Goal: Task Accomplishment & Management: Complete application form

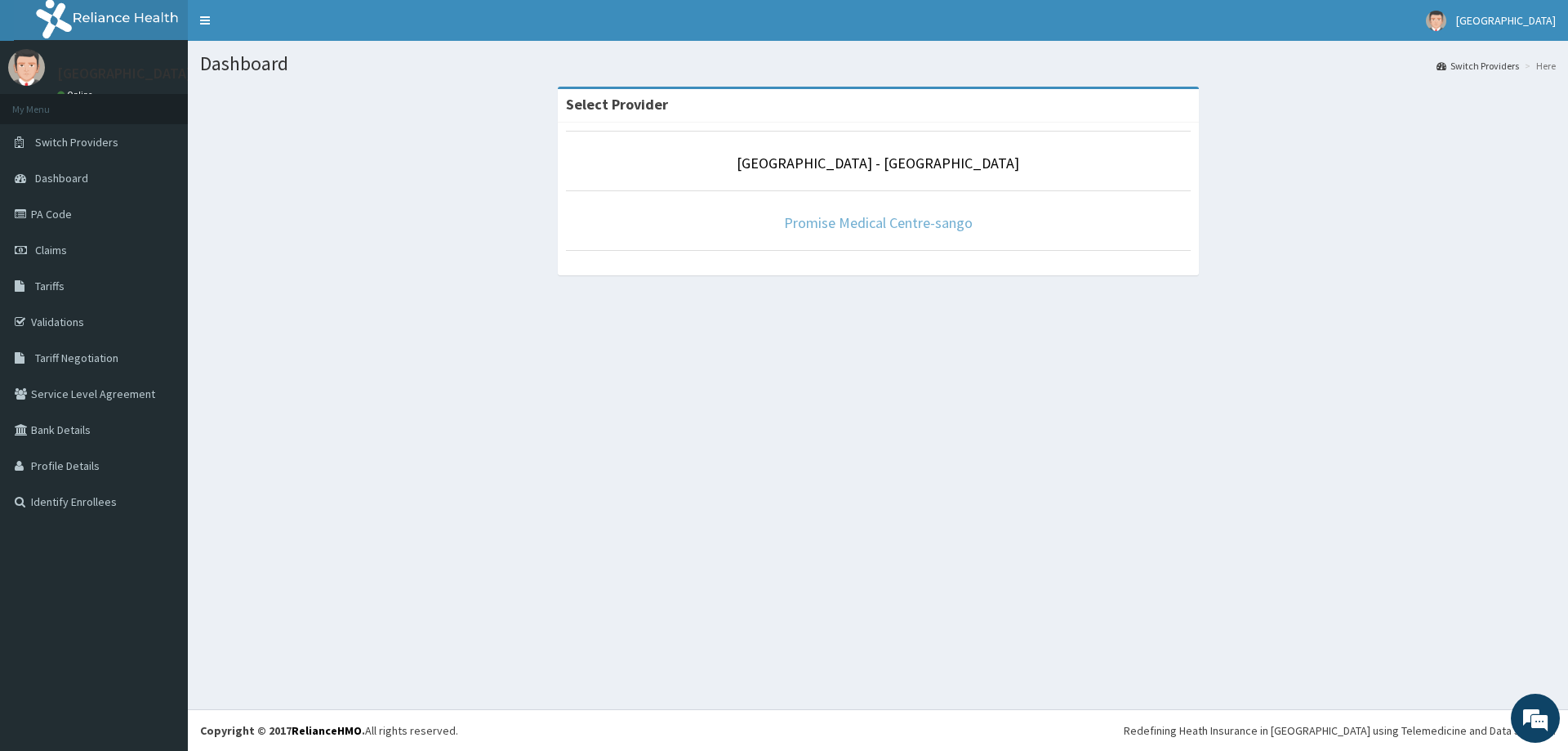
click at [907, 219] on link "Promise Medical Centre-sango" at bounding box center [878, 223] width 189 height 19
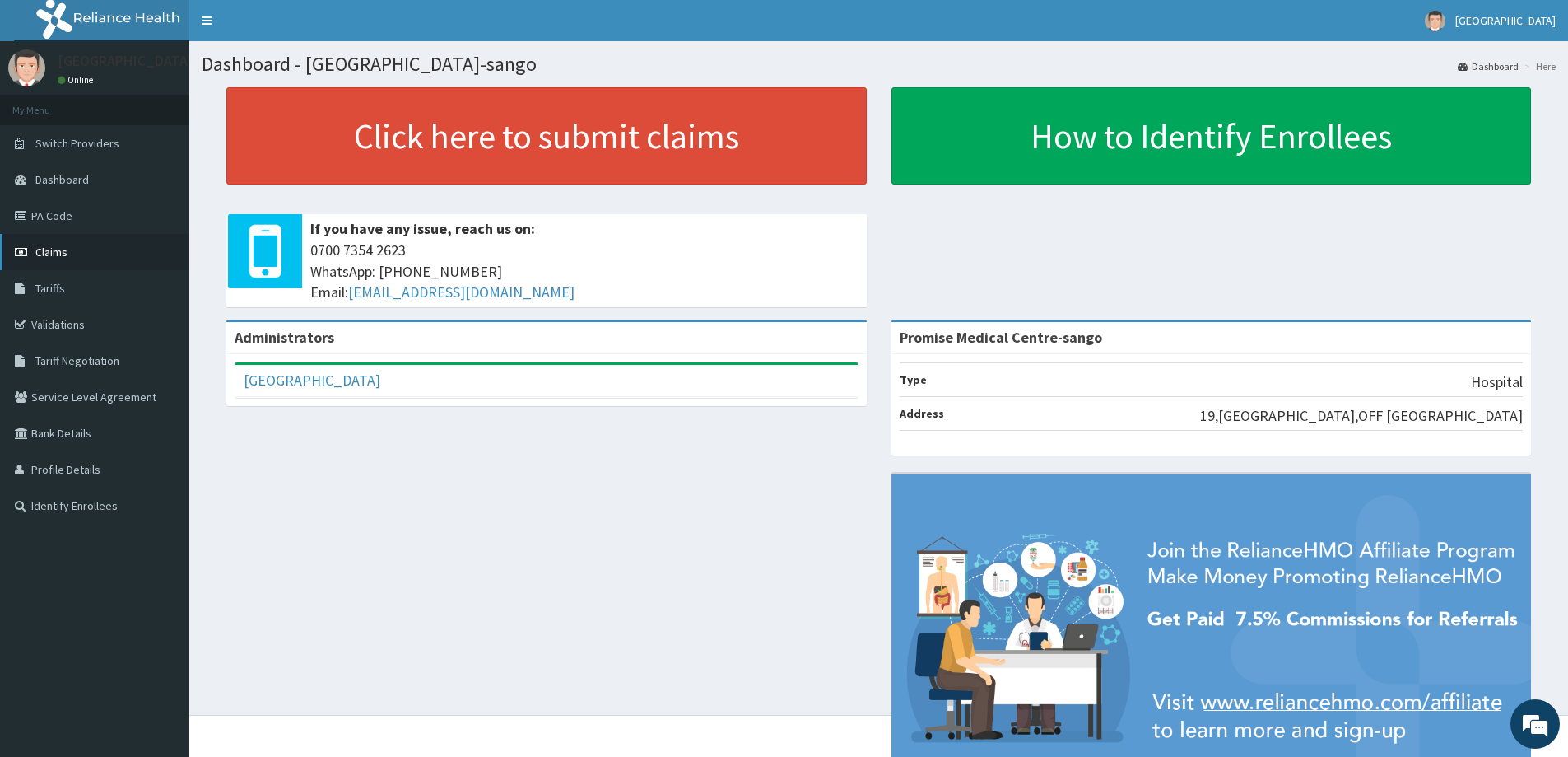
click at [71, 245] on link "Claims" at bounding box center [95, 251] width 189 height 36
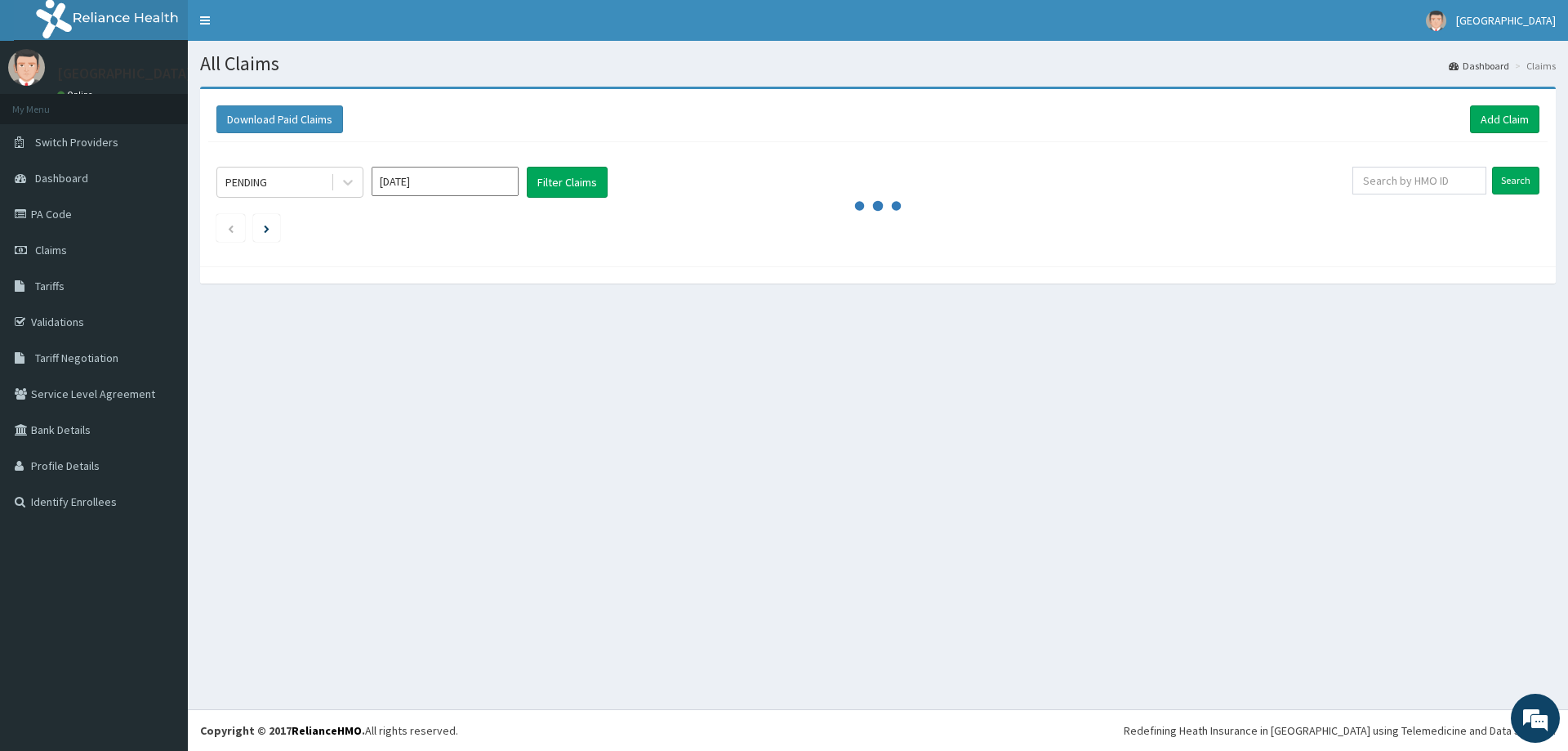
click at [490, 194] on input "[DATE]" at bounding box center [444, 181] width 147 height 30
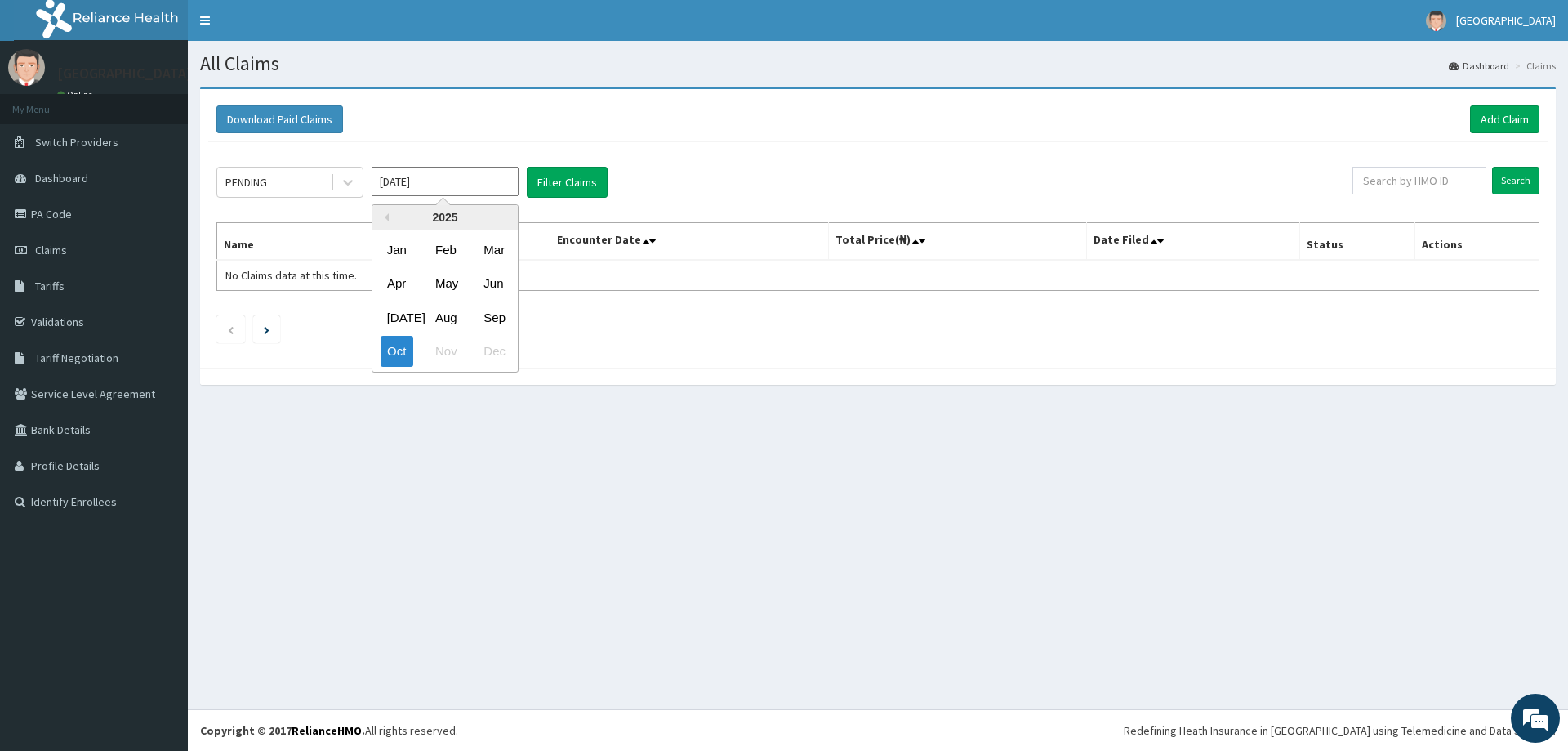
drag, startPoint x: 489, startPoint y: 313, endPoint x: 492, endPoint y: 299, distance: 14.3
click at [490, 311] on div "Sep" at bounding box center [493, 317] width 33 height 31
type input "Sep 2025"
click at [580, 176] on button "Filter Claims" at bounding box center [567, 182] width 81 height 31
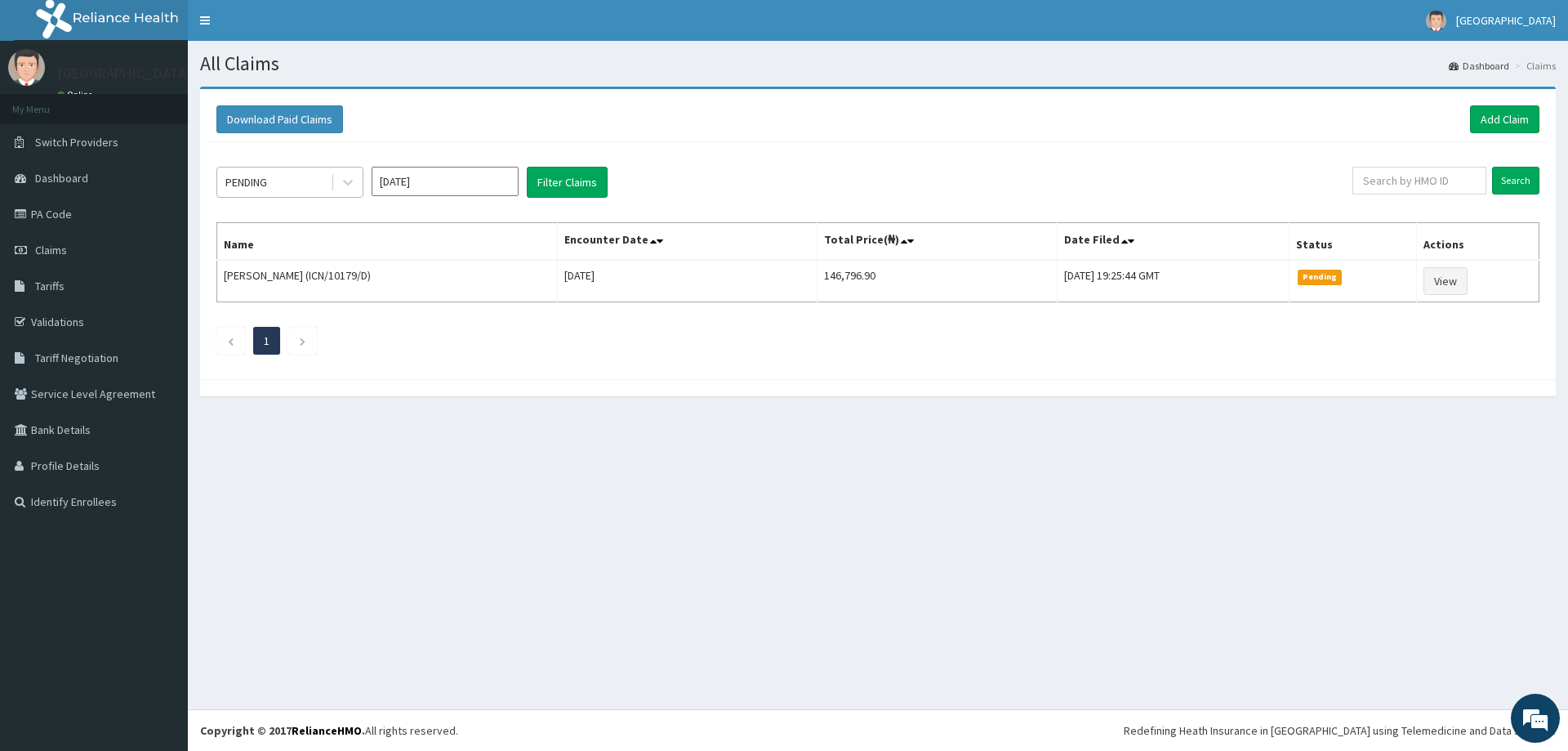
click at [298, 184] on div "PENDING" at bounding box center [274, 181] width 113 height 26
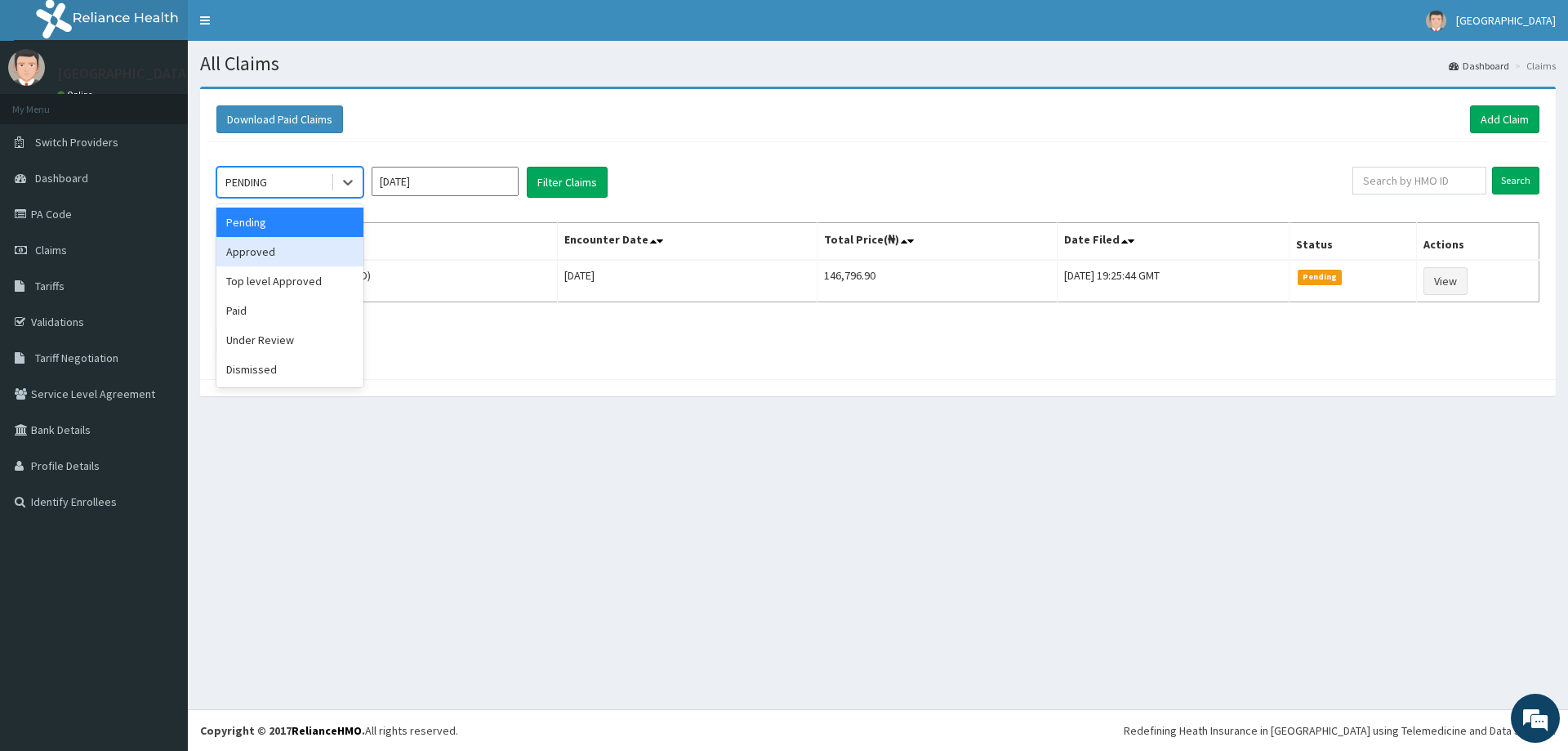
click at [281, 244] on div "Approved" at bounding box center [290, 251] width 147 height 30
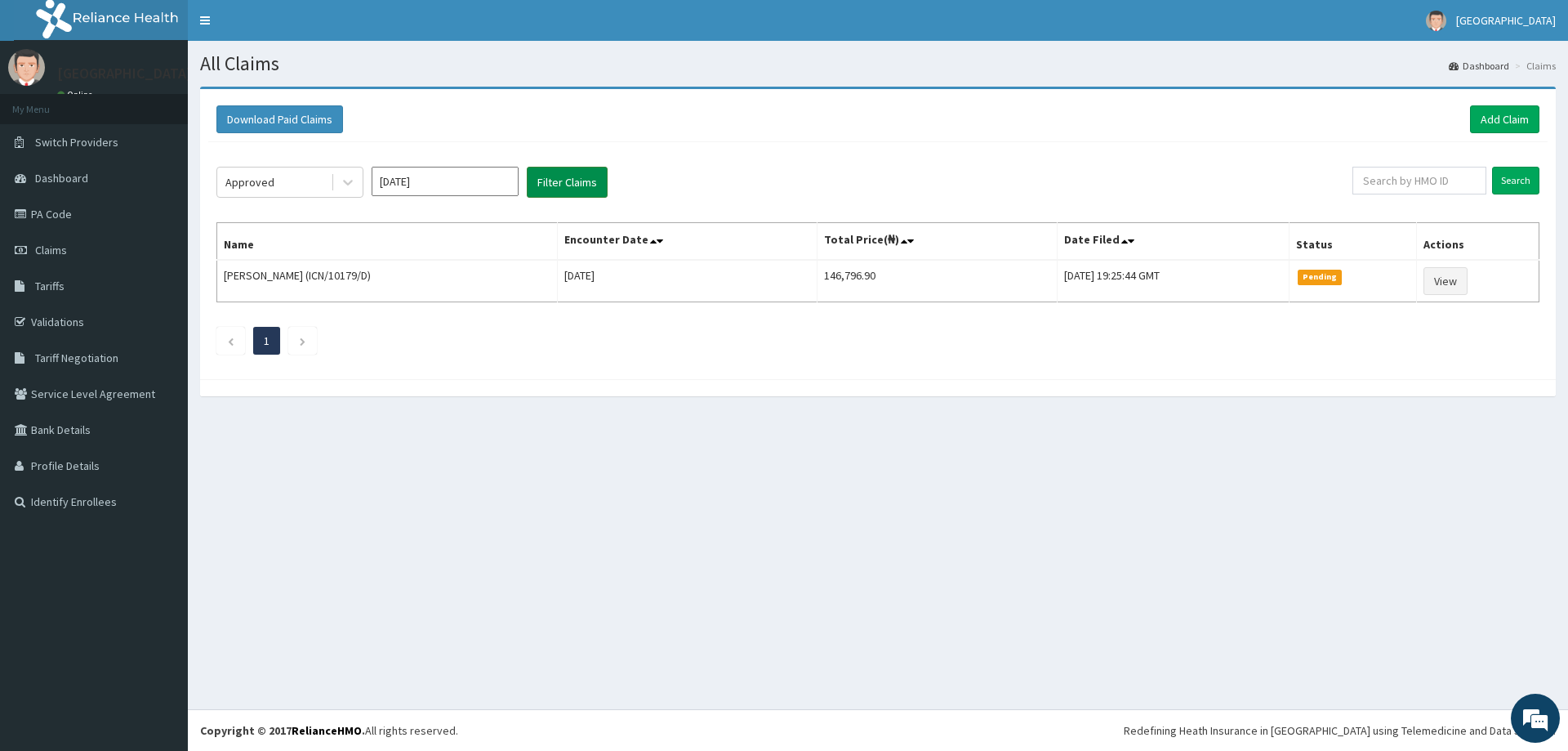
click at [559, 184] on button "Filter Claims" at bounding box center [567, 182] width 81 height 31
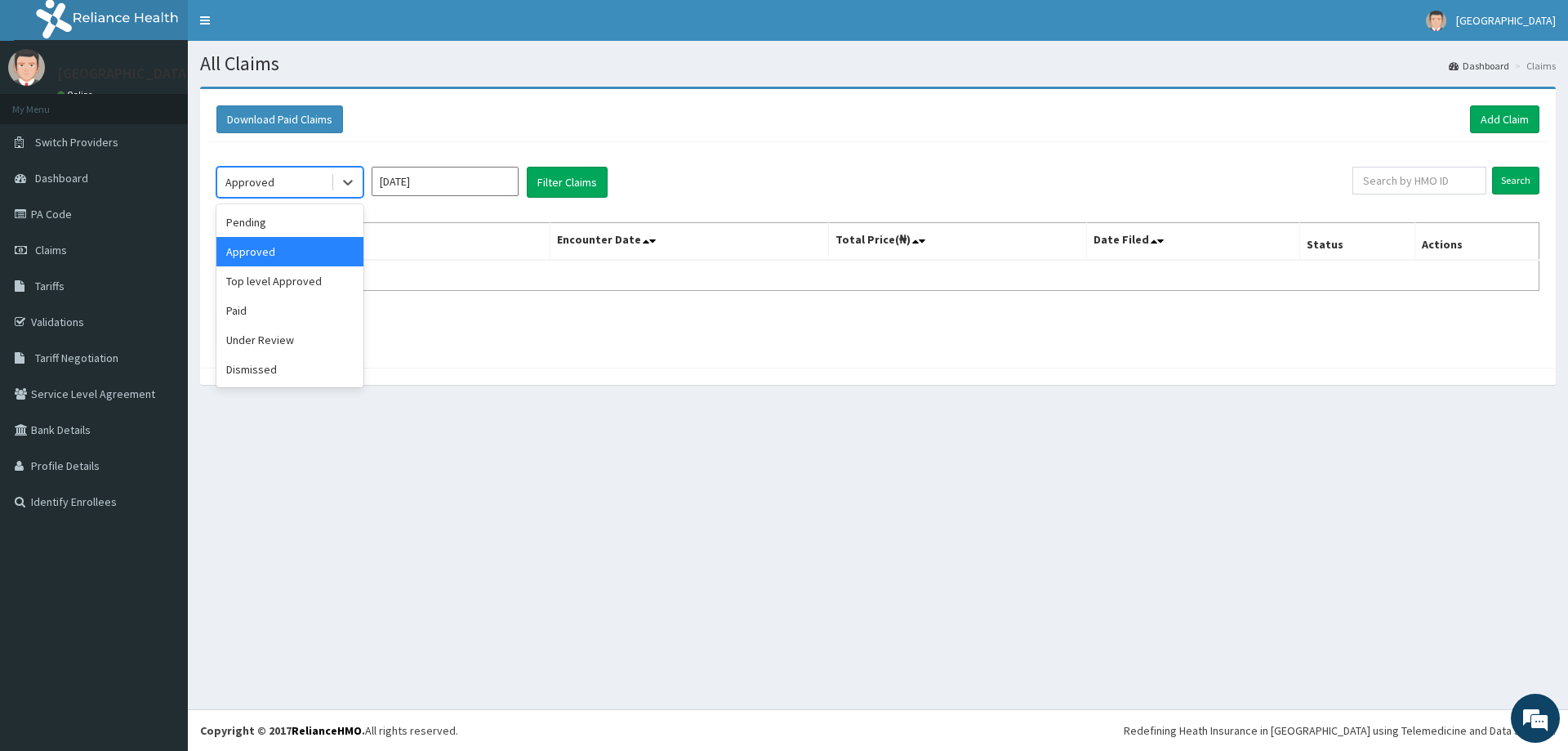
click at [329, 195] on div "Approved" at bounding box center [274, 181] width 113 height 26
drag, startPoint x: 280, startPoint y: 276, endPoint x: 294, endPoint y: 268, distance: 16.1
click at [289, 271] on div "Top level Approved" at bounding box center [290, 281] width 147 height 30
click at [574, 195] on button "Filter Claims" at bounding box center [567, 182] width 81 height 31
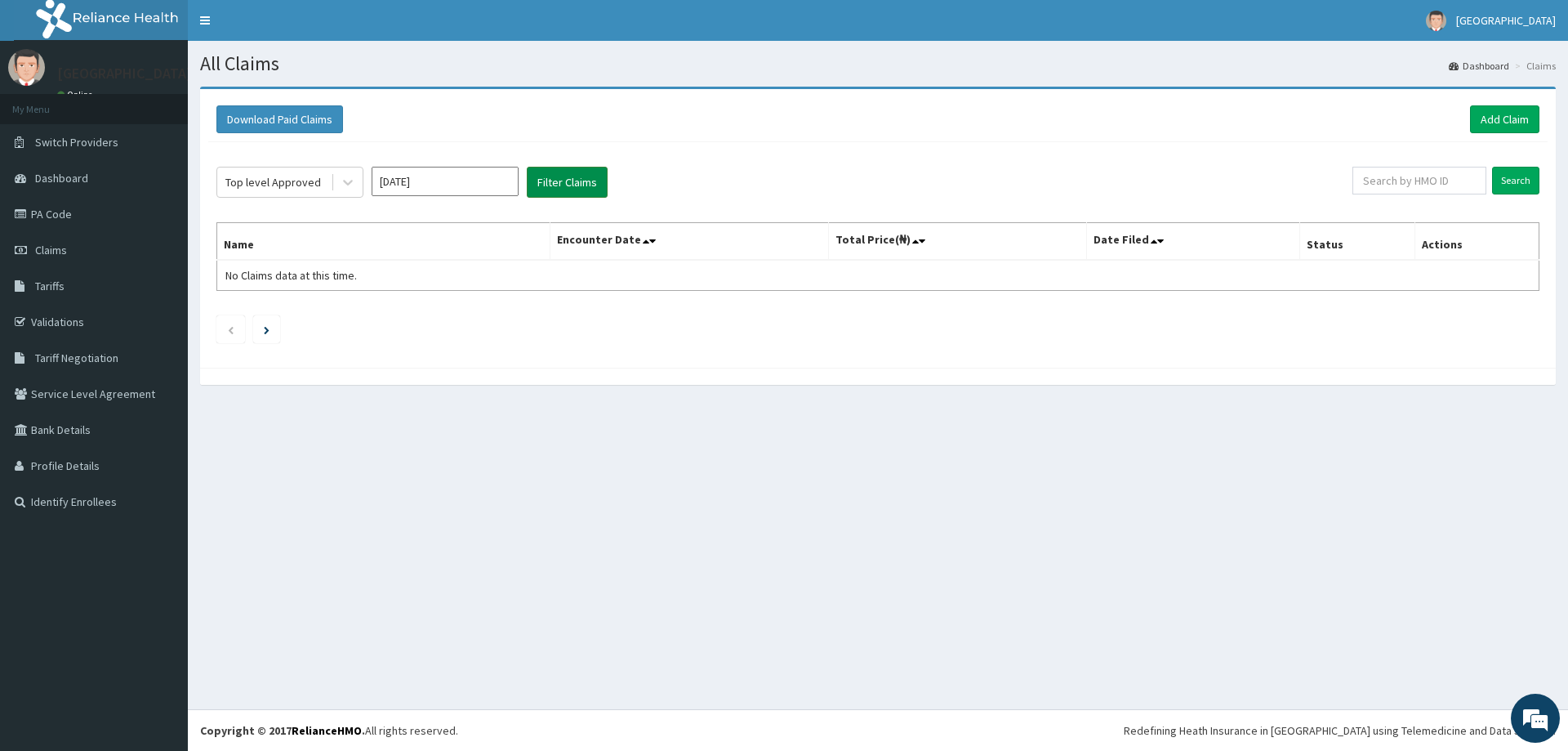
click at [574, 195] on button "Filter Claims" at bounding box center [567, 182] width 81 height 31
click at [313, 187] on div "Top level Approved" at bounding box center [273, 181] width 96 height 16
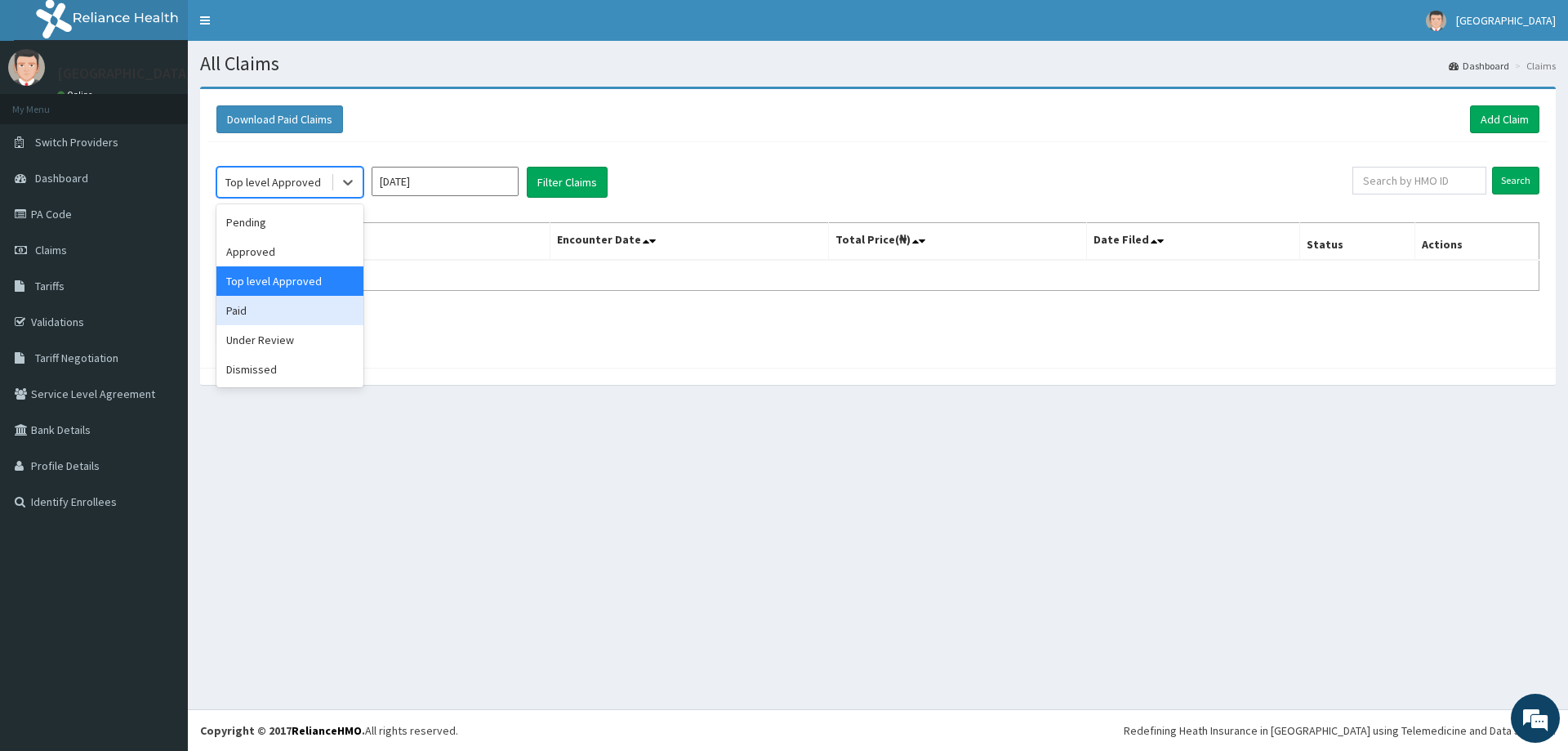
click at [289, 322] on div "Paid" at bounding box center [290, 310] width 147 height 30
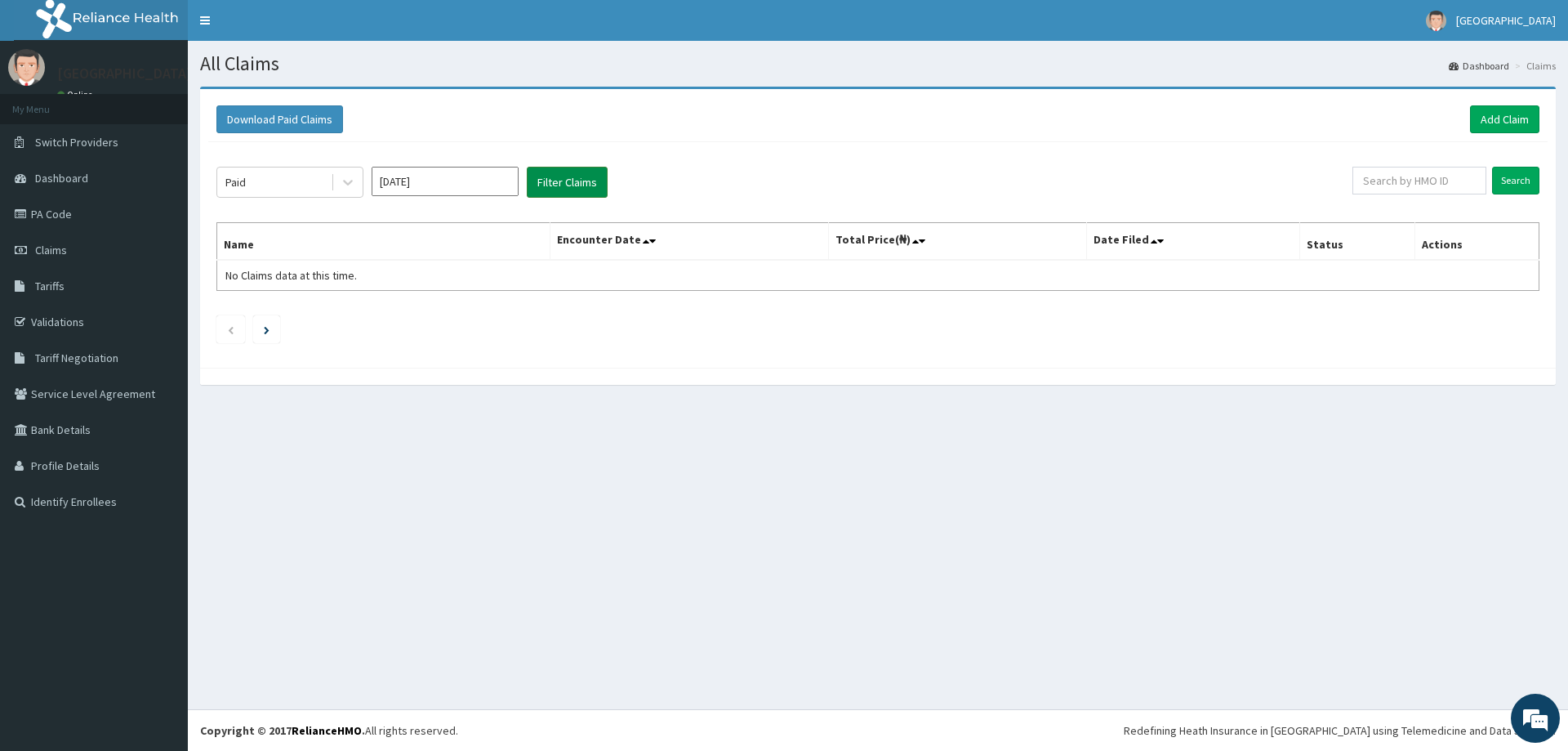
click at [575, 184] on button "Filter Claims" at bounding box center [567, 182] width 81 height 31
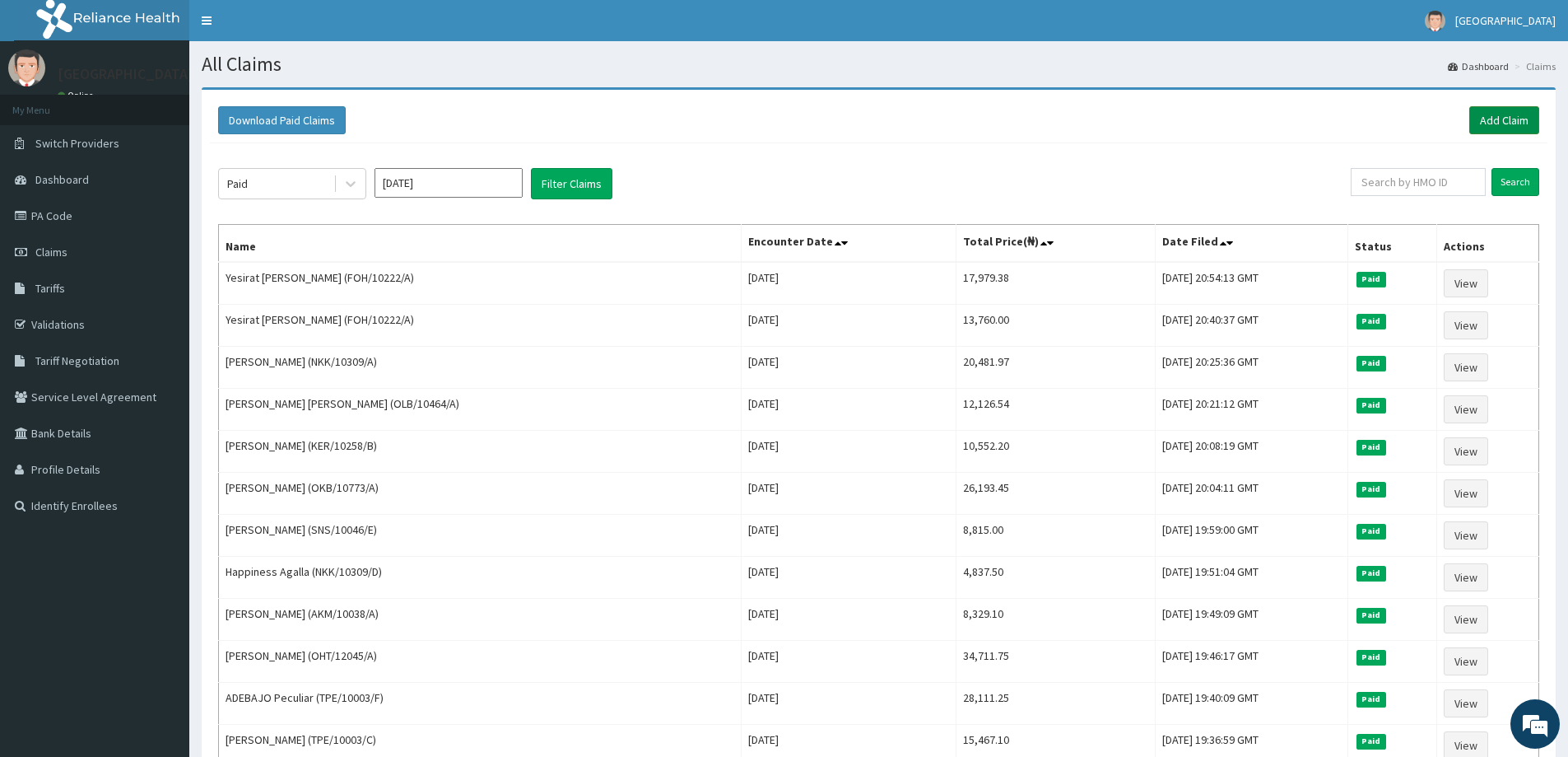
click at [1525, 118] on link "Add Claim" at bounding box center [1504, 120] width 70 height 28
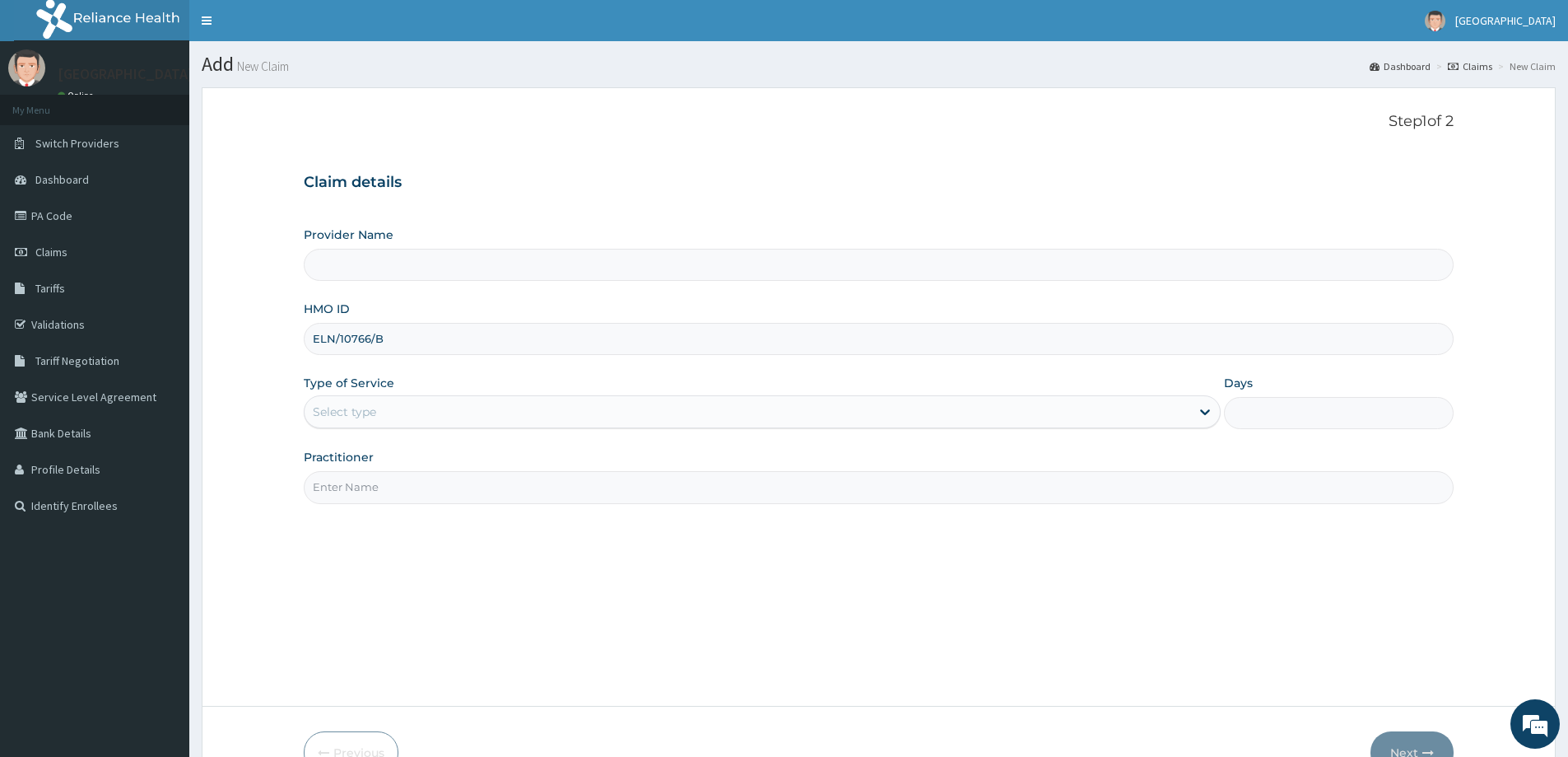
type input "ELN/10766/B"
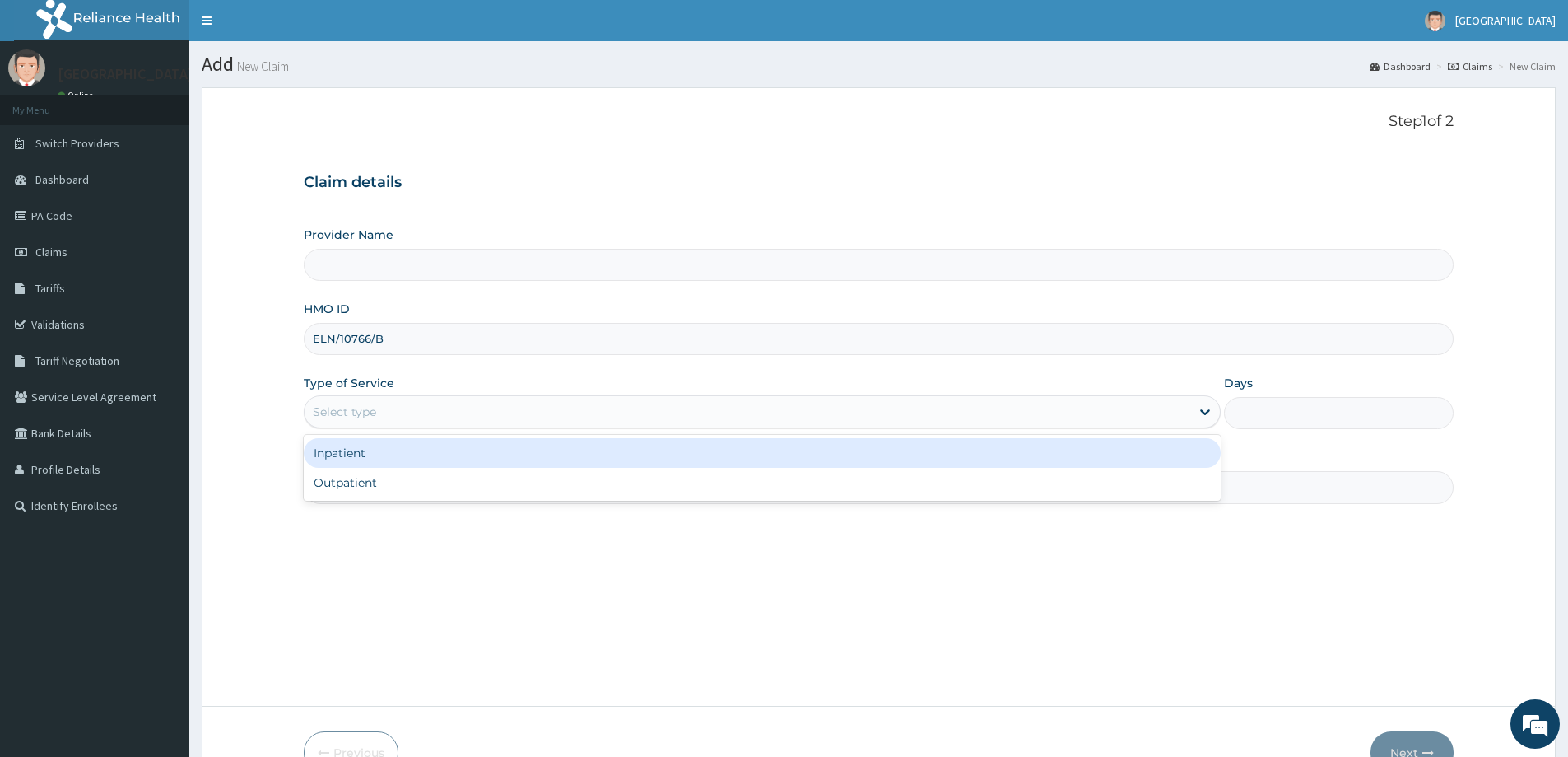
click at [358, 409] on div "Select type" at bounding box center [345, 411] width 64 height 16
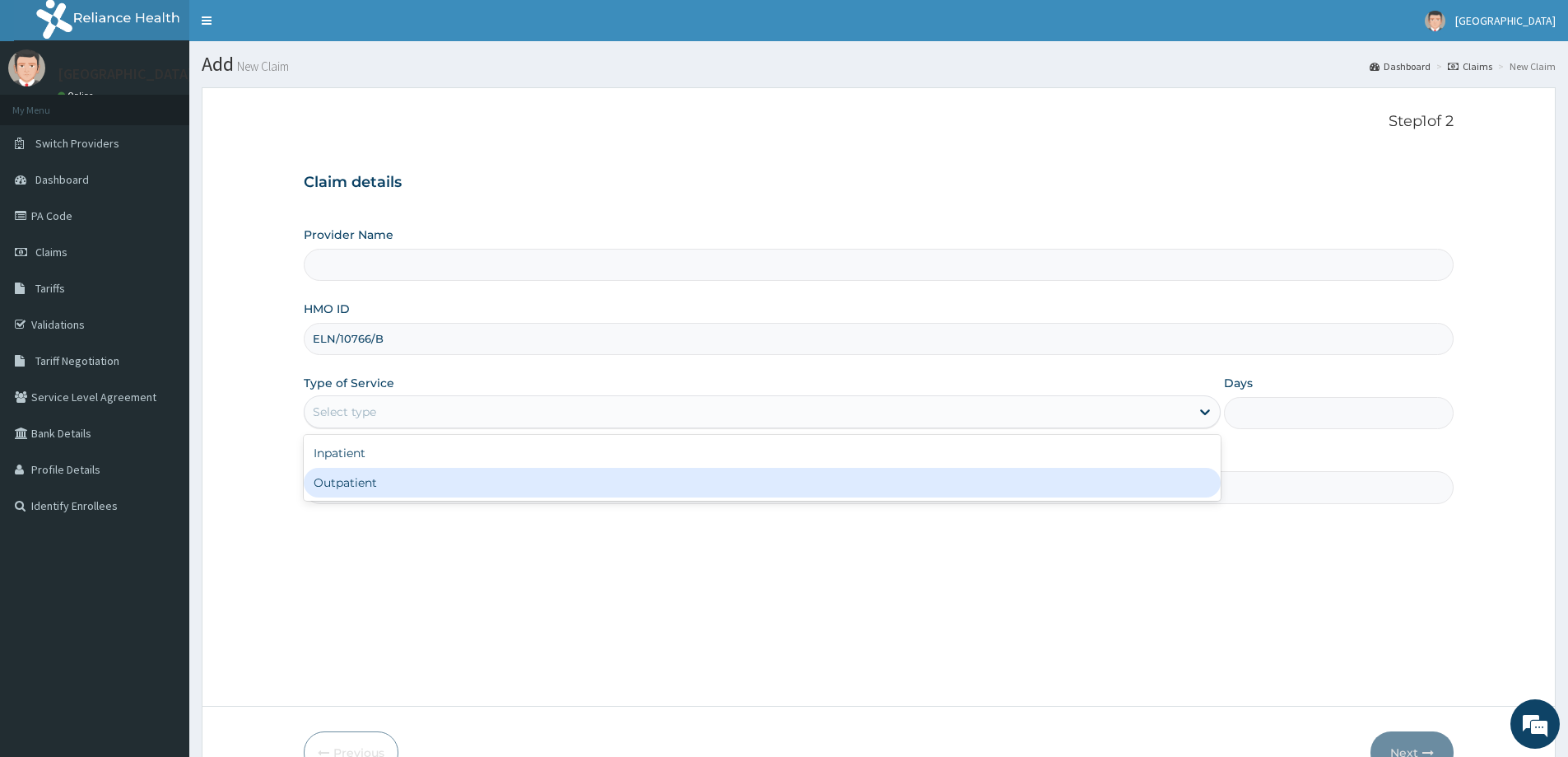
click at [355, 480] on div "Outpatient" at bounding box center [762, 482] width 917 height 30
type input "1"
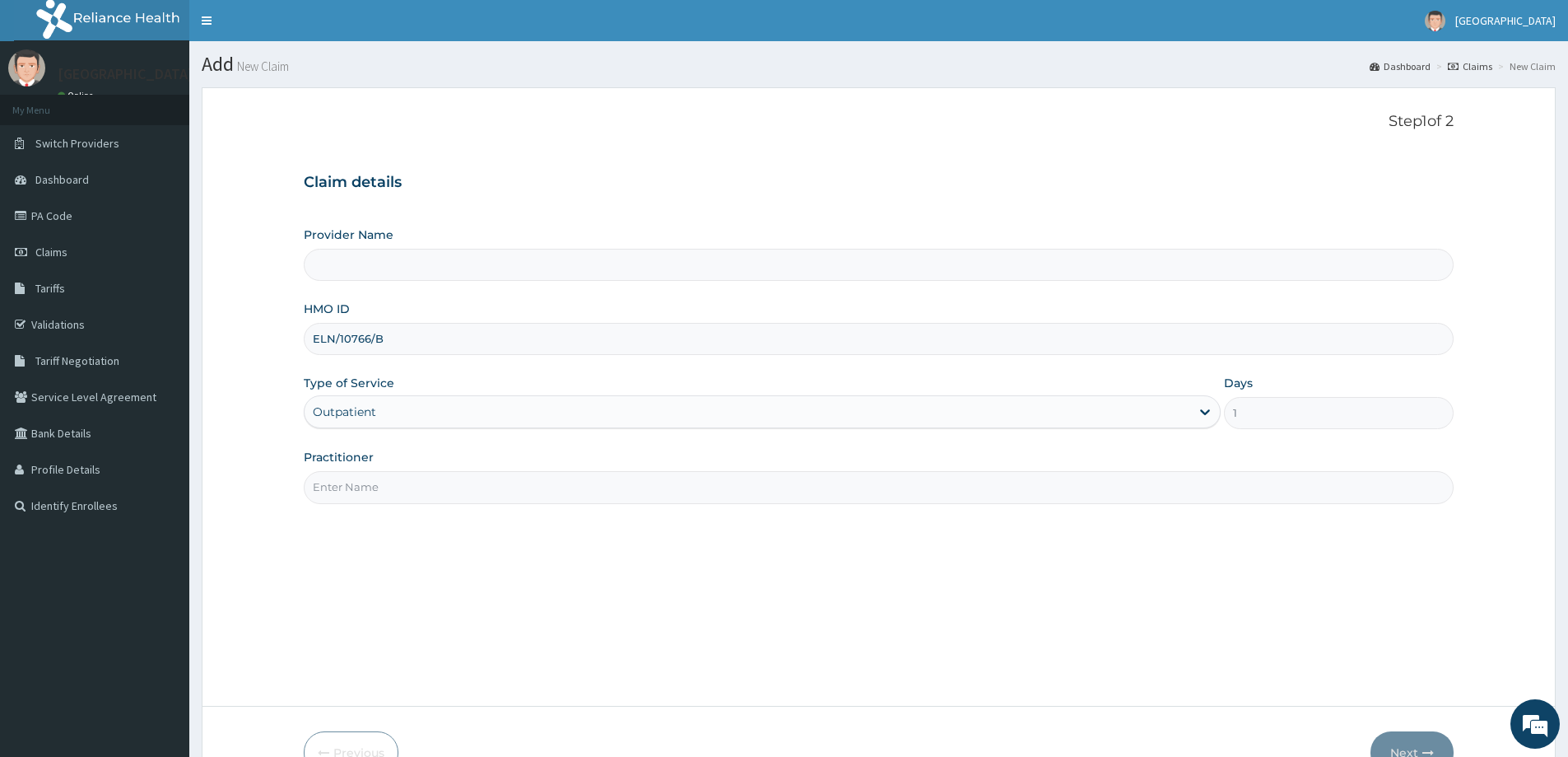
click at [355, 480] on input "Practitioner" at bounding box center [879, 486] width 1150 height 32
type input "Promise Medical Centre-sango"
type input "DR SOMORIN"
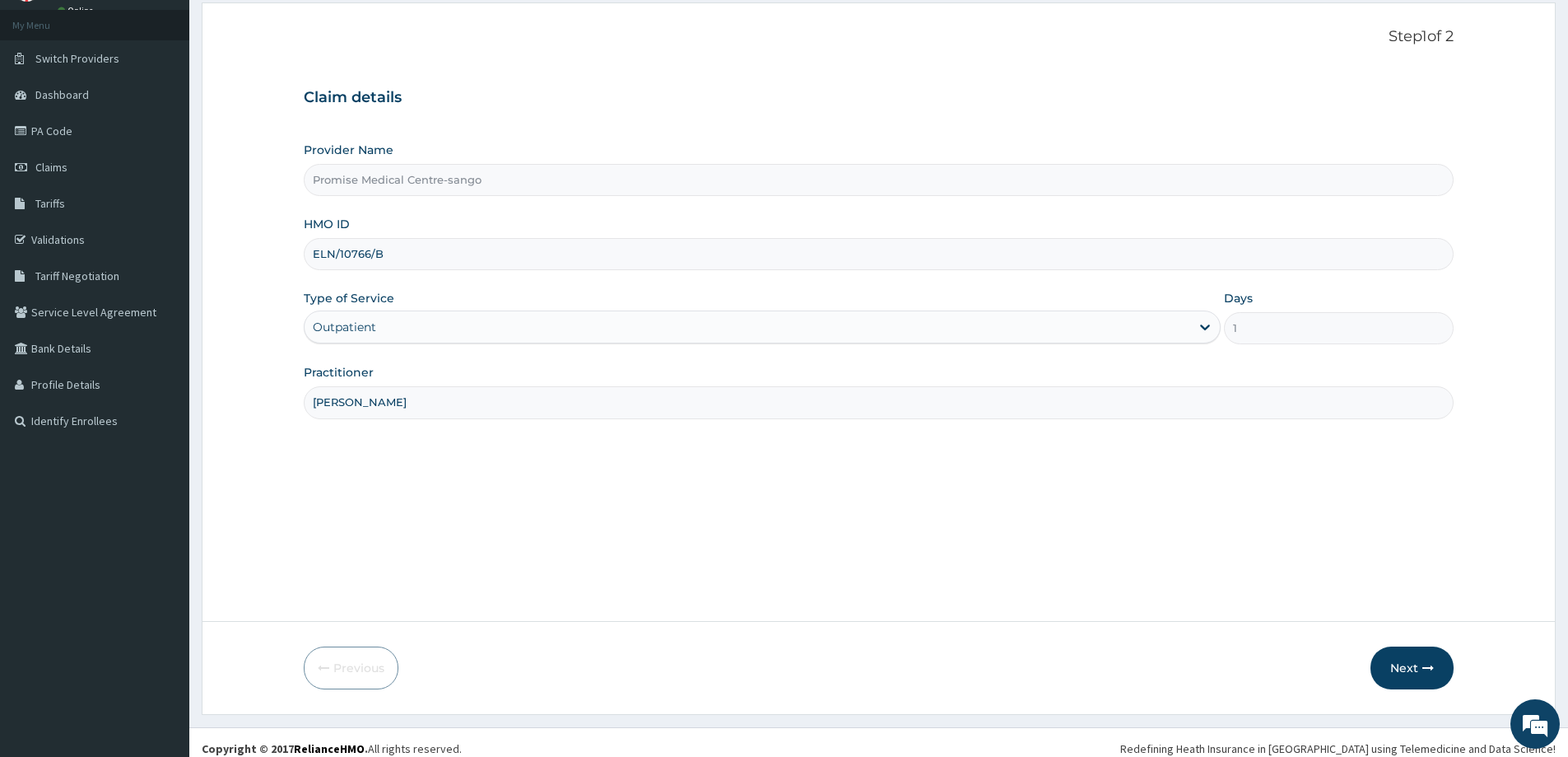
scroll to position [97, 0]
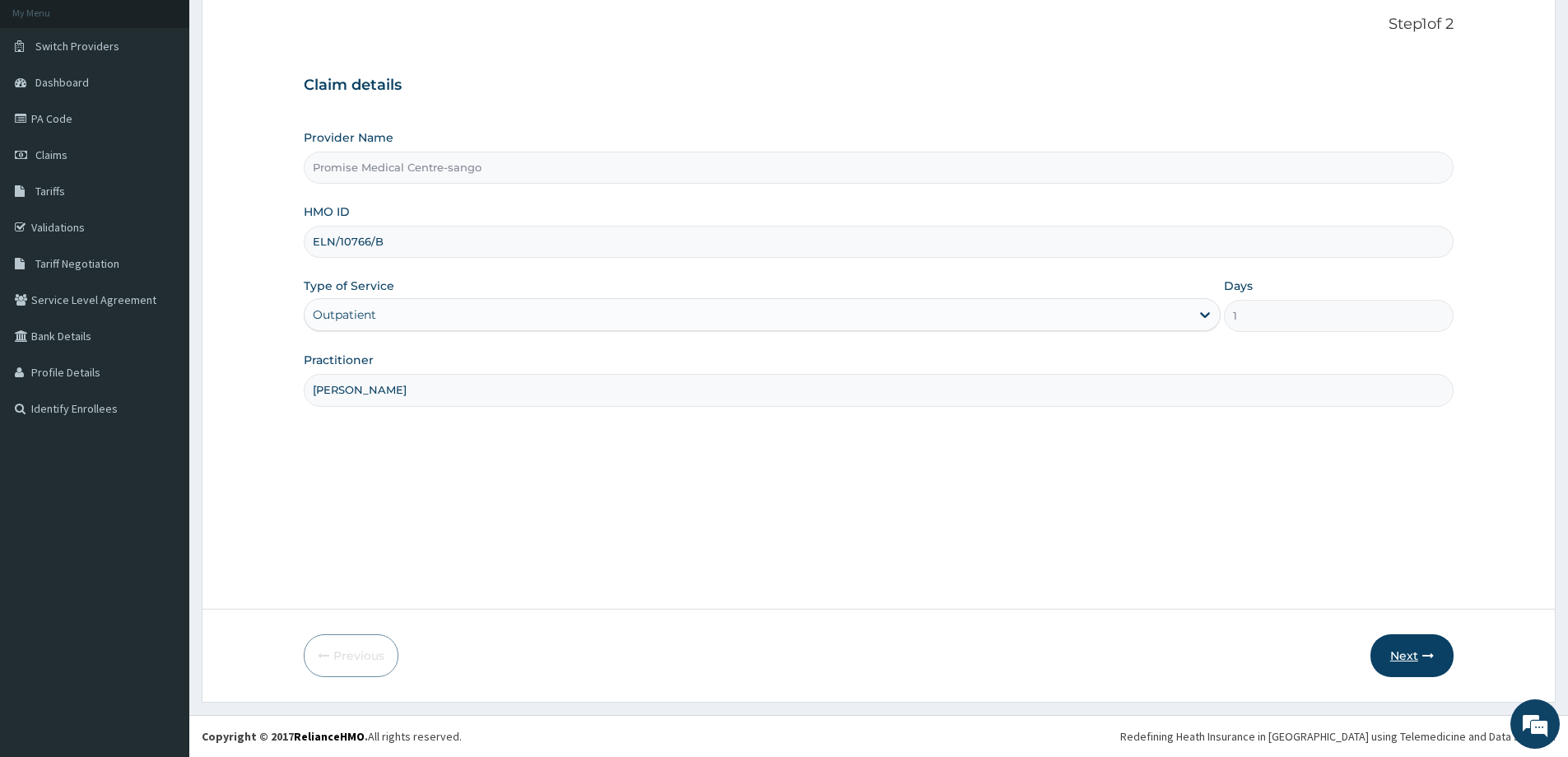
click at [1403, 653] on button "Next" at bounding box center [1412, 655] width 83 height 43
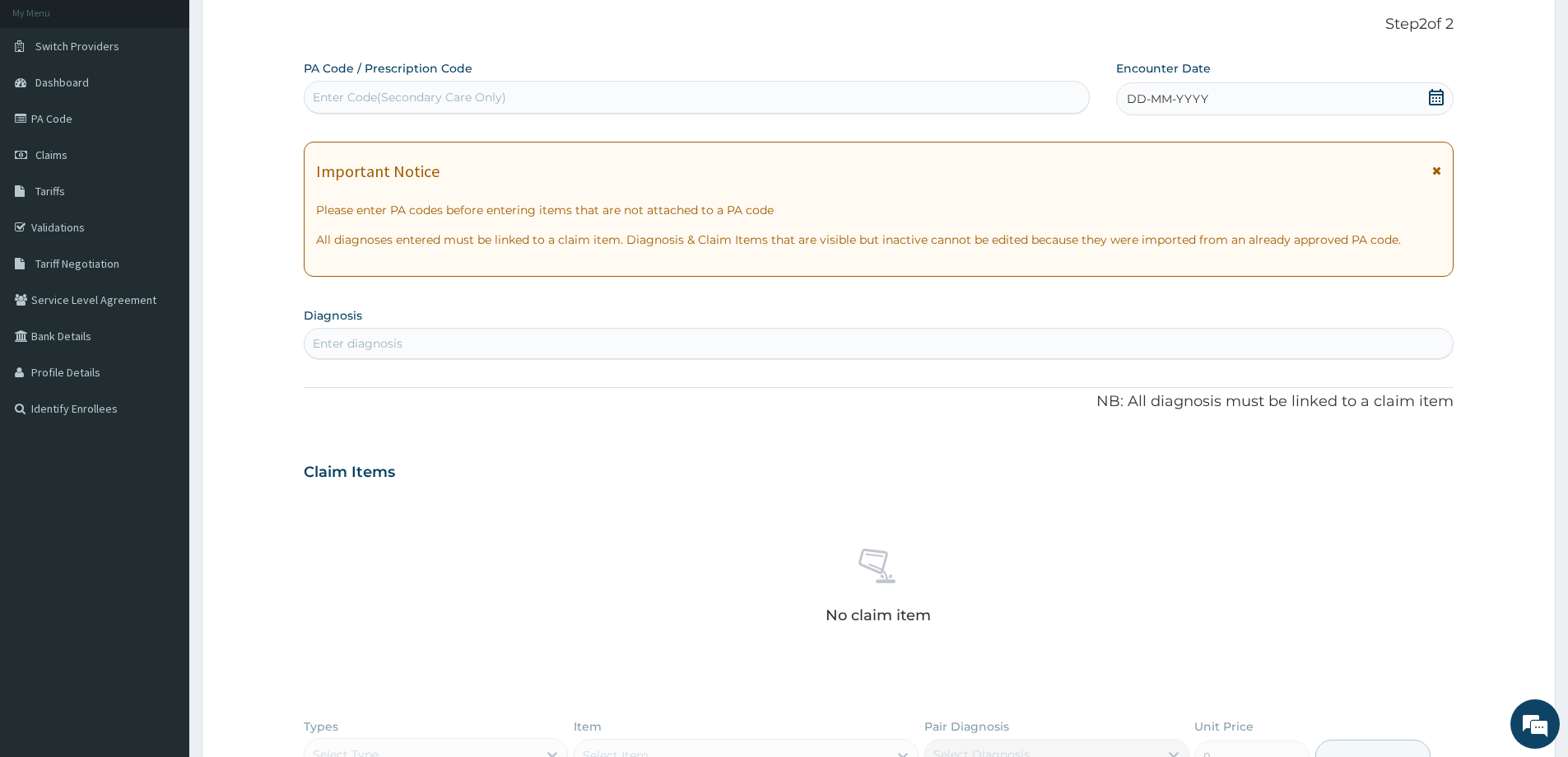
click at [1344, 106] on div "DD-MM-YYYY" at bounding box center [1285, 99] width 336 height 33
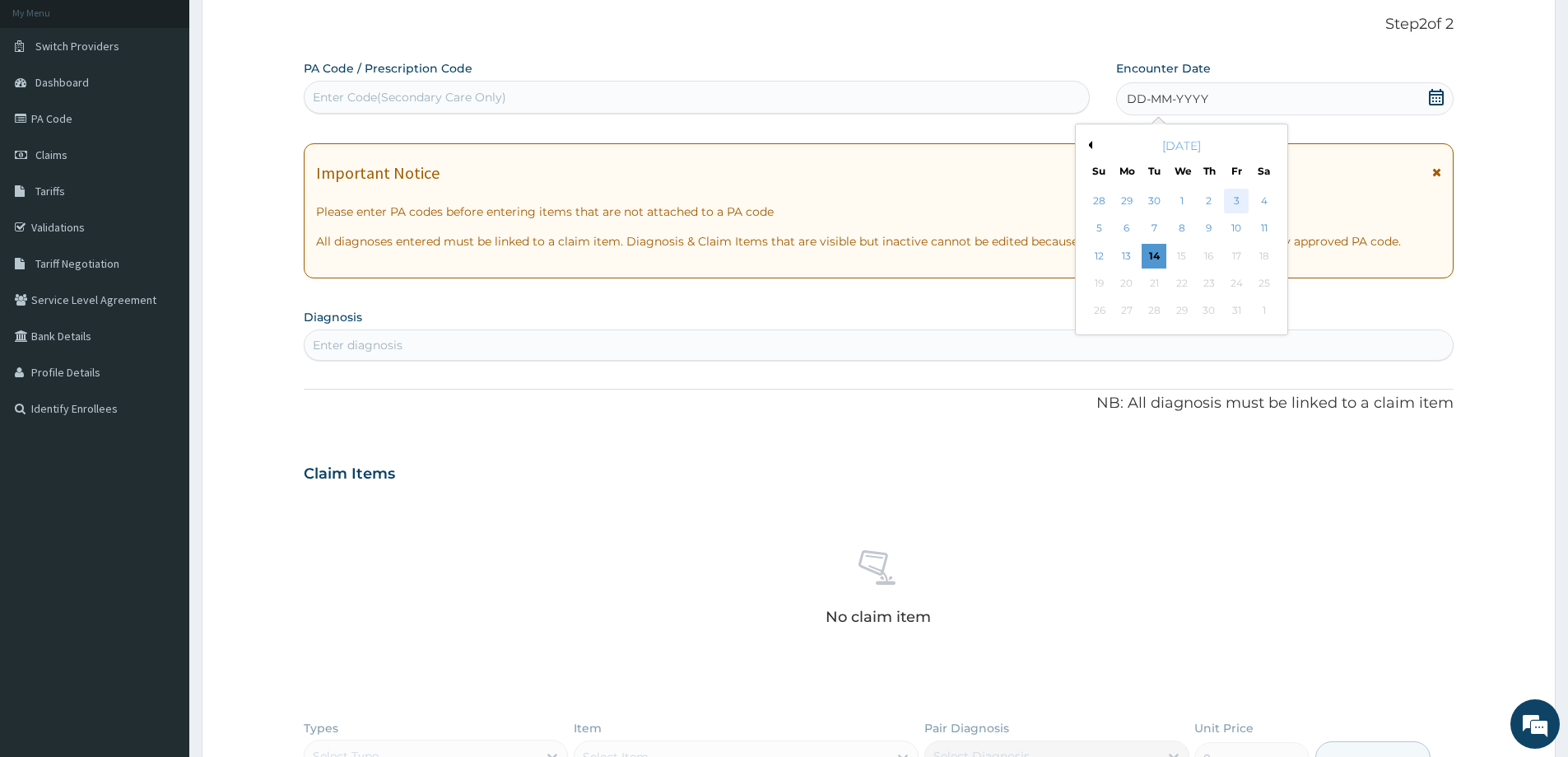
click at [1228, 196] on div "3" at bounding box center [1237, 201] width 25 height 25
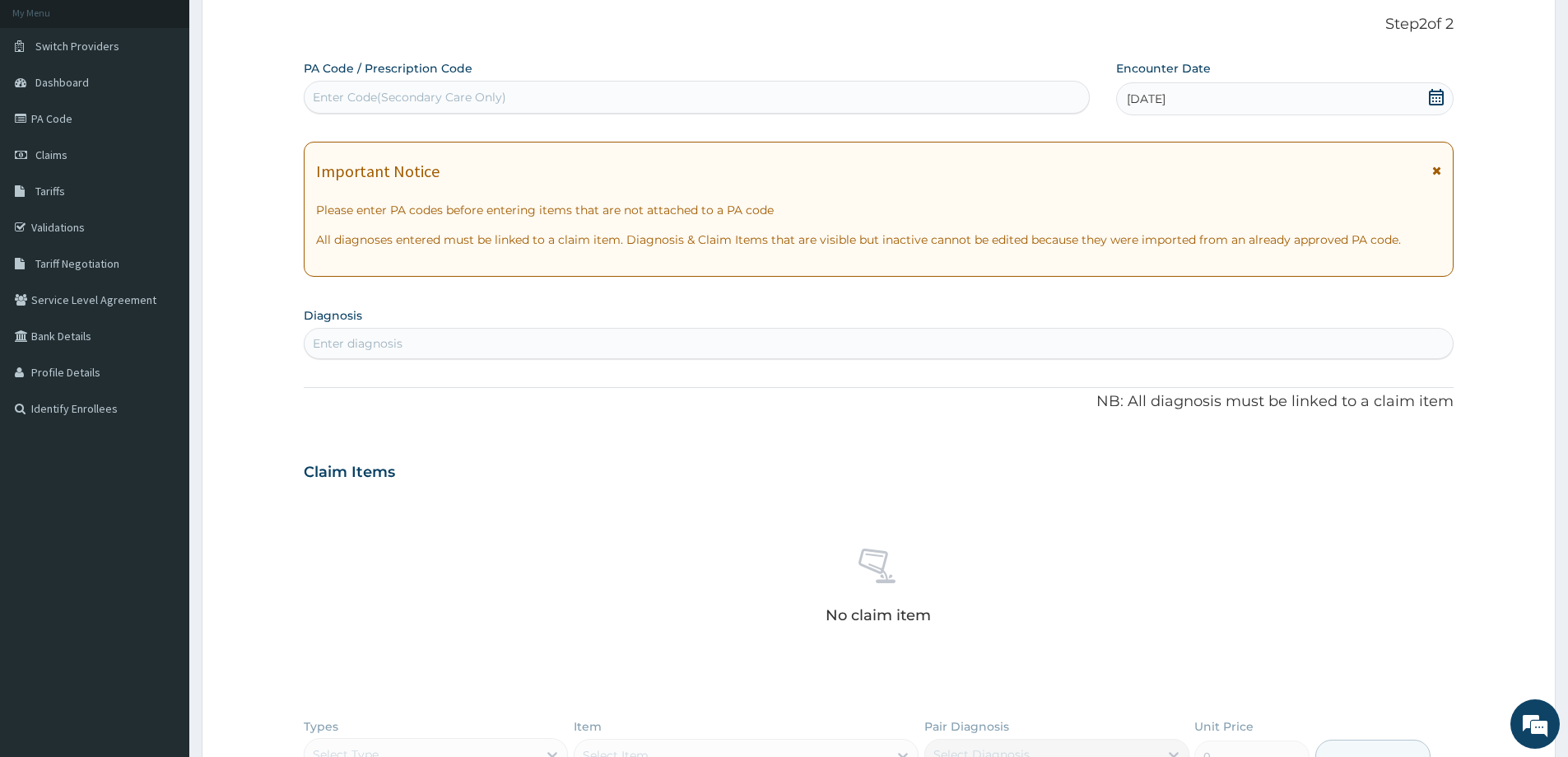
click at [978, 364] on div "PA Code / Prescription Code Enter Code(Secondary Care Only) Encounter Date 03-1…" at bounding box center [879, 478] width 1150 height 835
click at [978, 350] on div "Enter diagnosis" at bounding box center [879, 342] width 1148 height 26
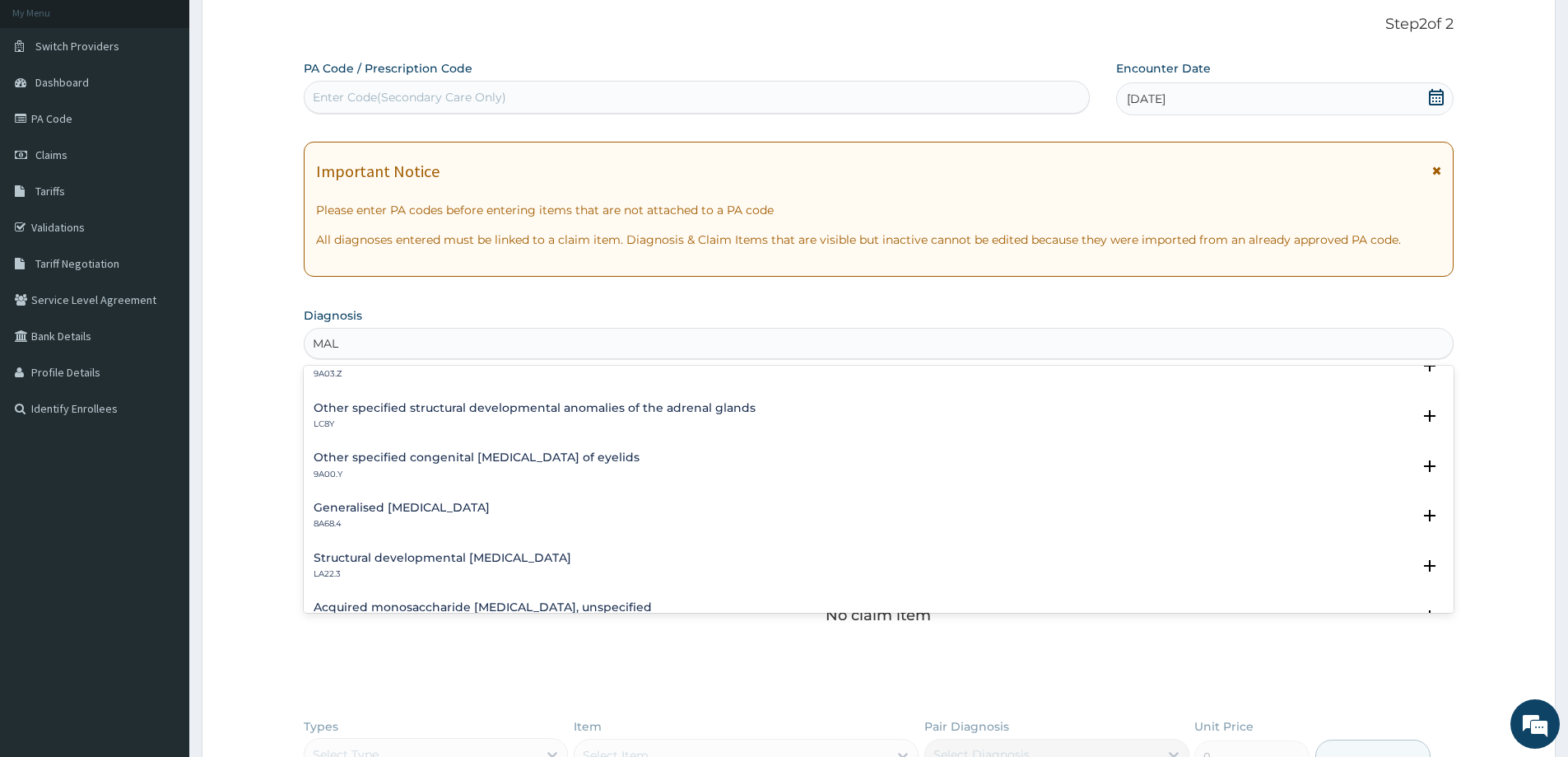
scroll to position [2257, 0]
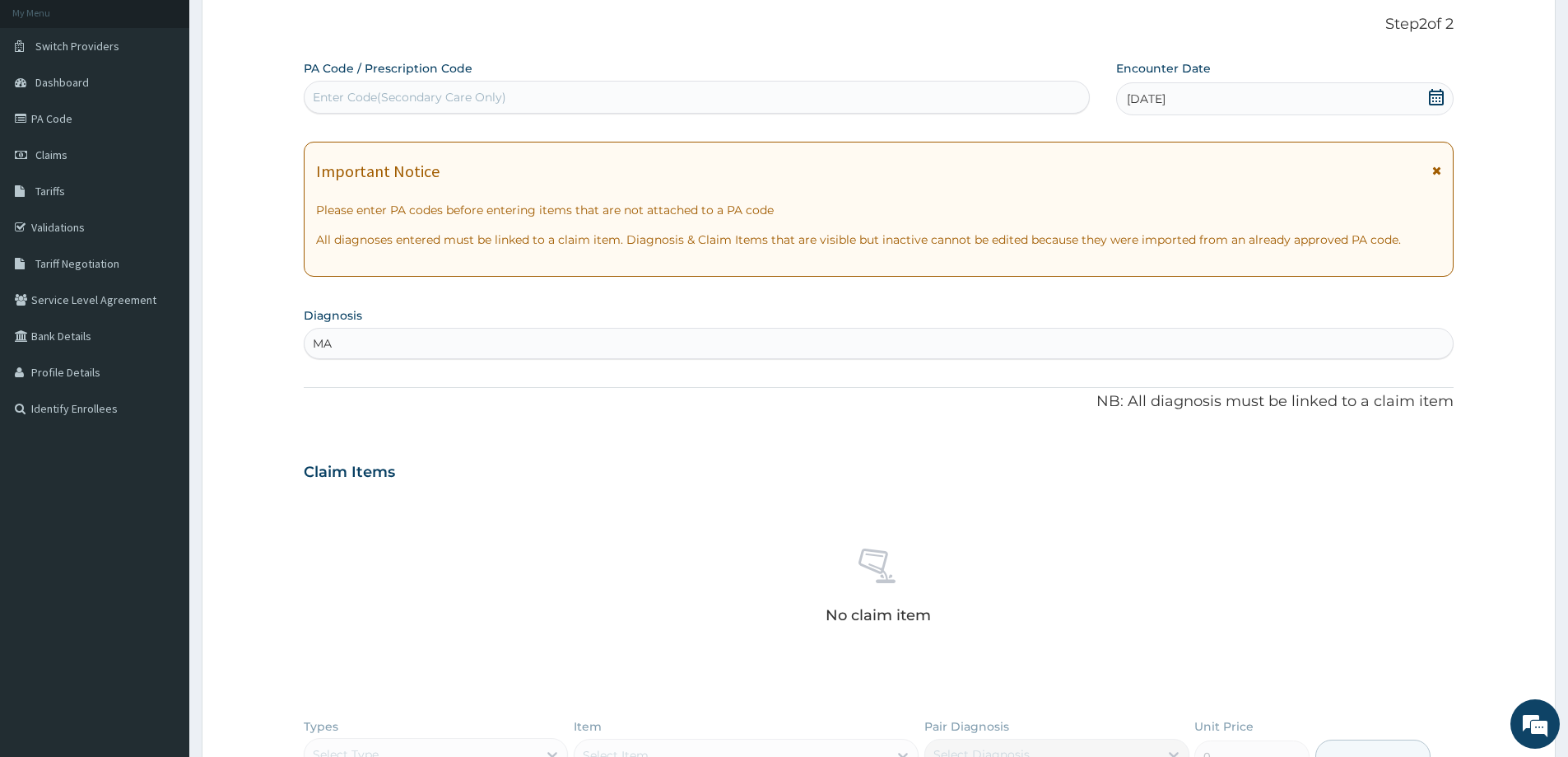
type input "M"
type input "B"
type input "P"
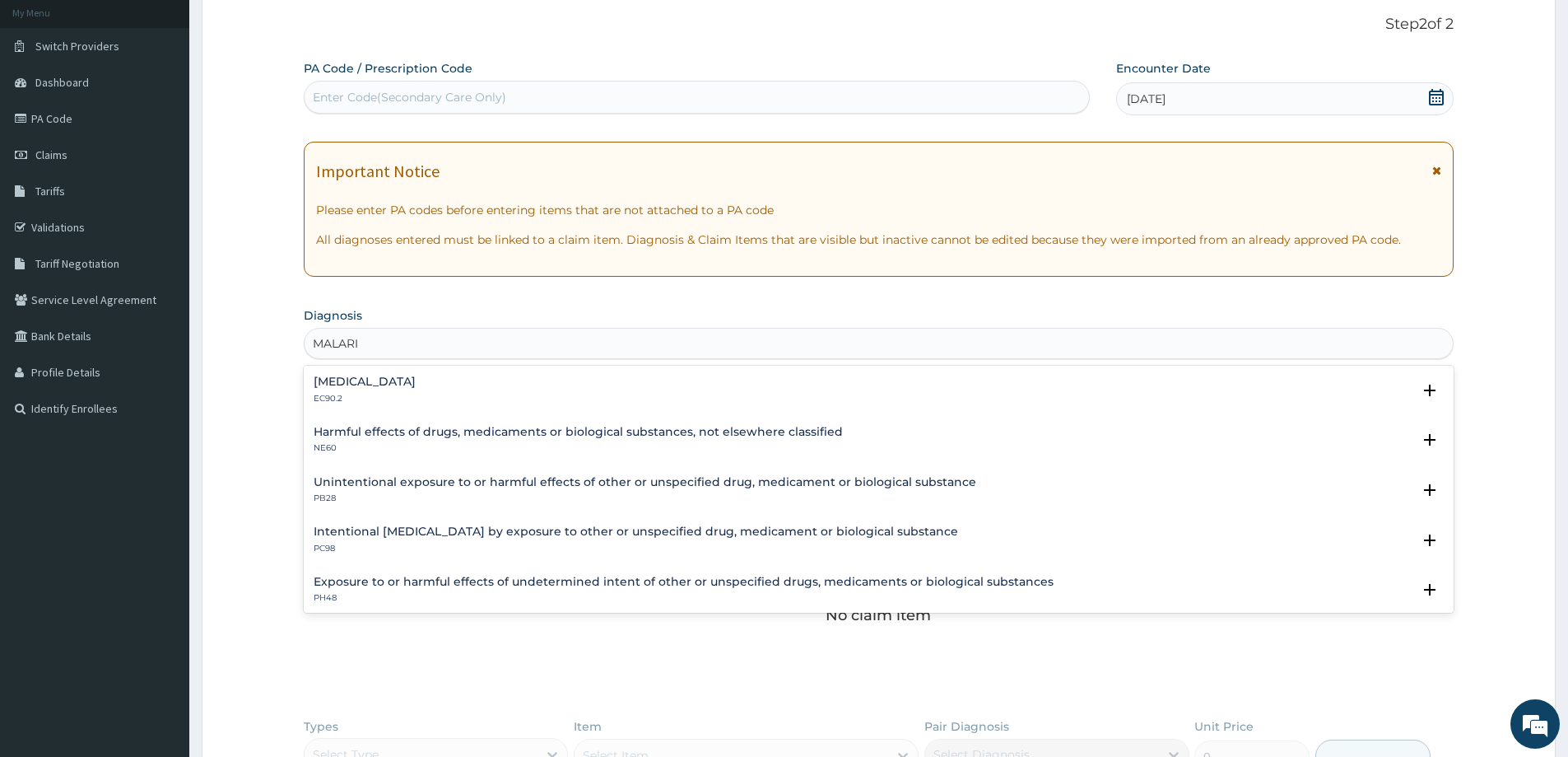
type input "[MEDICAL_DATA]"
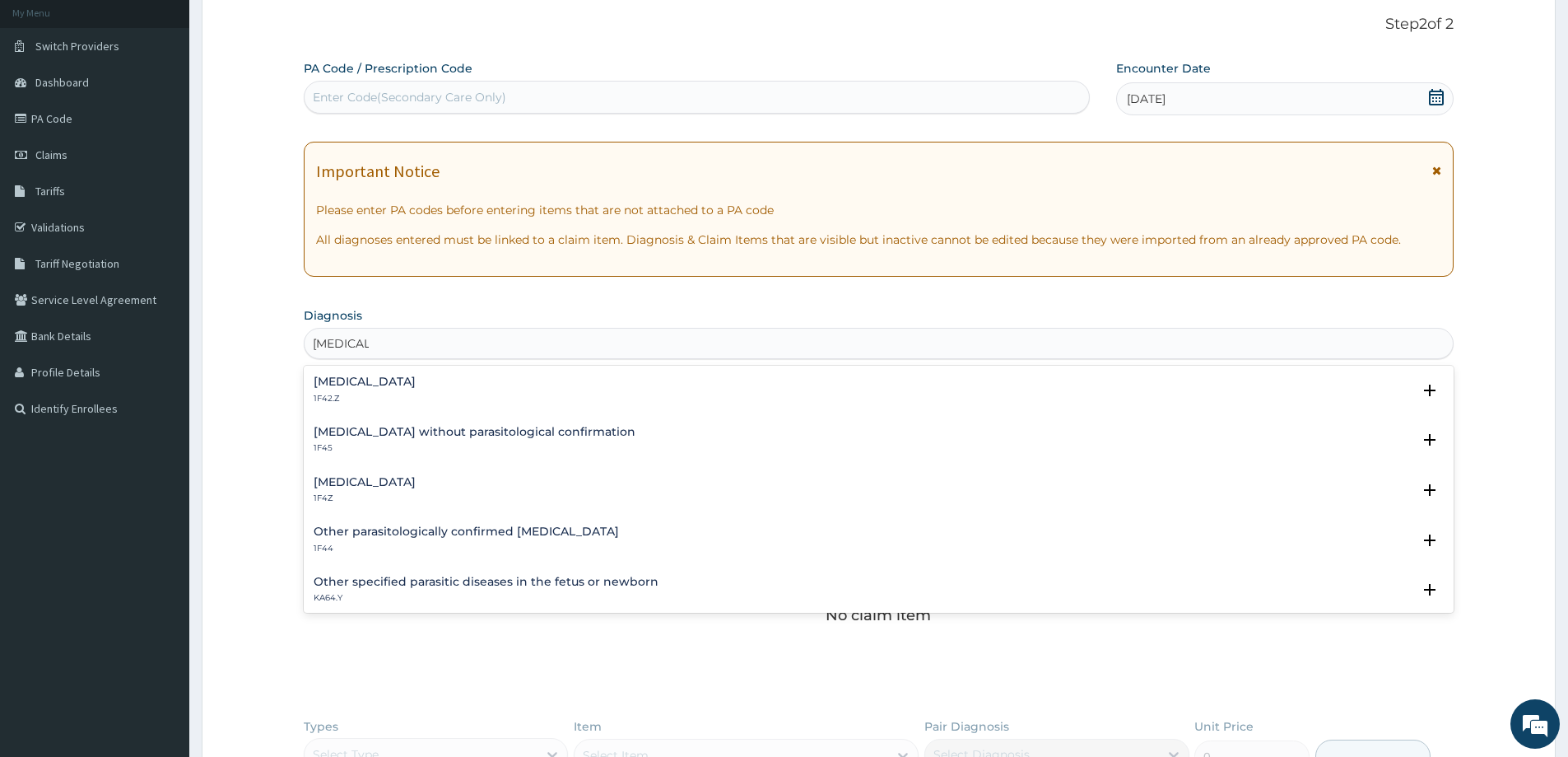
click at [339, 481] on h4 "[MEDICAL_DATA]" at bounding box center [364, 481] width 102 height 13
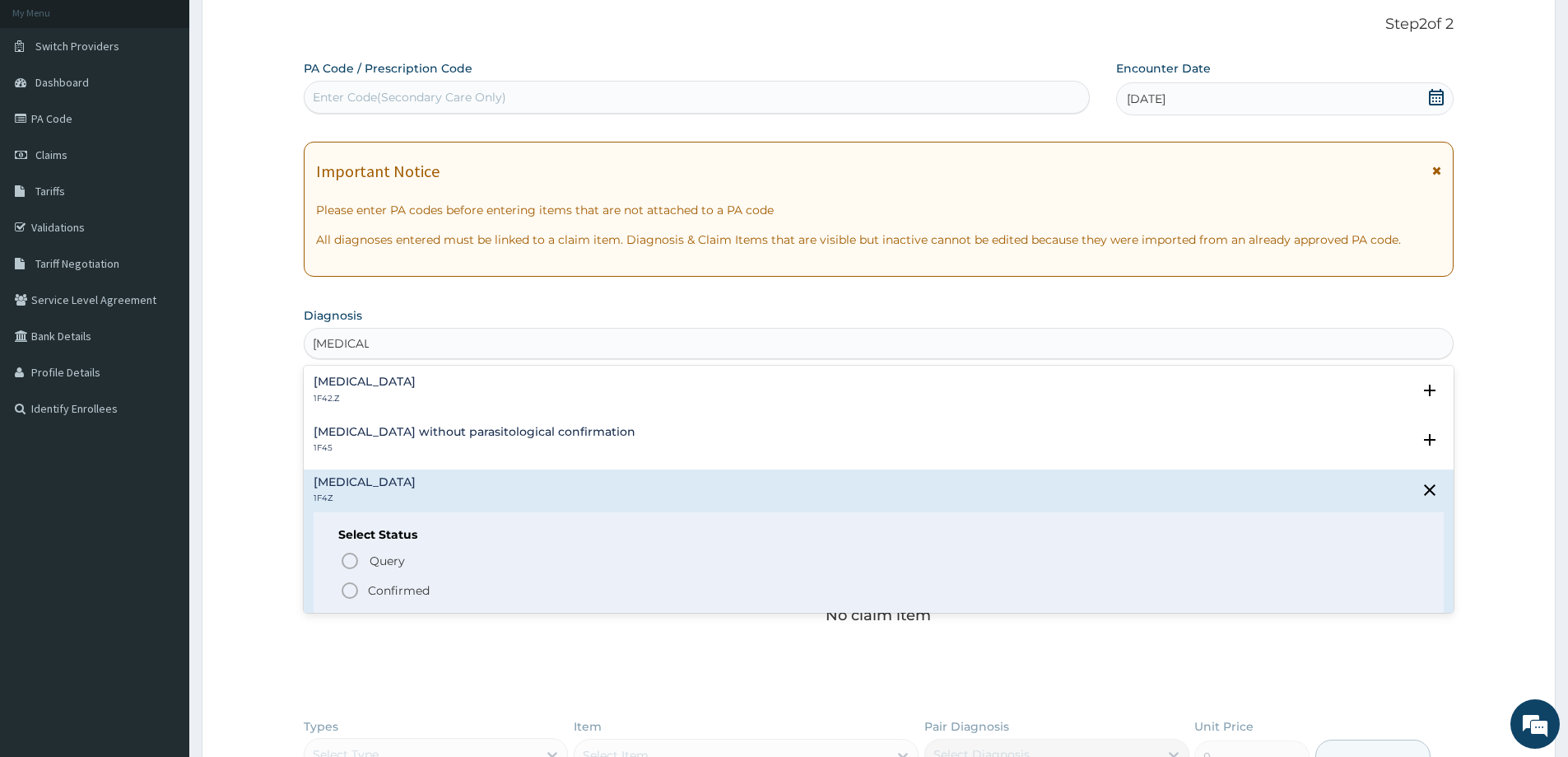
click at [362, 587] on span "Confirmed" at bounding box center [880, 590] width 1079 height 19
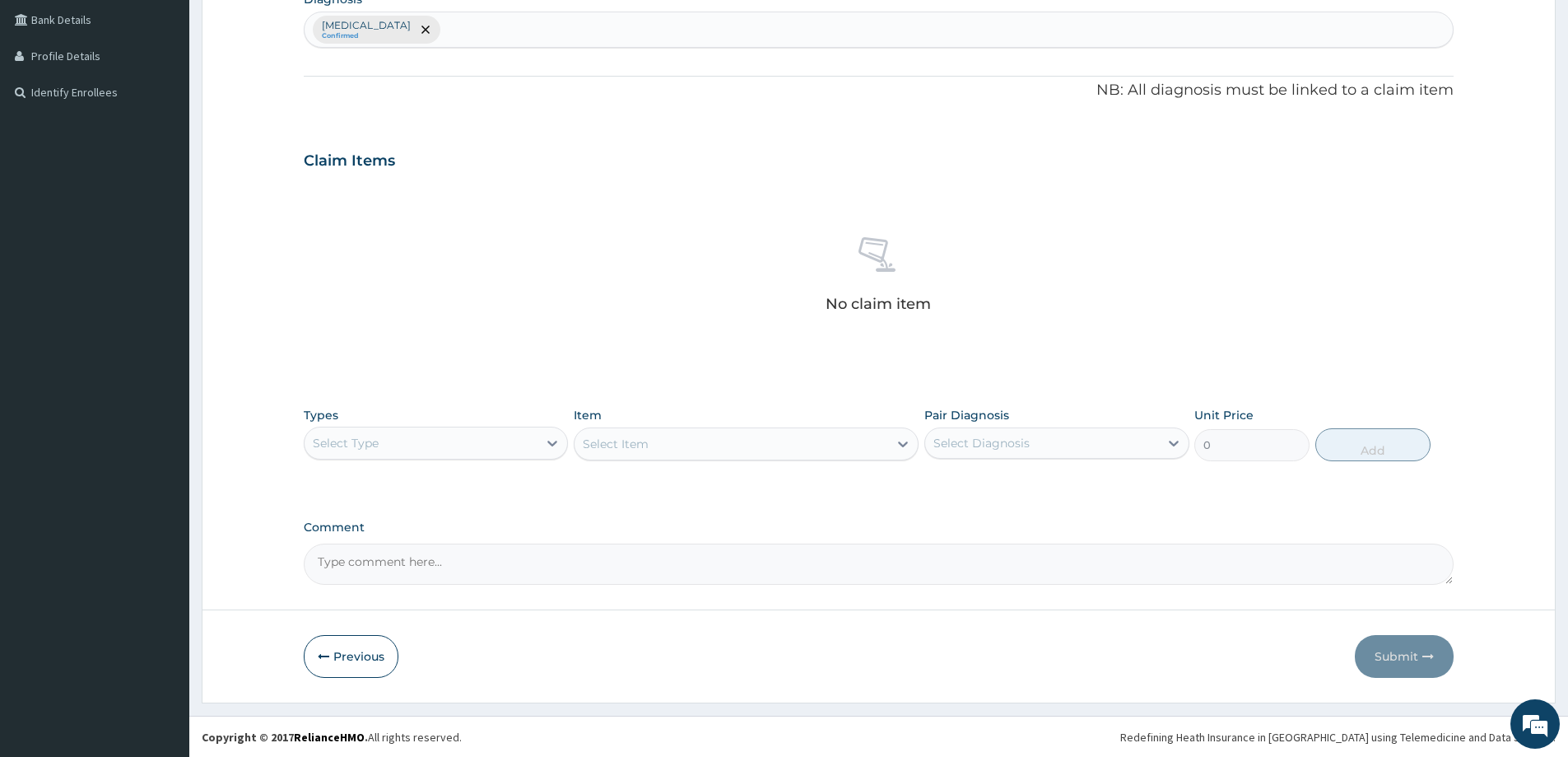
scroll to position [414, 0]
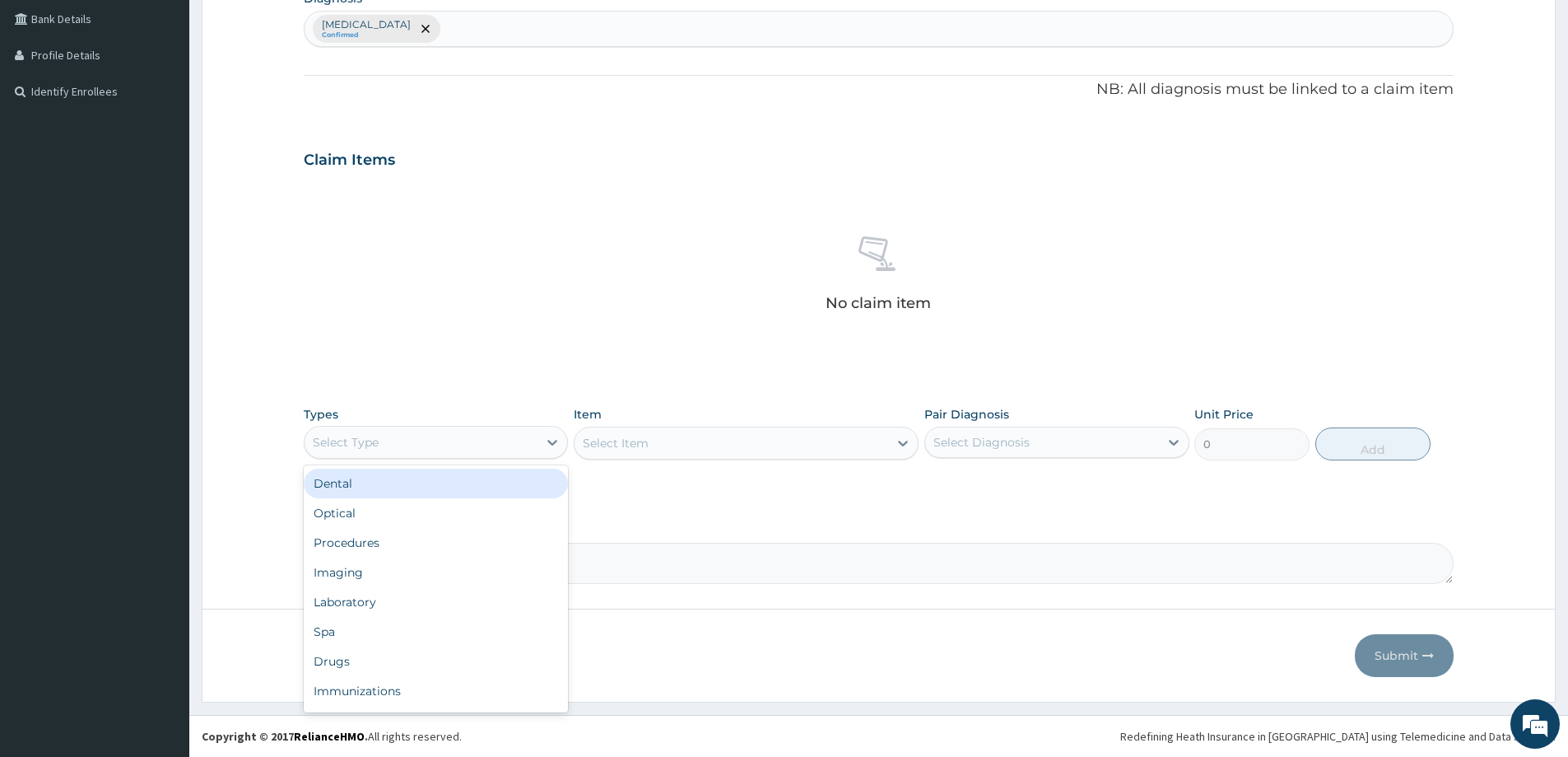
click at [511, 437] on div "Select Type" at bounding box center [421, 442] width 233 height 26
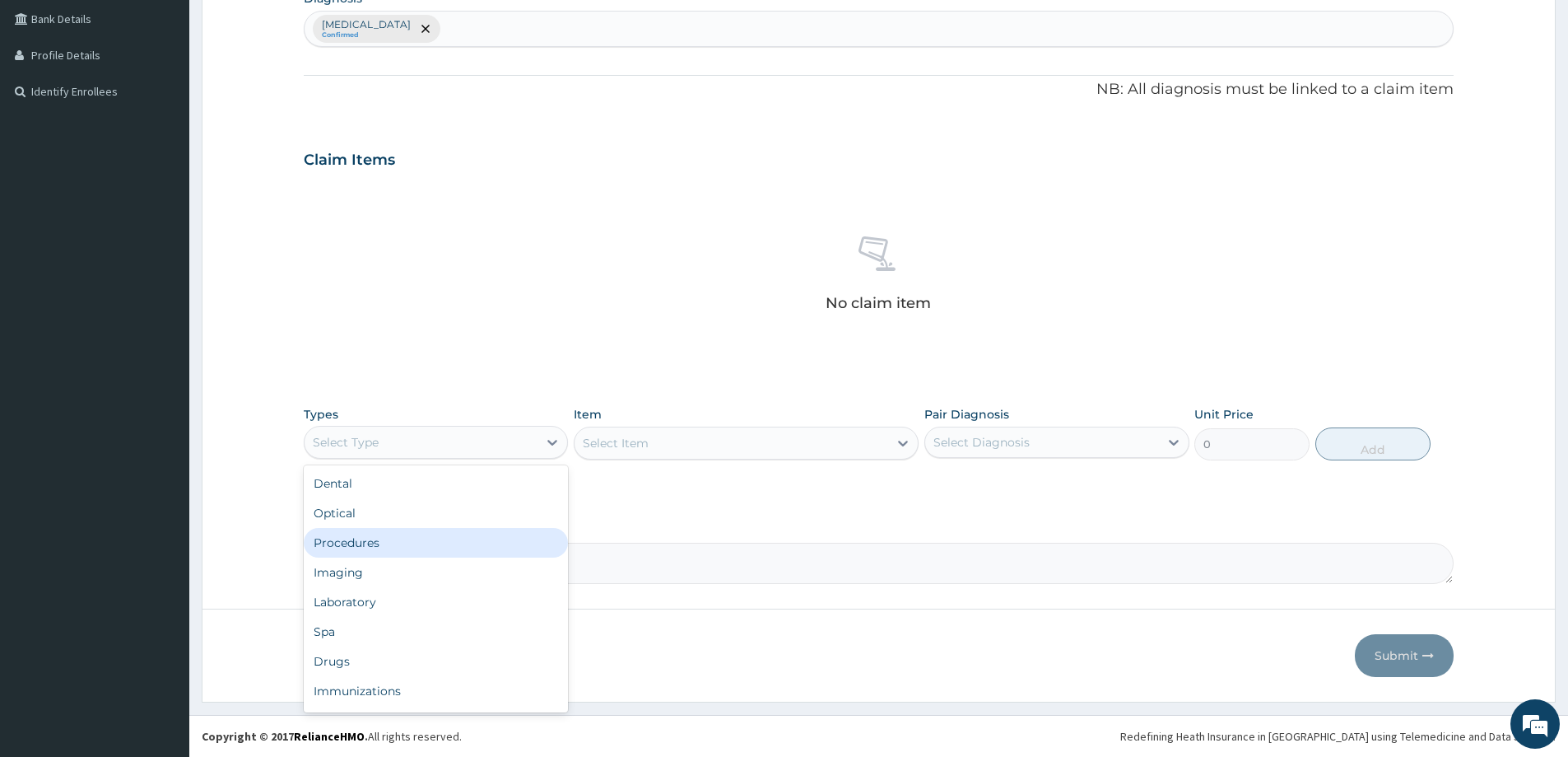
click at [444, 550] on div "Procedures" at bounding box center [435, 542] width 264 height 30
click at [716, 432] on div "Select Item" at bounding box center [731, 442] width 313 height 26
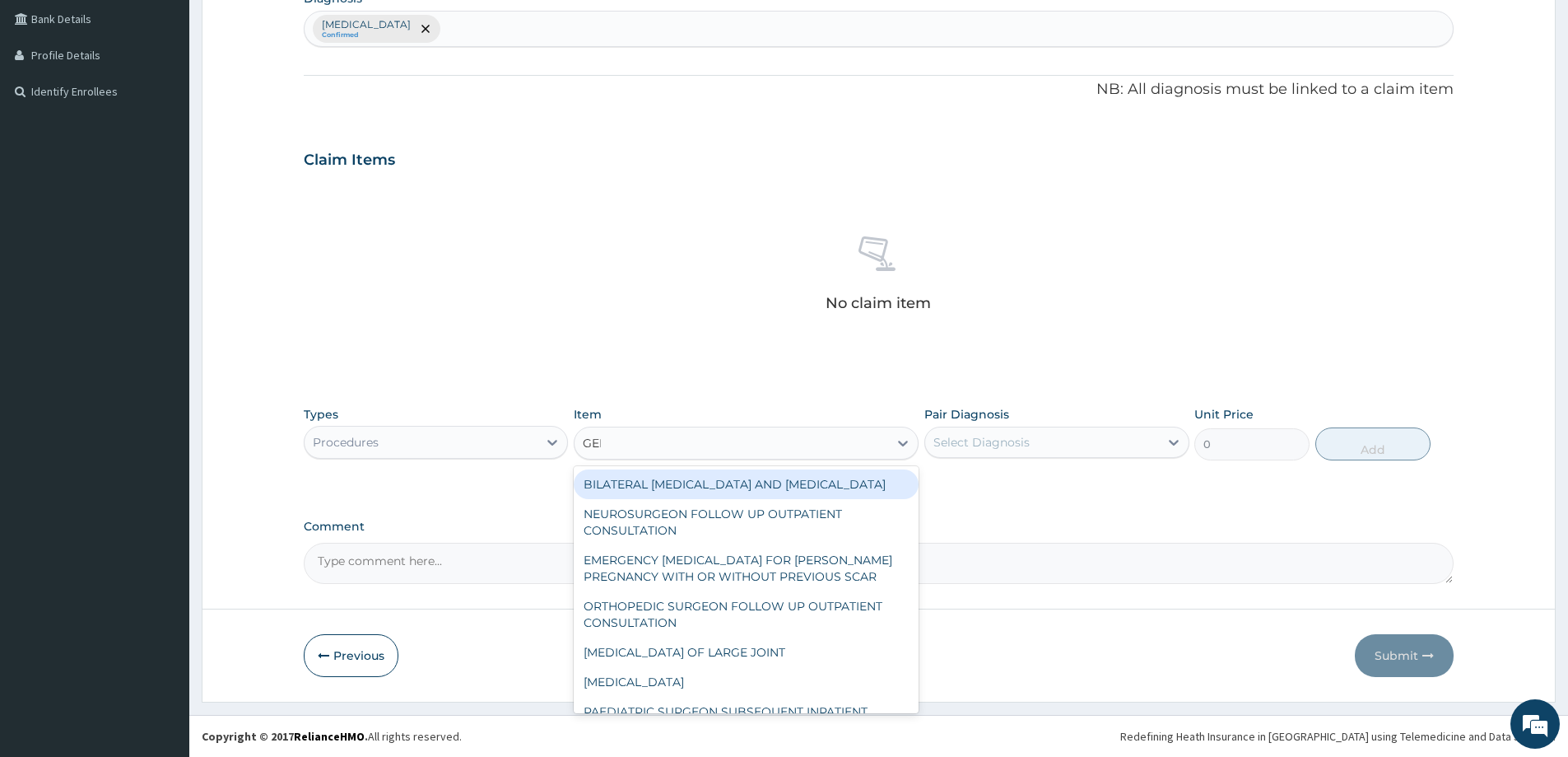
type input "GENE"
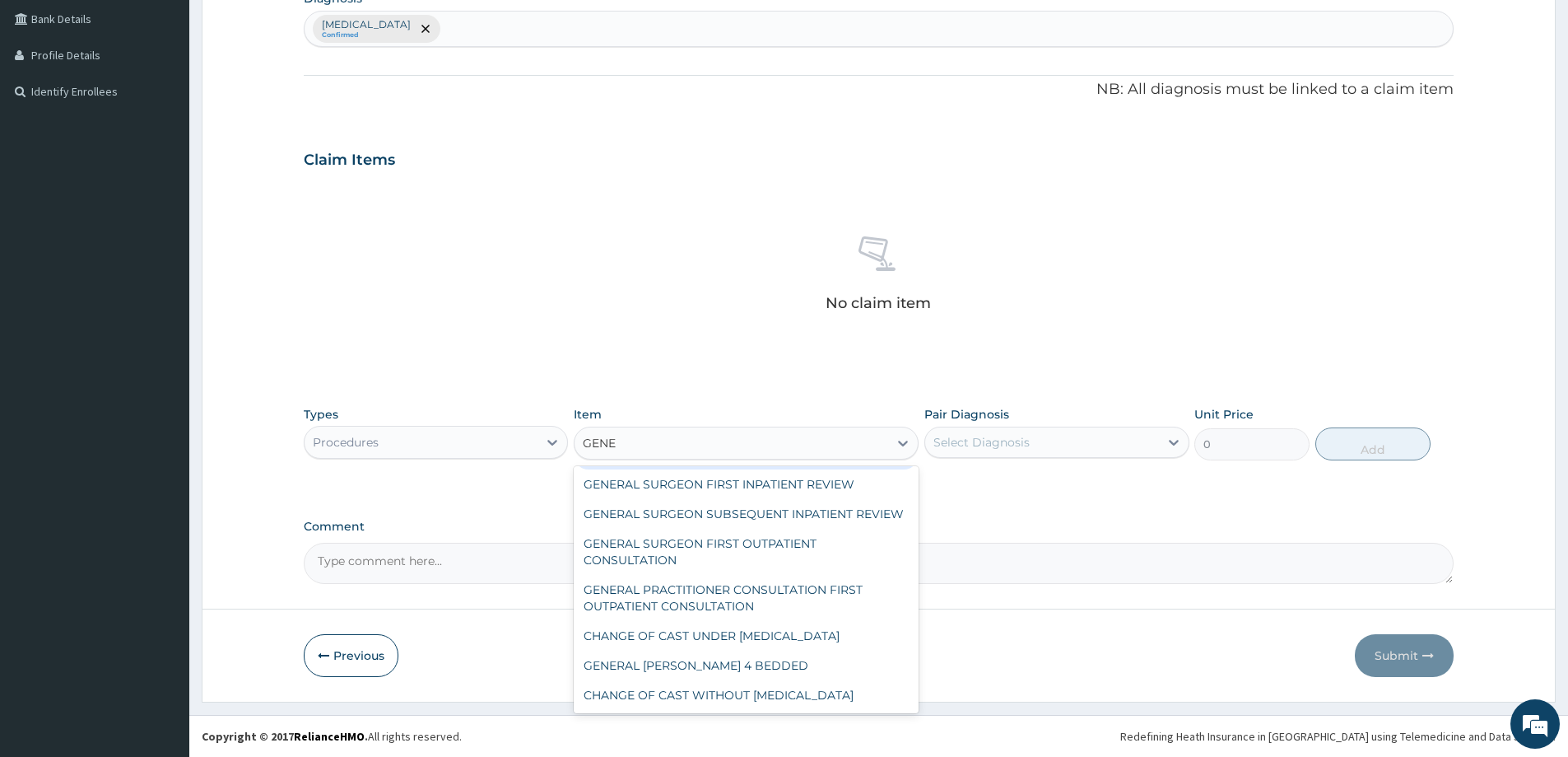
scroll to position [155, 0]
click at [755, 586] on div "GENERAL PRACTITIONER CONSULTATION FIRST OUTPATIENT CONSULTATION" at bounding box center [746, 597] width 345 height 46
type input "3547.5"
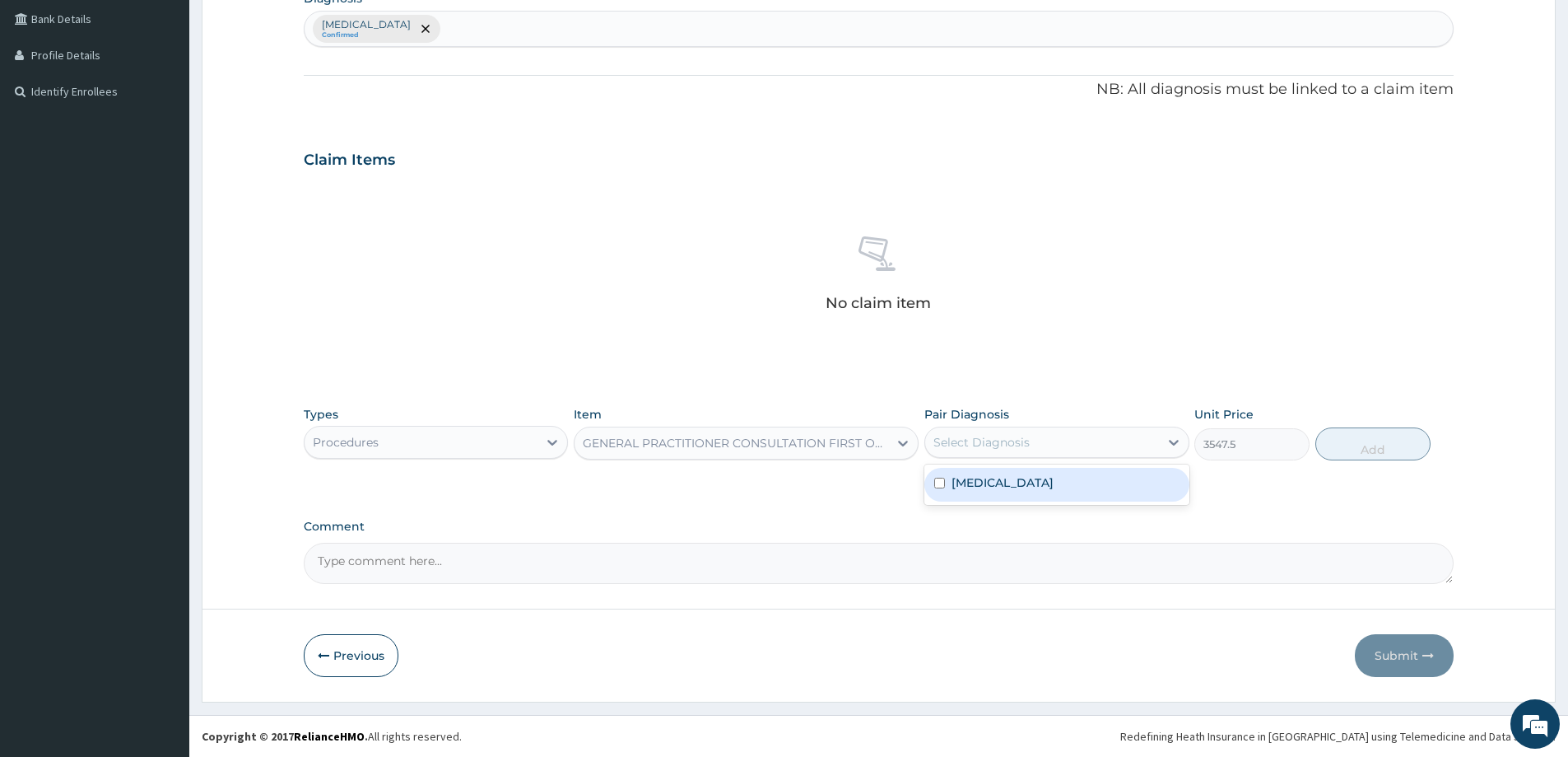
click at [1045, 443] on div "Select Diagnosis" at bounding box center [1041, 442] width 233 height 26
click at [1034, 480] on label "[MEDICAL_DATA]" at bounding box center [1002, 481] width 102 height 16
checkbox input "true"
click at [1347, 438] on button "Add" at bounding box center [1373, 444] width 115 height 33
type input "0"
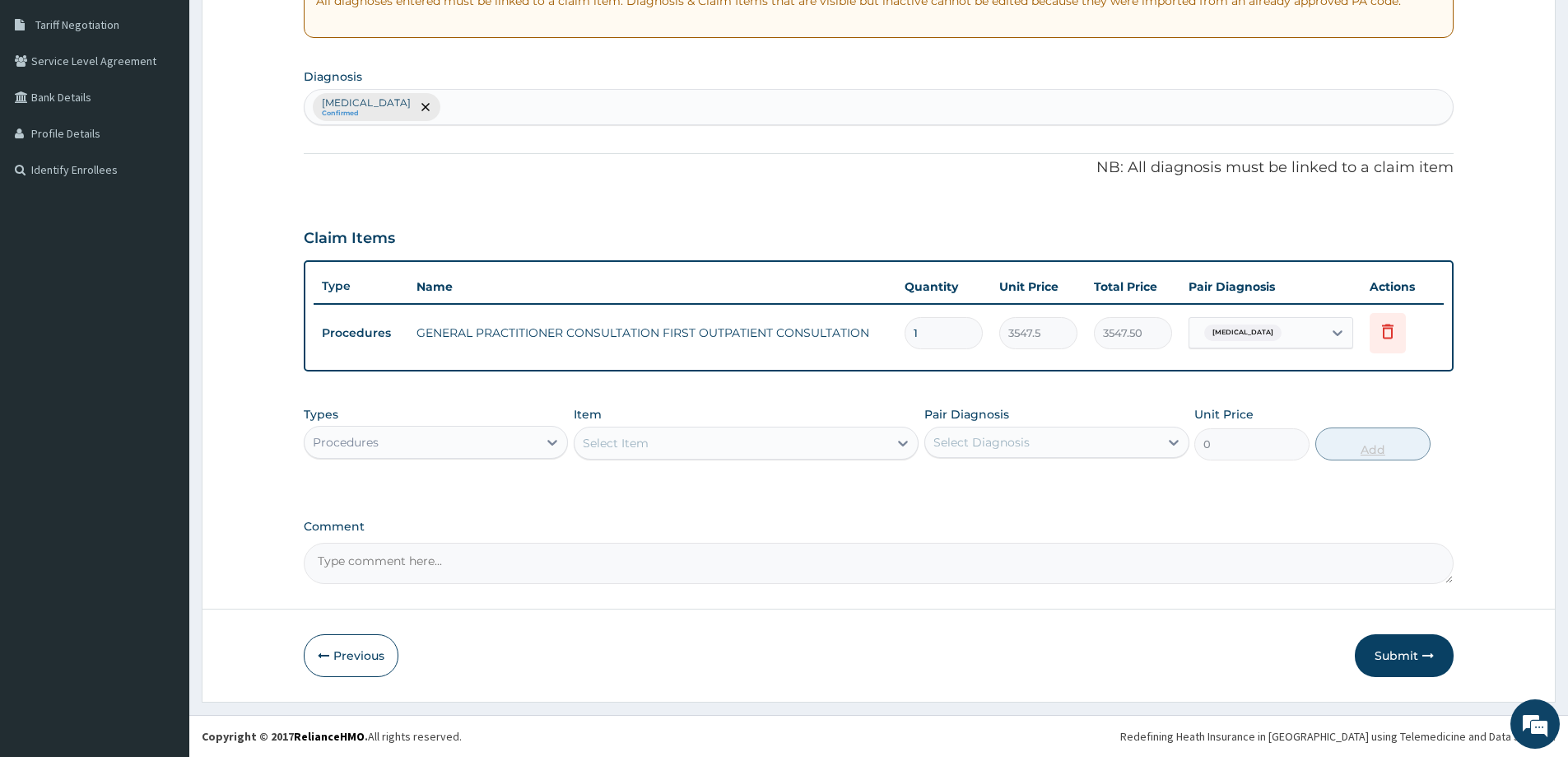
scroll to position [335, 0]
click at [478, 431] on div "Procedures" at bounding box center [421, 442] width 233 height 26
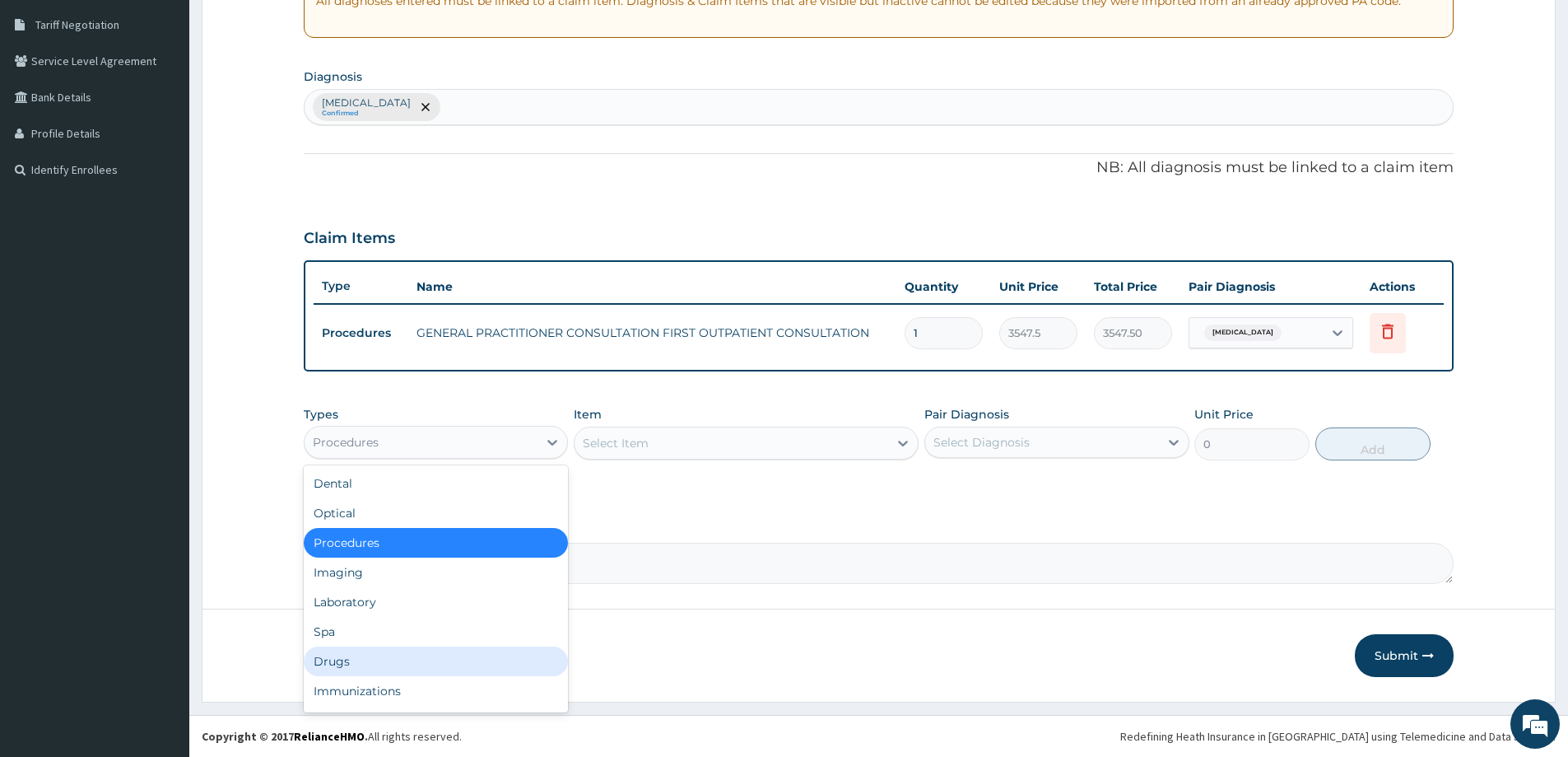
click at [363, 672] on div "Drugs" at bounding box center [435, 660] width 264 height 30
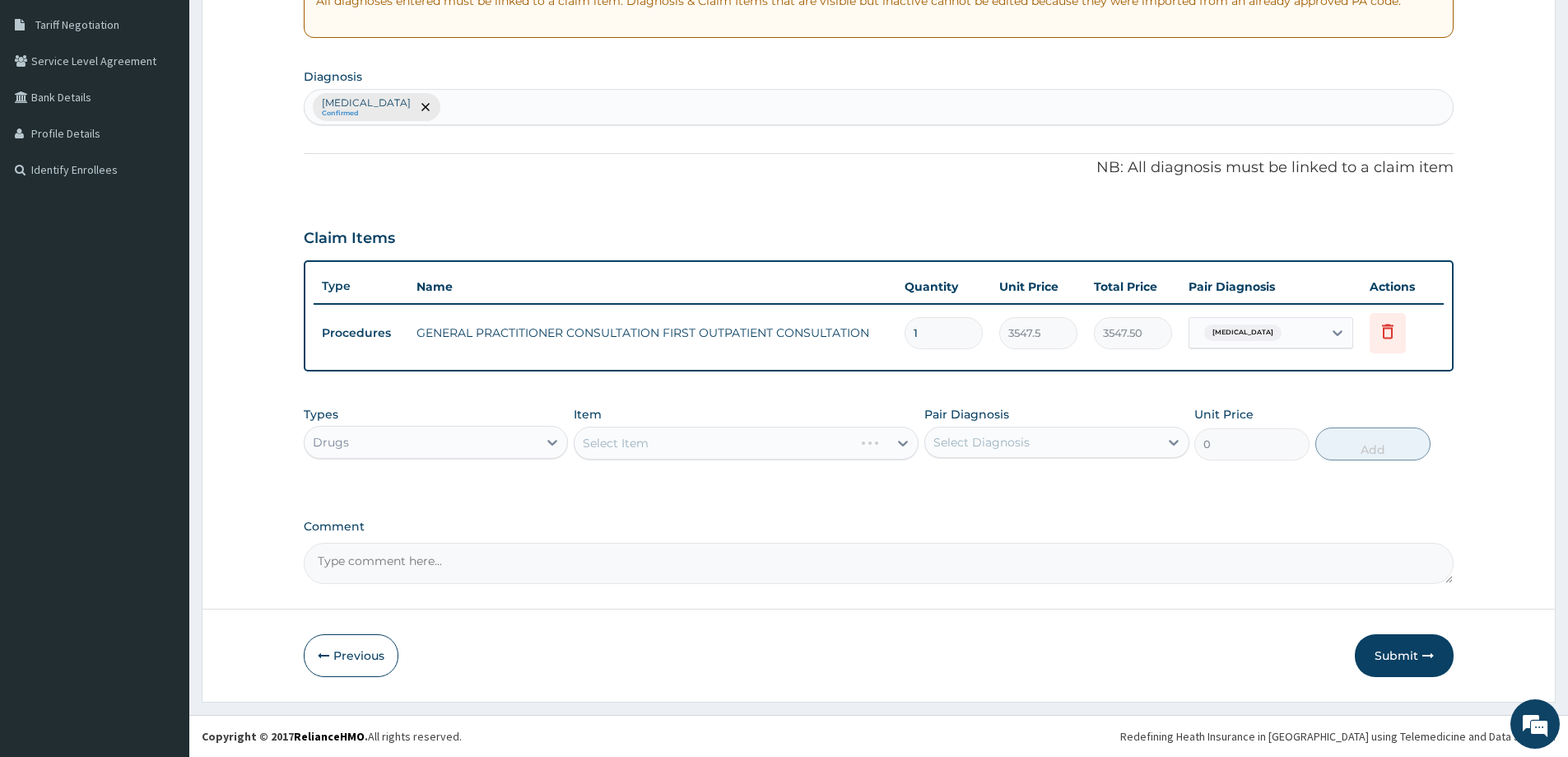
click at [778, 455] on div "Select Item" at bounding box center [746, 443] width 345 height 33
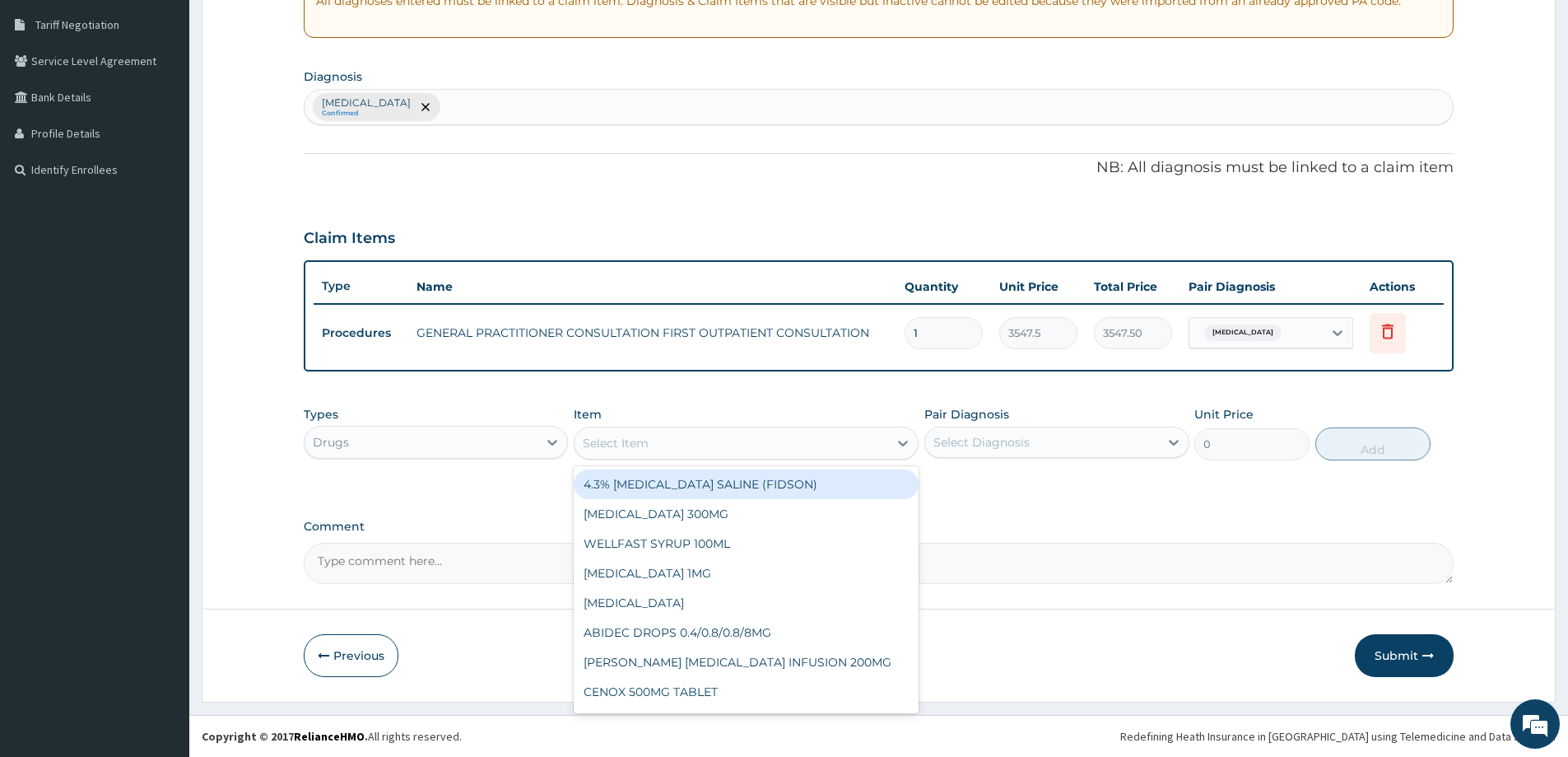
click at [769, 458] on div "Select Item" at bounding box center [746, 443] width 345 height 33
type input "ARTE"
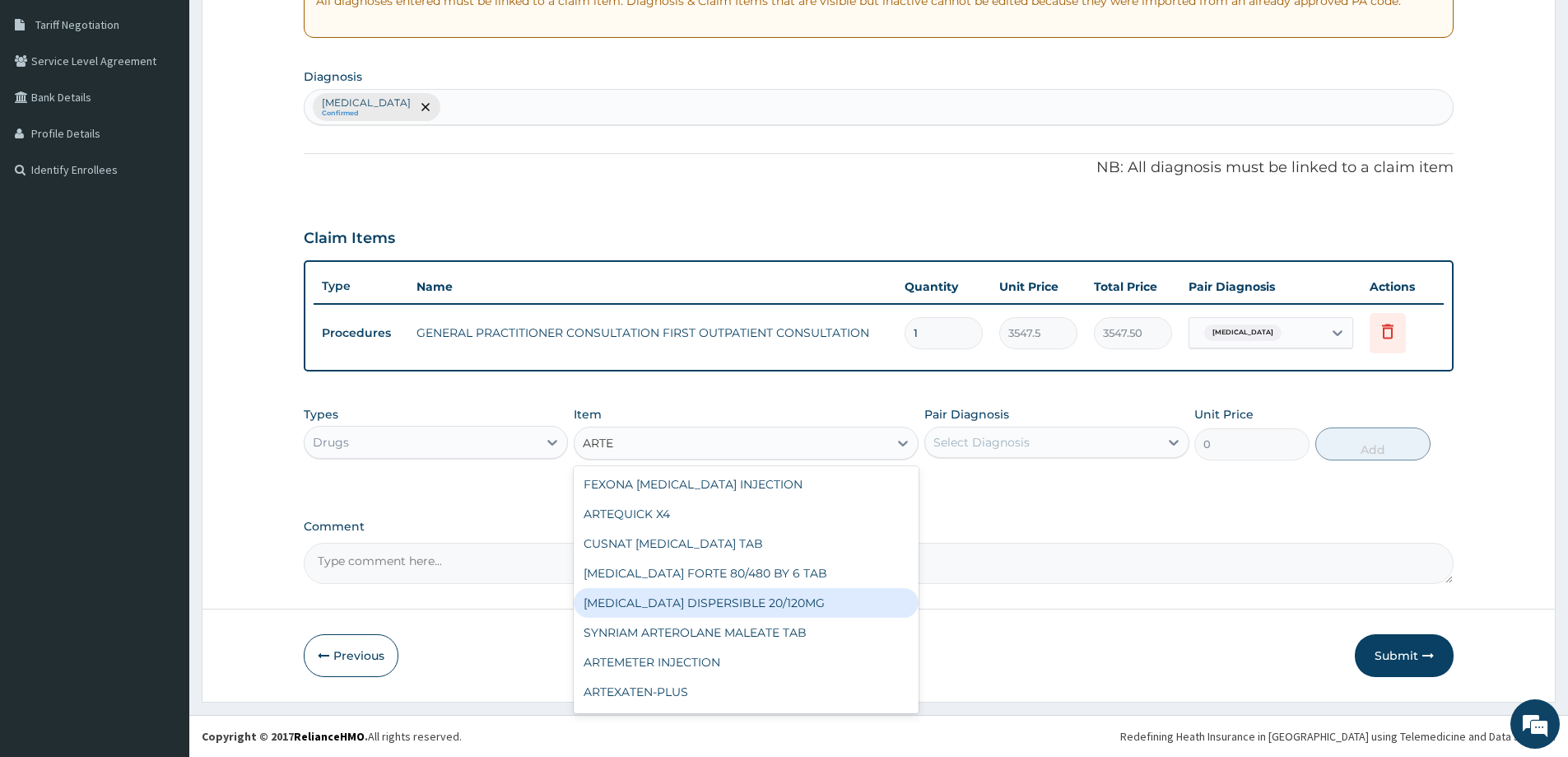
click at [716, 602] on div "COARTEM DISPERSIBLE 20/120MG" at bounding box center [746, 602] width 345 height 30
type input "112.3375015258789"
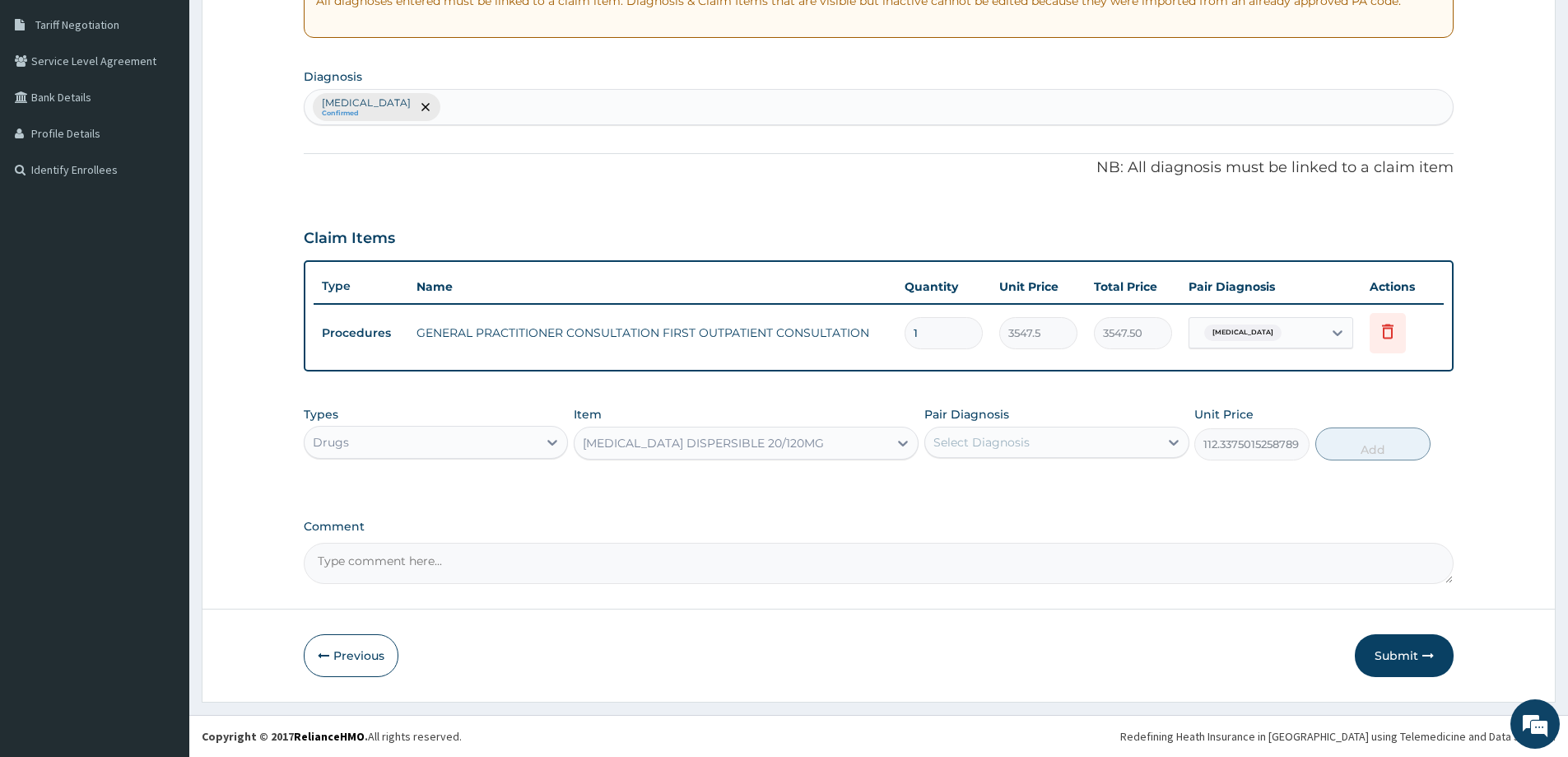
click at [1055, 448] on div "Select Diagnosis" at bounding box center [1041, 442] width 233 height 26
click at [1034, 480] on label "[MEDICAL_DATA]" at bounding box center [1002, 481] width 102 height 16
checkbox input "true"
click at [1342, 444] on button "Add" at bounding box center [1373, 444] width 115 height 33
type input "0"
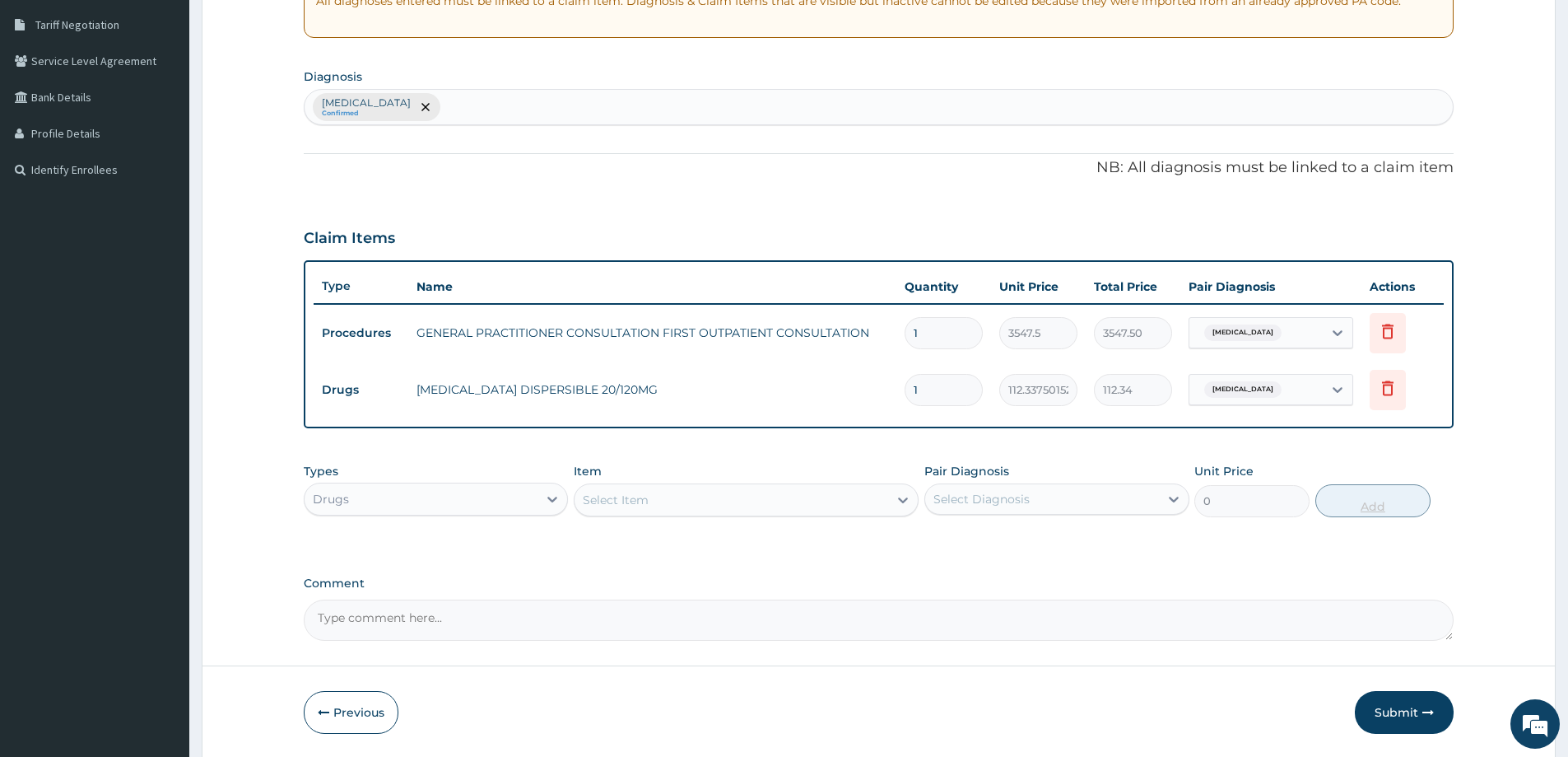
type input "12"
type input "1348.05"
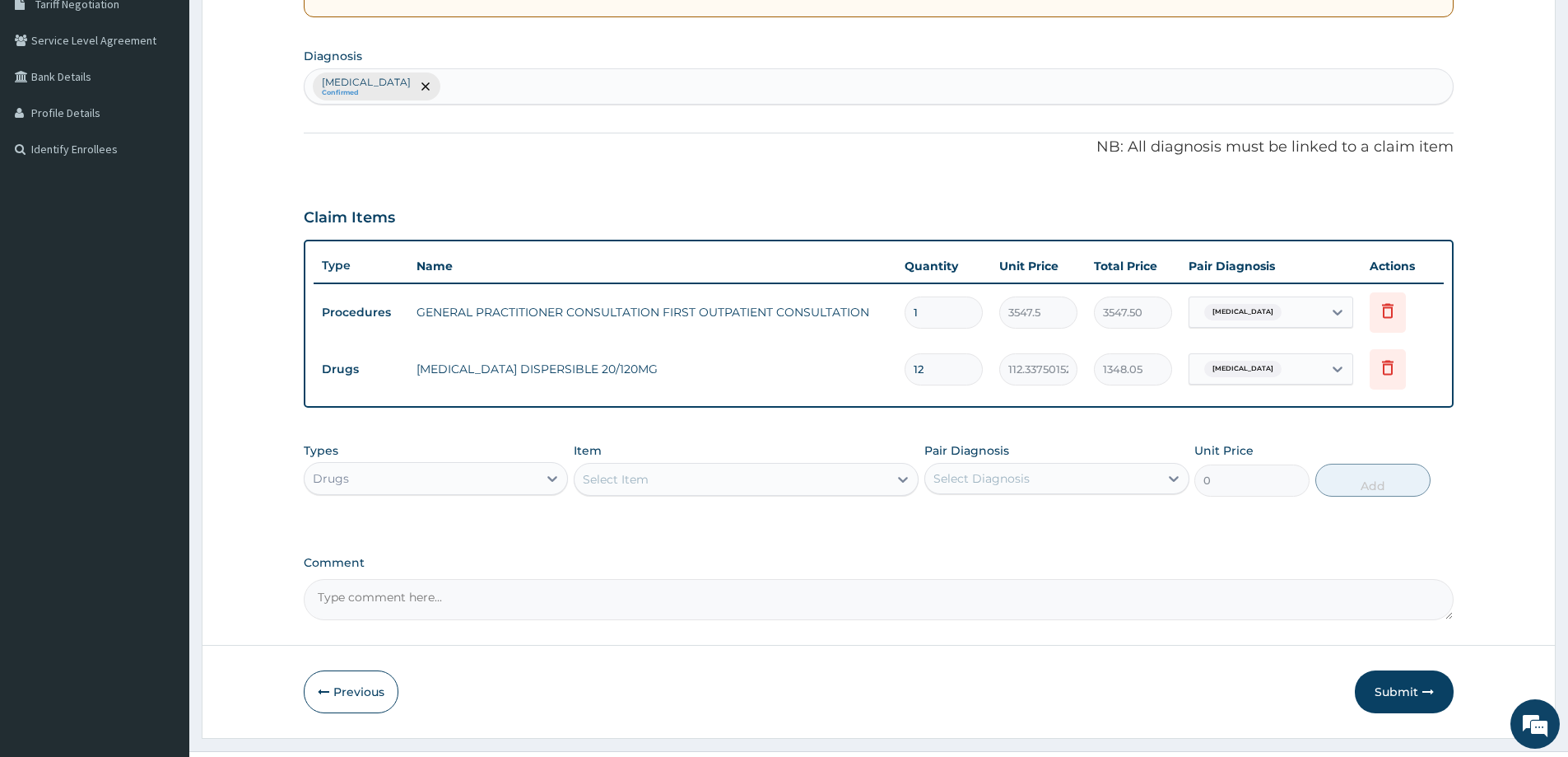
scroll to position [393, 0]
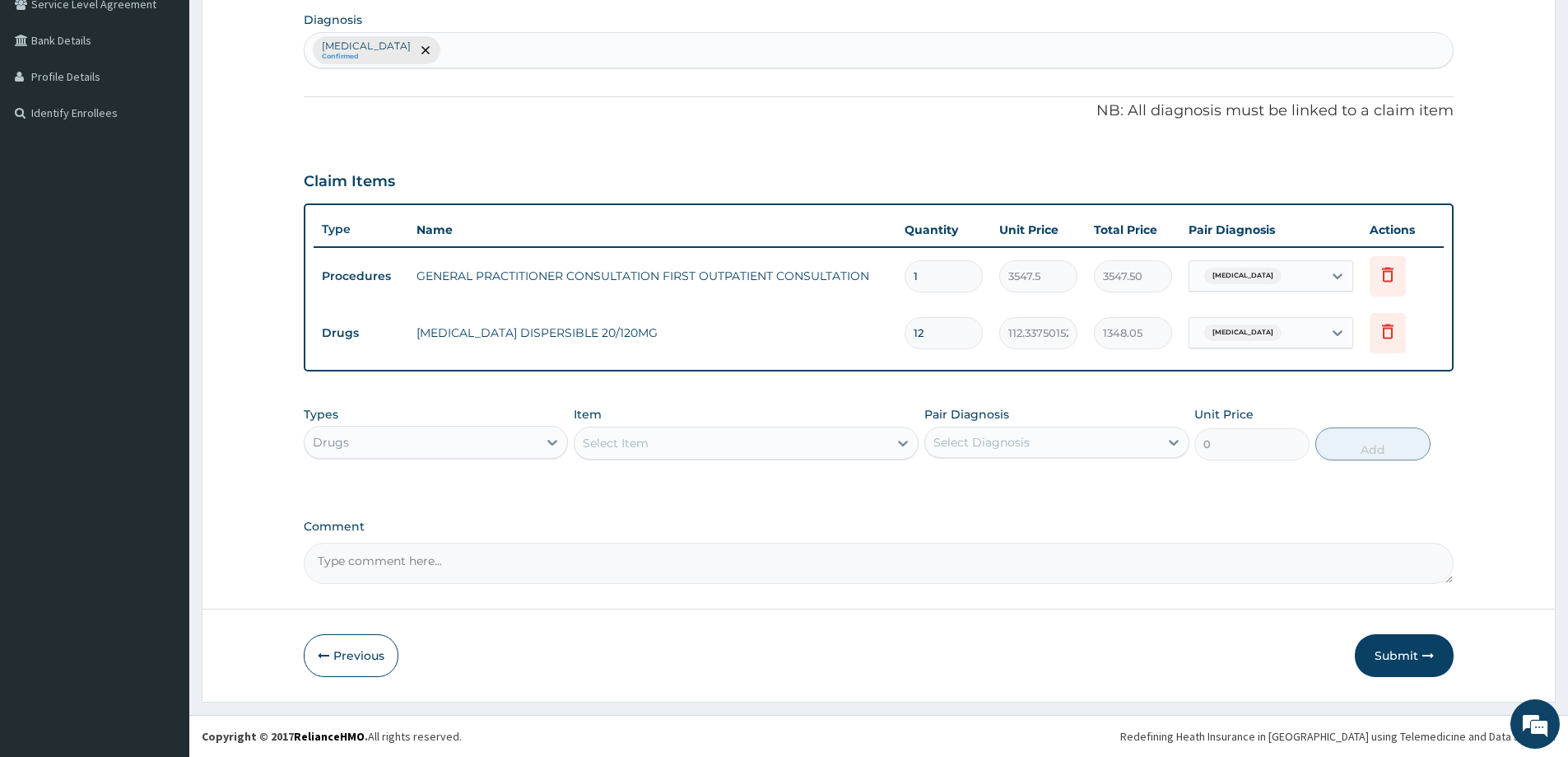
type input "12"
click at [618, 438] on div "Select Item" at bounding box center [616, 443] width 66 height 16
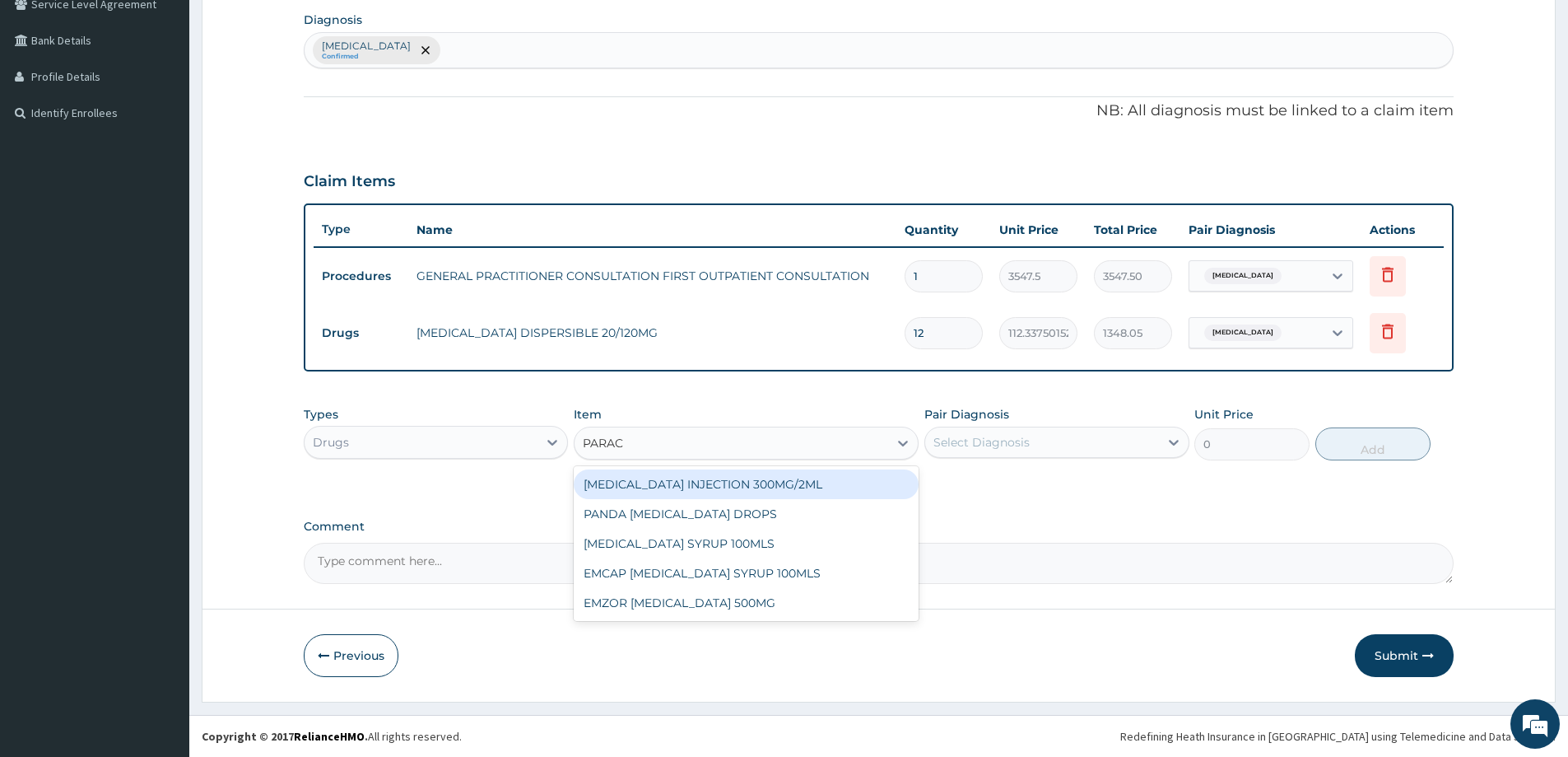
type input "PARACE"
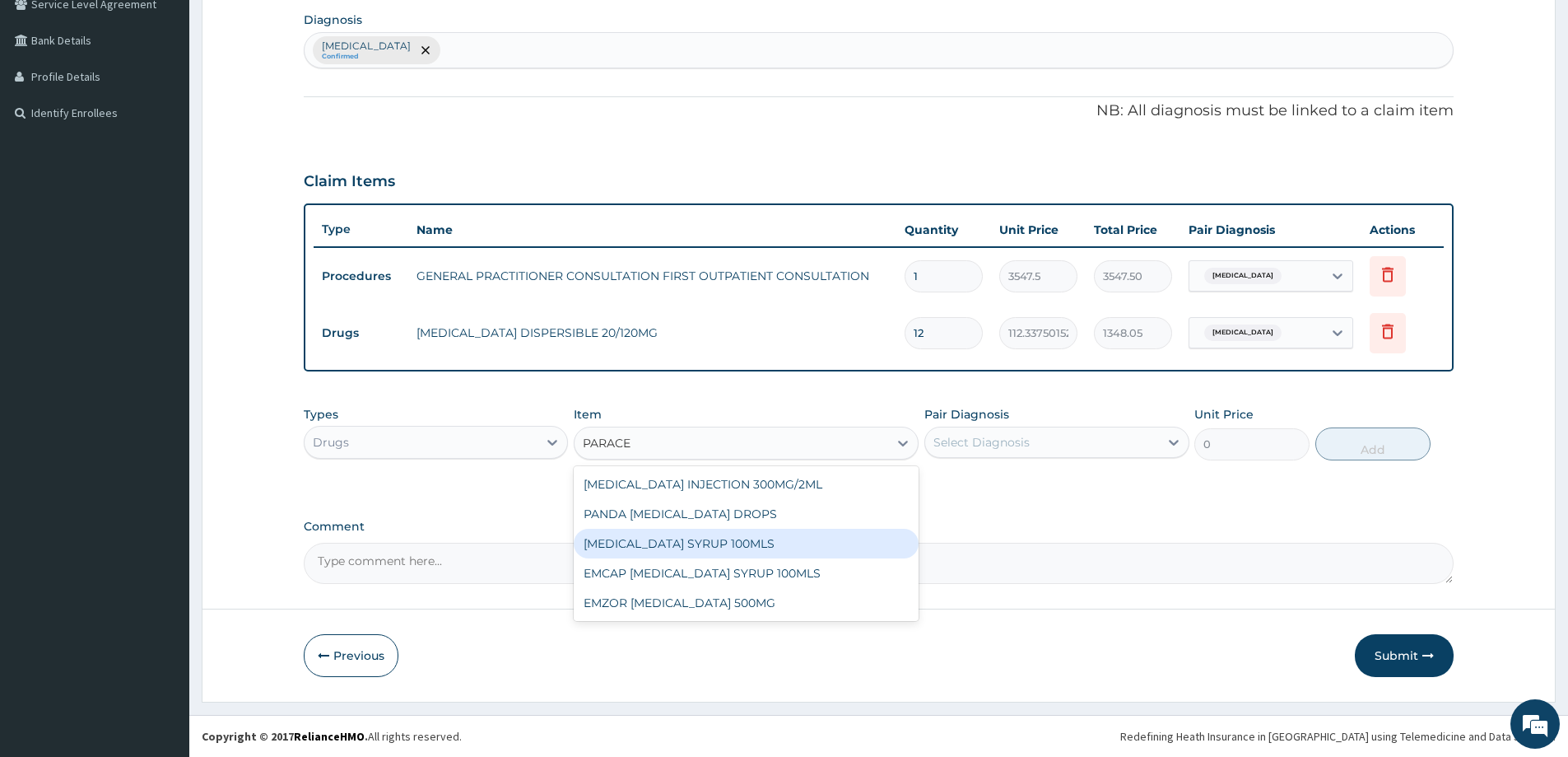
click at [674, 540] on div "PARACETAMOL SYRUP 100MLS" at bounding box center [746, 543] width 345 height 30
type input "709.5"
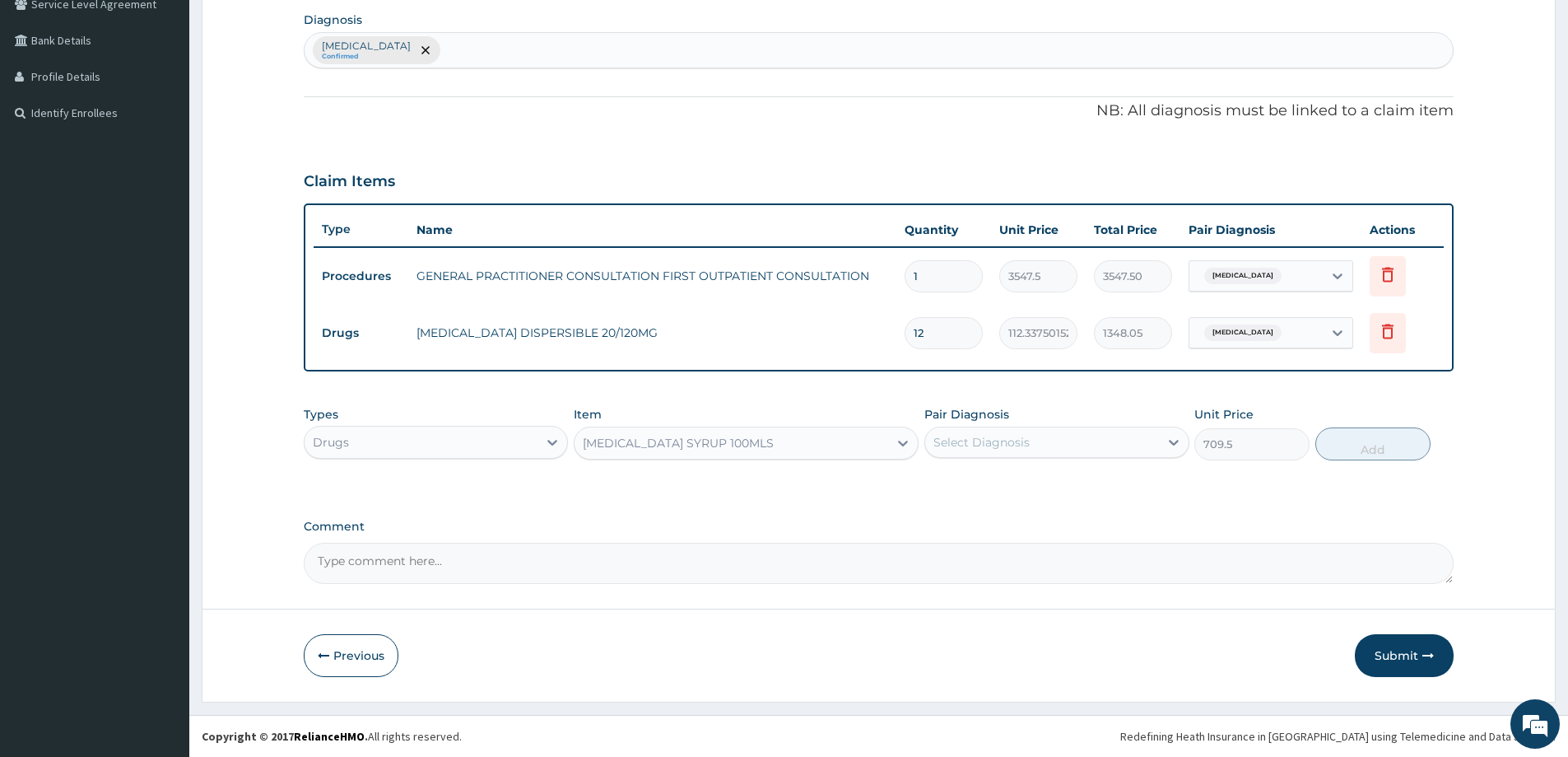
click at [1015, 447] on div "Select Diagnosis" at bounding box center [982, 442] width 97 height 16
click at [1015, 497] on div "[MEDICAL_DATA]" at bounding box center [1056, 484] width 264 height 34
checkbox input "true"
click at [1379, 454] on button "Add" at bounding box center [1373, 444] width 115 height 33
type input "0"
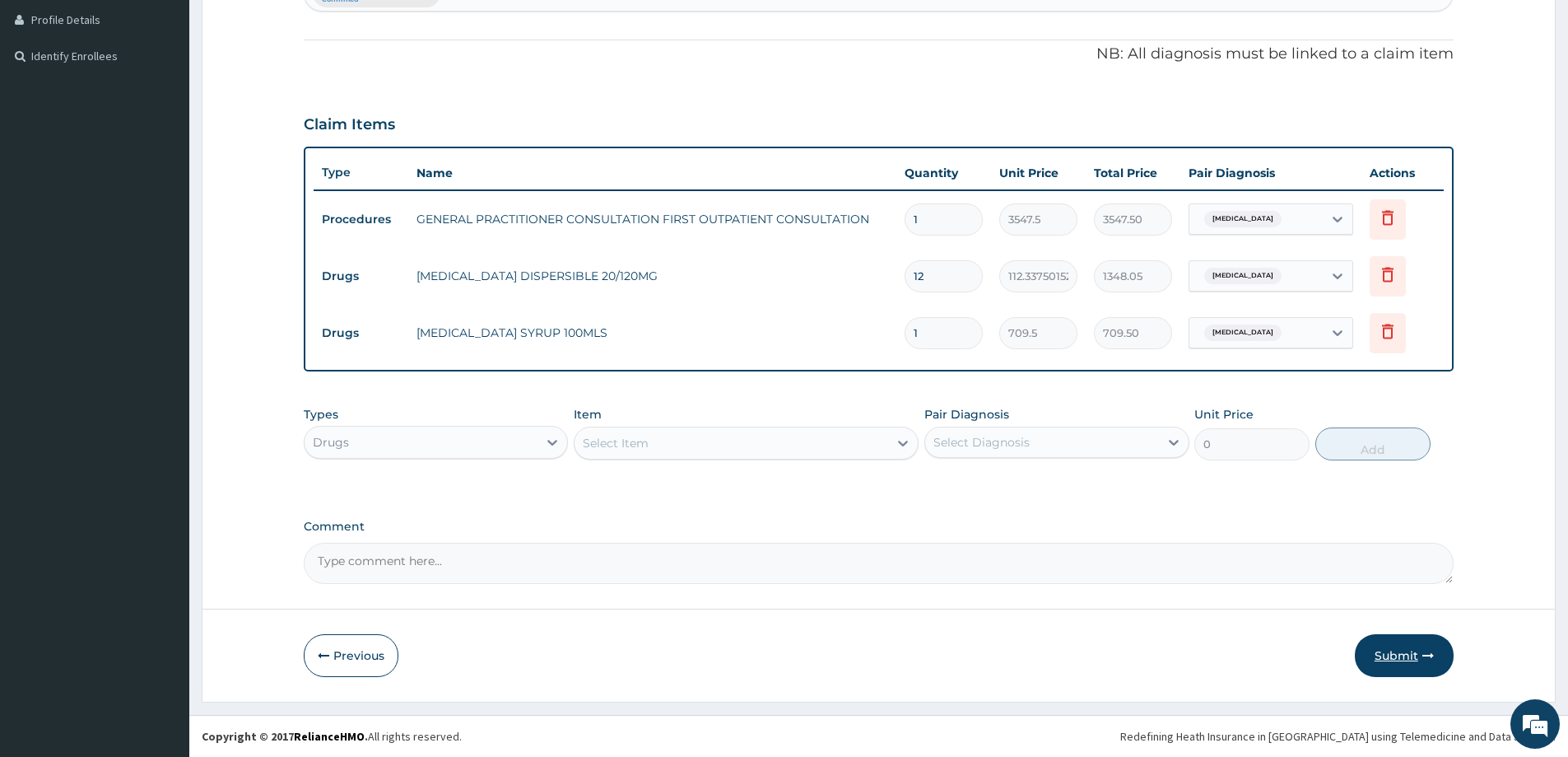
click at [1394, 642] on button "Submit" at bounding box center [1405, 655] width 99 height 43
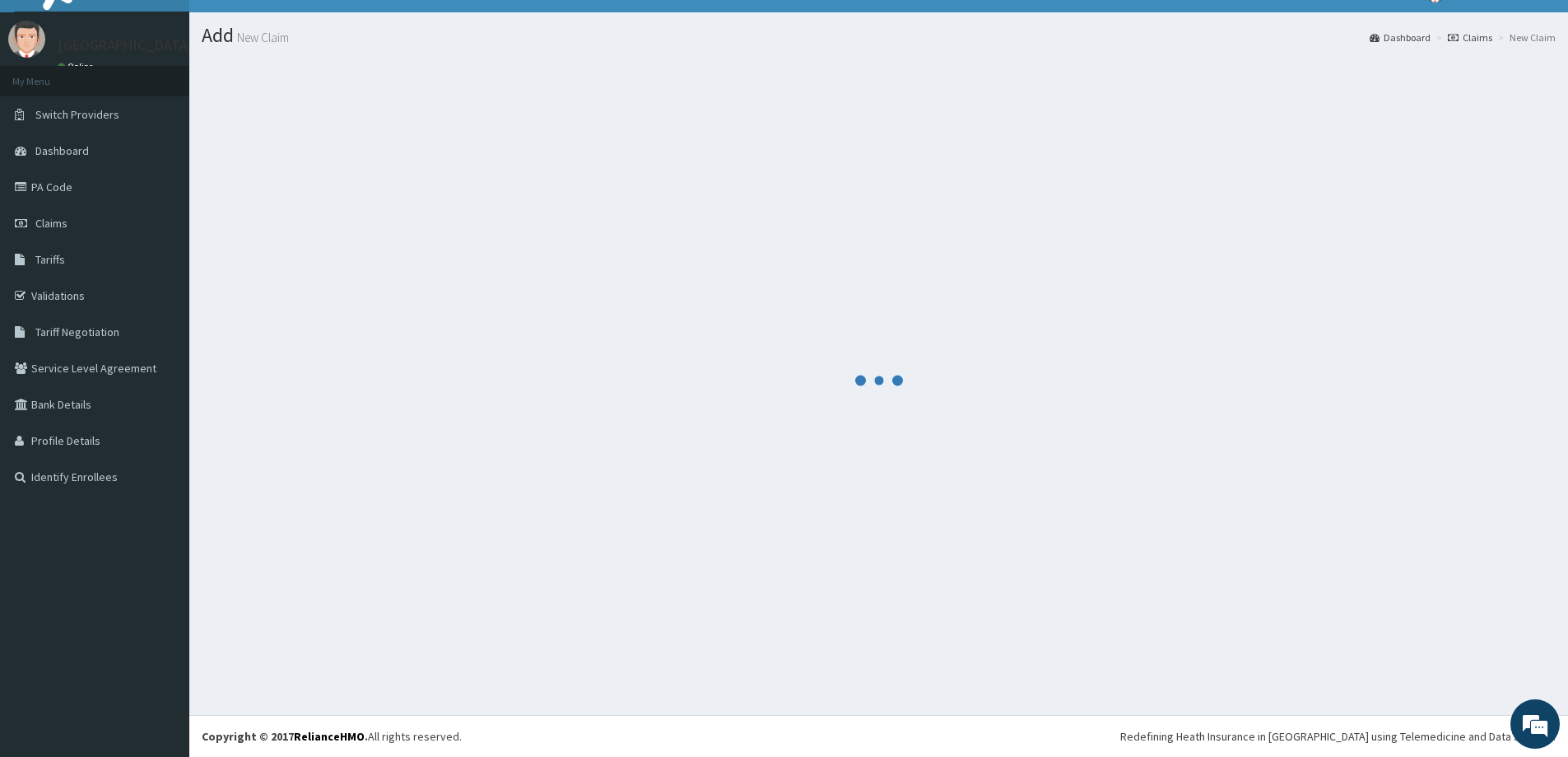
scroll to position [450, 0]
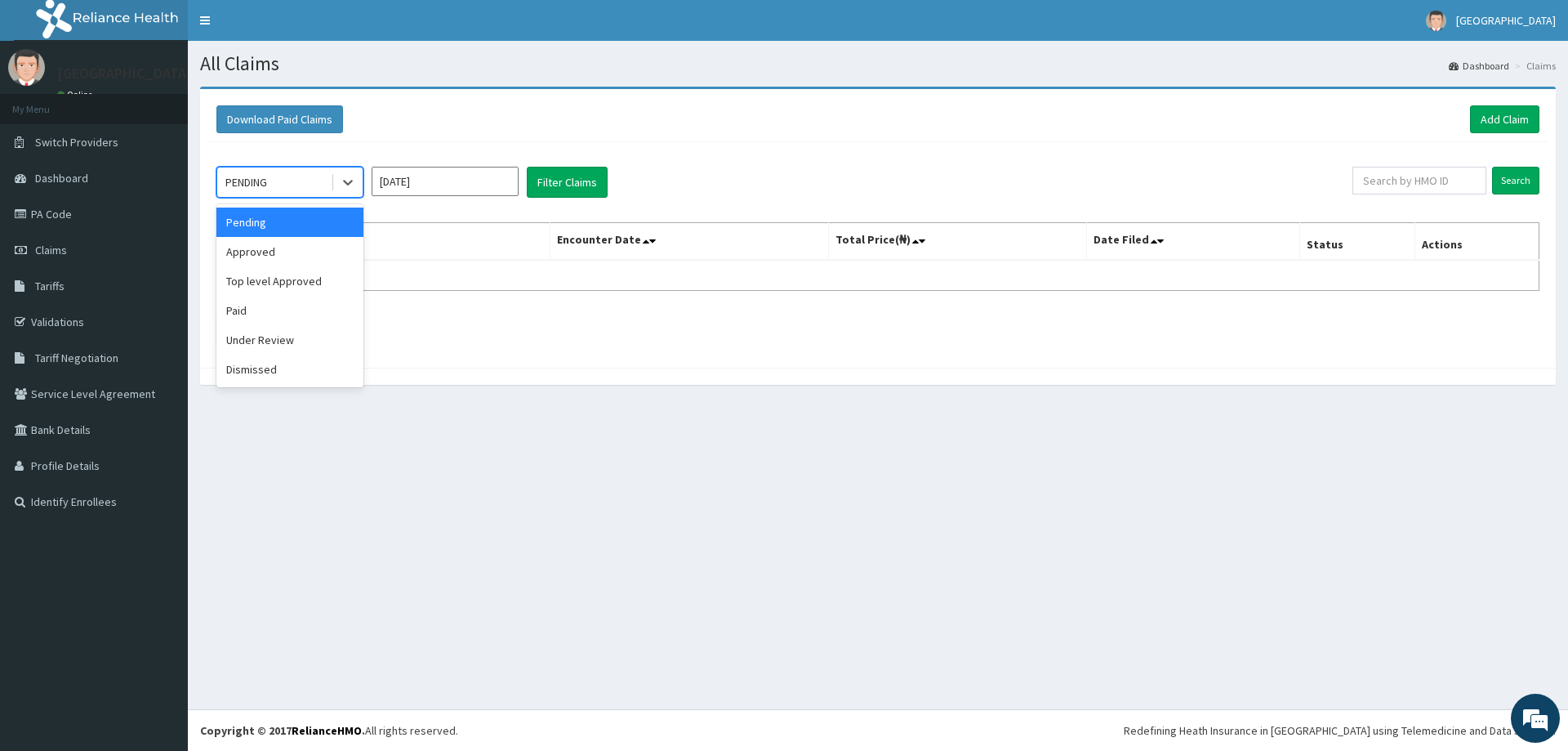
click at [283, 185] on div "PENDING" at bounding box center [274, 181] width 113 height 26
click at [288, 249] on div "Approved" at bounding box center [290, 251] width 147 height 30
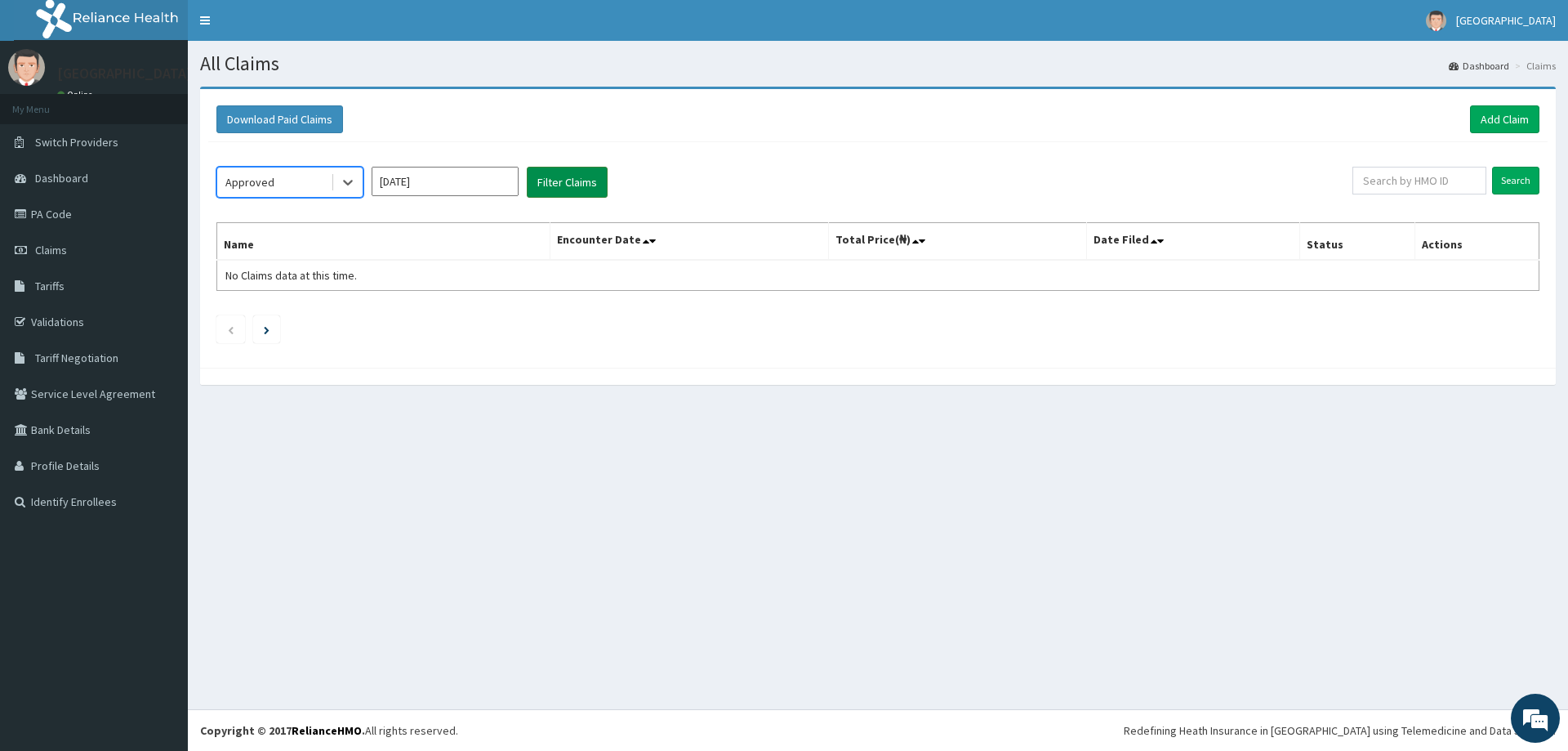
click at [586, 189] on button "Filter Claims" at bounding box center [567, 182] width 81 height 31
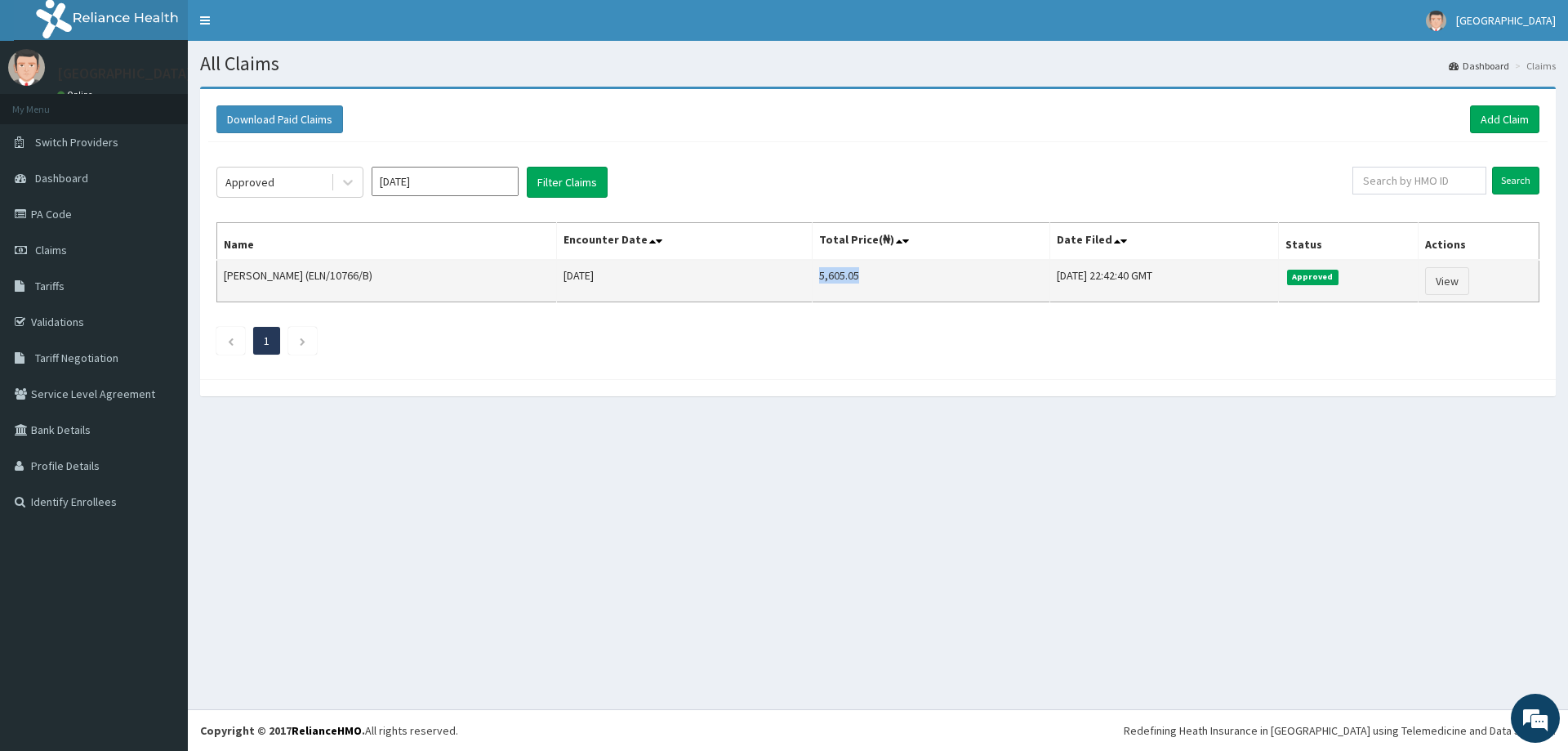
drag, startPoint x: 789, startPoint y: 279, endPoint x: 846, endPoint y: 279, distance: 57.0
click at [846, 279] on td "5,605.05" at bounding box center [931, 281] width 238 height 42
copy td "5,605.05"
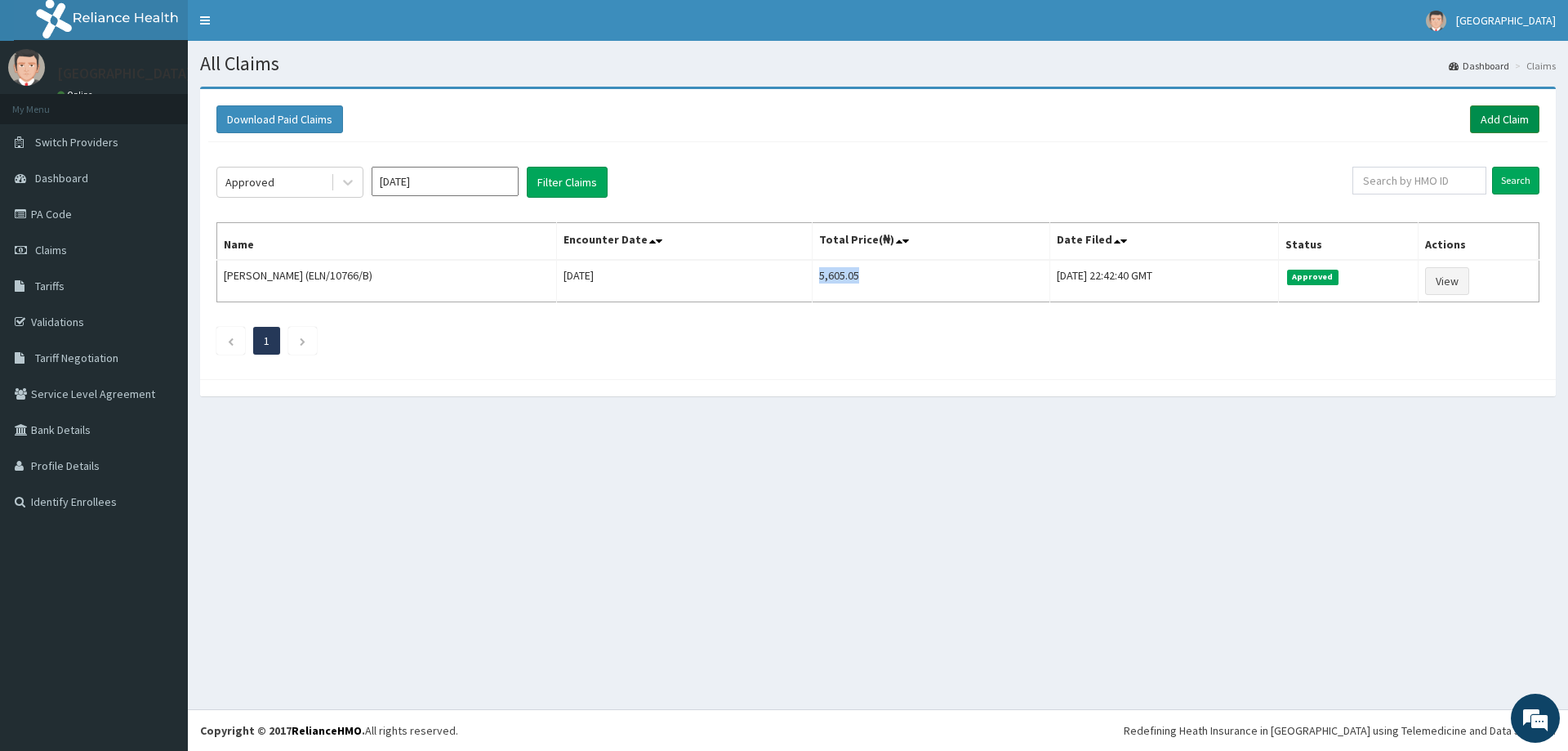
click at [1527, 113] on link "Add Claim" at bounding box center [1505, 119] width 69 height 28
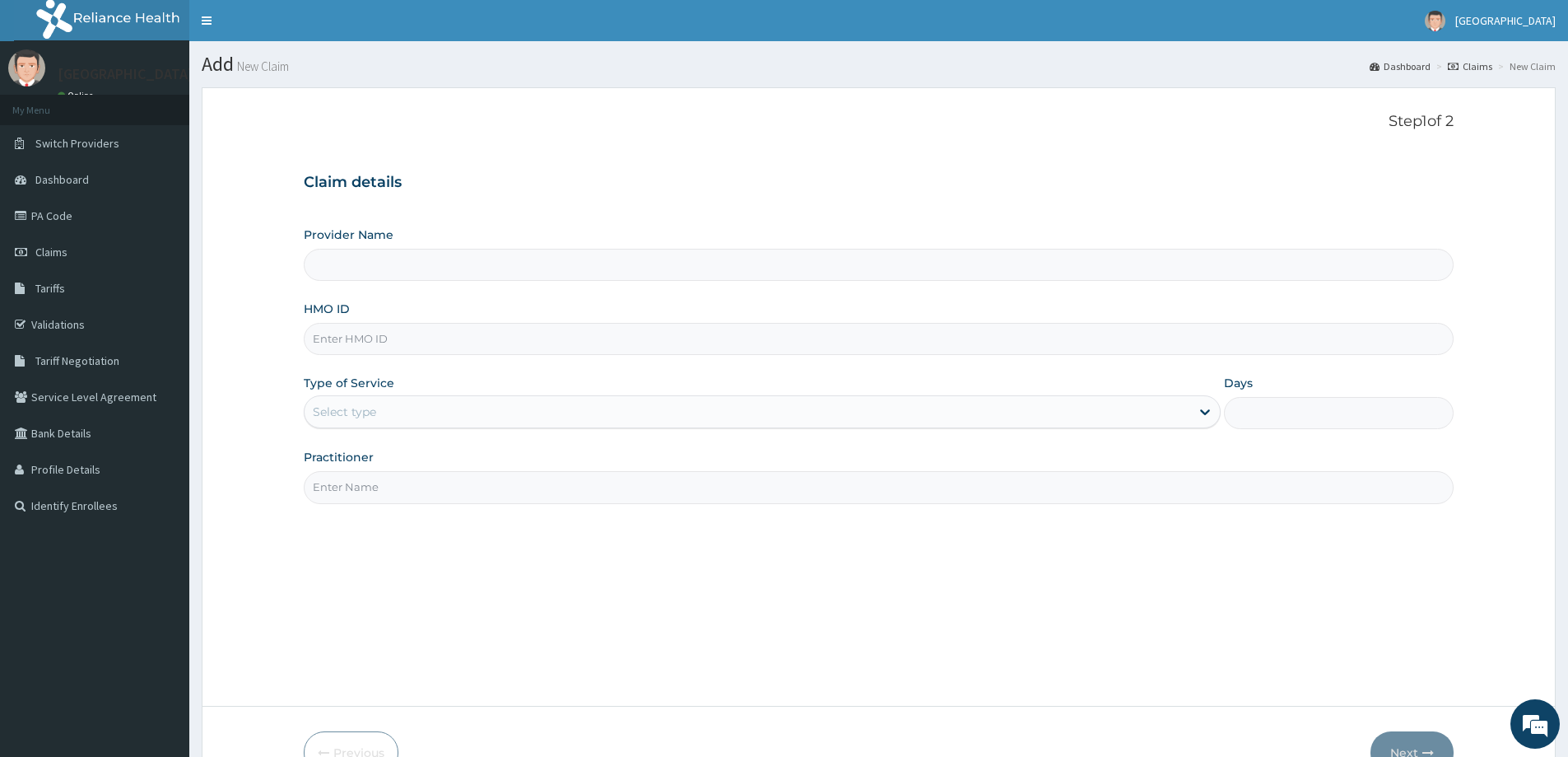
type input "Promise Medical Centre-sango"
paste input "ELN/10766/C"
type input "ELN/10766/C"
click at [374, 400] on div "Select type" at bounding box center [747, 411] width 886 height 26
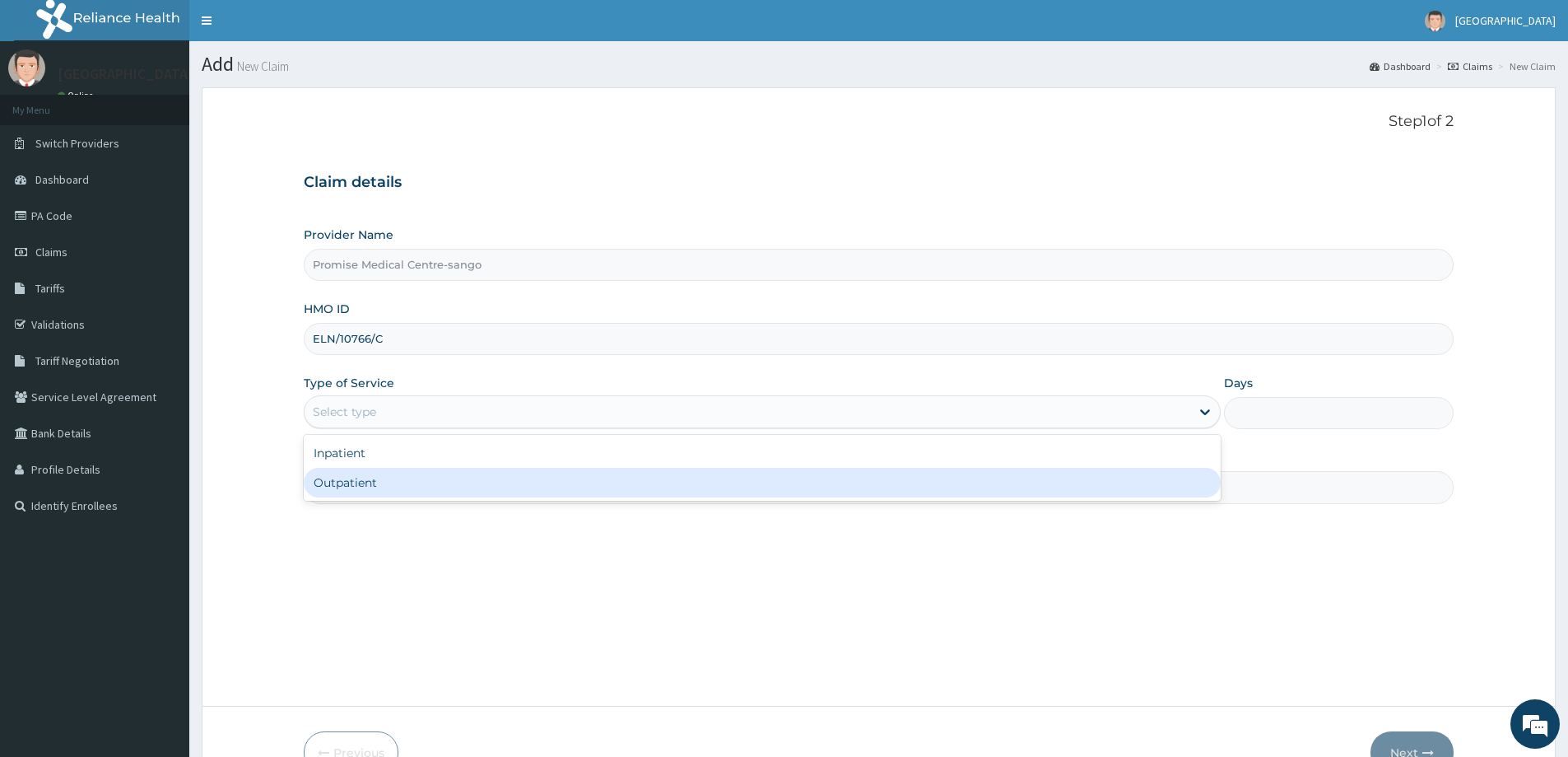
click at [346, 479] on div "Outpatient" at bounding box center [762, 482] width 917 height 30
type input "1"
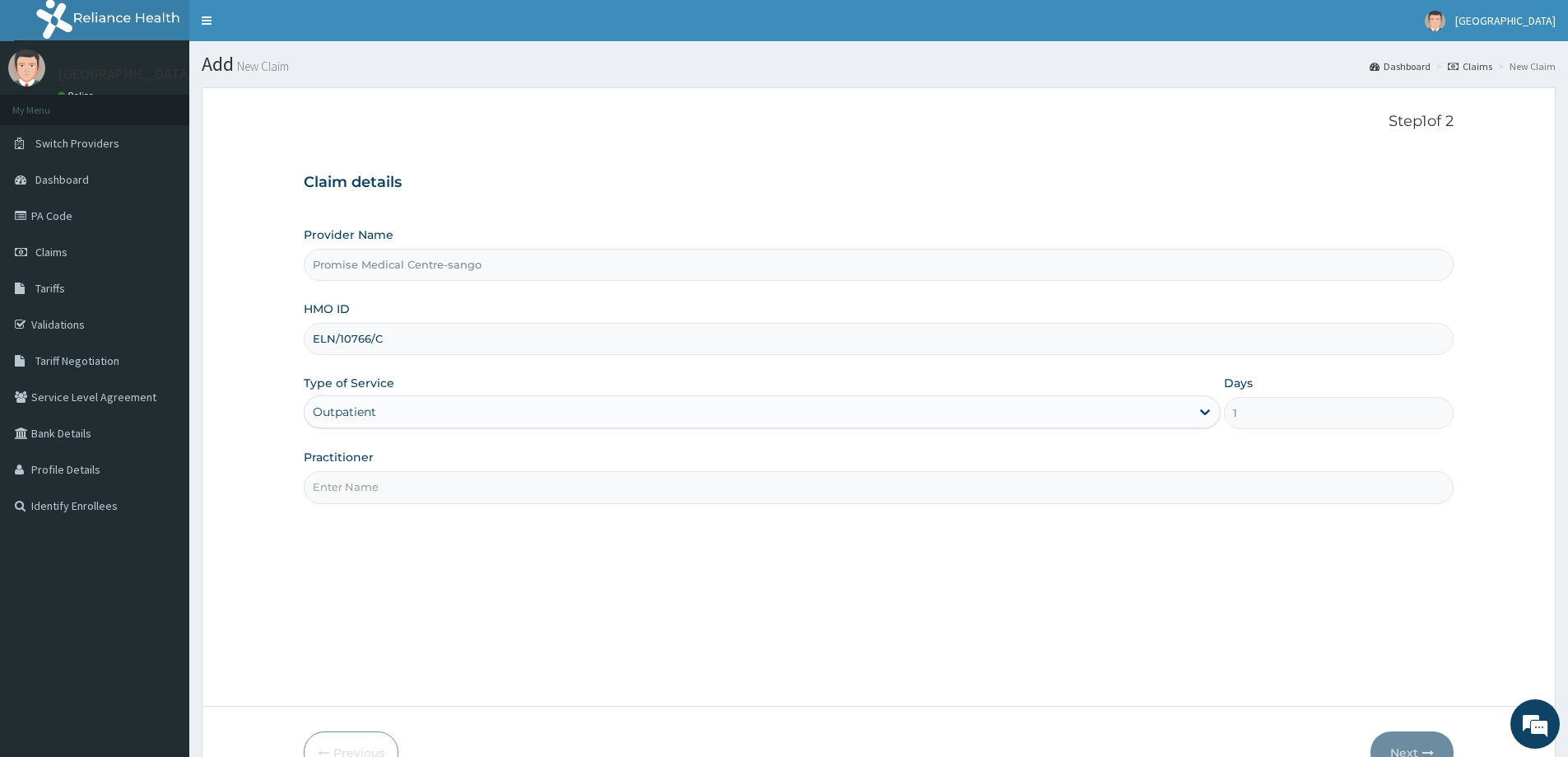
click at [357, 485] on input "Practitioner" at bounding box center [879, 486] width 1150 height 32
type input "[PERSON_NAME]"
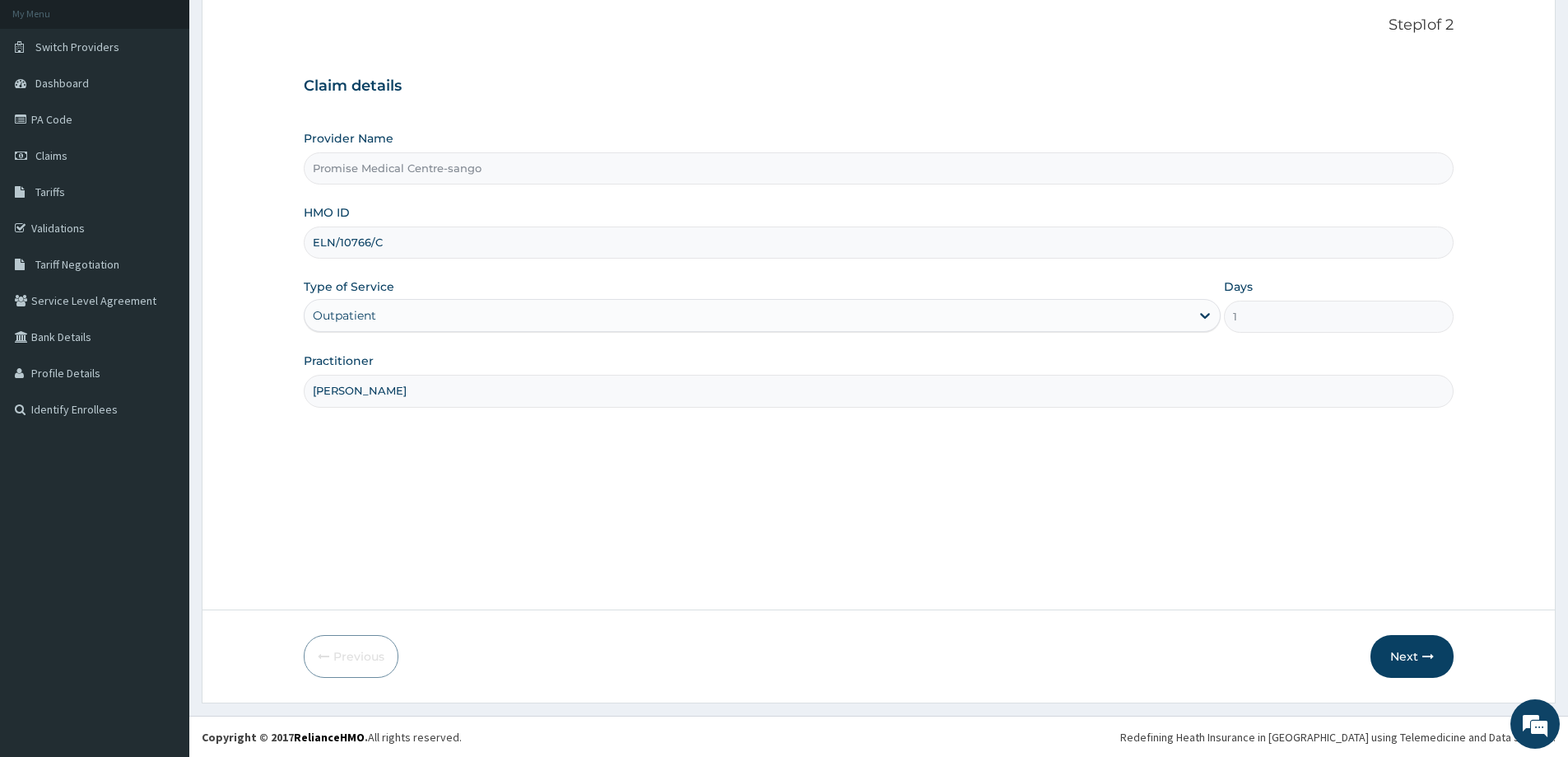
scroll to position [97, 0]
click at [1411, 647] on button "Next" at bounding box center [1412, 655] width 83 height 43
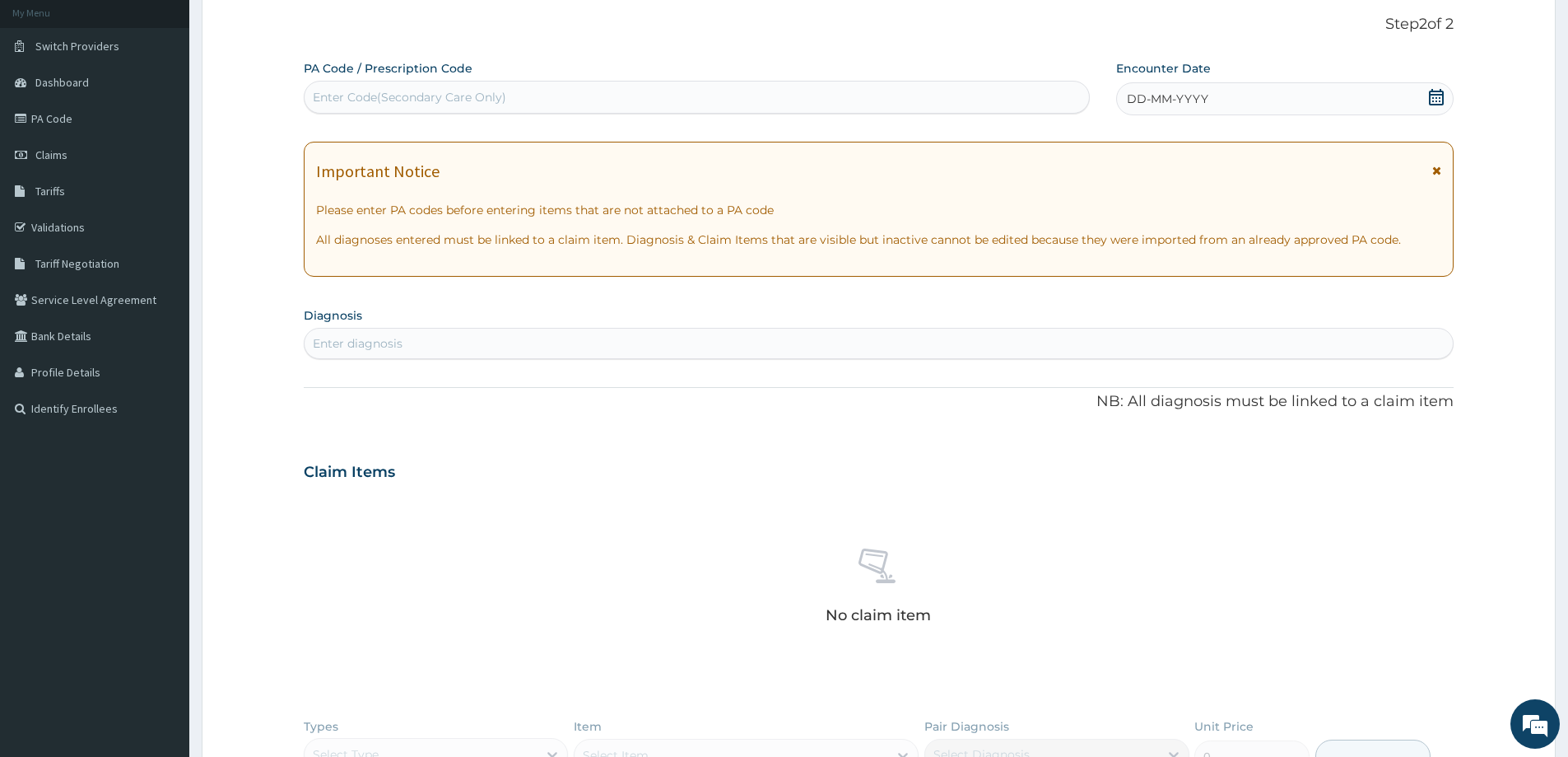
click at [1358, 95] on div "DD-MM-YYYY" at bounding box center [1285, 99] width 336 height 33
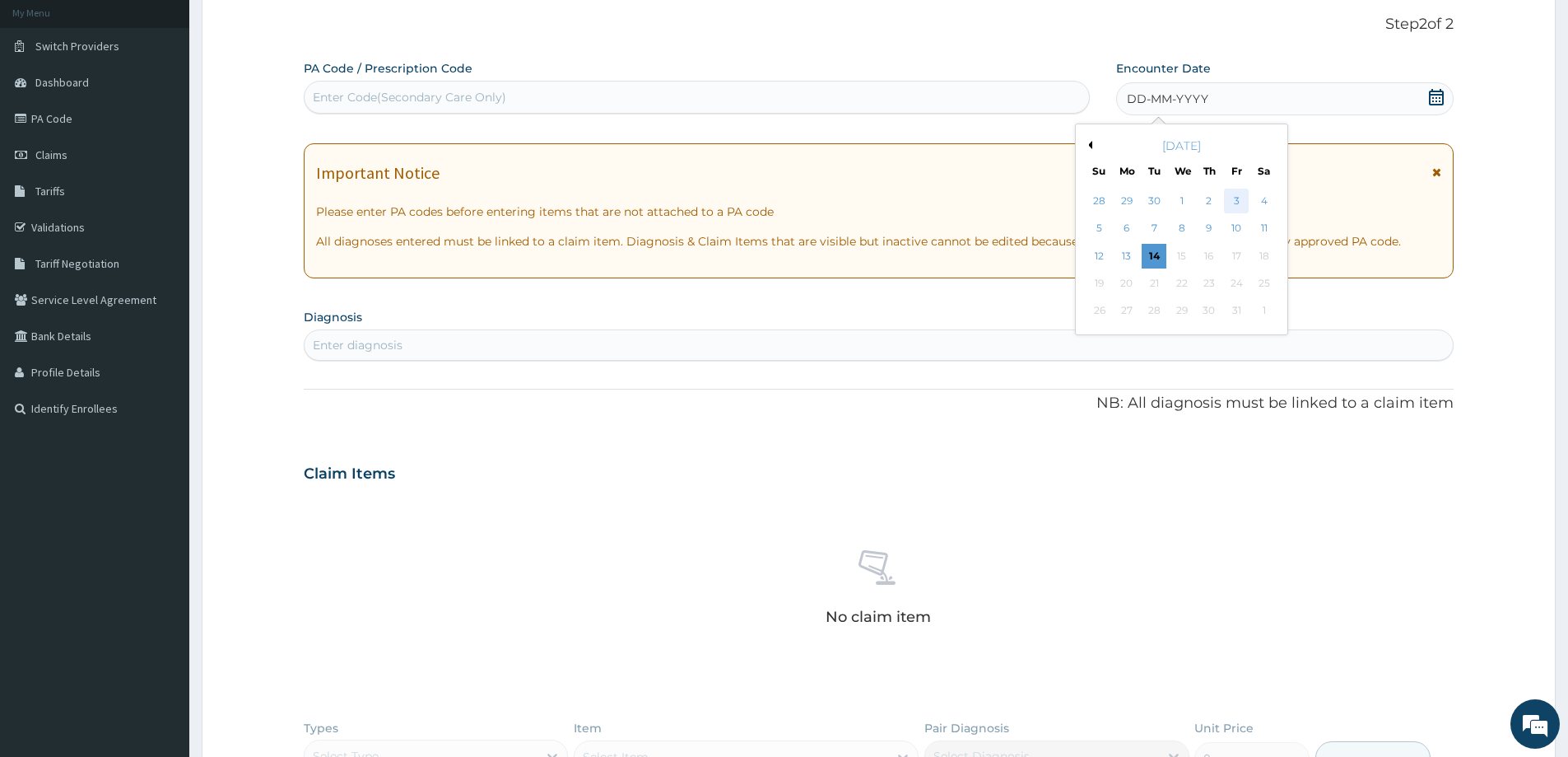
click at [1241, 197] on div "3" at bounding box center [1237, 201] width 25 height 25
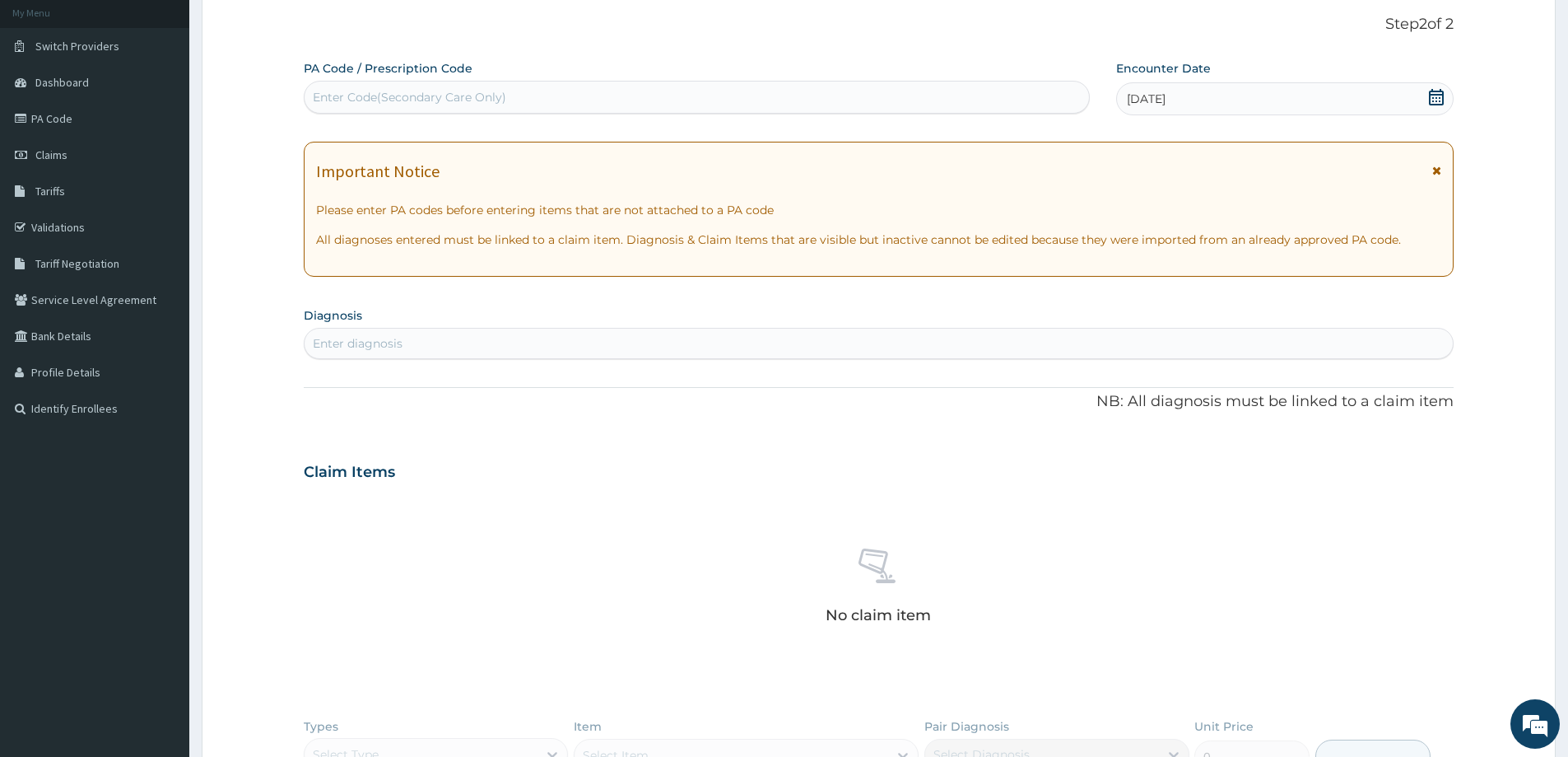
click at [905, 344] on div "Enter diagnosis" at bounding box center [879, 342] width 1148 height 26
type input "M"
type input "P"
type input "M"
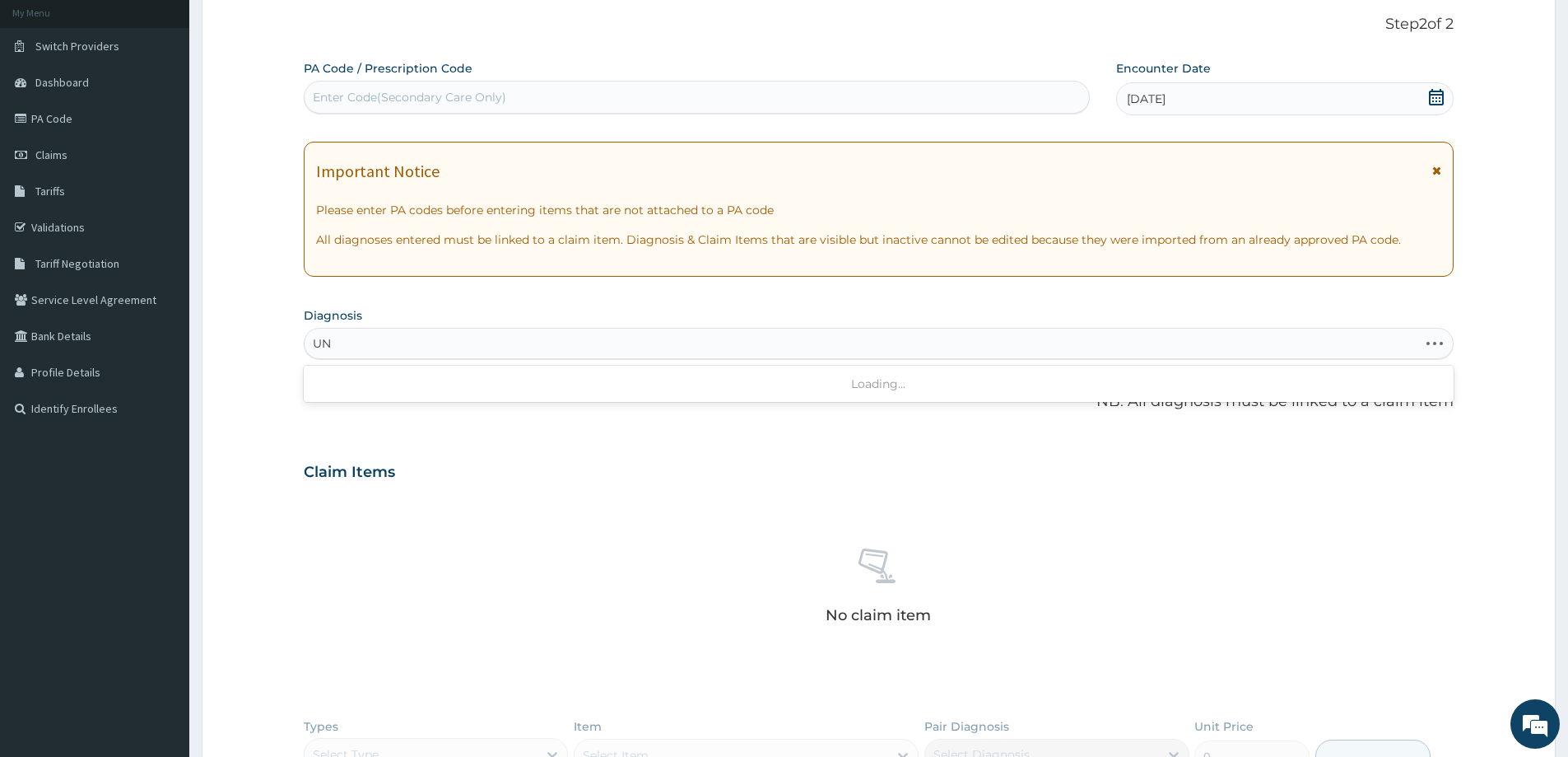
type input "U"
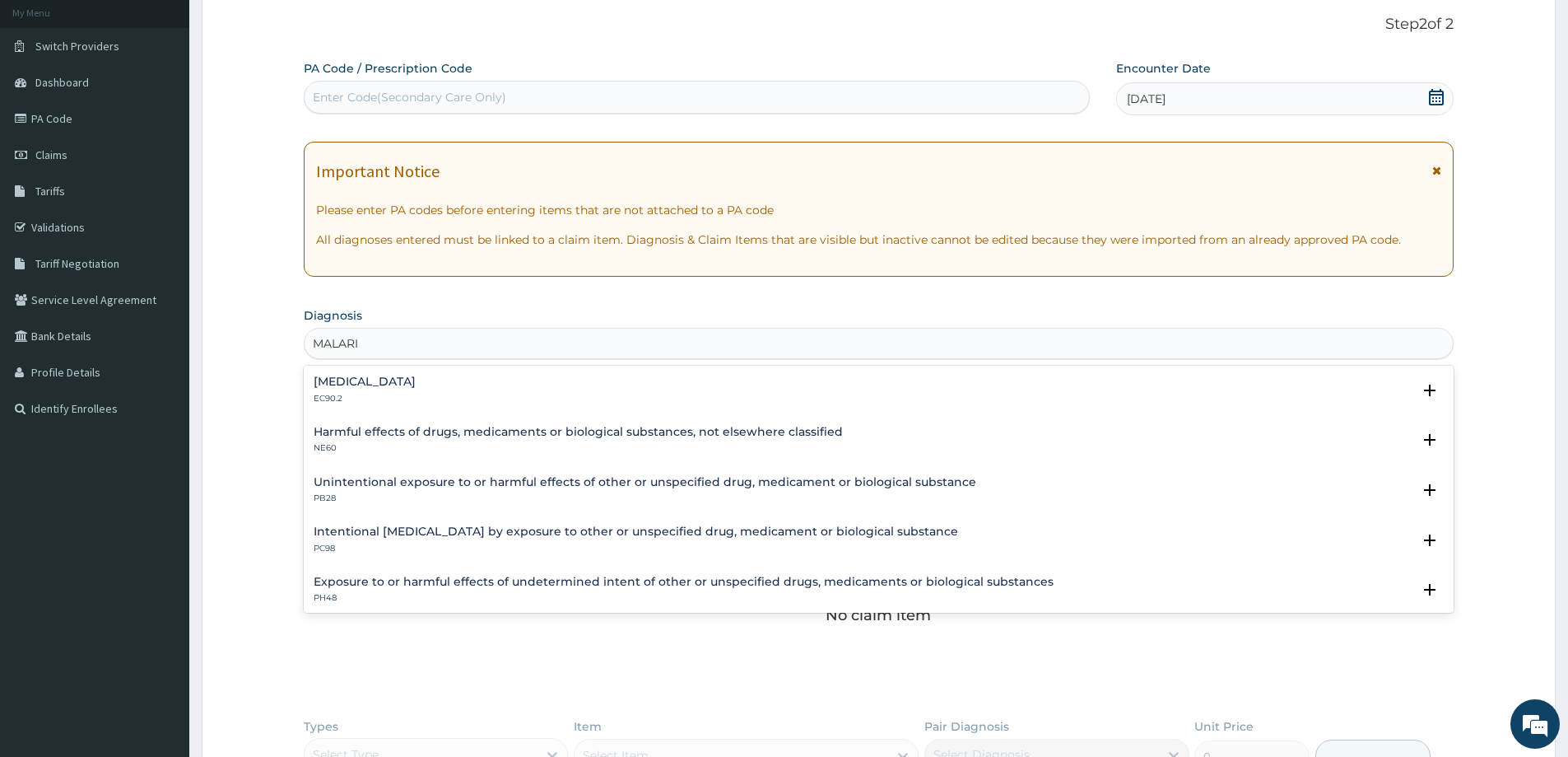
type input "[MEDICAL_DATA]"
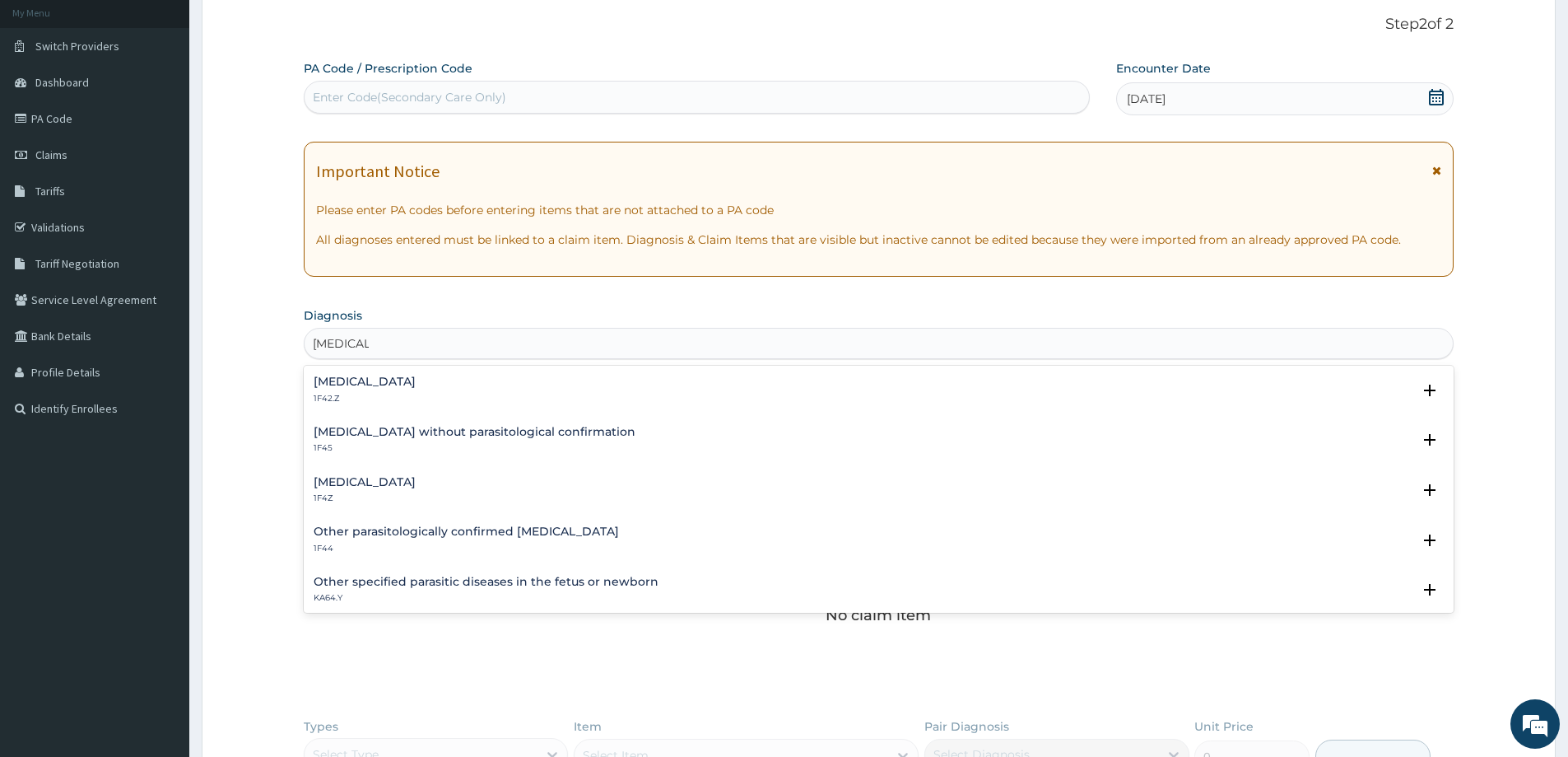
click at [366, 480] on h4 "[MEDICAL_DATA]" at bounding box center [364, 481] width 102 height 13
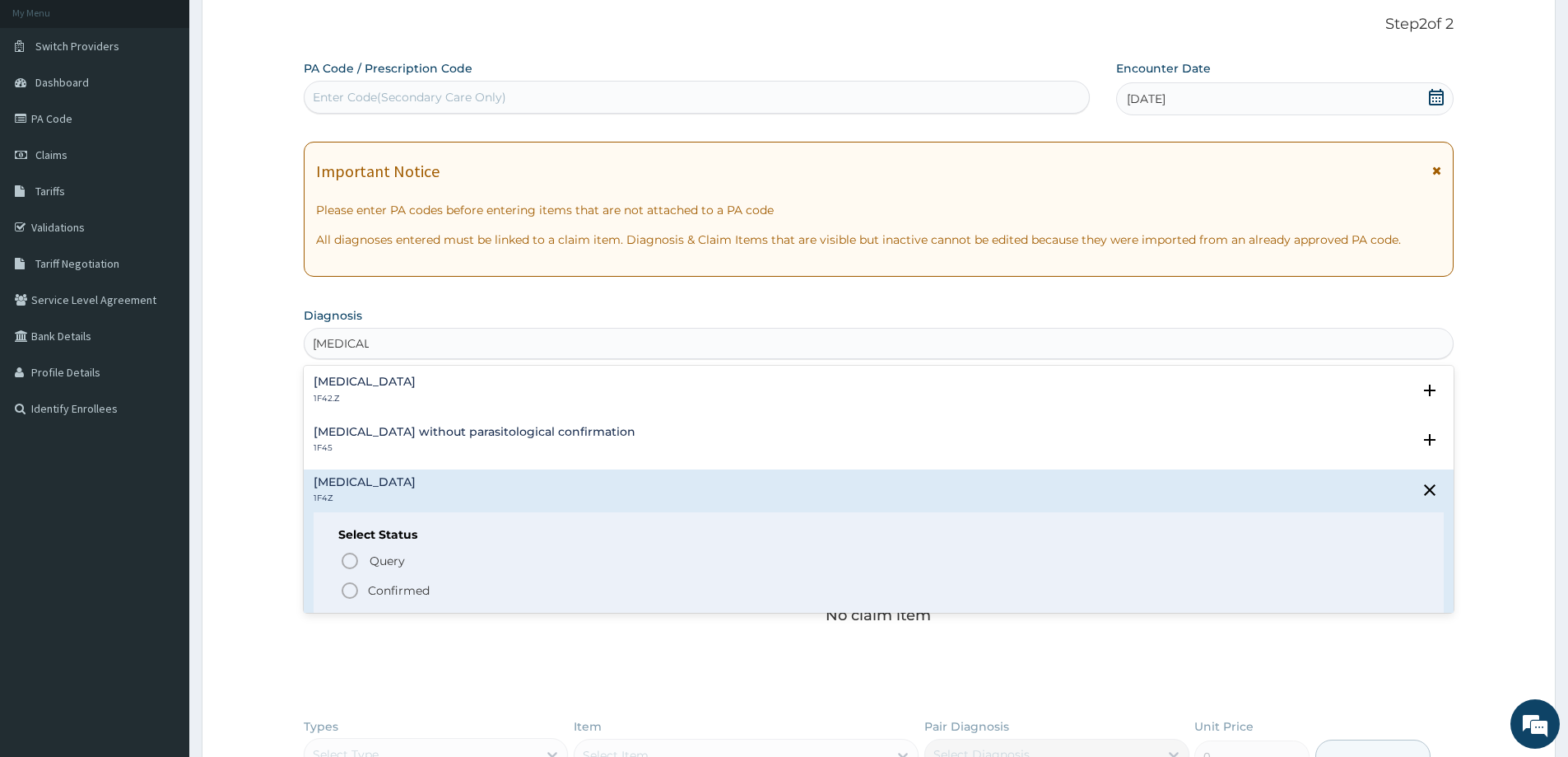
click at [391, 593] on p "Confirmed" at bounding box center [399, 590] width 62 height 16
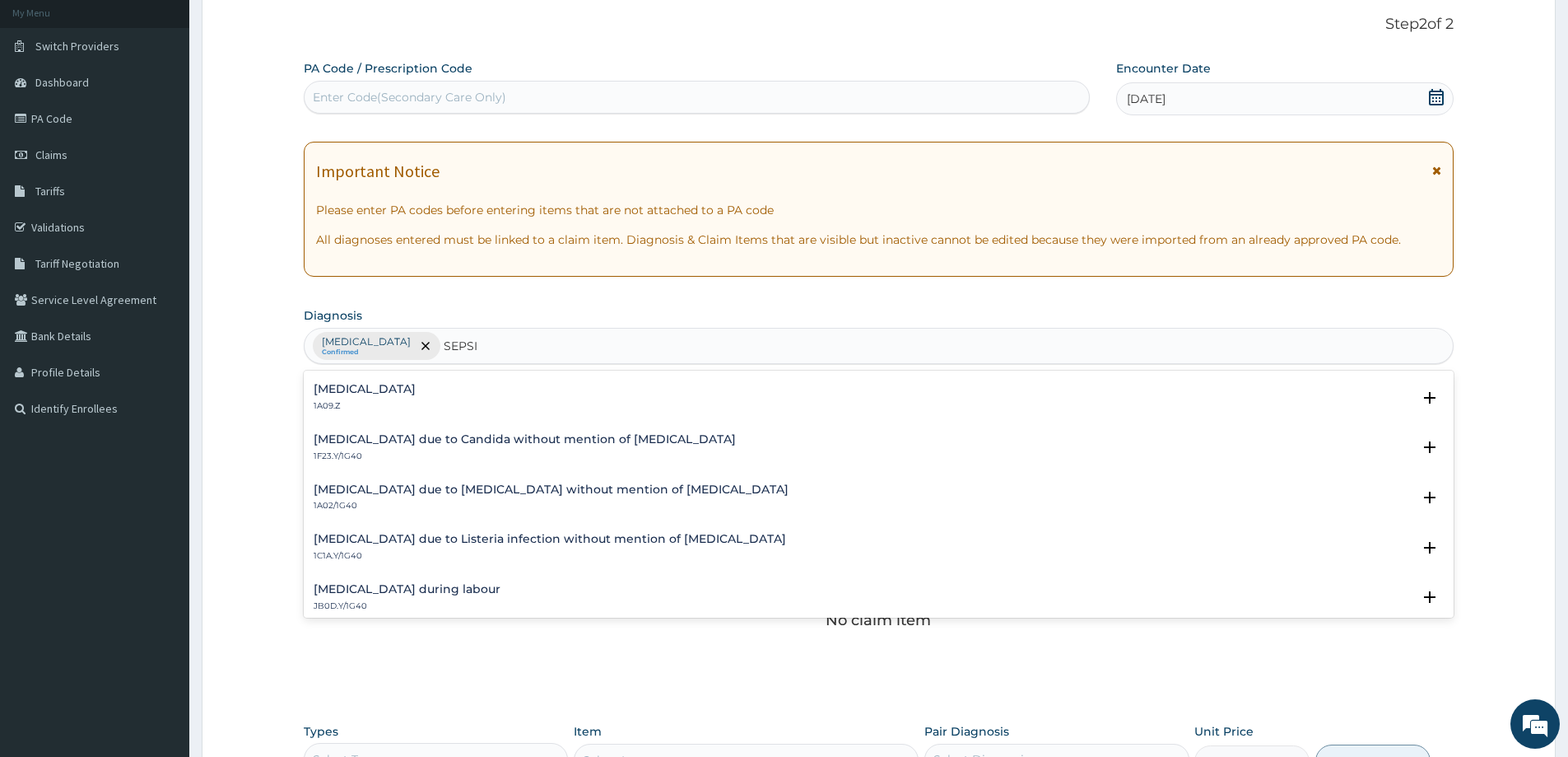
scroll to position [330, 0]
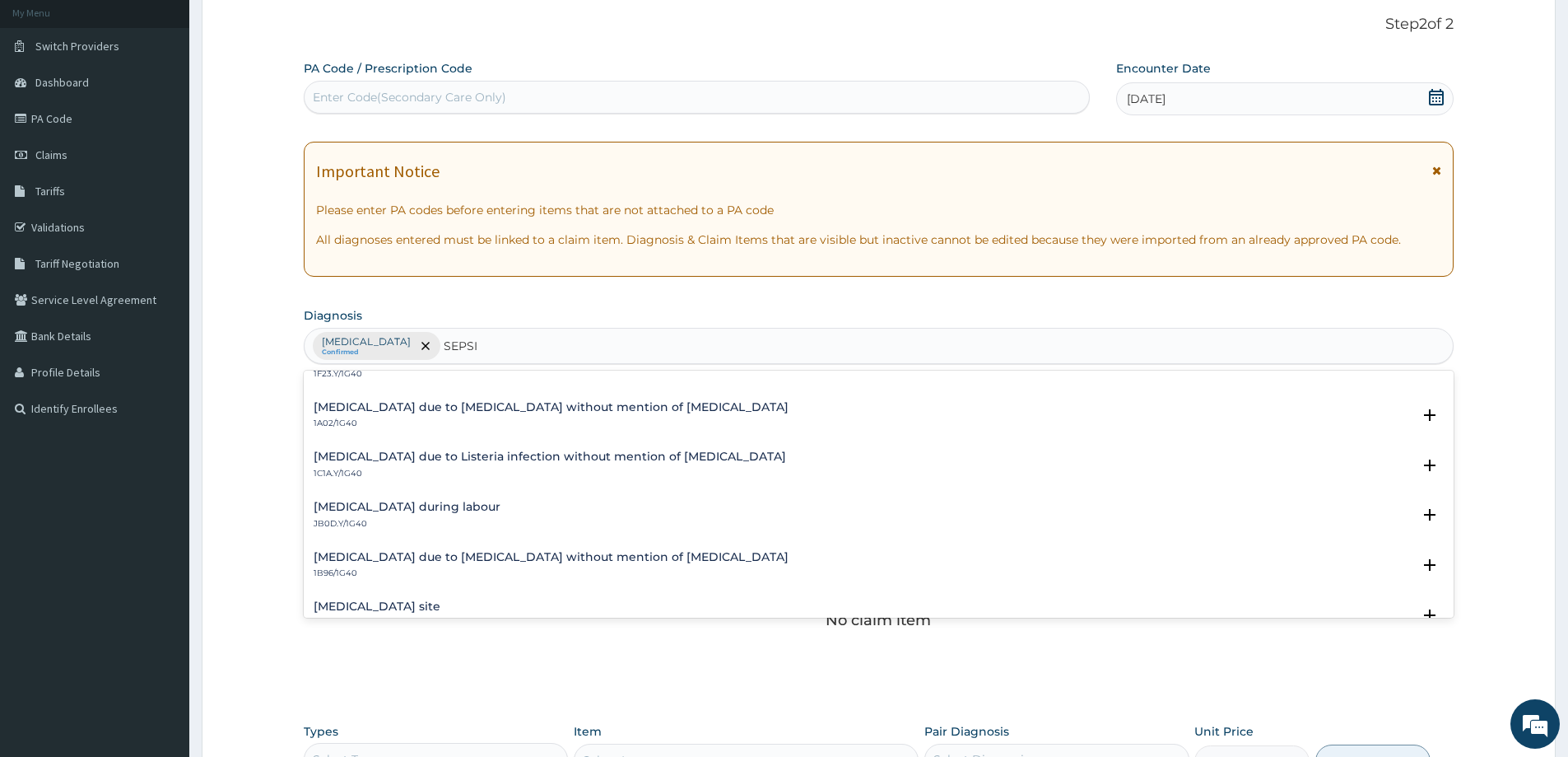
type input "SEPSIS"
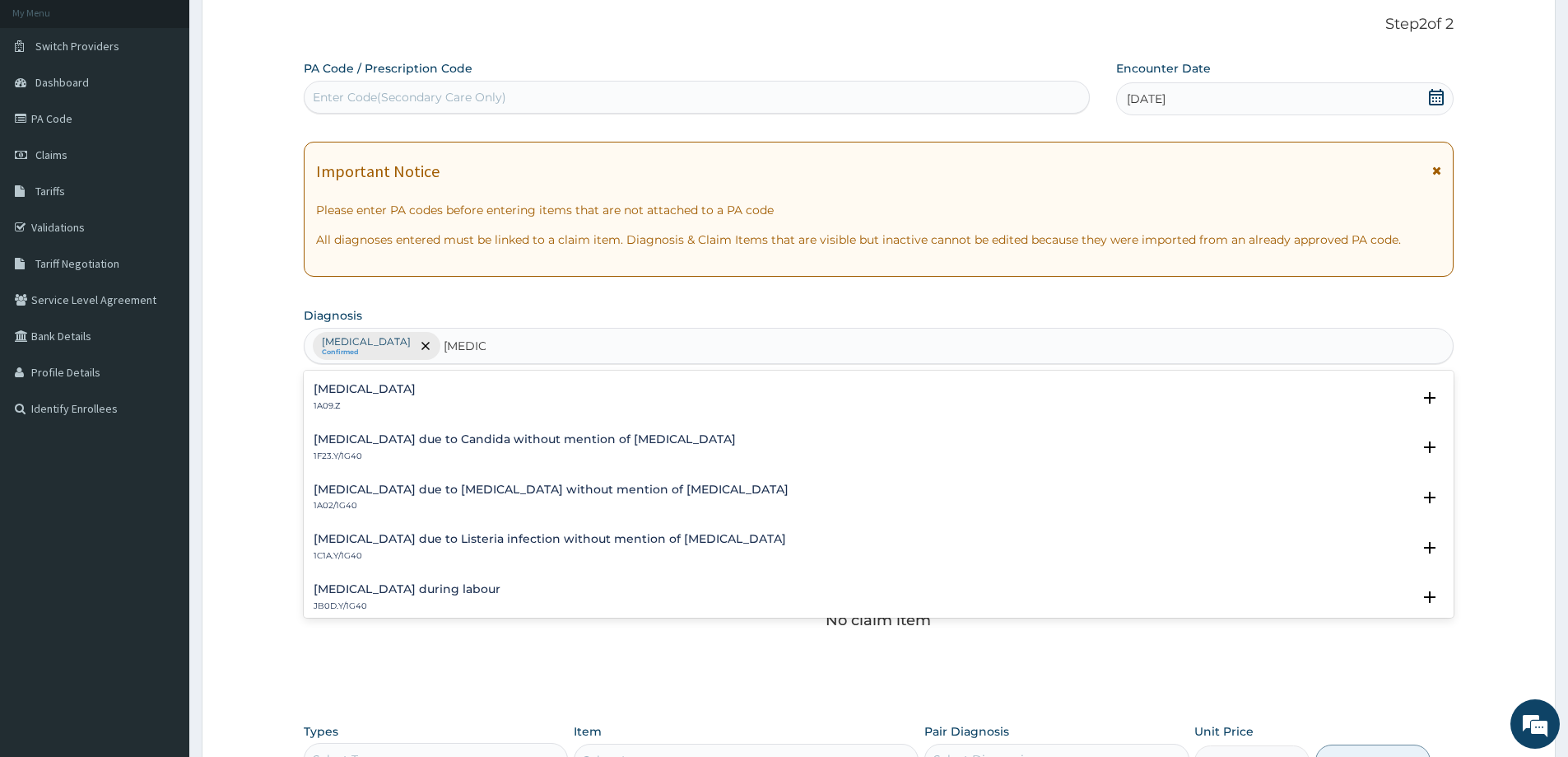
scroll to position [0, 0]
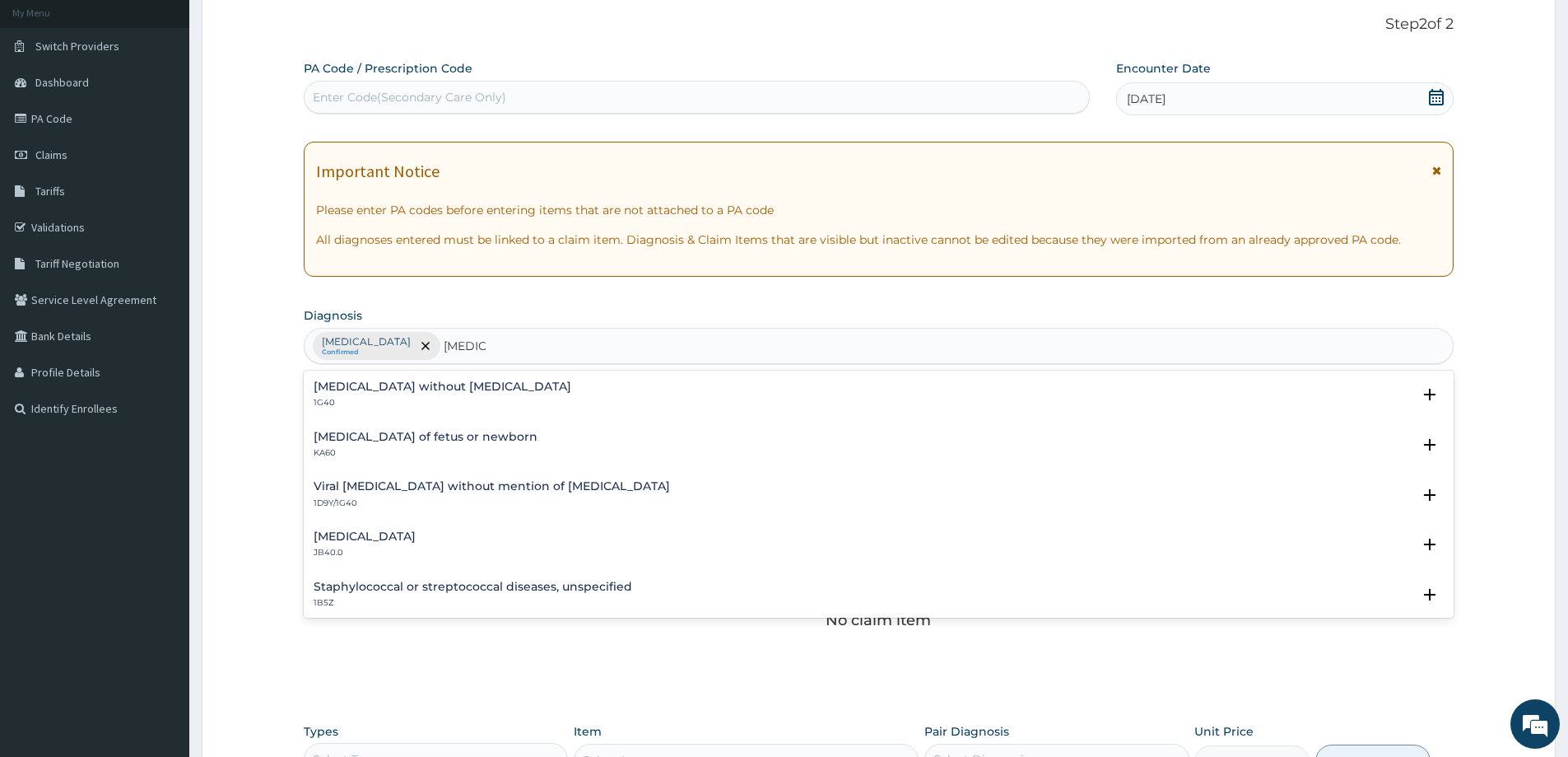
click at [407, 394] on div "Sepsis without septic shock 1G40" at bounding box center [442, 394] width 258 height 29
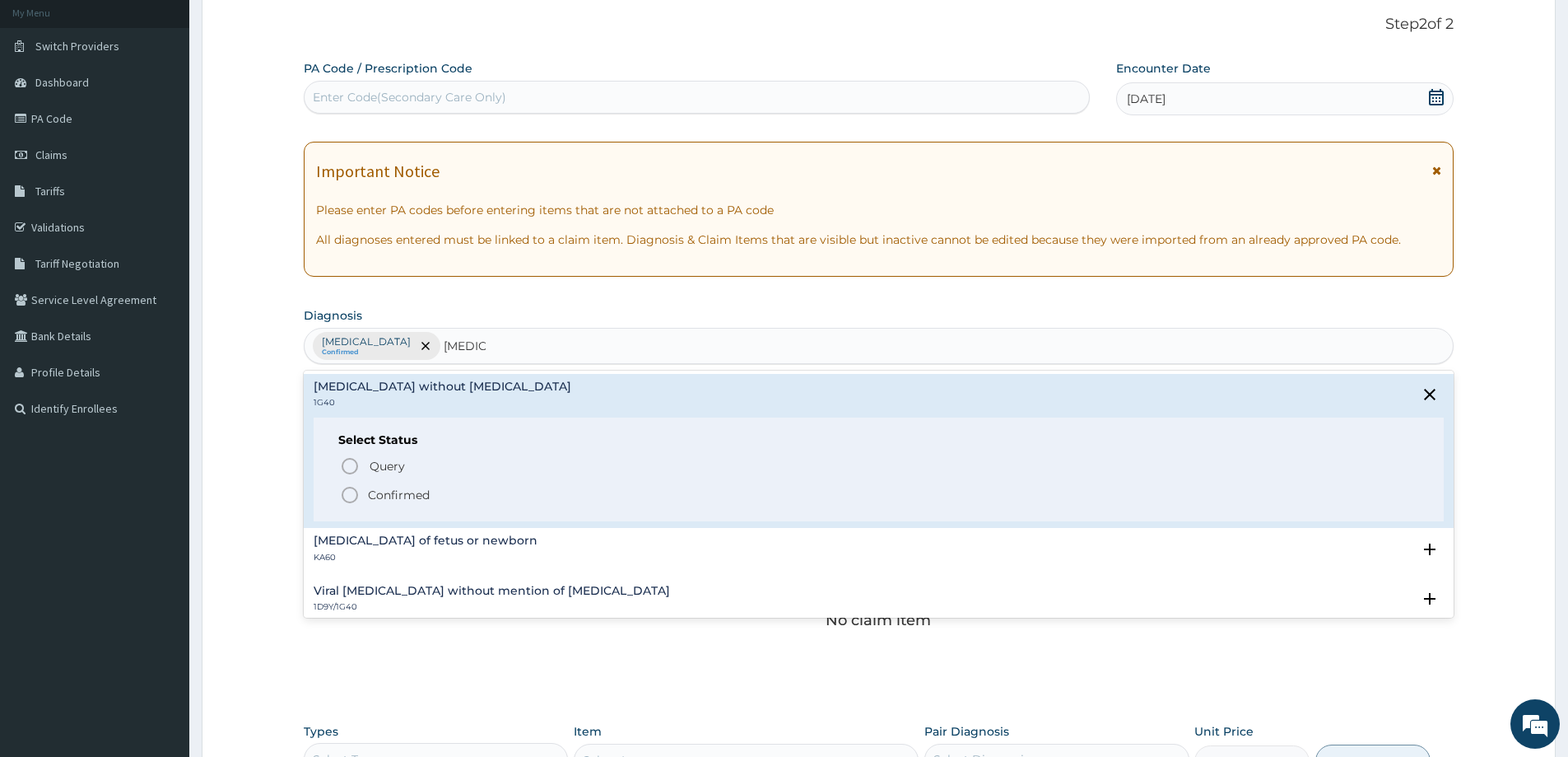
click at [386, 491] on p "Confirmed" at bounding box center [399, 494] width 62 height 16
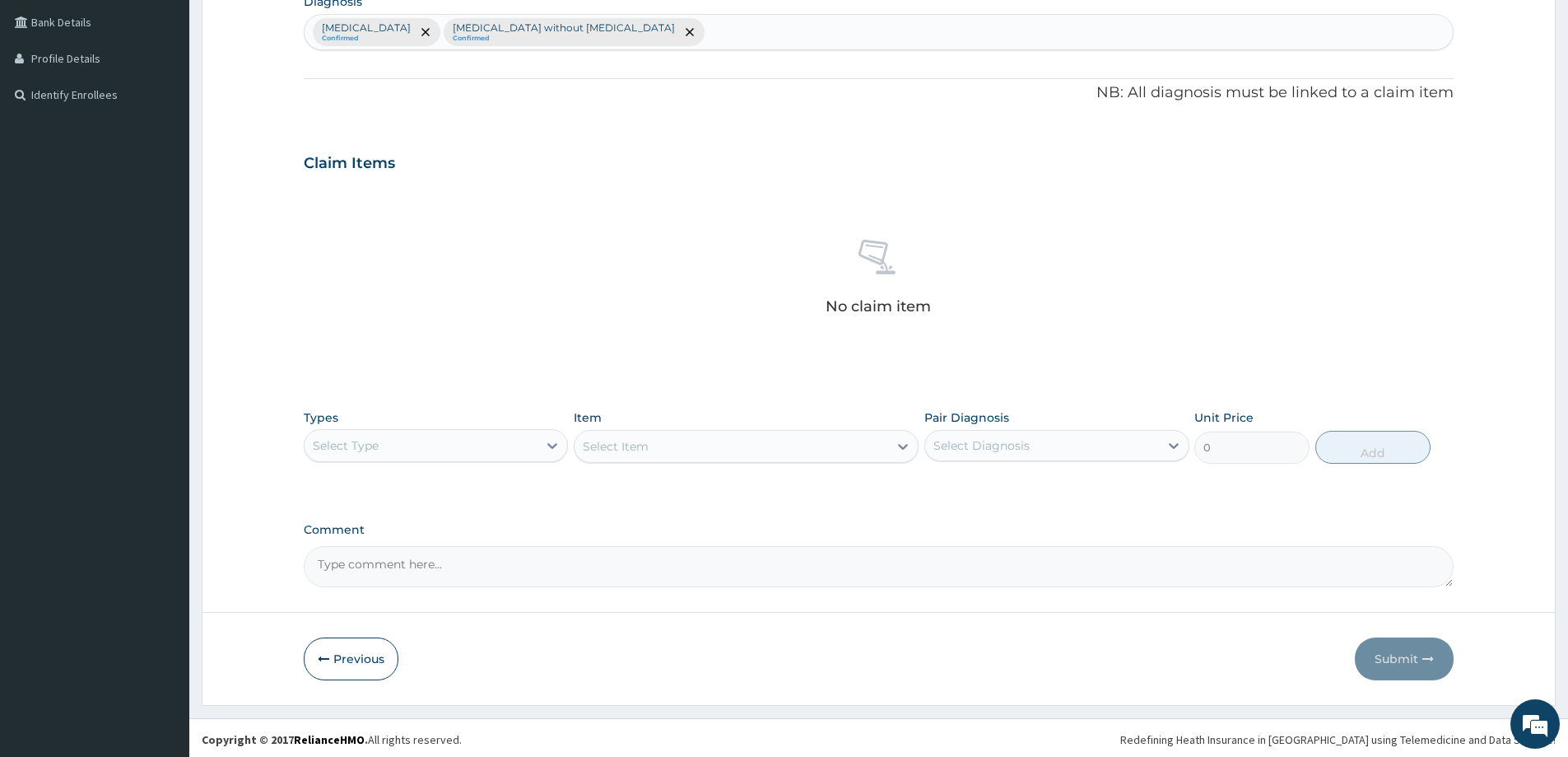
scroll to position [414, 0]
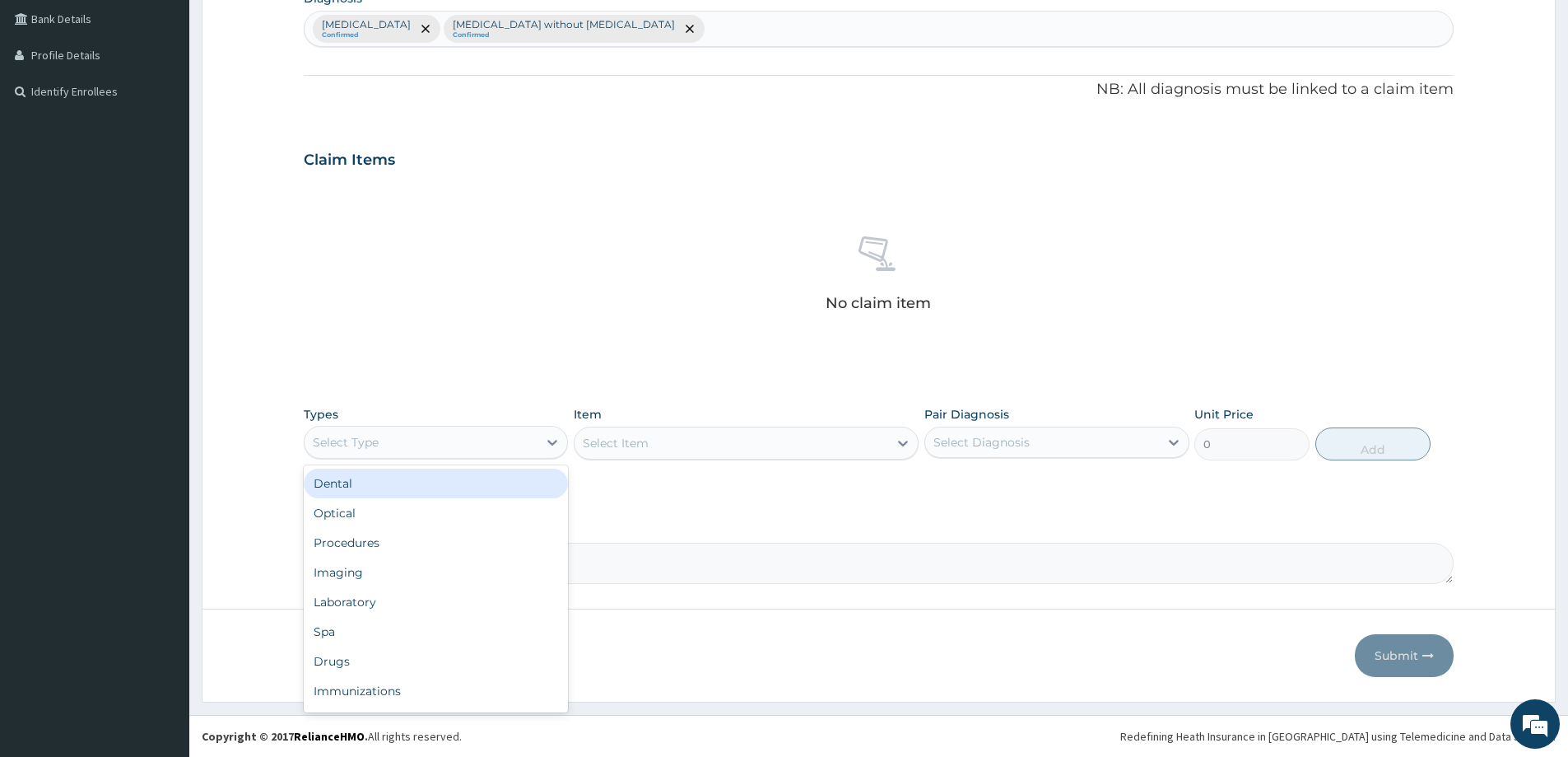
click at [507, 437] on div "Select Type" at bounding box center [421, 442] width 233 height 26
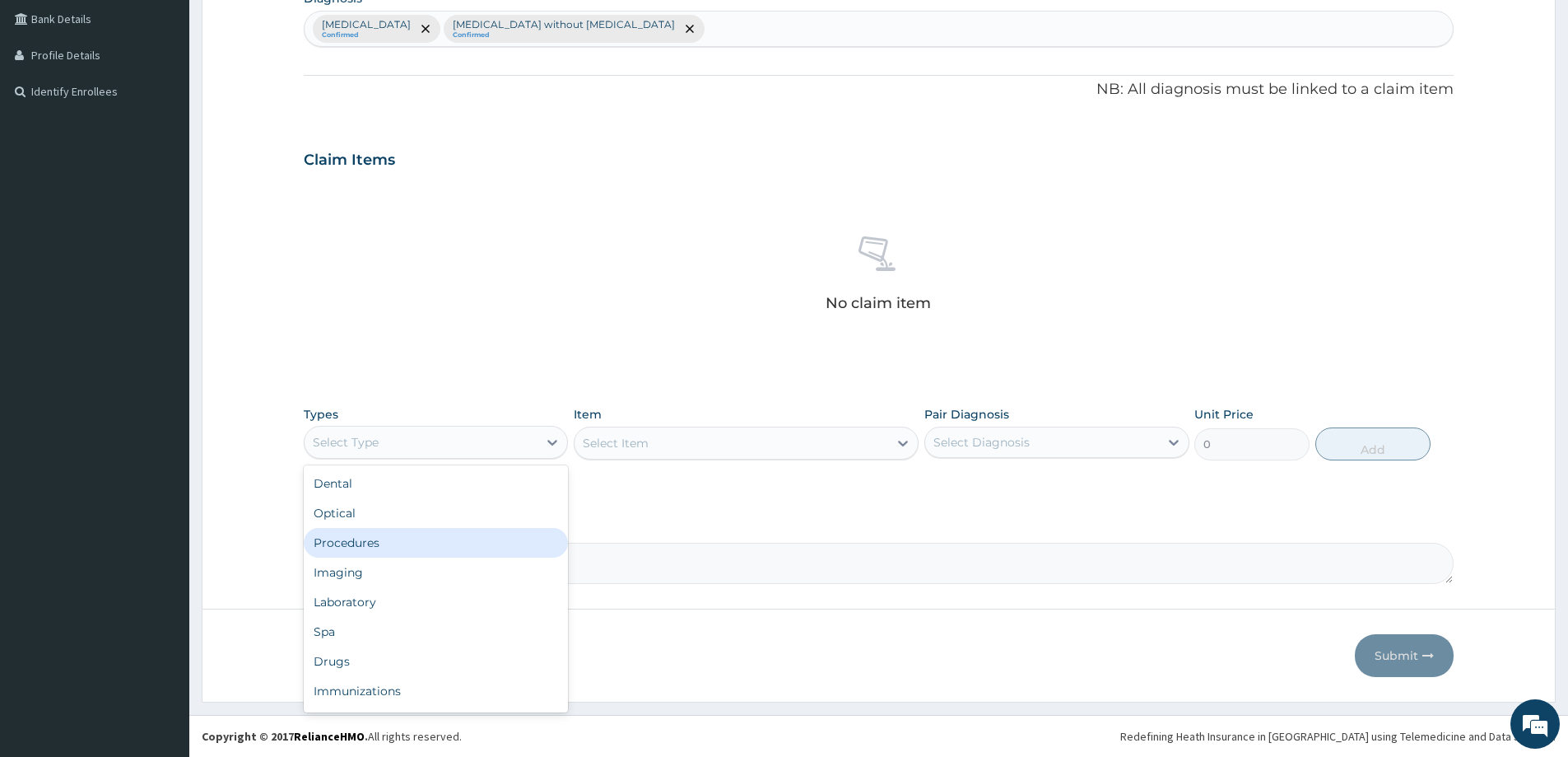
click at [449, 539] on div "Procedures" at bounding box center [435, 542] width 264 height 30
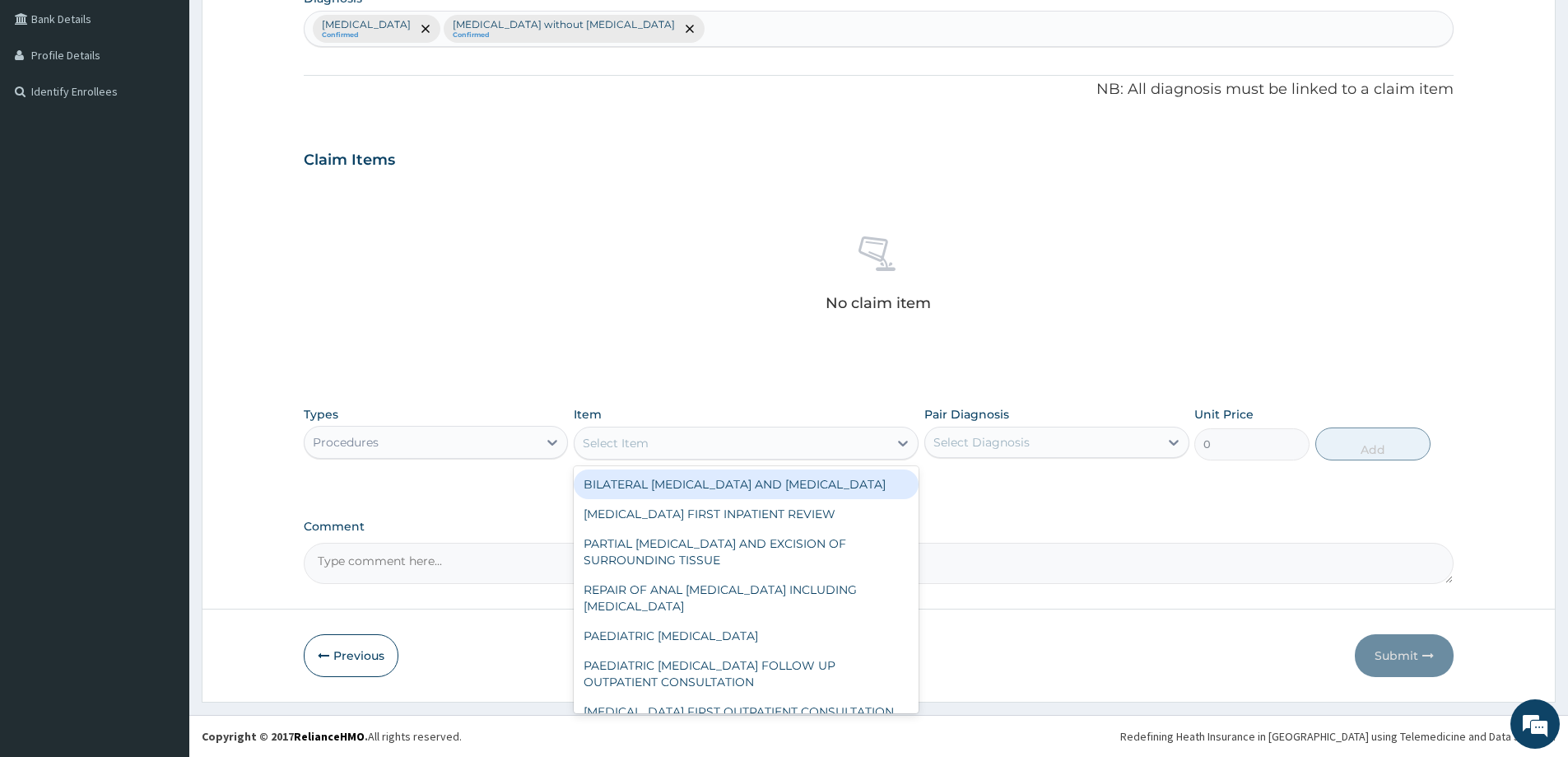
click at [685, 448] on div "Select Item" at bounding box center [731, 442] width 313 height 26
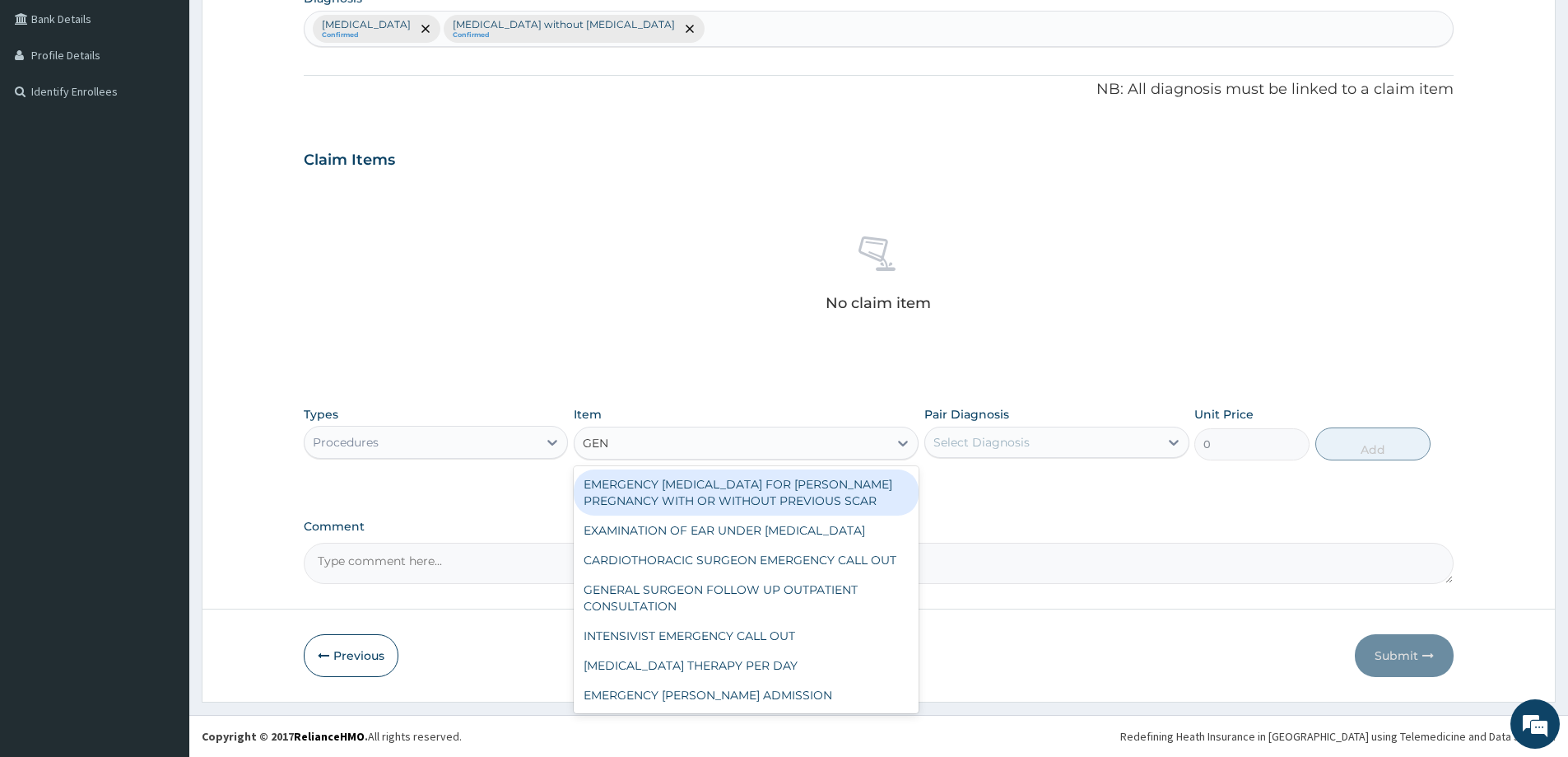
type input "GENE"
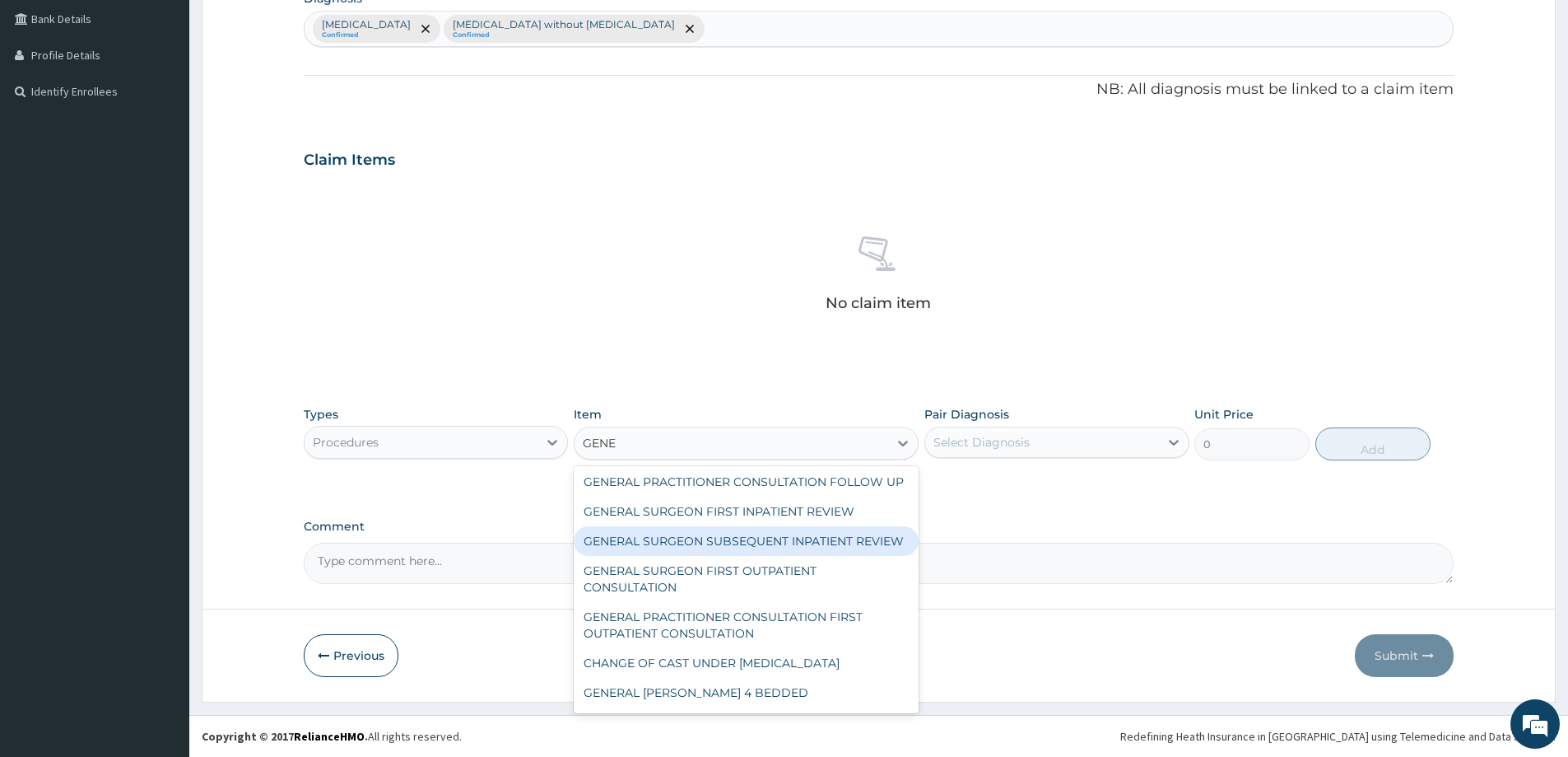
scroll to position [155, 0]
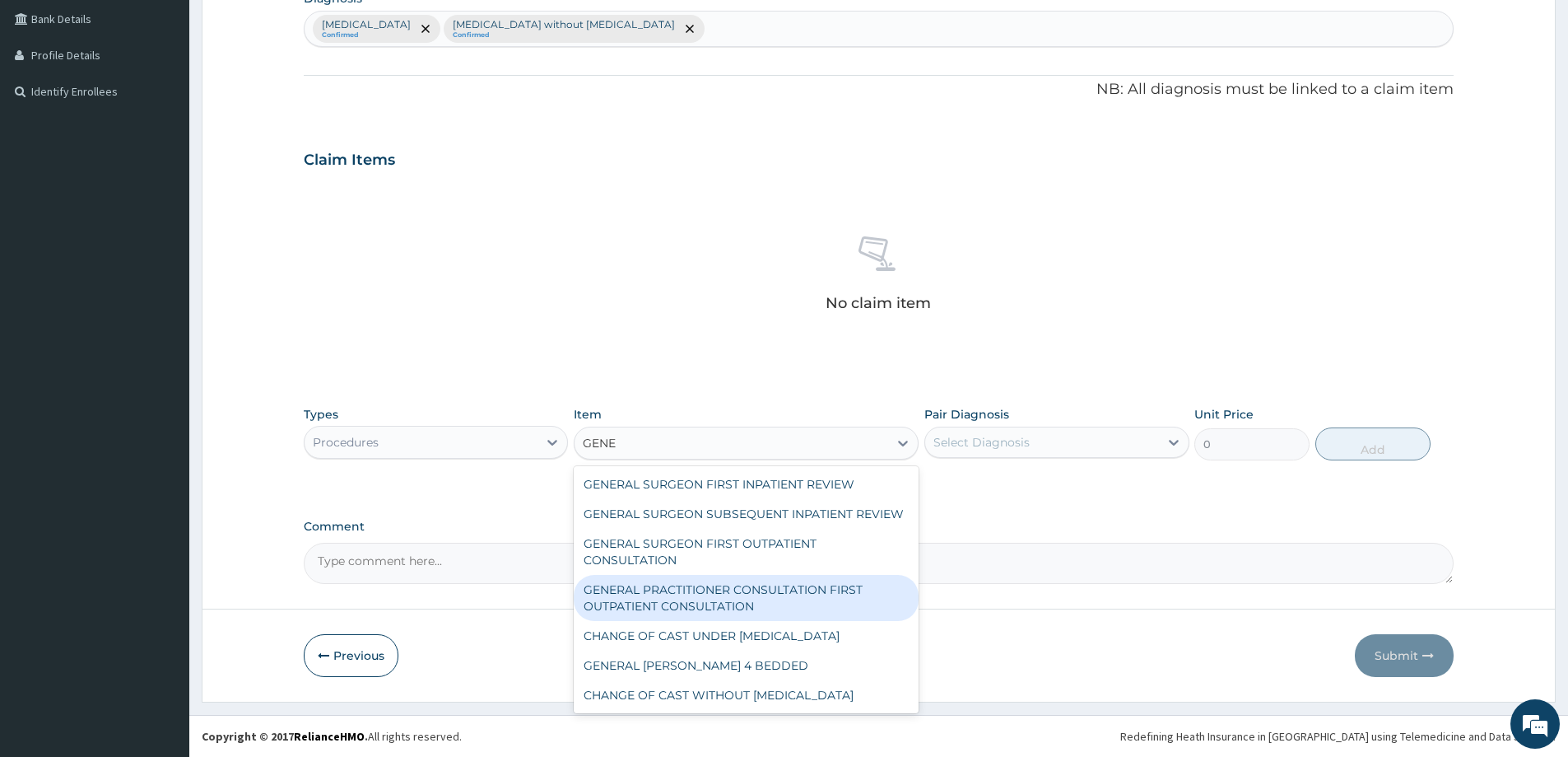
click at [786, 599] on div "GENERAL PRACTITIONER CONSULTATION FIRST OUTPATIENT CONSULTATION" at bounding box center [746, 597] width 345 height 46
type input "3547.5"
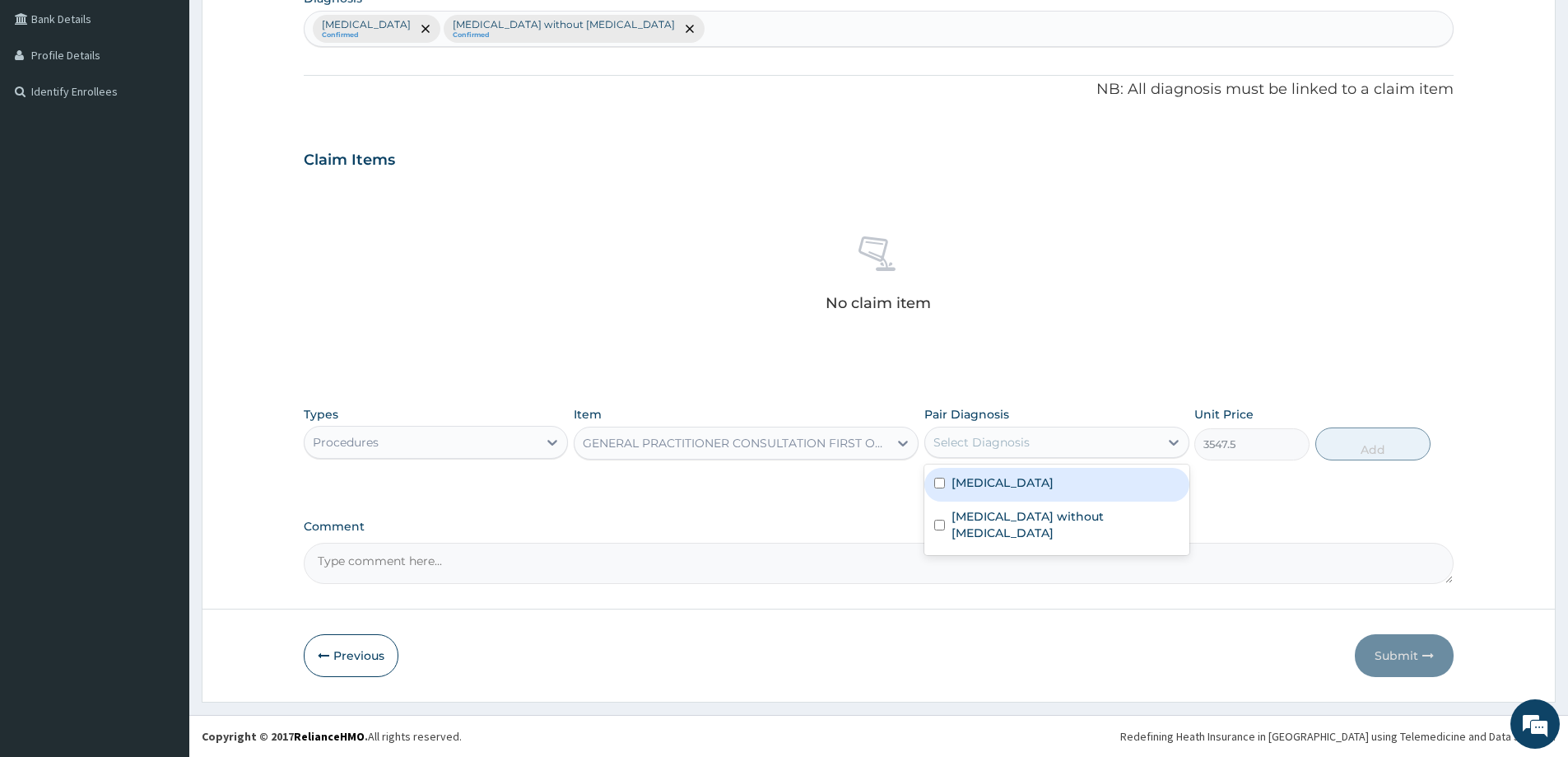
click at [1034, 450] on div "Select Diagnosis" at bounding box center [1041, 442] width 233 height 26
click at [1026, 481] on label "[MEDICAL_DATA]" at bounding box center [1002, 481] width 102 height 16
checkbox input "true"
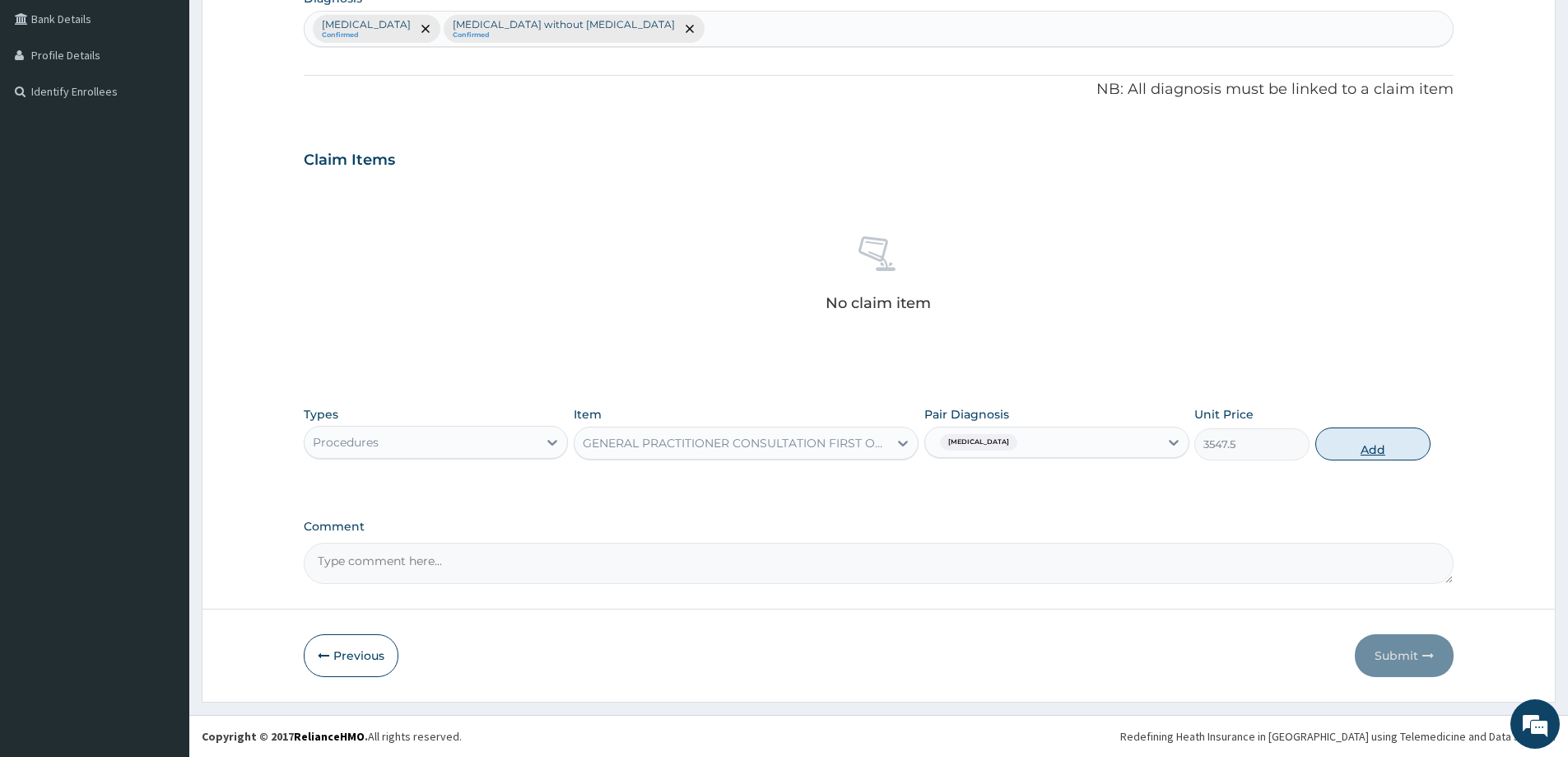
click at [1339, 444] on button "Add" at bounding box center [1373, 444] width 115 height 33
type input "0"
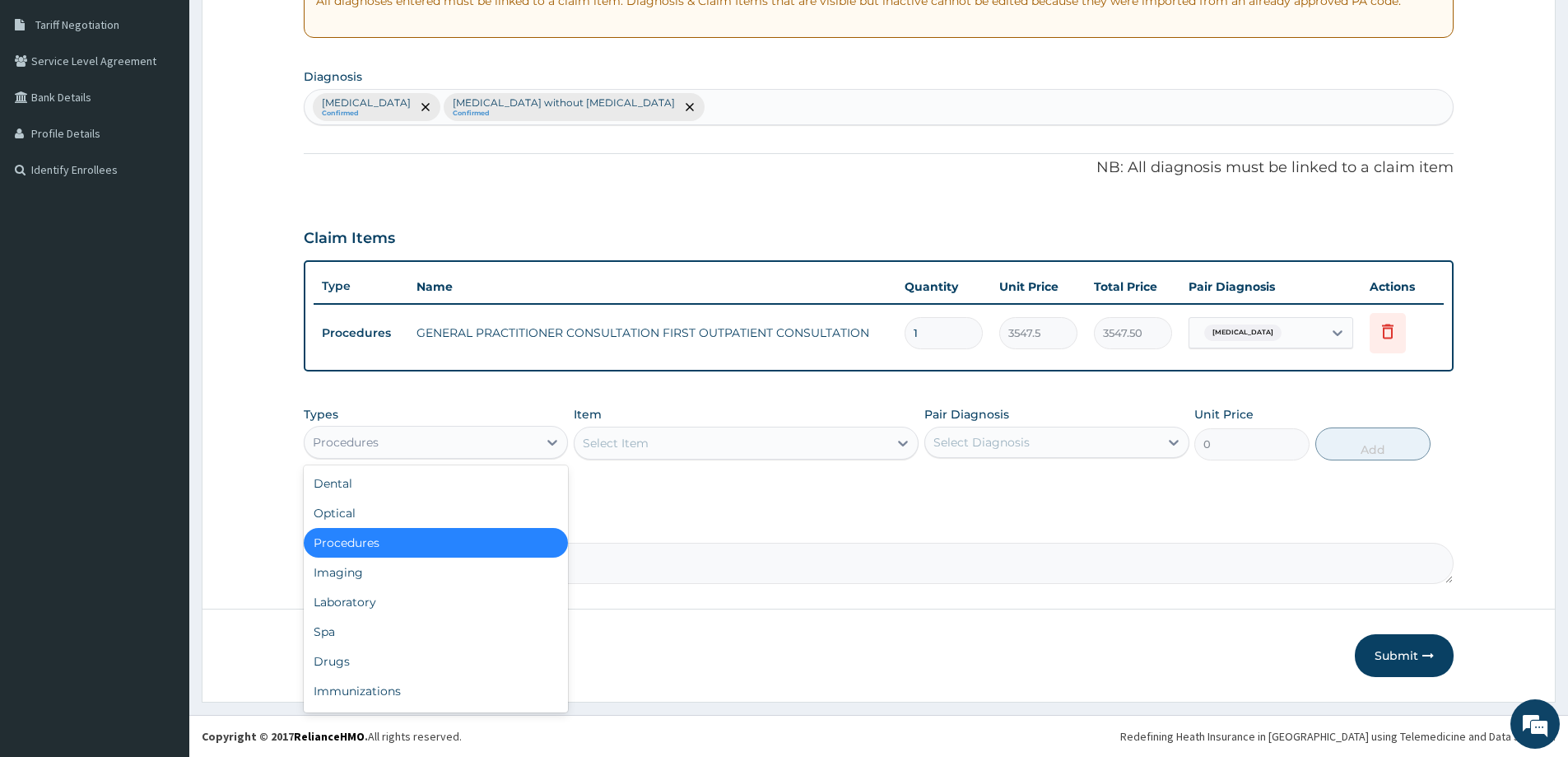
click at [450, 445] on div "Procedures" at bounding box center [421, 442] width 233 height 26
click at [433, 610] on div "Dental Optical Procedures Imaging Laboratory Spa Drugs Immunizations Others Gym" at bounding box center [435, 588] width 264 height 247
click at [435, 607] on div "Laboratory" at bounding box center [435, 601] width 264 height 30
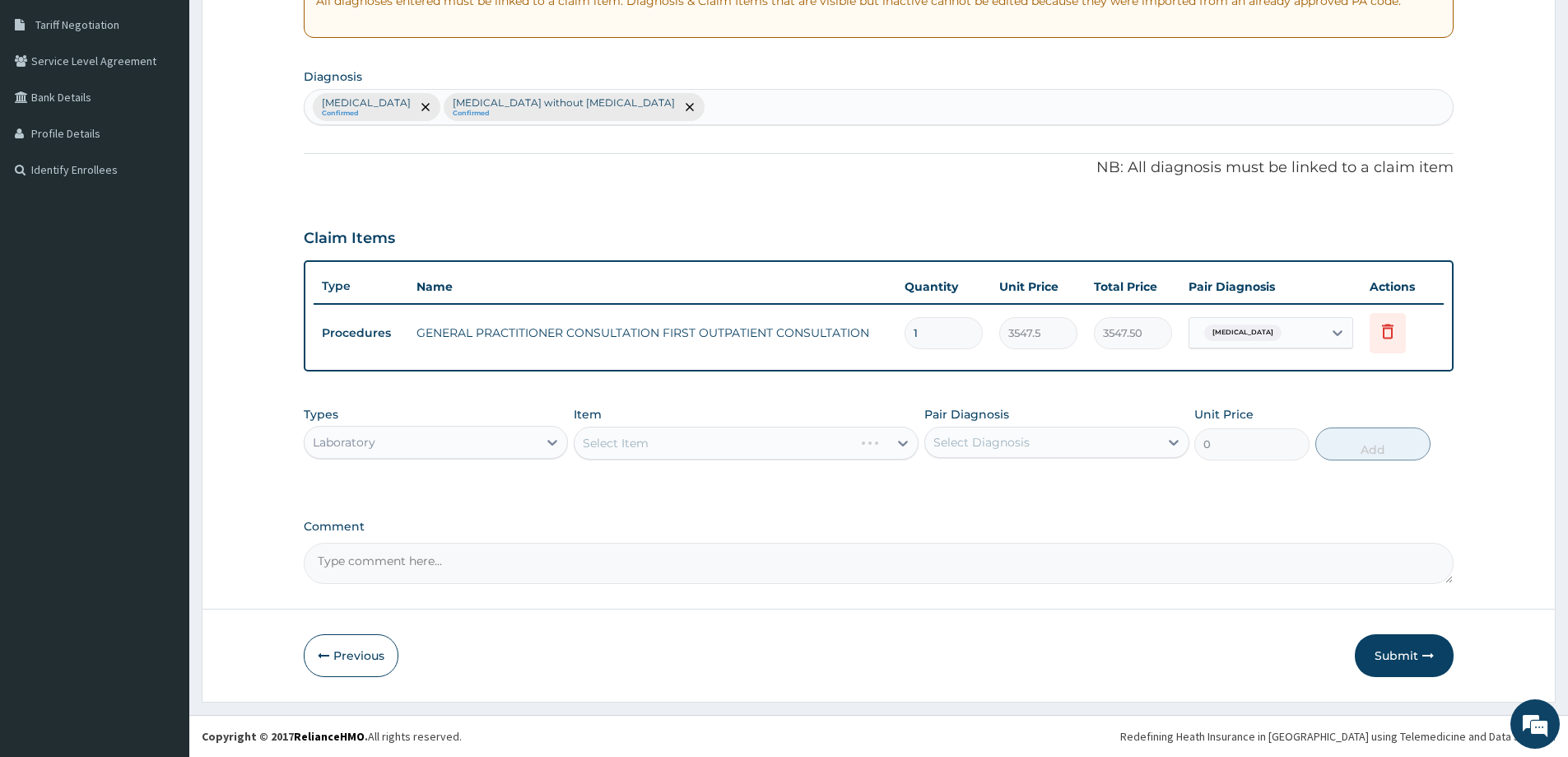
click at [784, 451] on div "Select Item" at bounding box center [746, 443] width 345 height 33
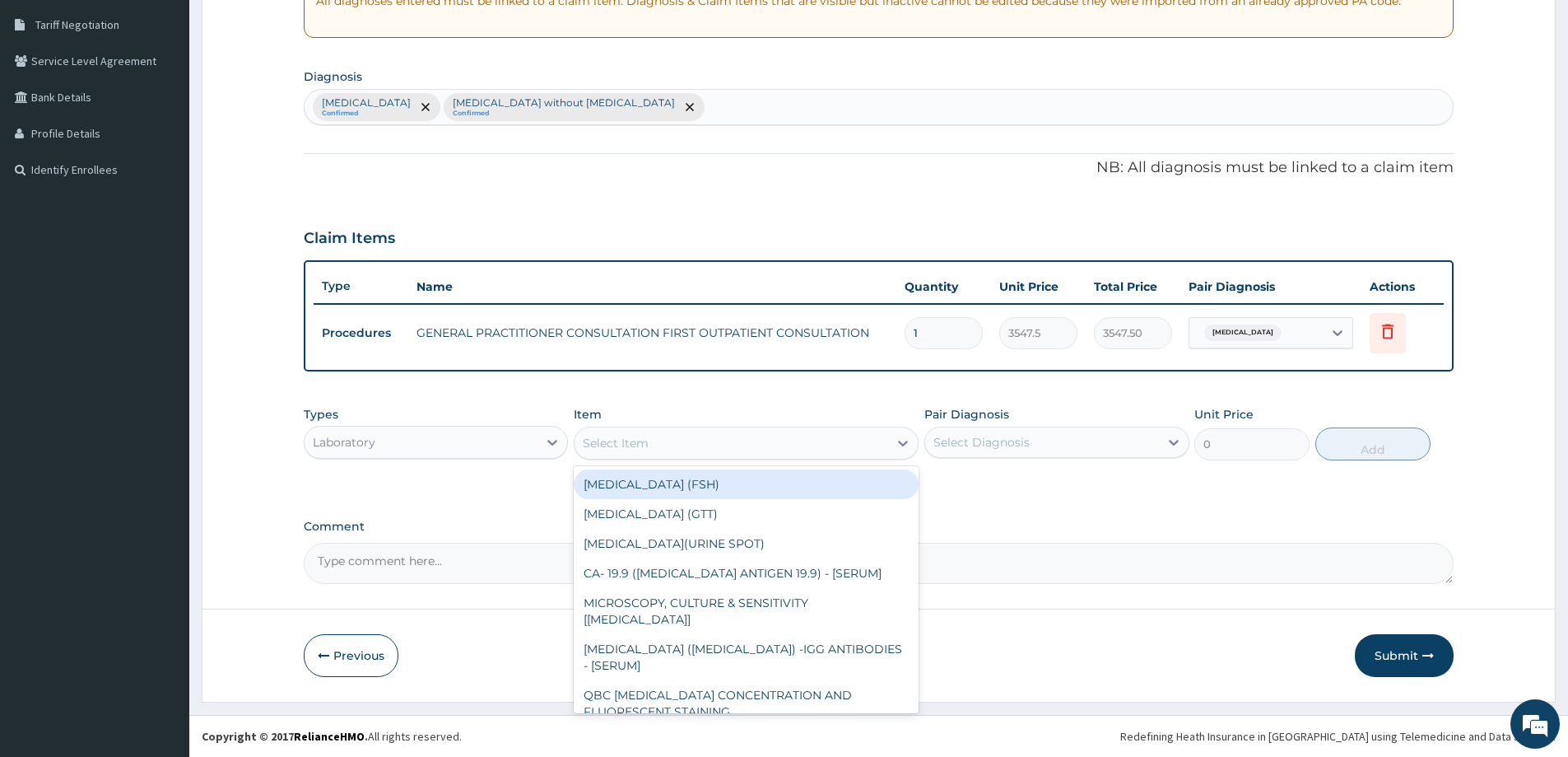
click at [784, 451] on div "Select Item" at bounding box center [731, 442] width 313 height 26
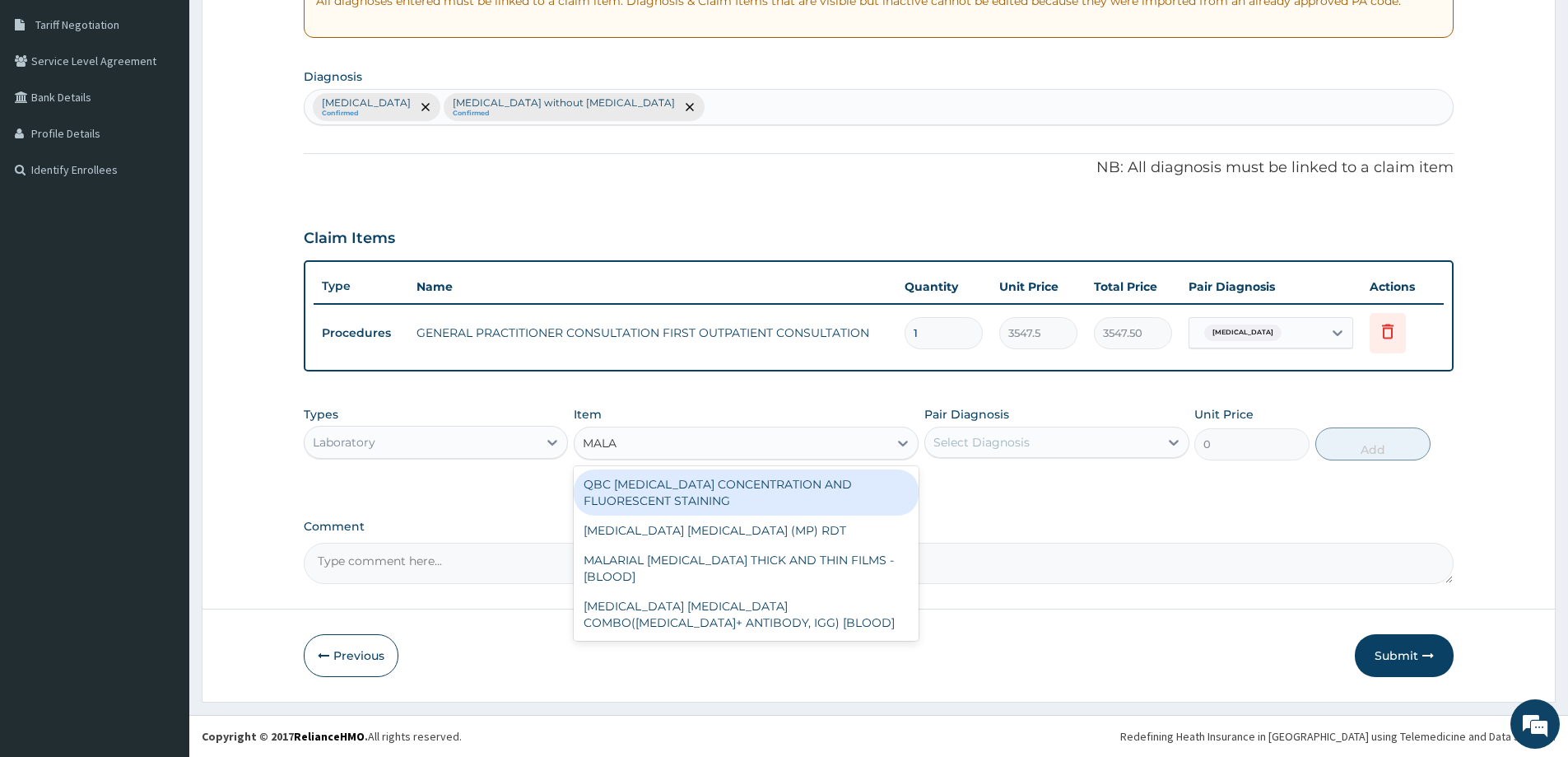
type input "MALAR"
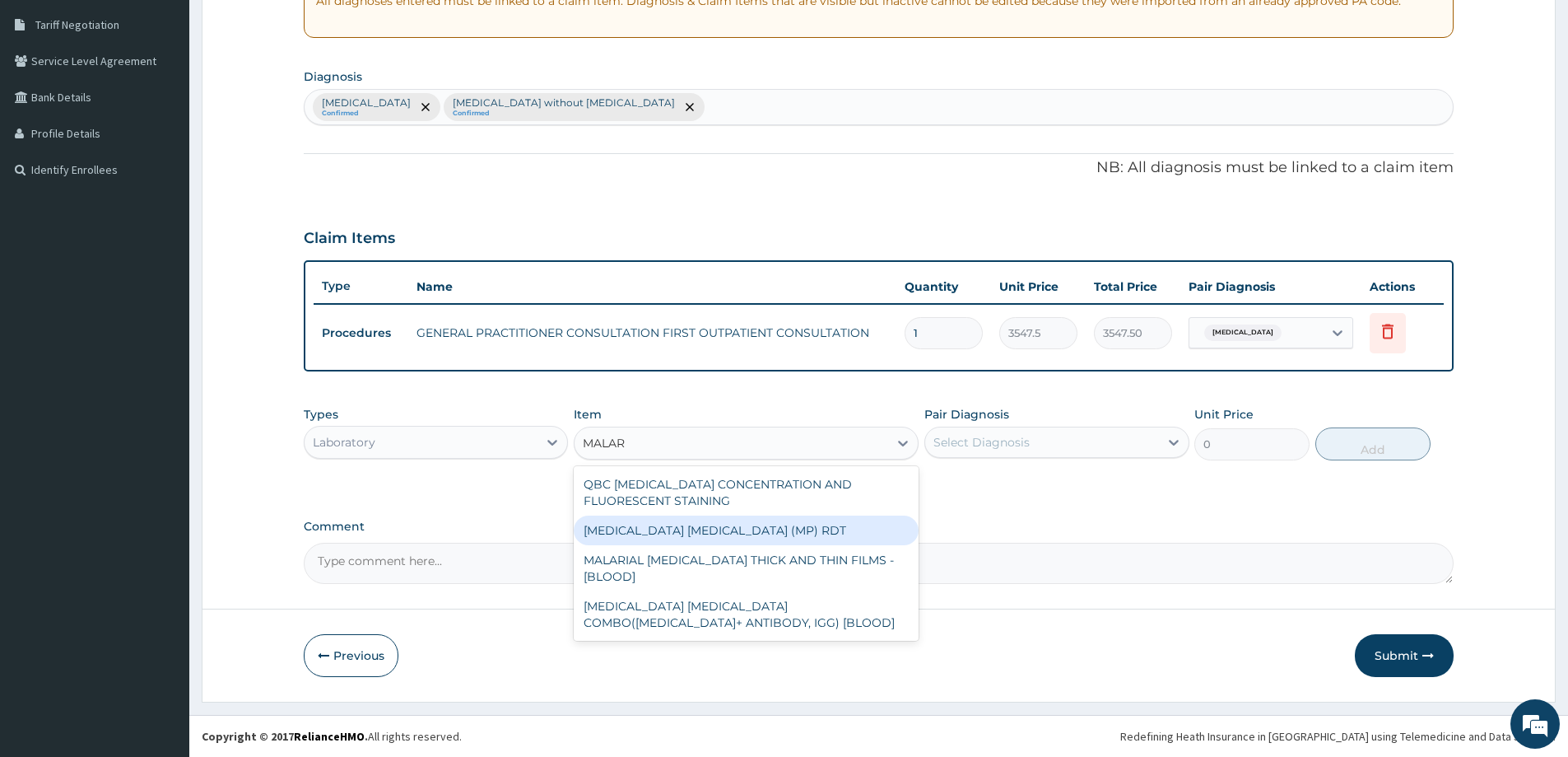
click at [758, 532] on div "MALARIA PARASITE (MP) RDT" at bounding box center [746, 530] width 345 height 30
type input "1612.5"
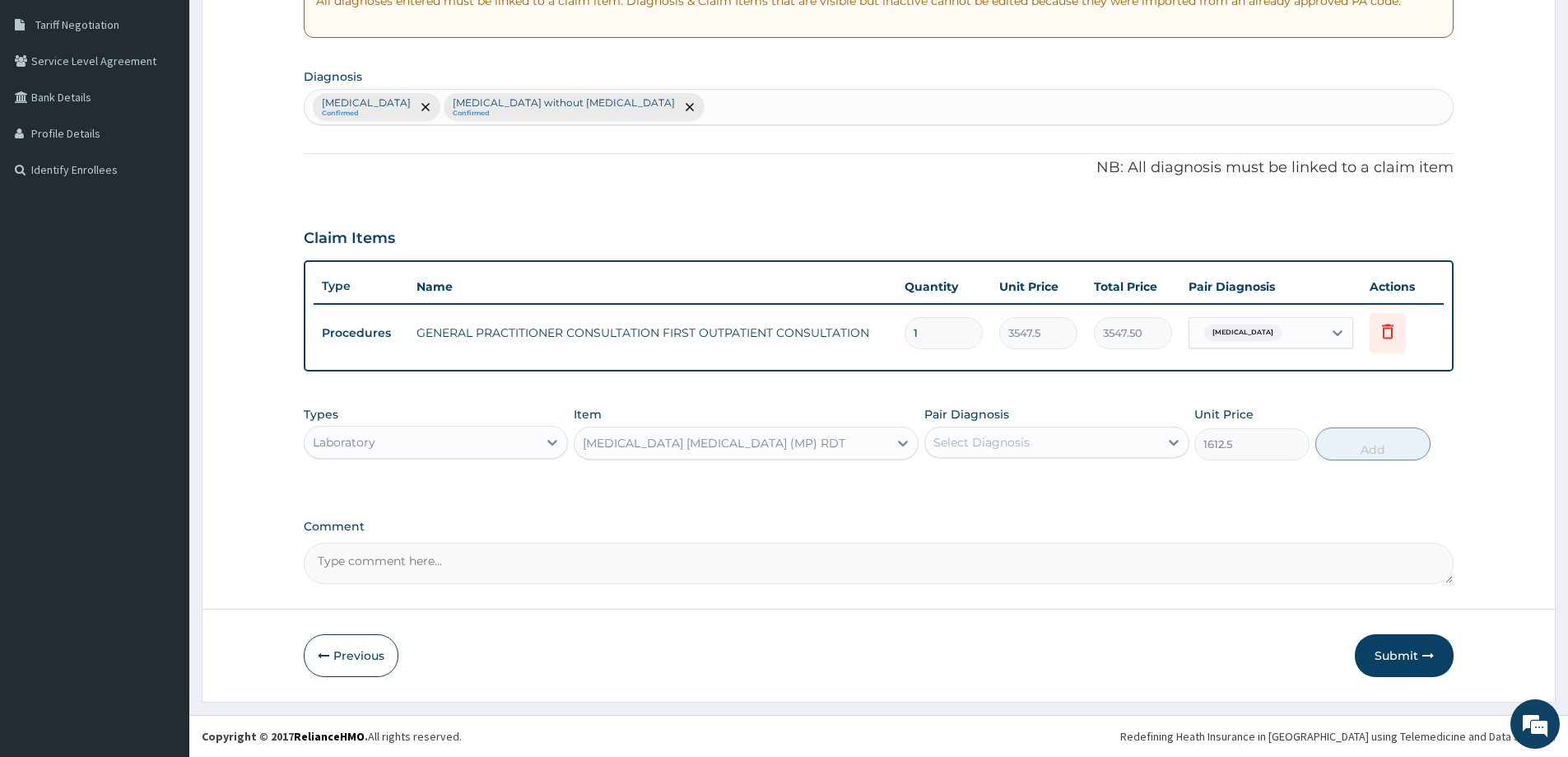
click at [1071, 407] on div "Pair Diagnosis Select Diagnosis" at bounding box center [1056, 433] width 264 height 54
click at [1067, 429] on div "Select Diagnosis" at bounding box center [1041, 442] width 233 height 26
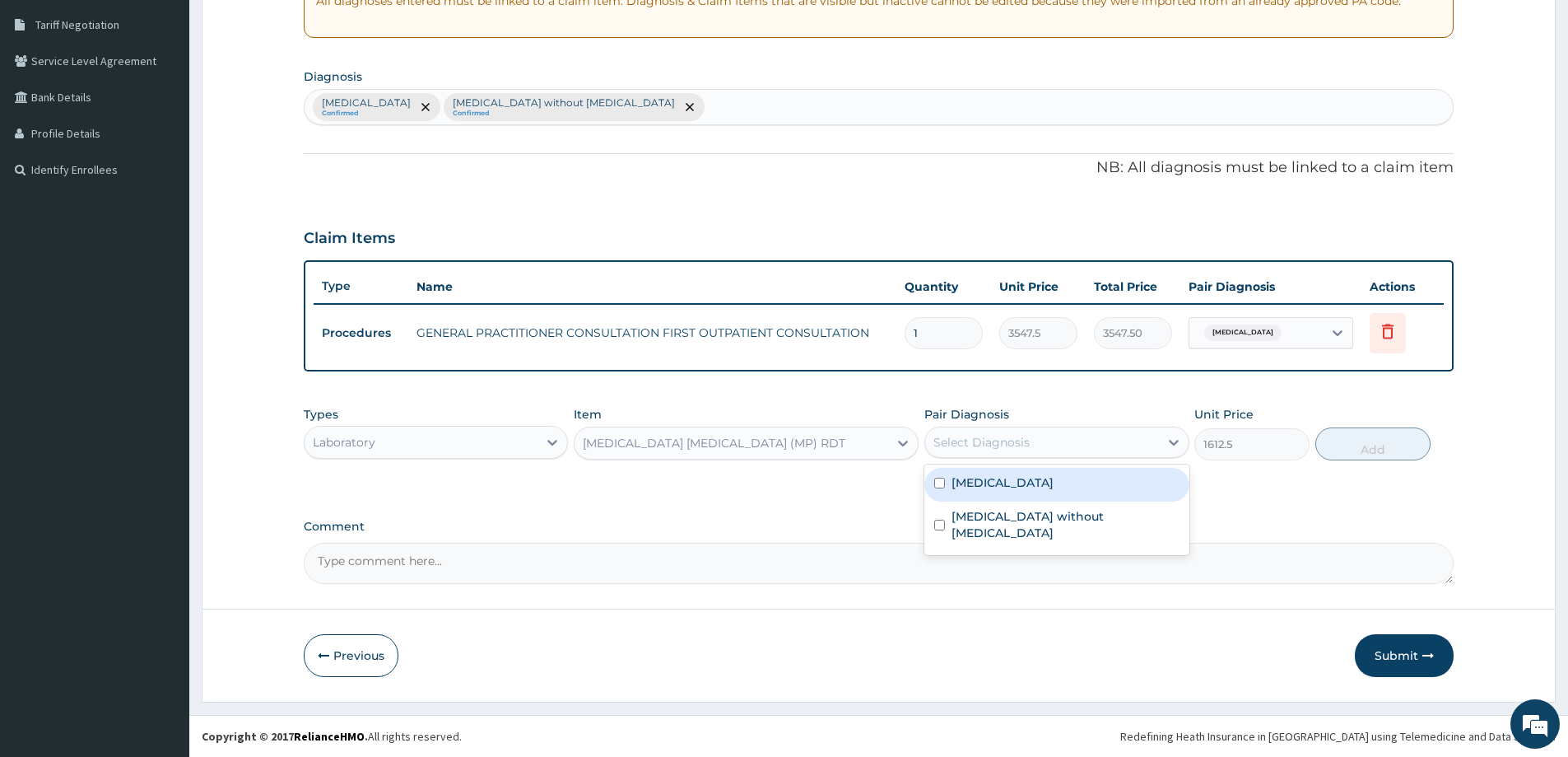
click at [1034, 490] on label "[MEDICAL_DATA]" at bounding box center [1002, 481] width 102 height 16
checkbox input "true"
click at [1349, 437] on button "Add" at bounding box center [1373, 444] width 115 height 33
type input "0"
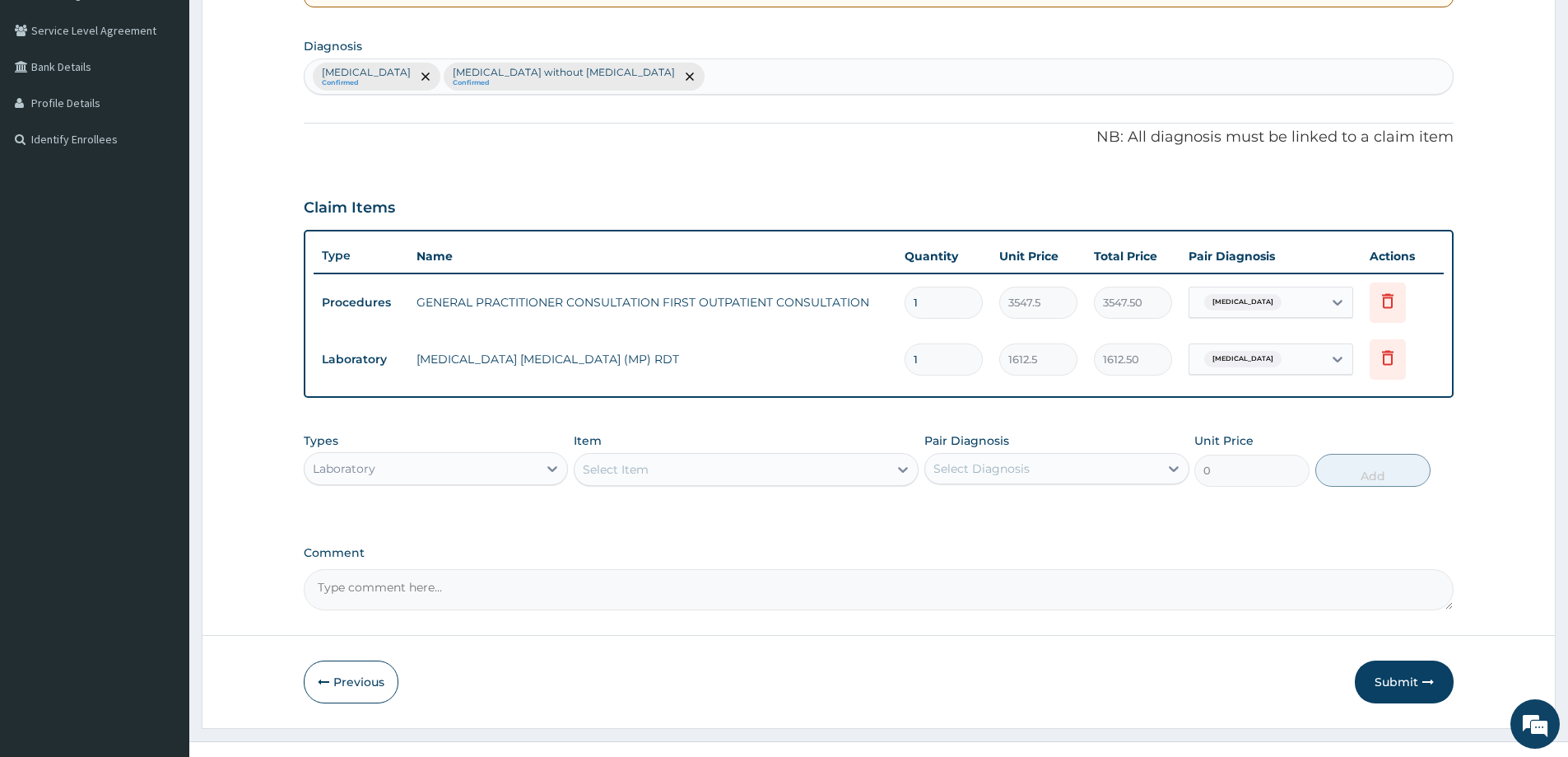
scroll to position [393, 0]
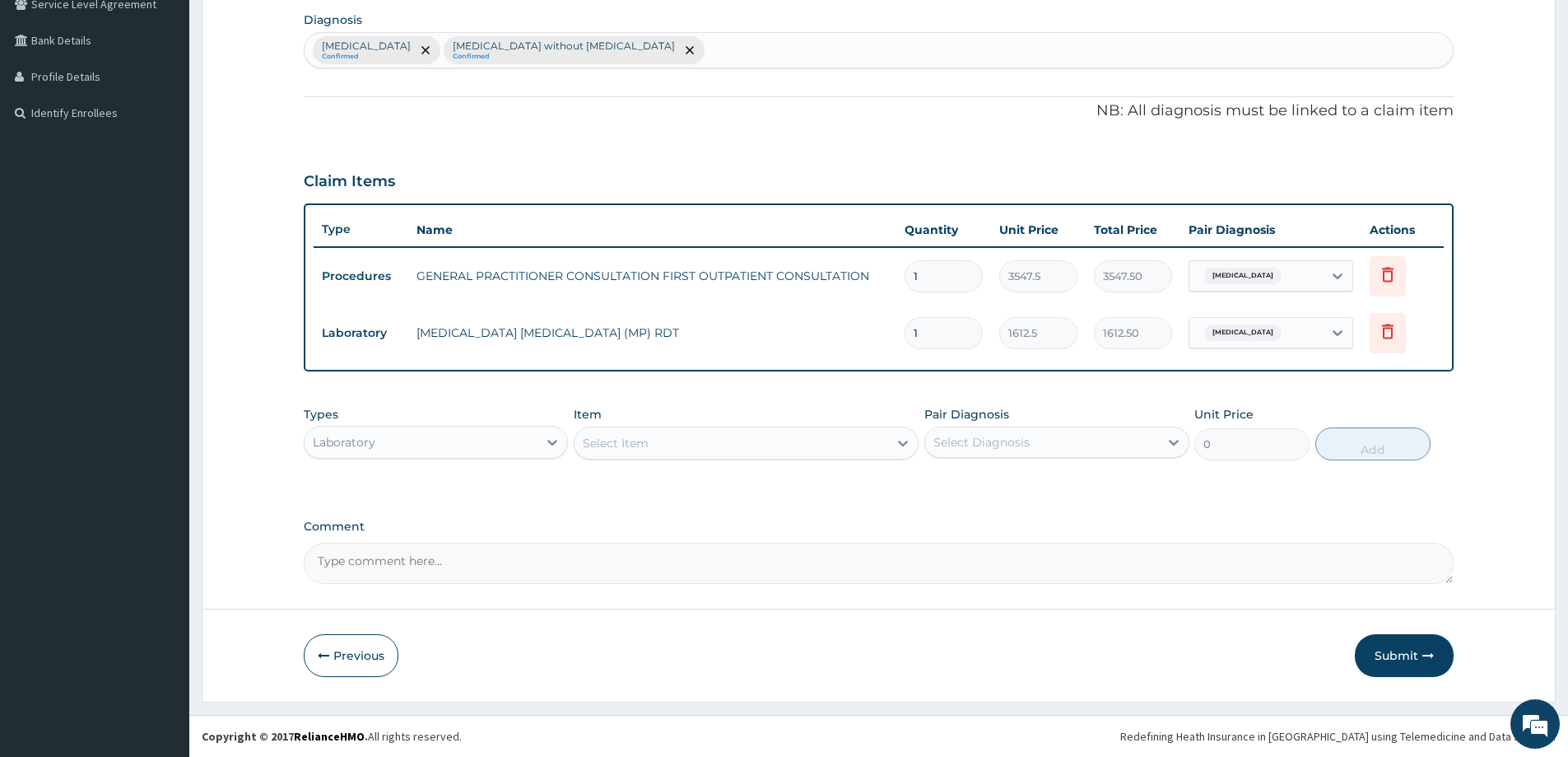
click at [702, 444] on div "Select Item" at bounding box center [731, 442] width 313 height 26
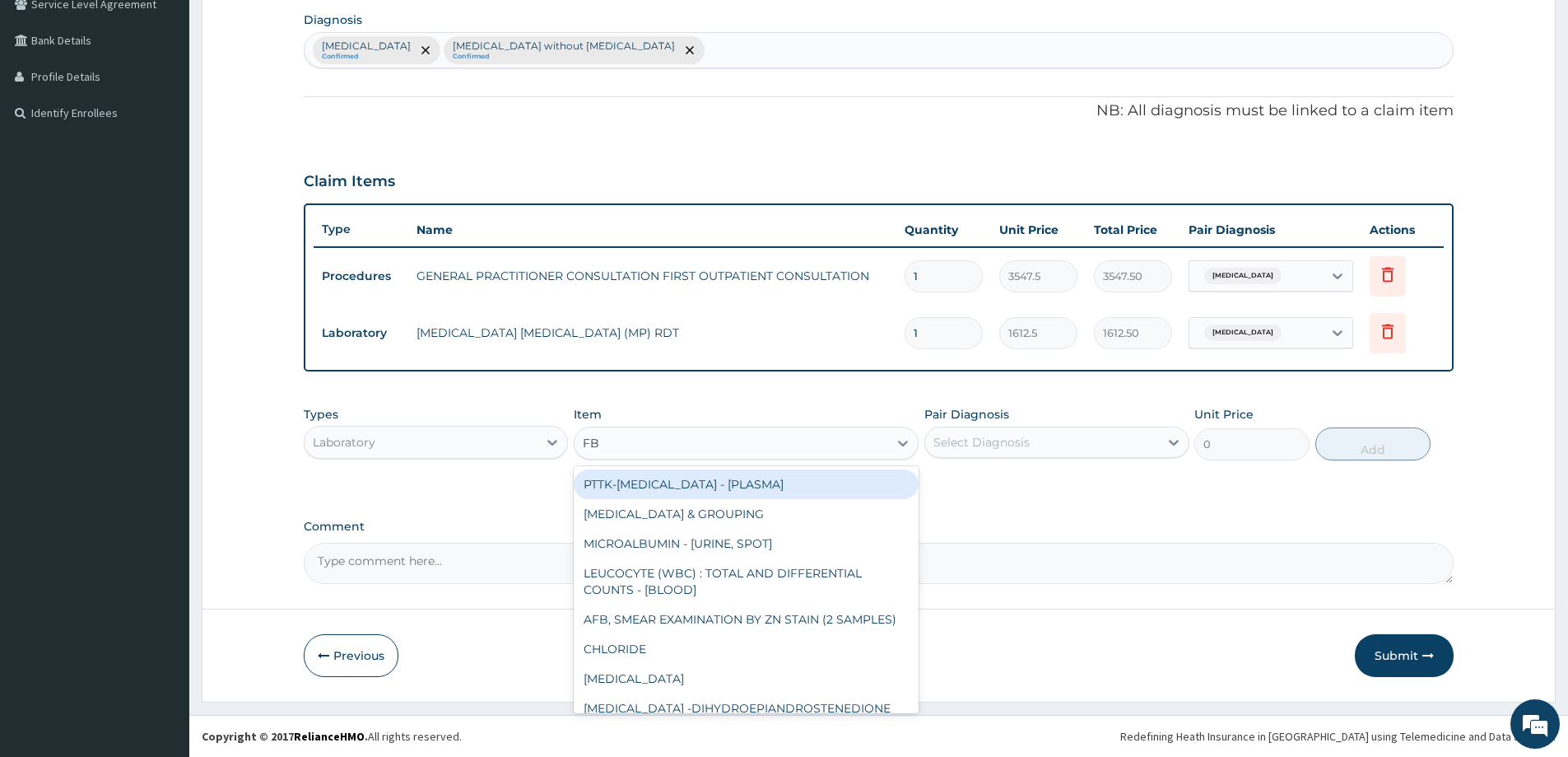
type input "FBC"
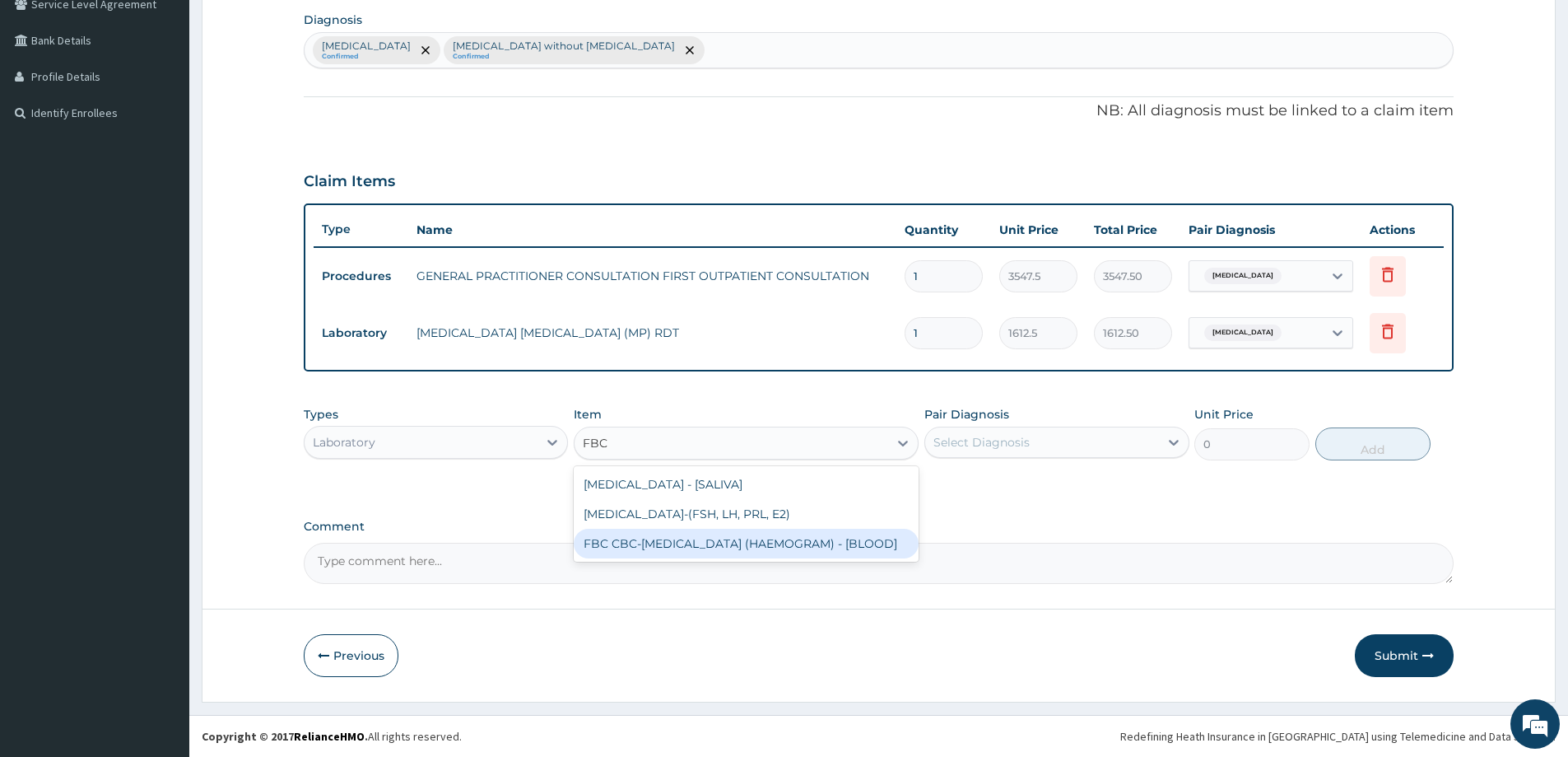
click at [657, 548] on div "FBC CBC-COMPLETE BLOOD COUNT (HAEMOGRAM) - [BLOOD]" at bounding box center [746, 543] width 345 height 30
type input "4300"
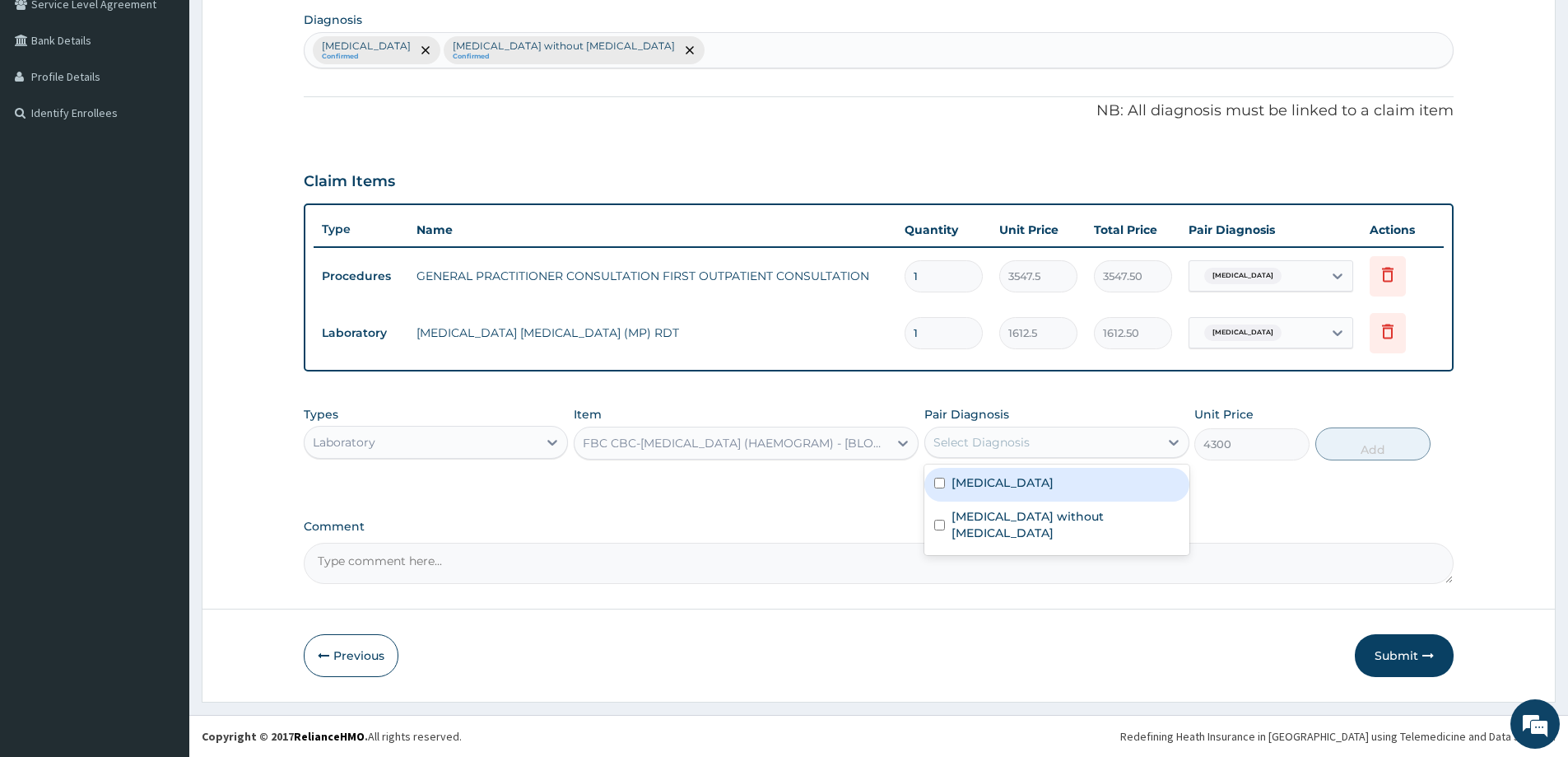
click at [1047, 426] on div "Select Diagnosis" at bounding box center [1056, 442] width 264 height 31
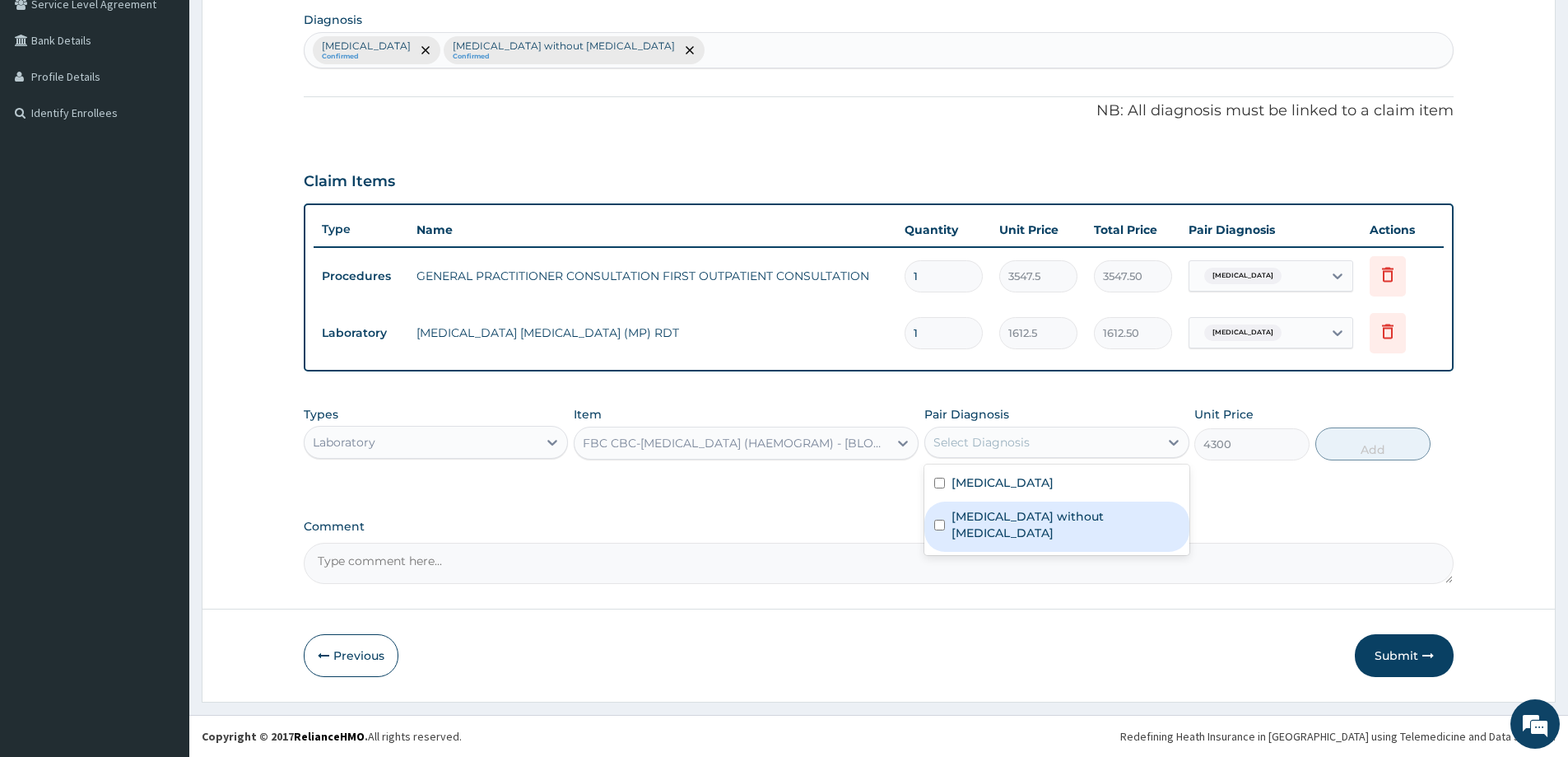
click at [1017, 516] on label "Sepsis without septic shock" at bounding box center [1064, 524] width 227 height 33
checkbox input "true"
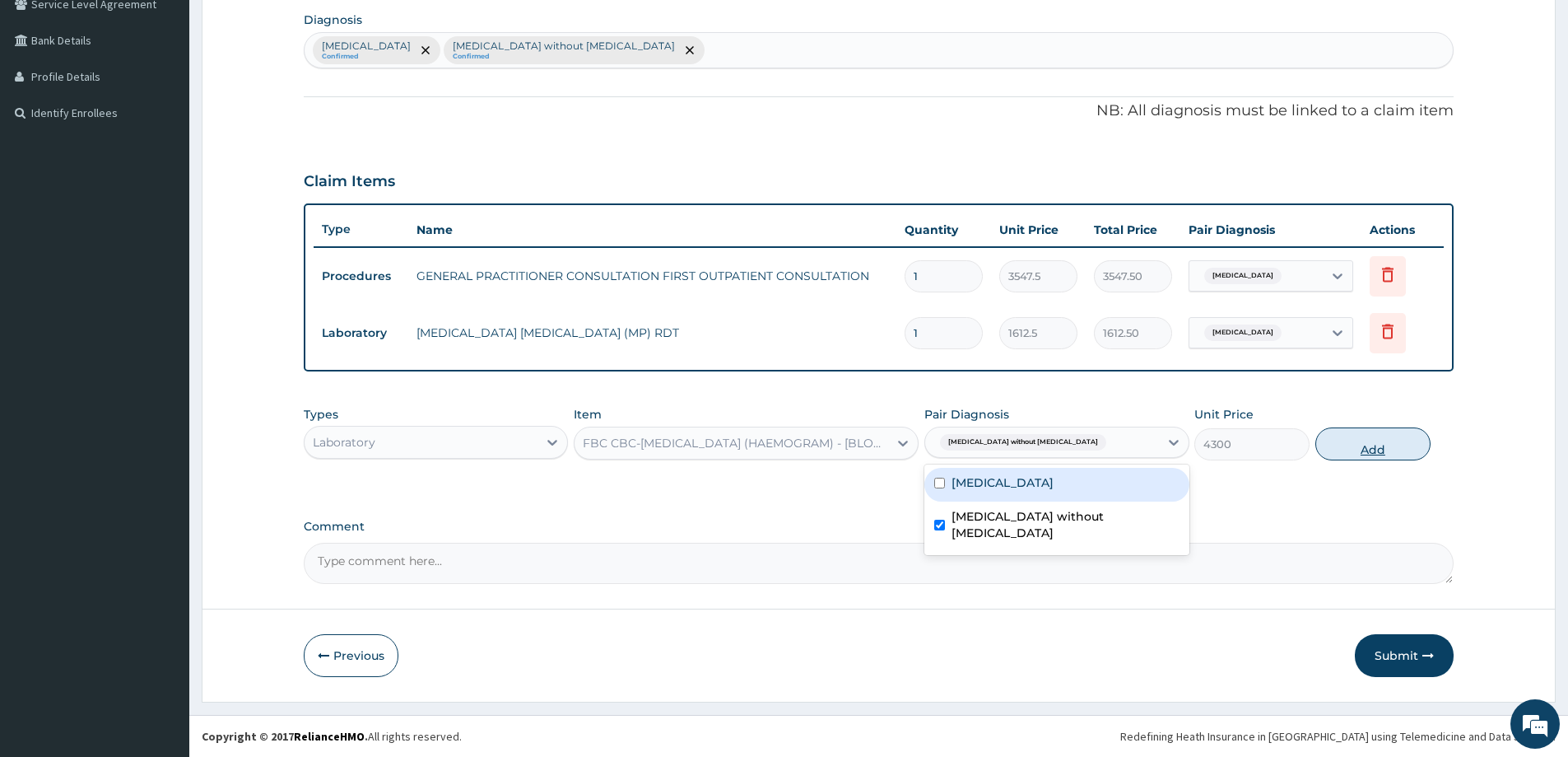
click at [1397, 452] on button "Add" at bounding box center [1373, 444] width 115 height 33
type input "0"
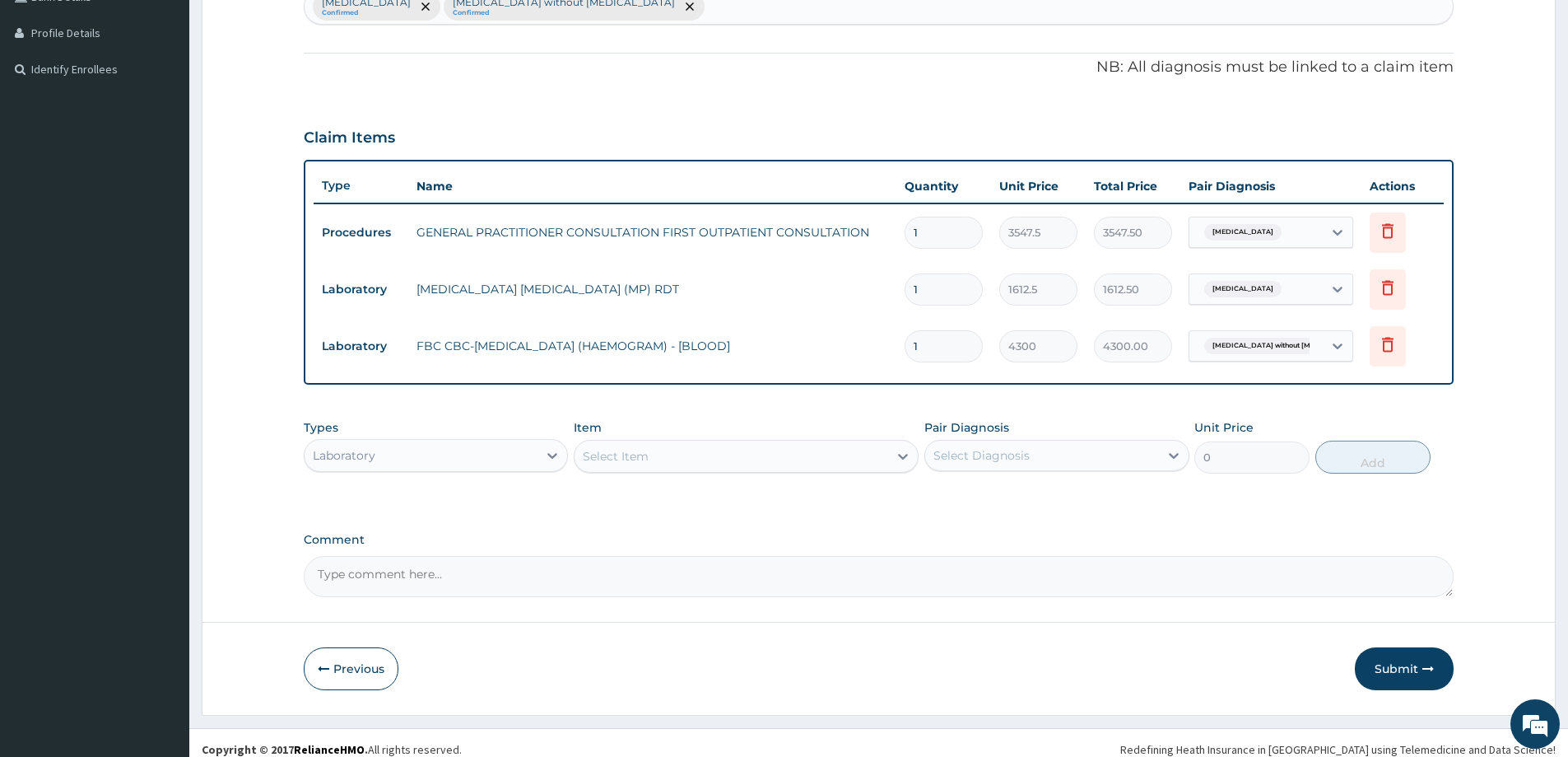
scroll to position [450, 0]
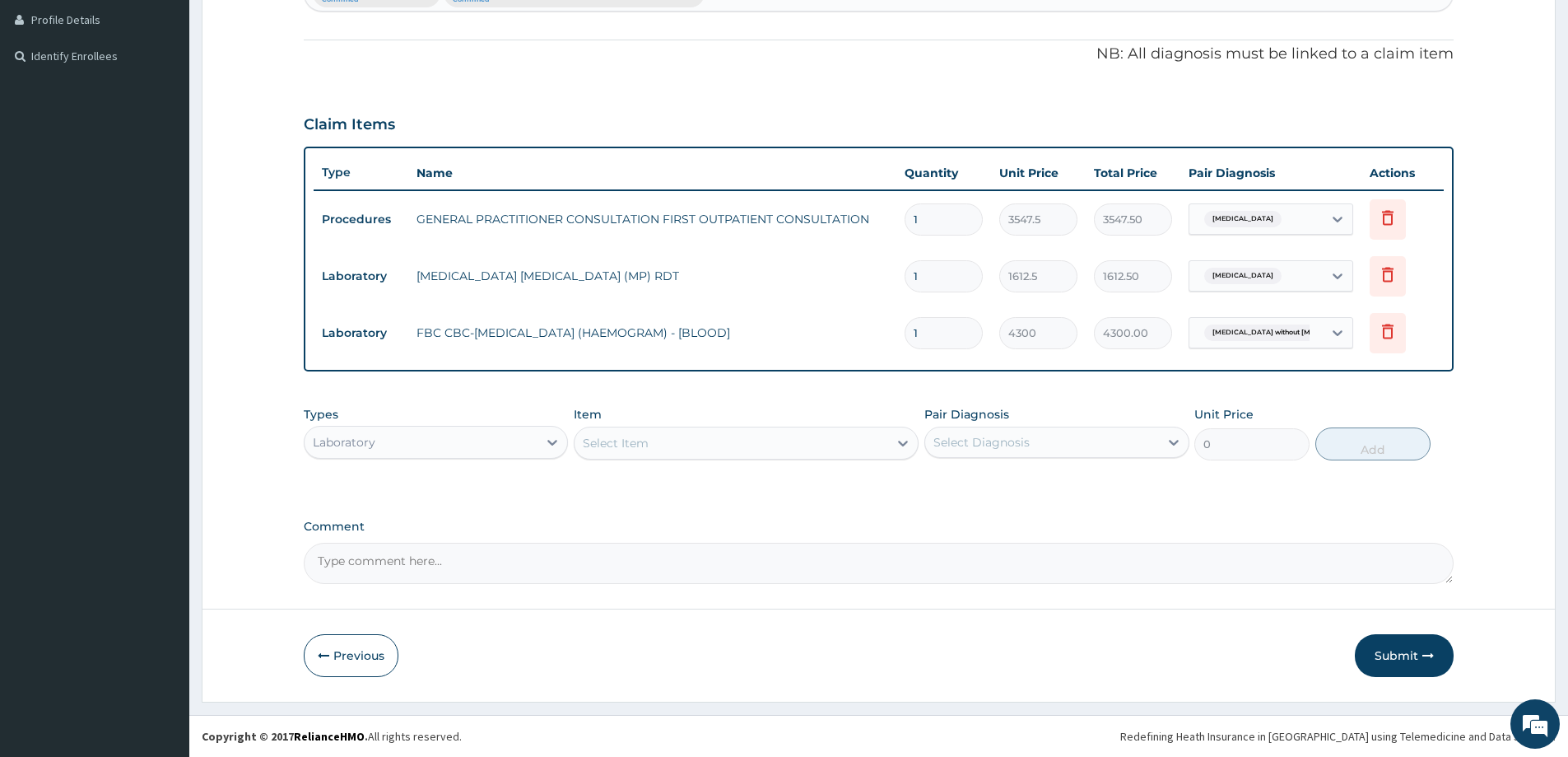
click at [496, 439] on div "Laboratory" at bounding box center [421, 442] width 233 height 26
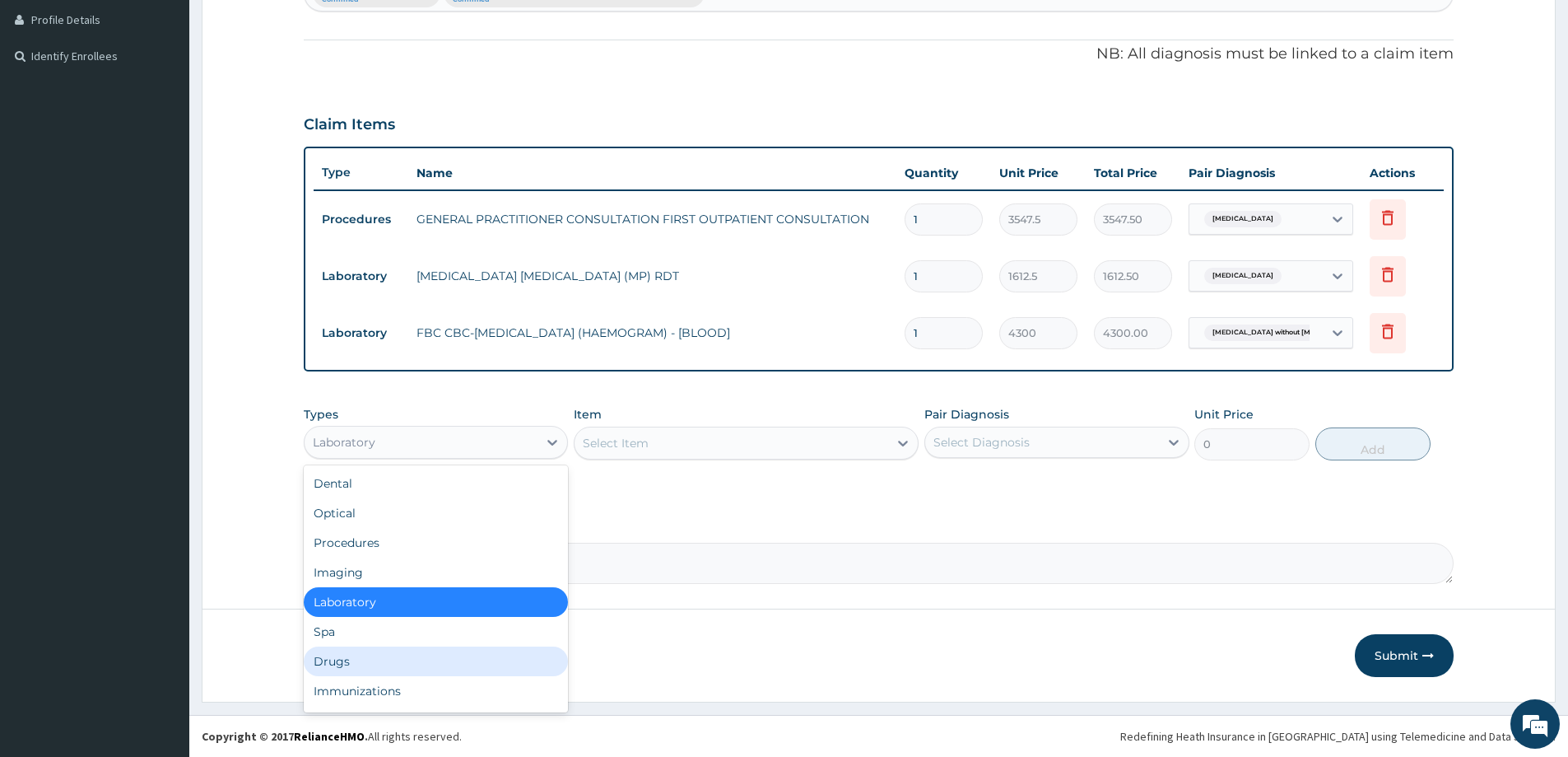
click at [327, 661] on div "Drugs" at bounding box center [435, 660] width 264 height 30
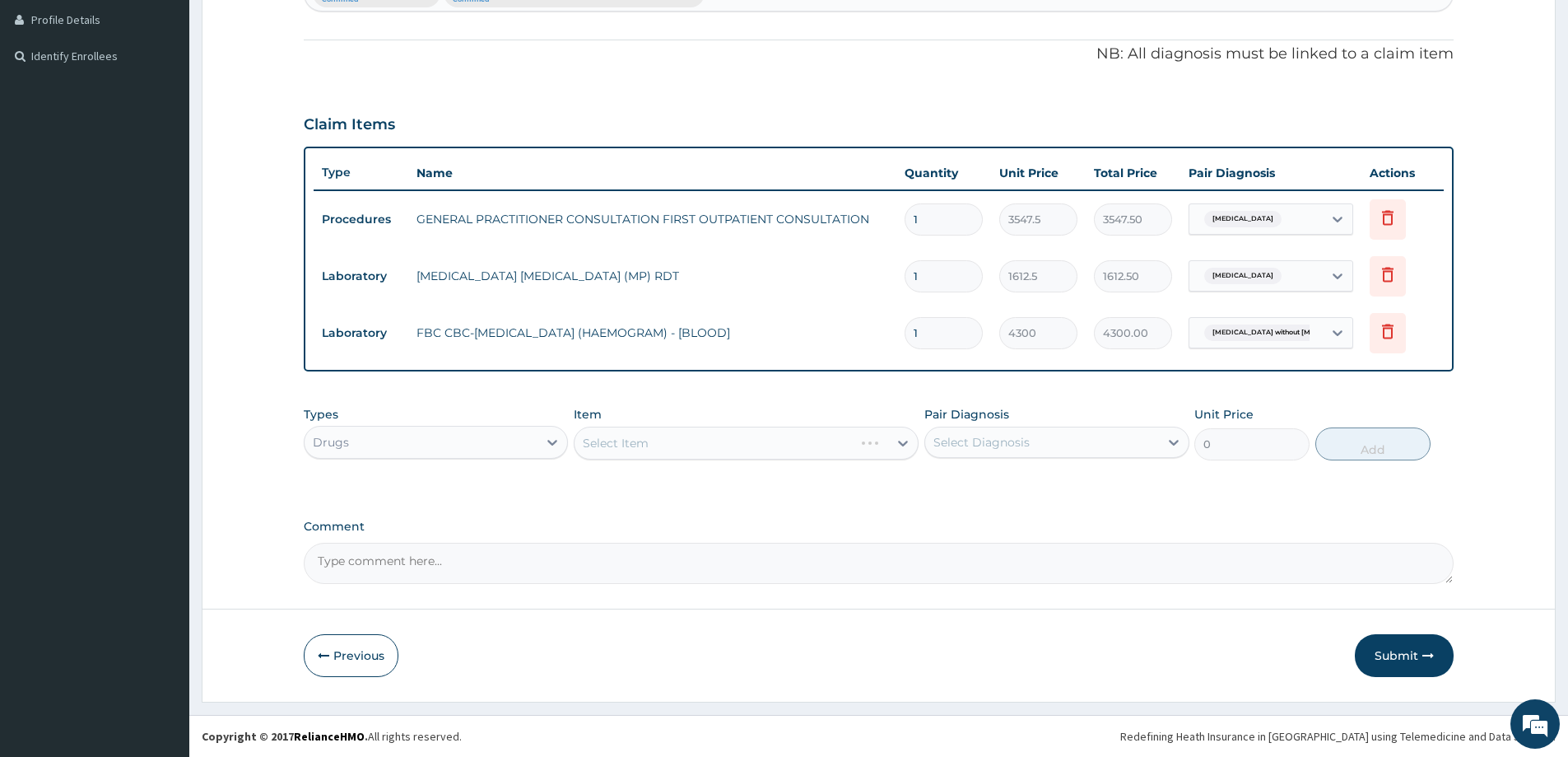
click at [768, 448] on div "Select Item" at bounding box center [746, 443] width 345 height 33
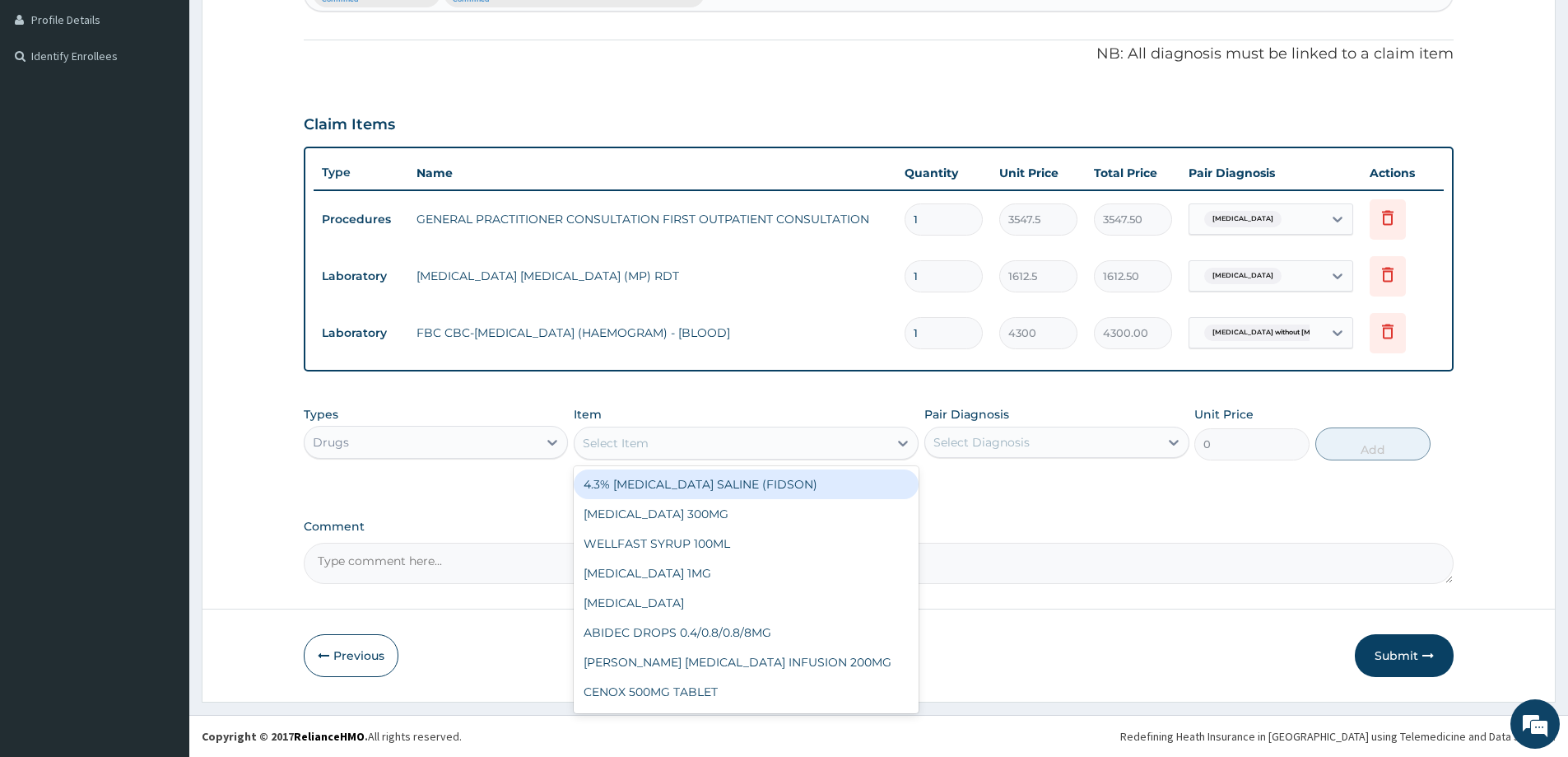
click at [768, 448] on div "Select Item" at bounding box center [731, 442] width 313 height 26
type input "120"
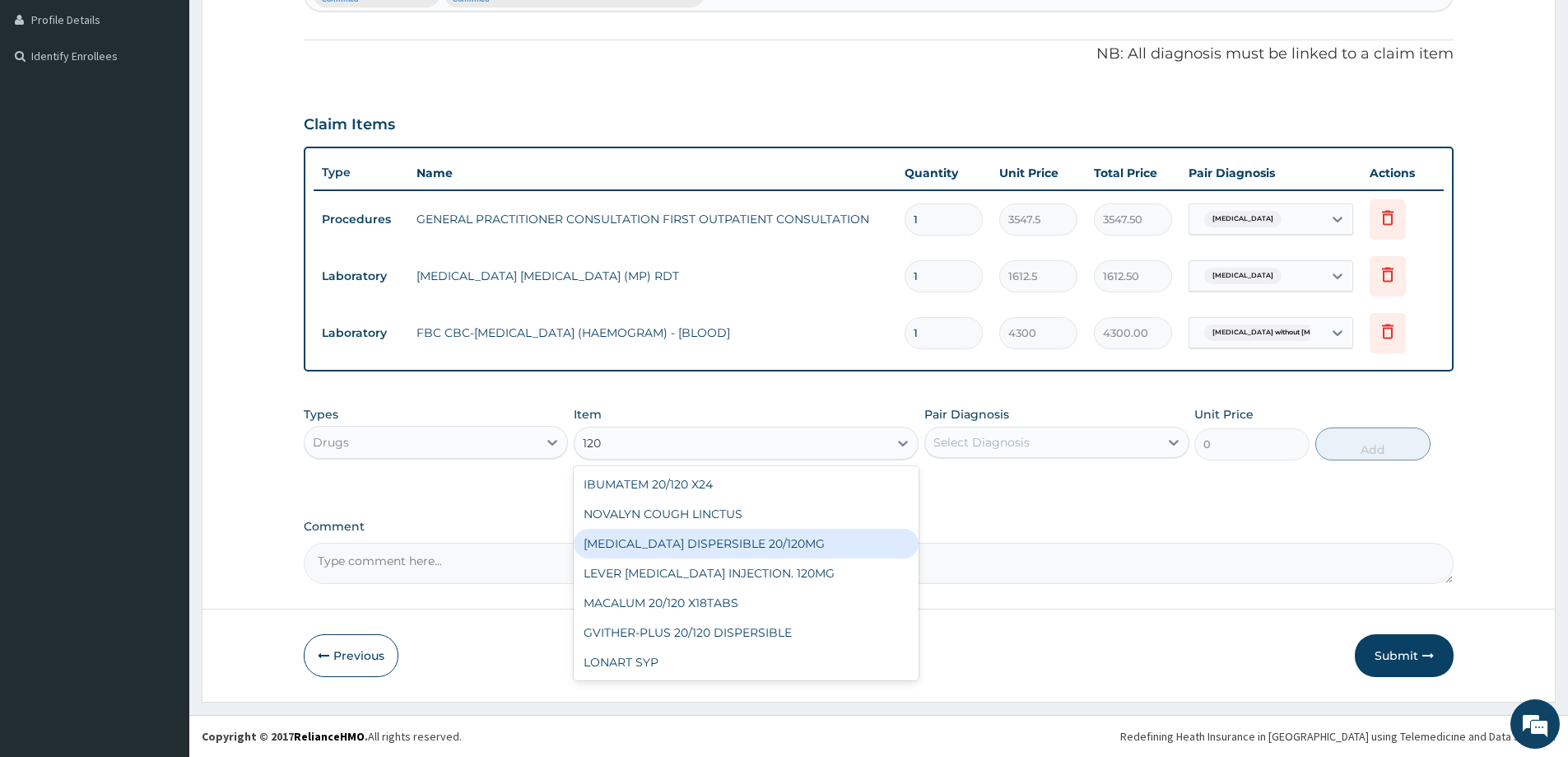
click at [710, 547] on div "COARTEM DISPERSIBLE 20/120MG" at bounding box center [746, 543] width 345 height 30
type input "112.3375015258789"
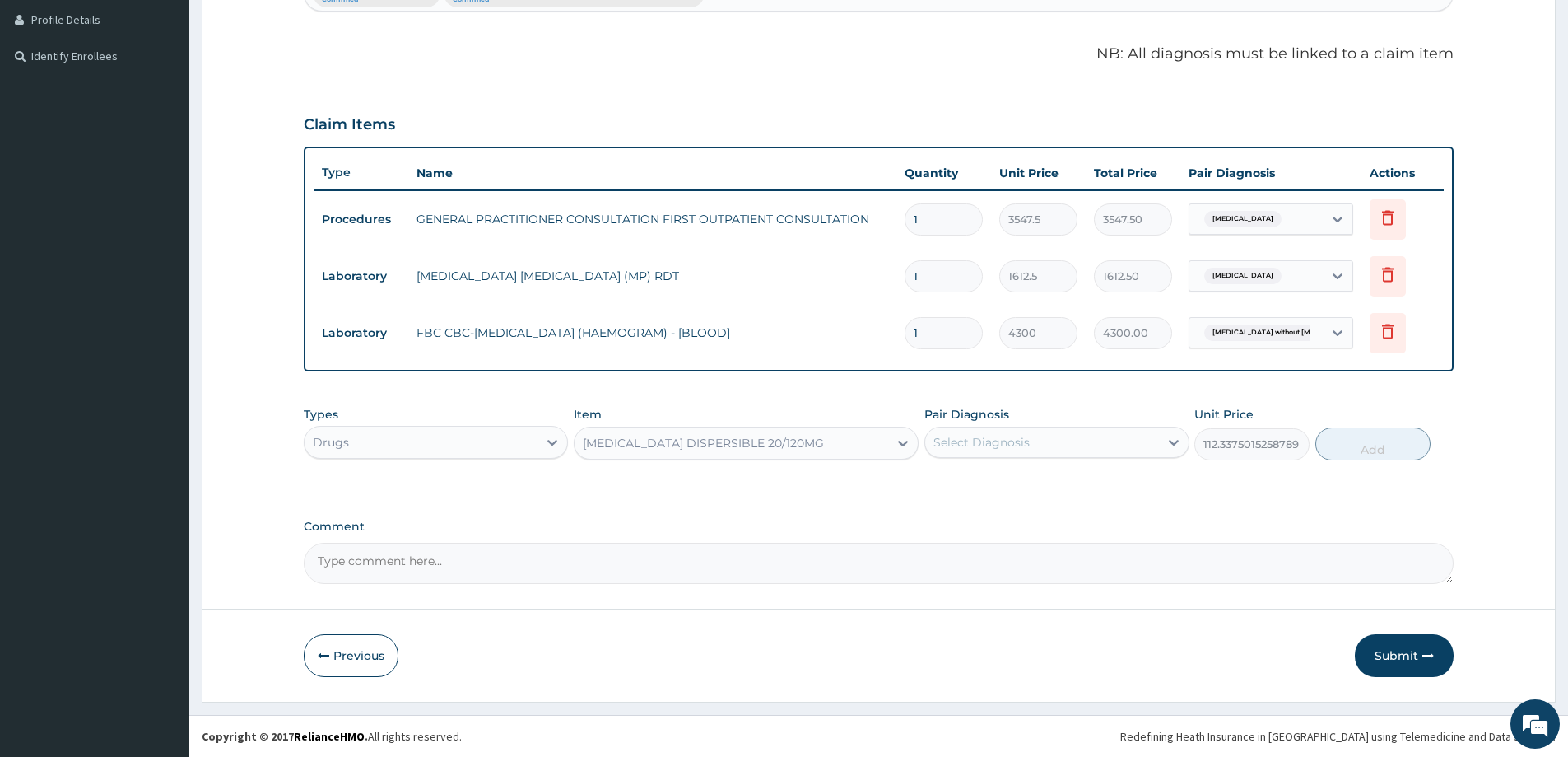
click at [1082, 437] on div "Select Diagnosis" at bounding box center [1041, 442] width 233 height 26
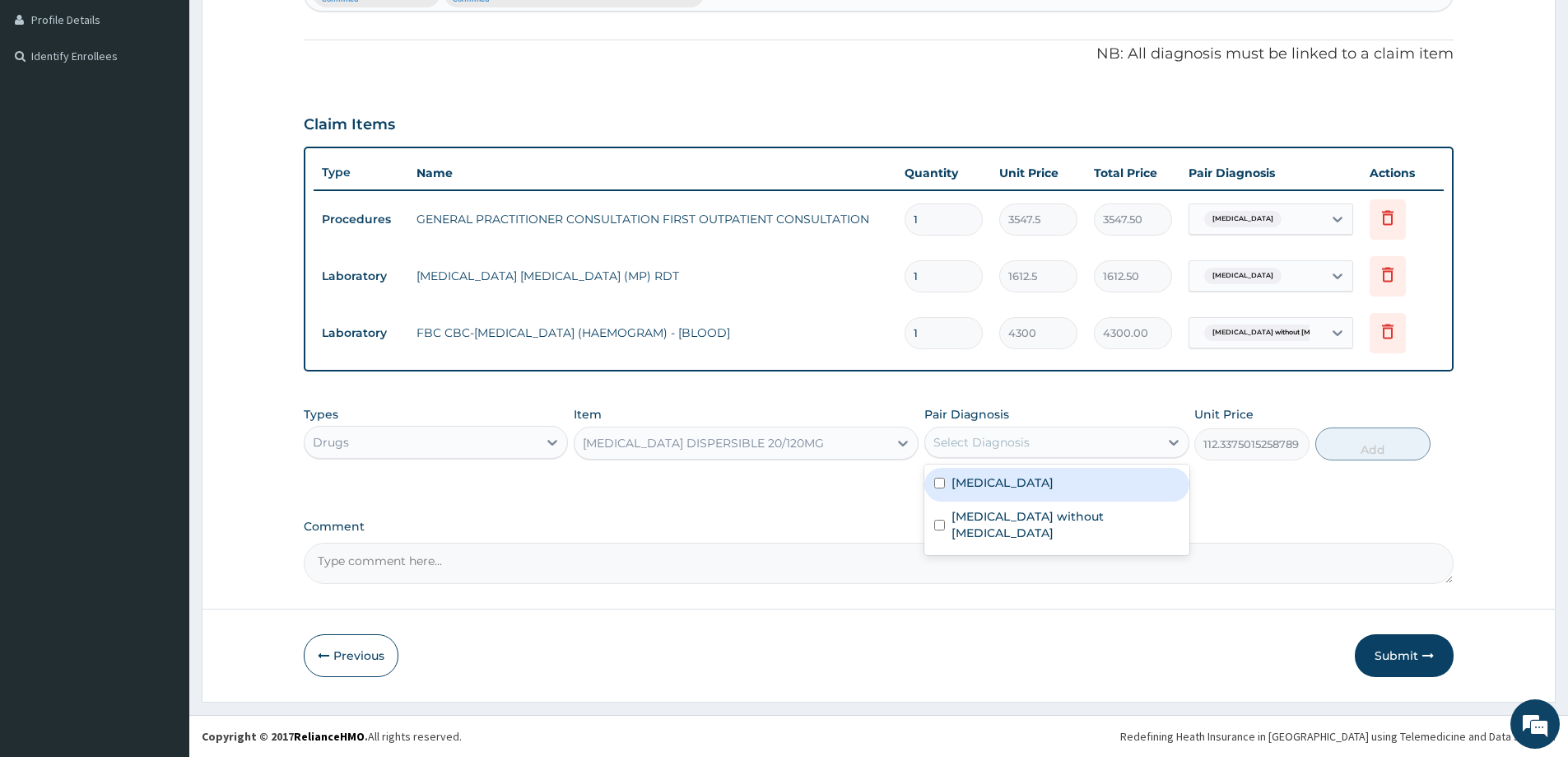
click at [1054, 482] on label "[MEDICAL_DATA]" at bounding box center [1002, 481] width 102 height 16
checkbox input "true"
click at [1356, 441] on button "Add" at bounding box center [1373, 444] width 115 height 33
type input "0"
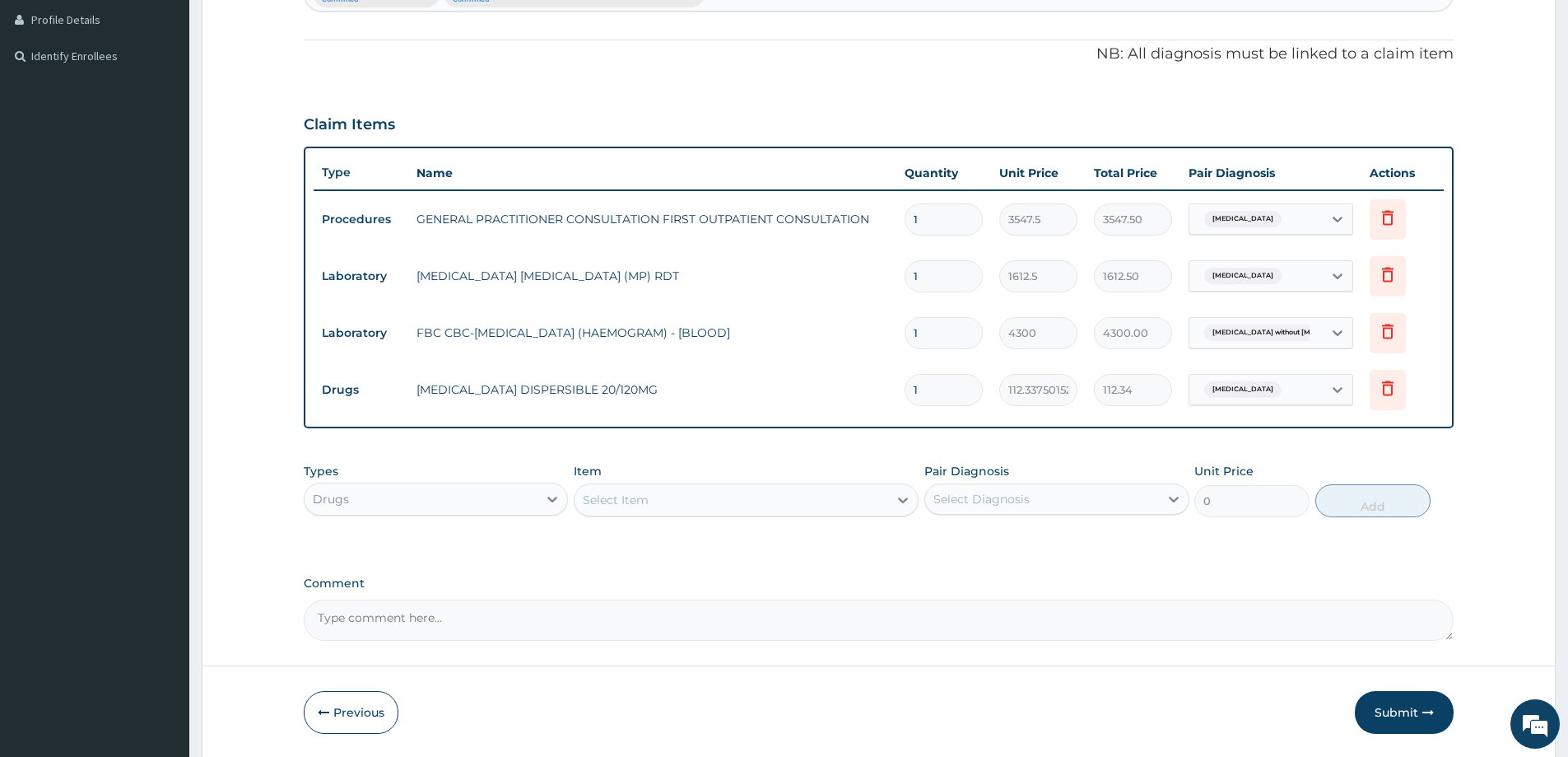
drag, startPoint x: 934, startPoint y: 394, endPoint x: 844, endPoint y: 396, distance: 90.0
click at [844, 396] on tr "Drugs COARTEM DISPERSIBLE 20/120MG 1 112.3375015258789 112.34 Malaria, unspecif…" at bounding box center [878, 390] width 1130 height 57
type input "6"
type input "674.03"
type input "6"
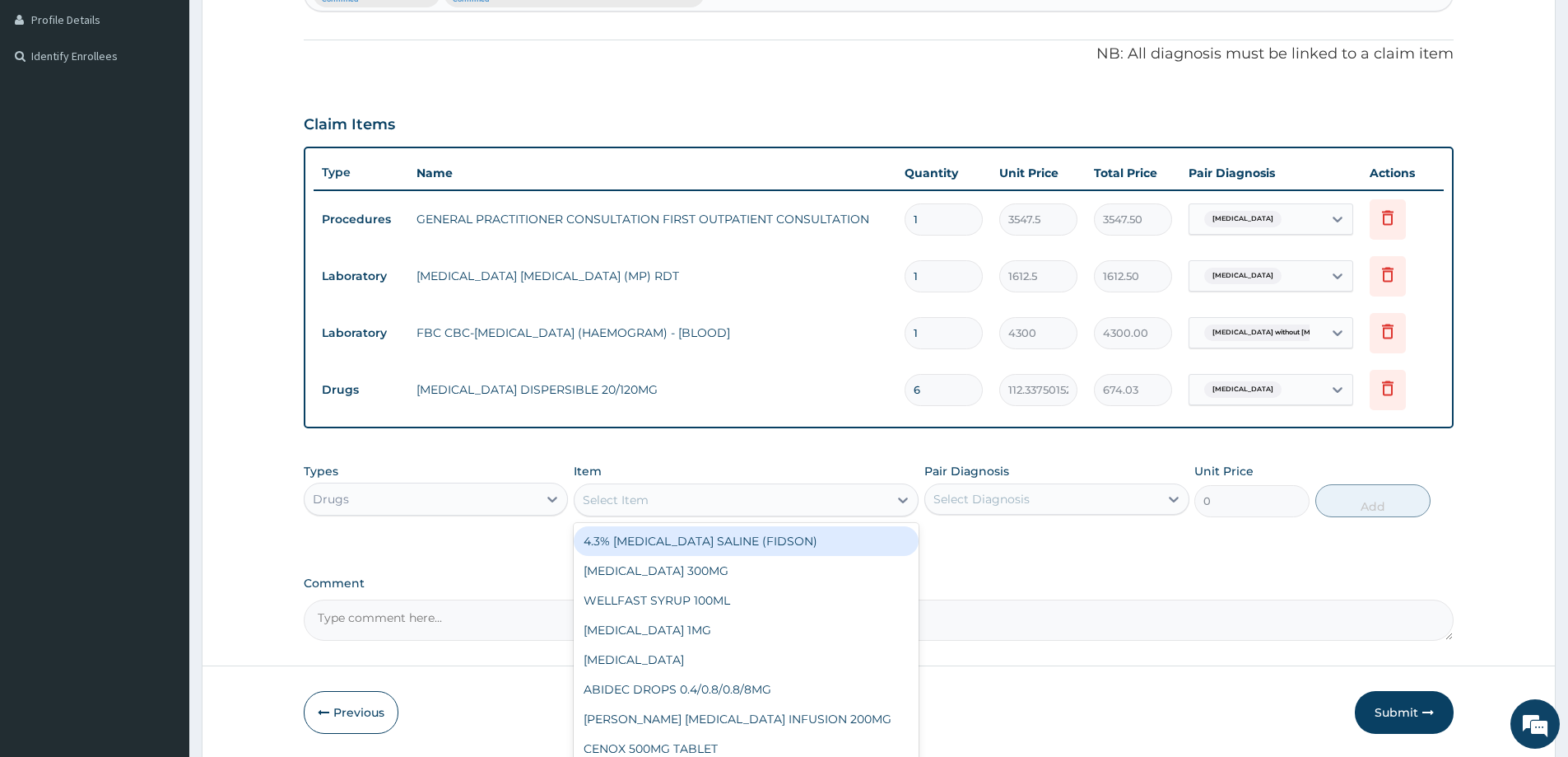
click at [583, 491] on div "Select Item" at bounding box center [731, 499] width 313 height 26
type input "AUG"
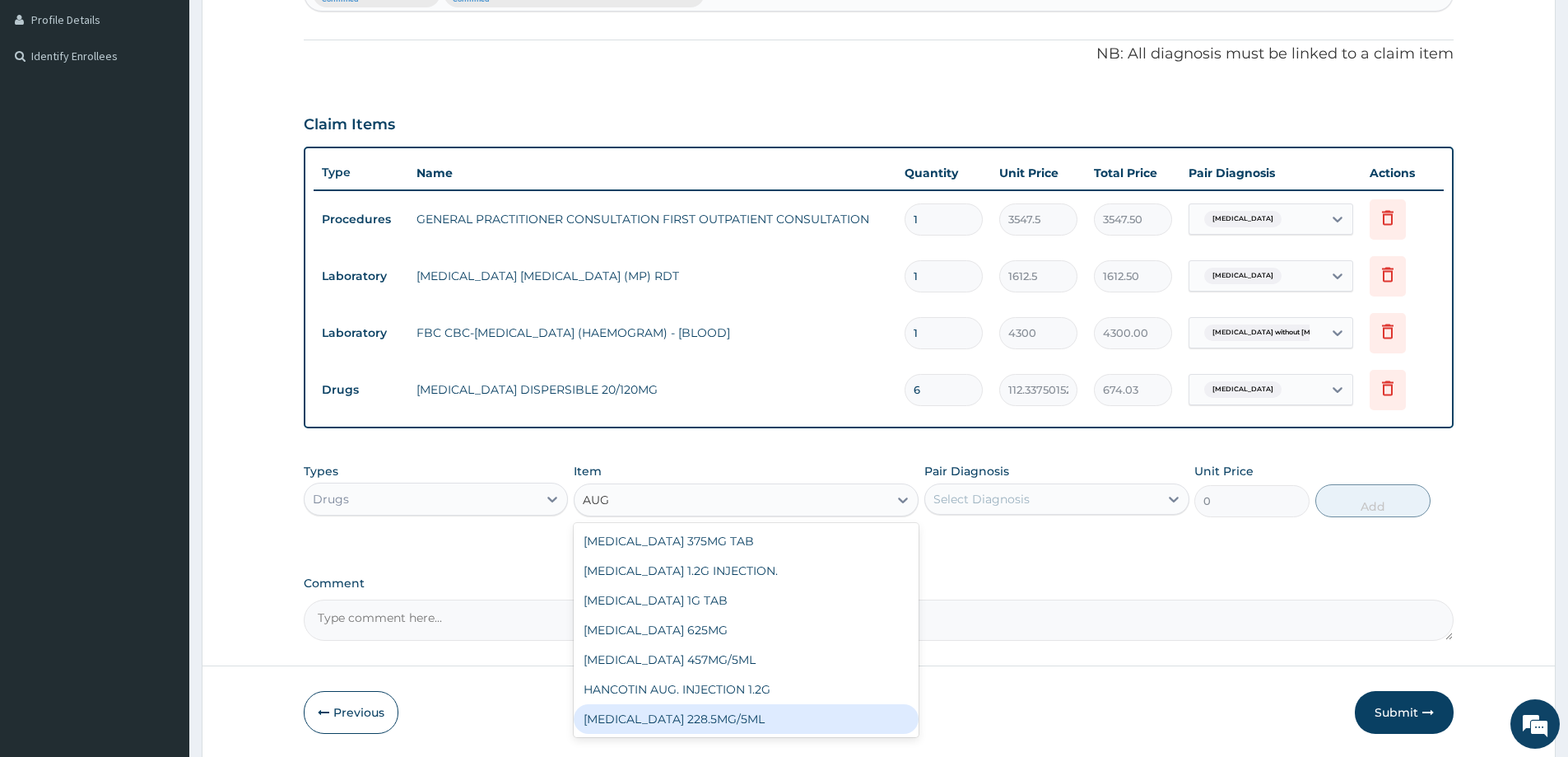
click at [619, 713] on div "AUGMENTIN 228.5MG/5ML" at bounding box center [746, 718] width 345 height 30
type input "7095"
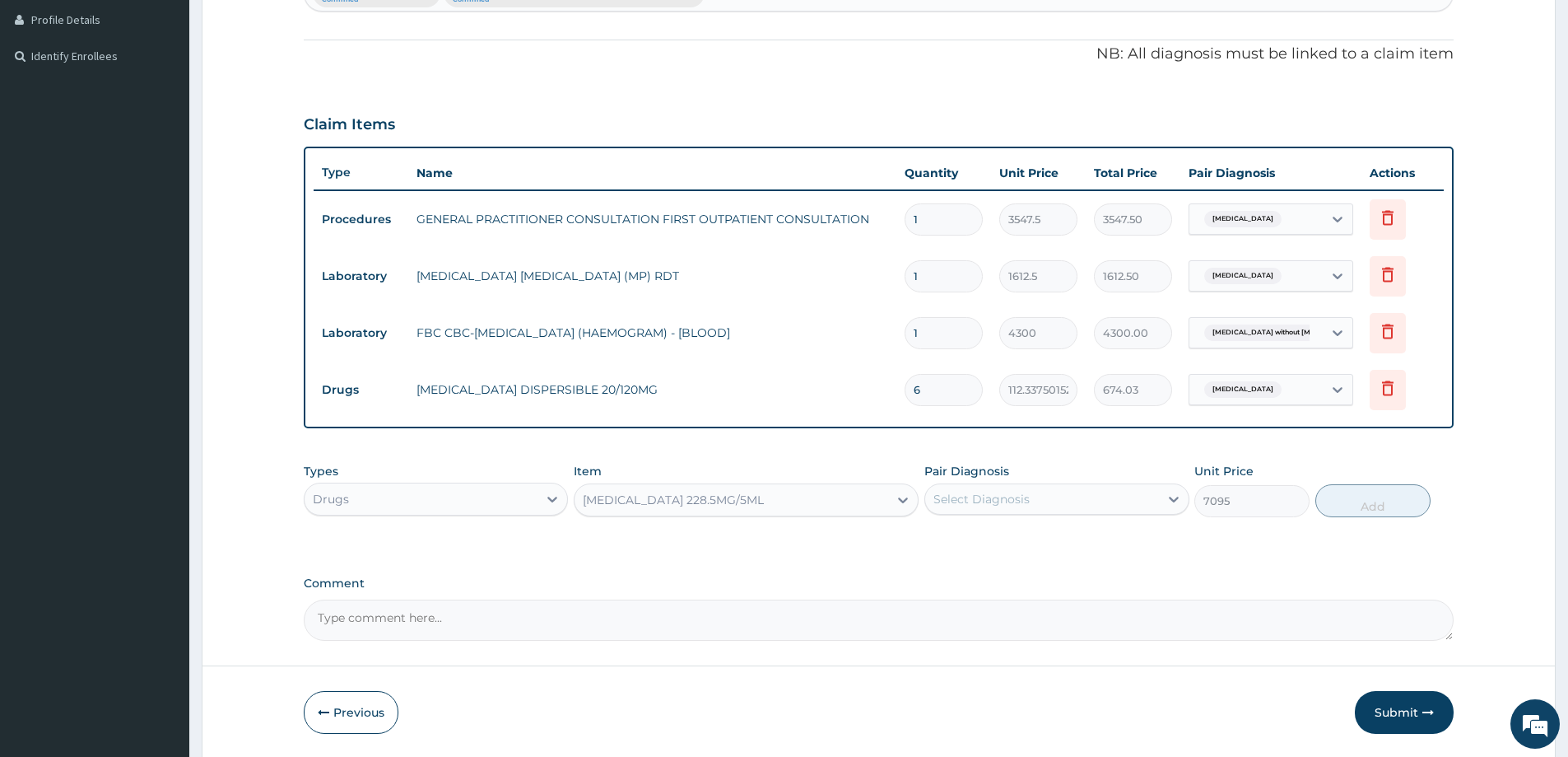
click at [1029, 502] on div "Select Diagnosis" at bounding box center [982, 499] width 97 height 16
click at [985, 571] on label "Sepsis without septic shock" at bounding box center [1064, 581] width 227 height 33
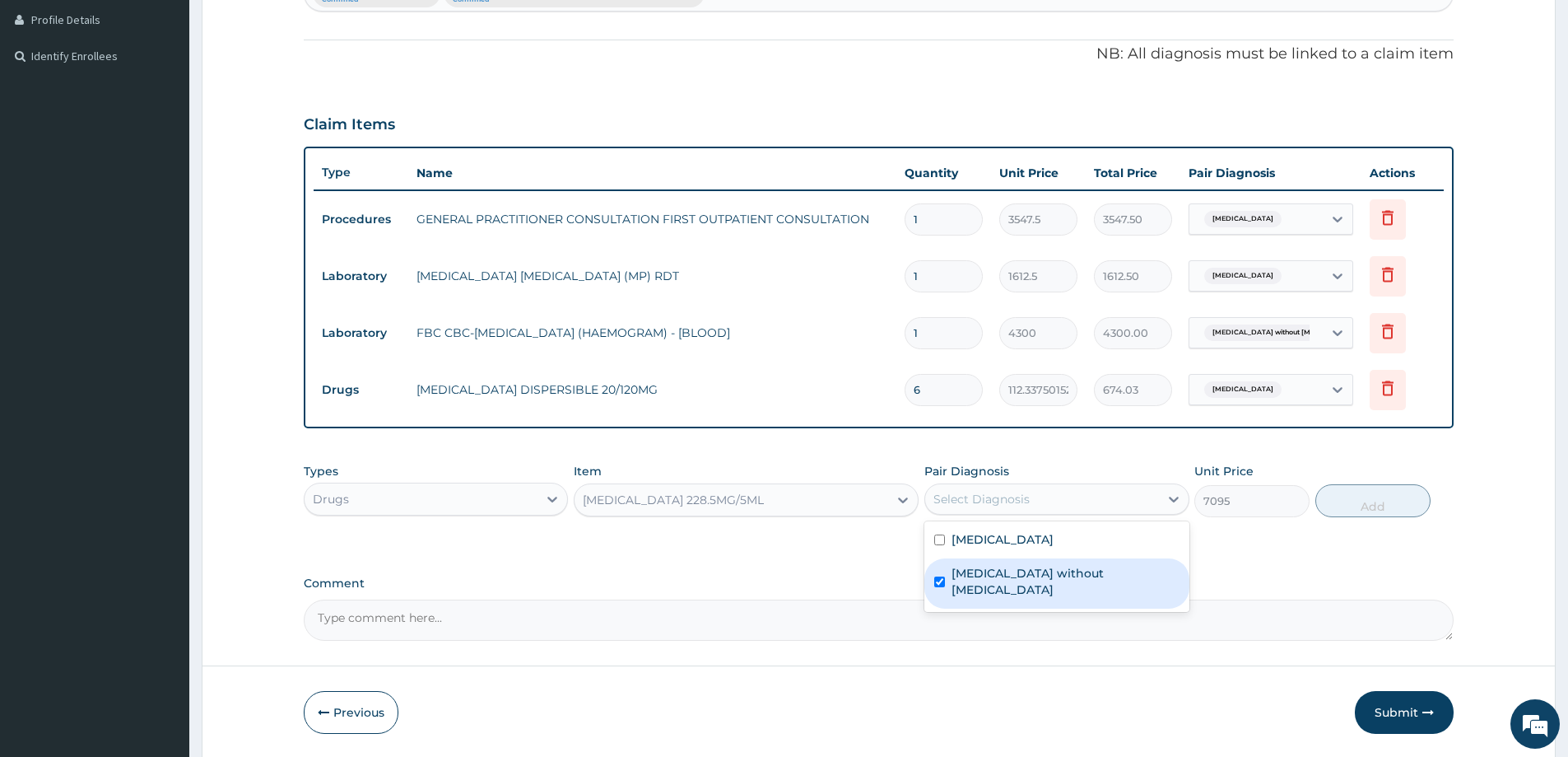
checkbox input "true"
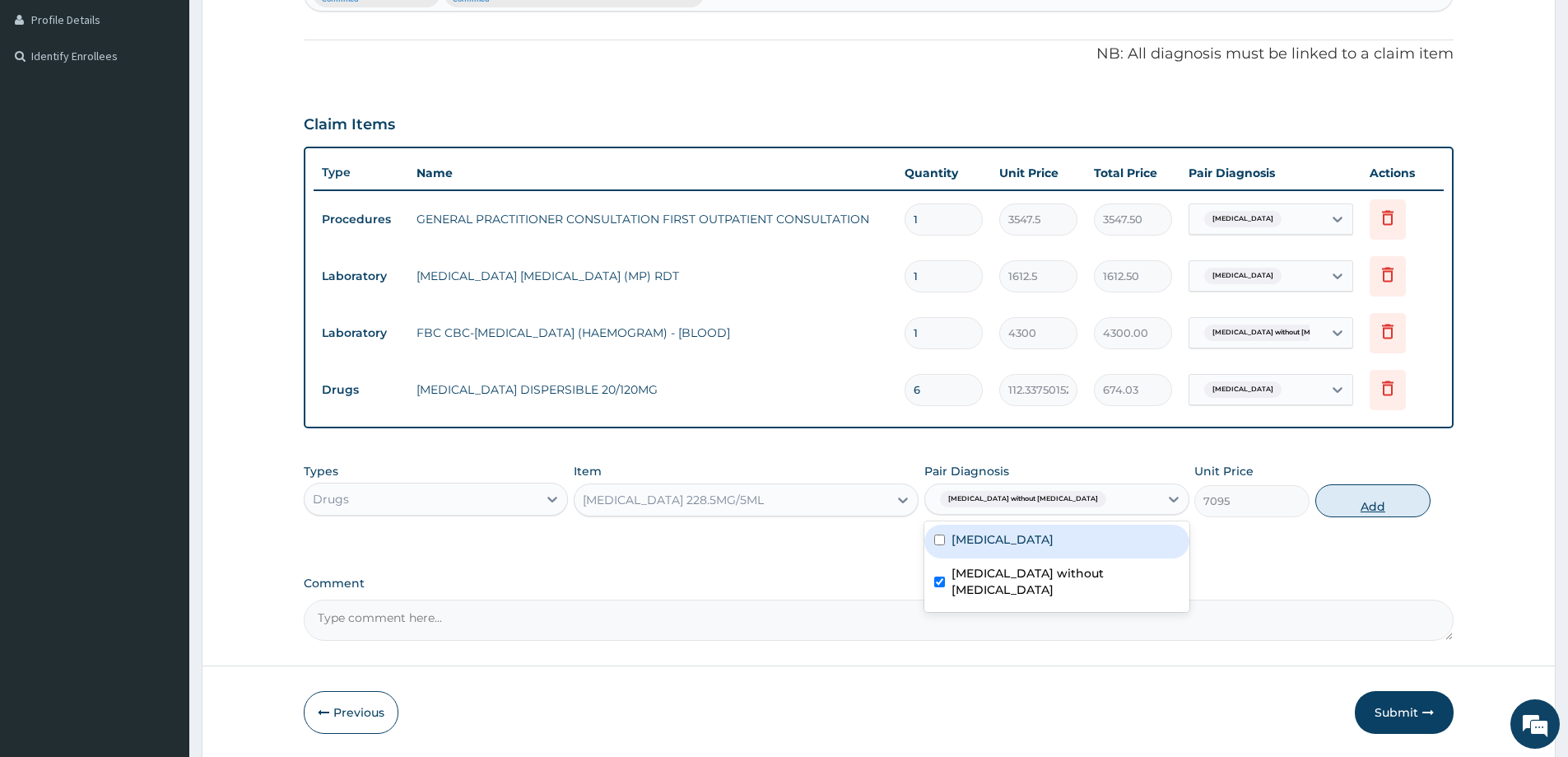
click at [1404, 508] on button "Add" at bounding box center [1373, 501] width 115 height 33
type input "0"
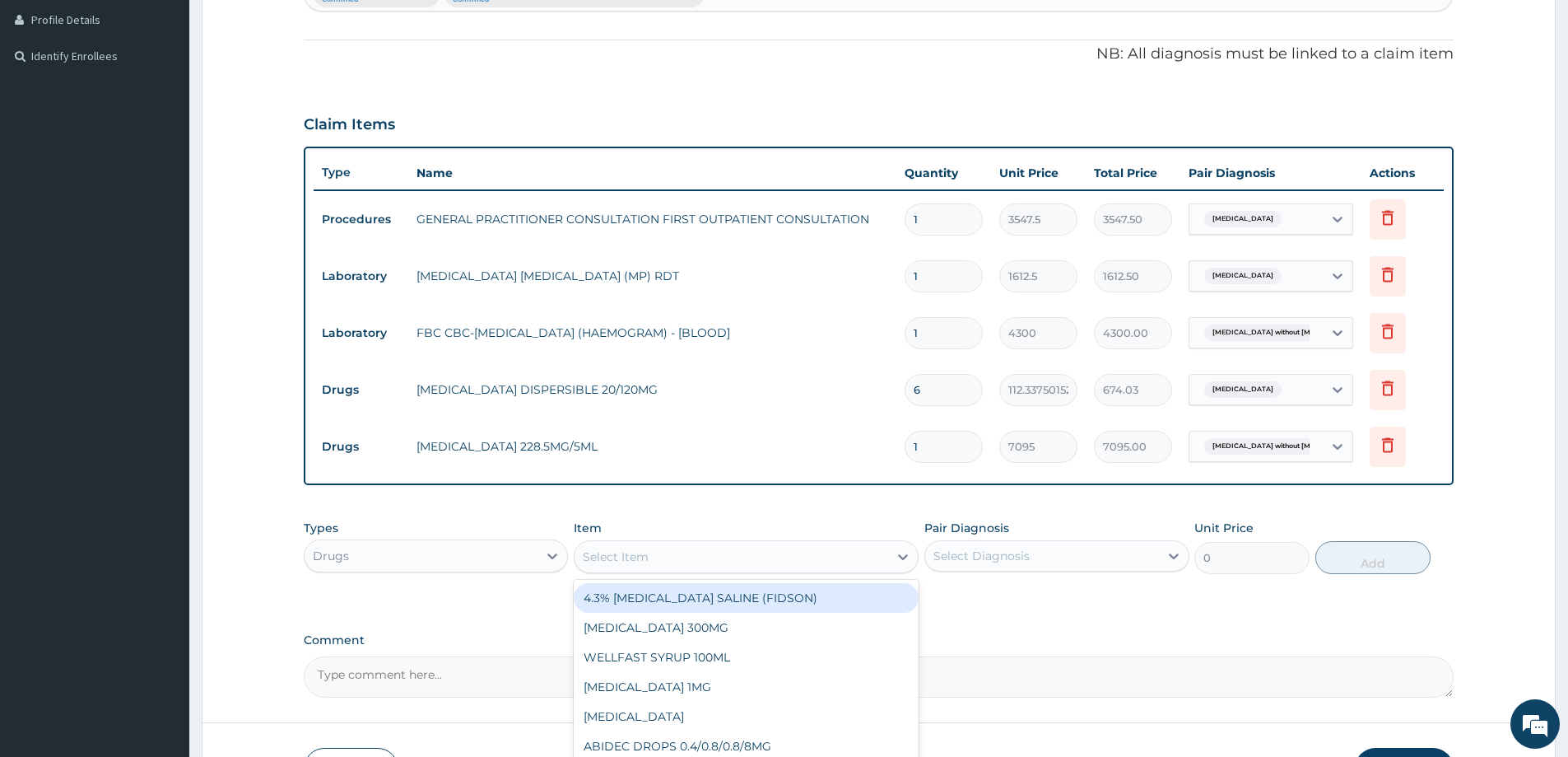
click at [696, 551] on div "Select Item" at bounding box center [731, 556] width 313 height 26
type input "PARACE"
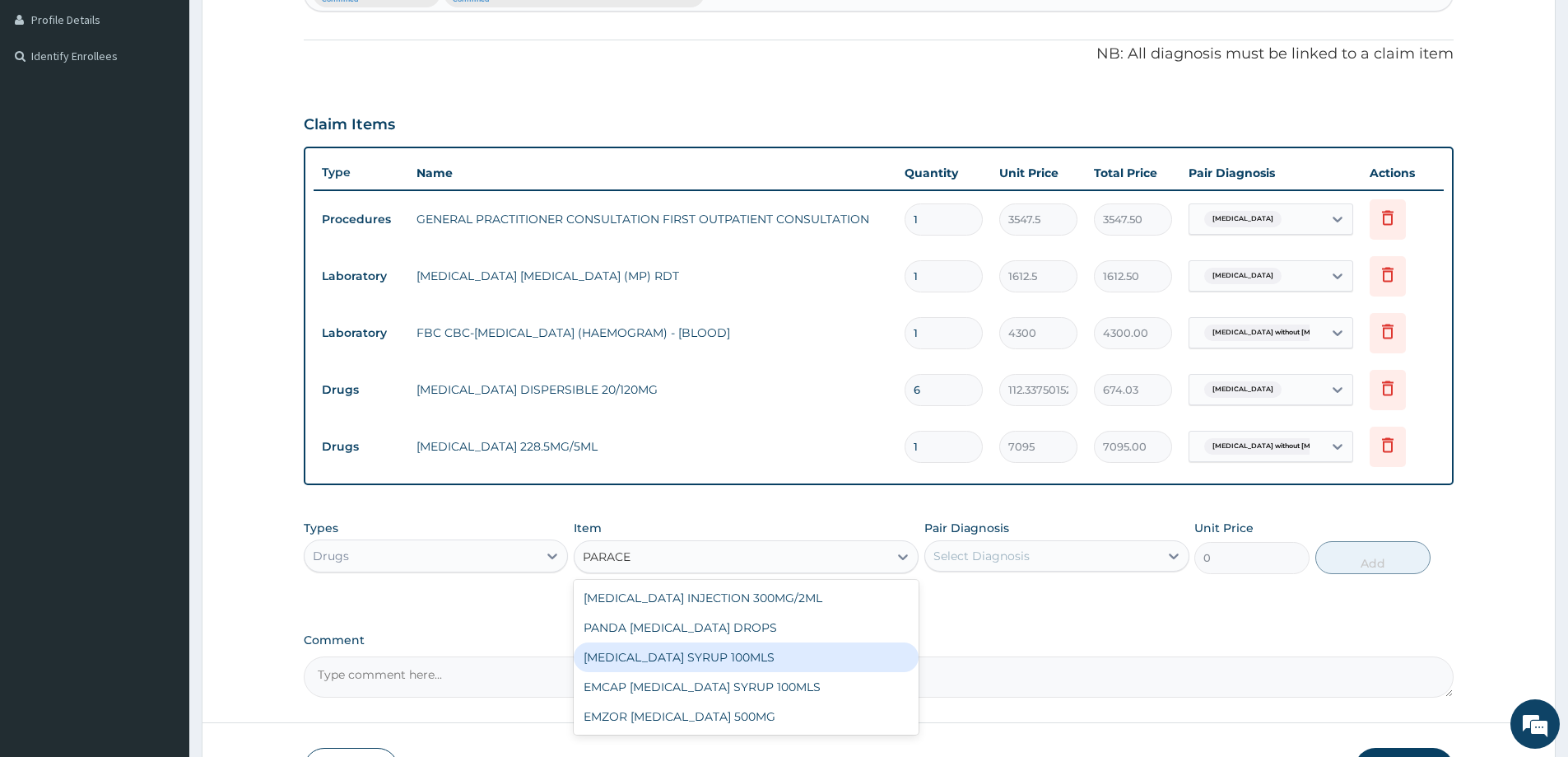
click at [678, 659] on div "PARACETAMOL SYRUP 100MLS" at bounding box center [746, 656] width 345 height 30
type input "709.5"
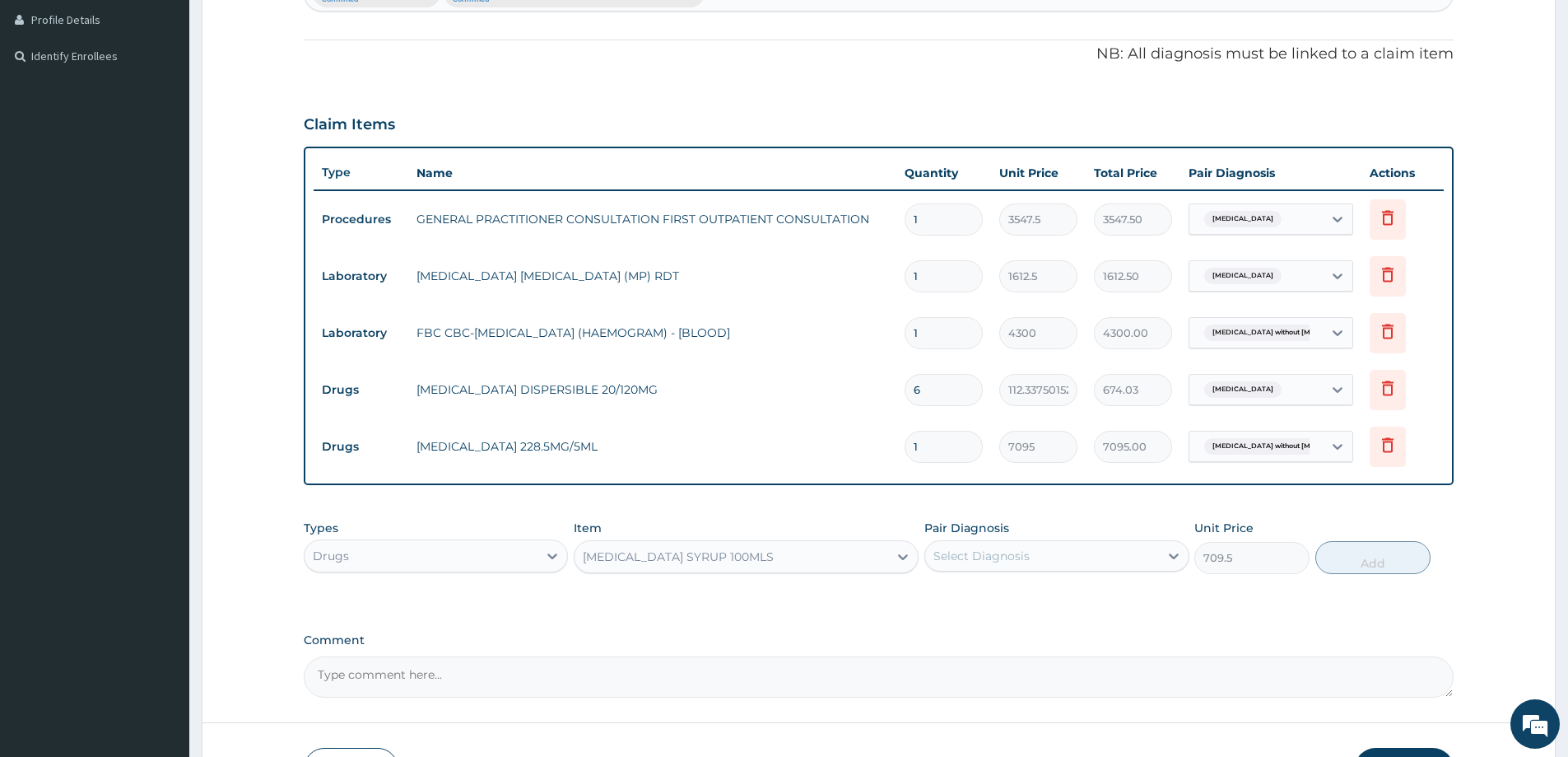
click at [1028, 548] on div "Select Diagnosis" at bounding box center [982, 555] width 97 height 16
click at [1012, 613] on div "[MEDICAL_DATA]" at bounding box center [1056, 597] width 264 height 34
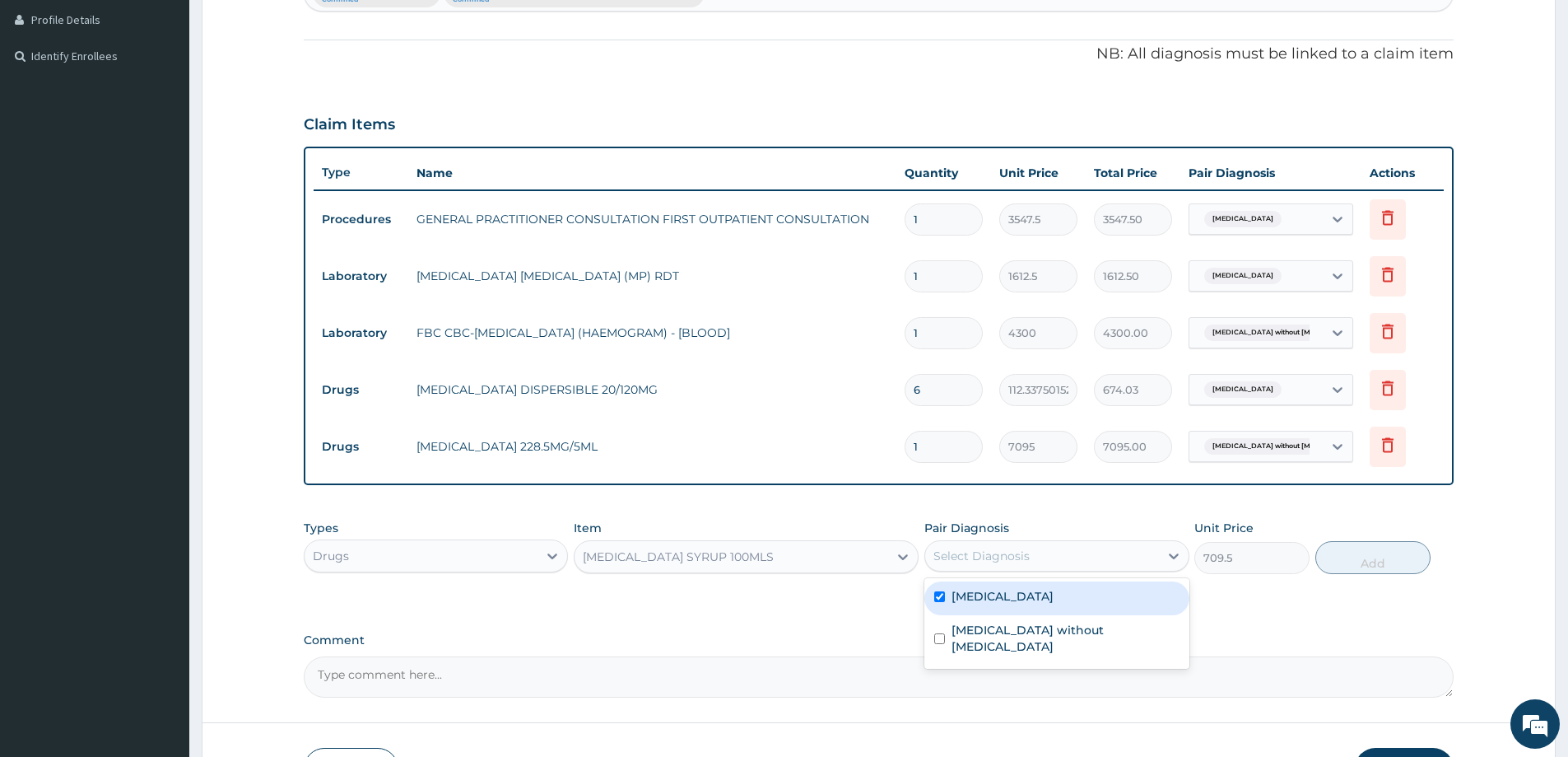
checkbox input "true"
click at [1365, 556] on button "Add" at bounding box center [1373, 557] width 115 height 33
type input "0"
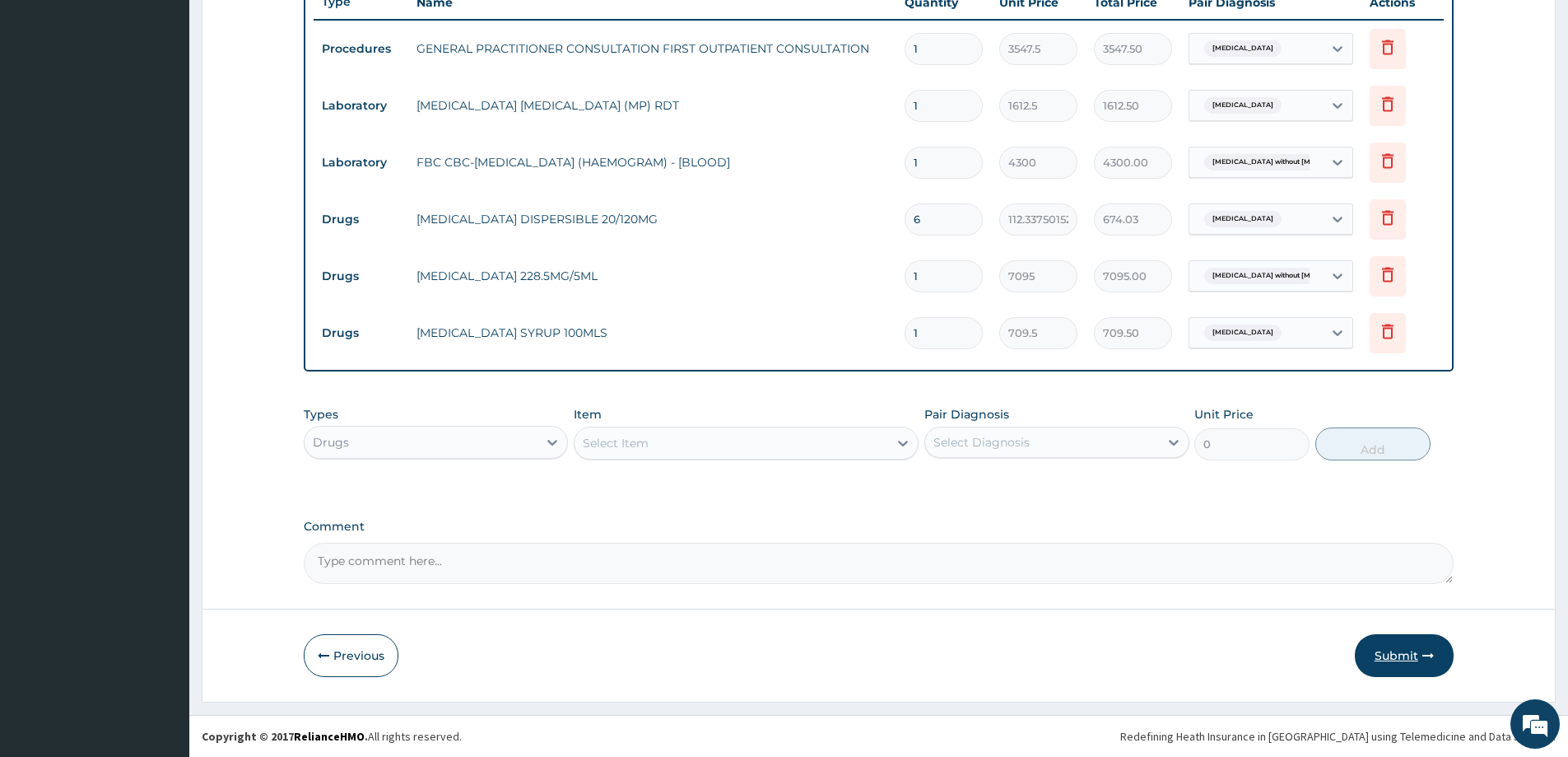
click at [1407, 651] on button "Submit" at bounding box center [1405, 655] width 99 height 43
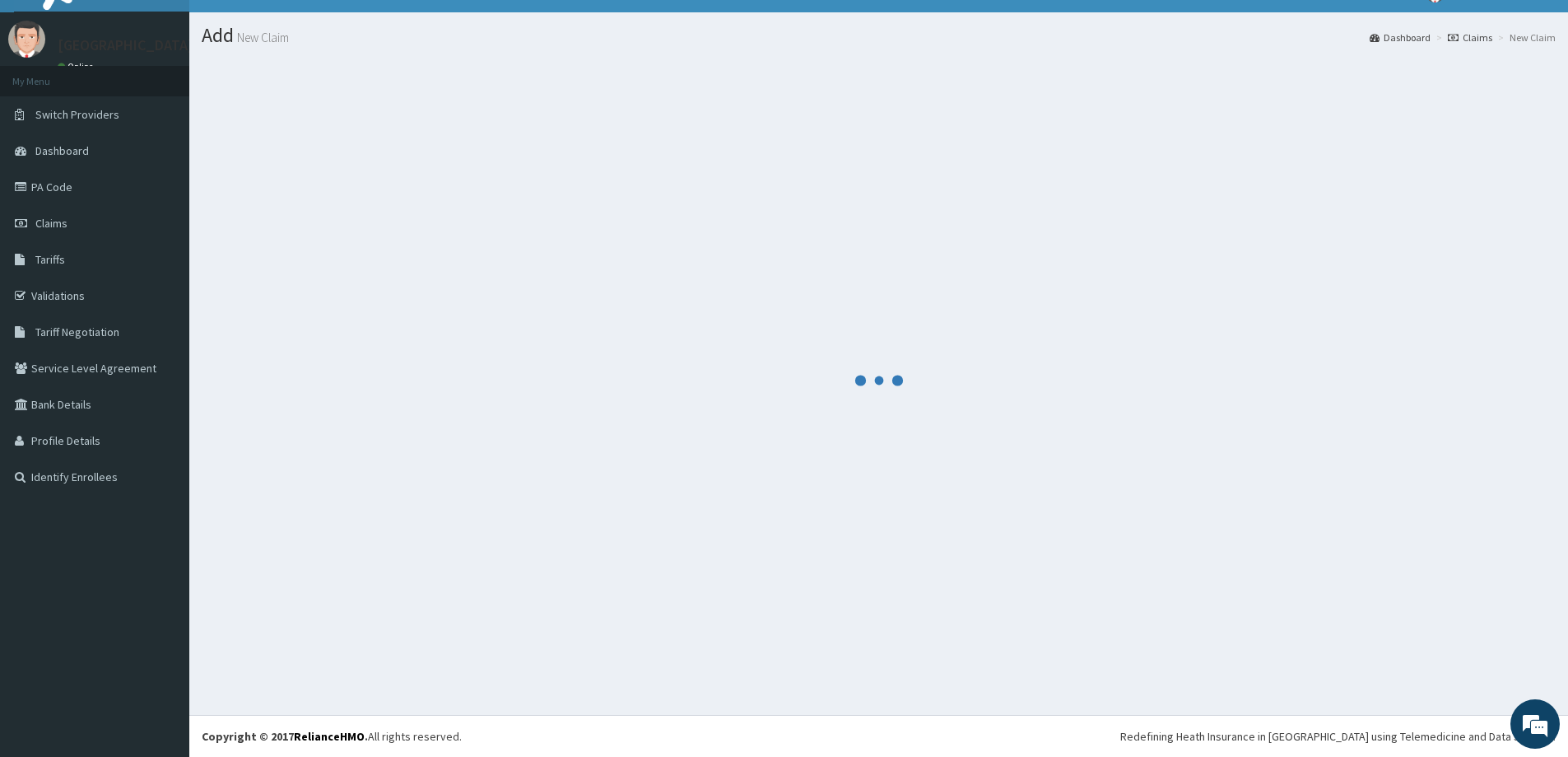
scroll to position [620, 0]
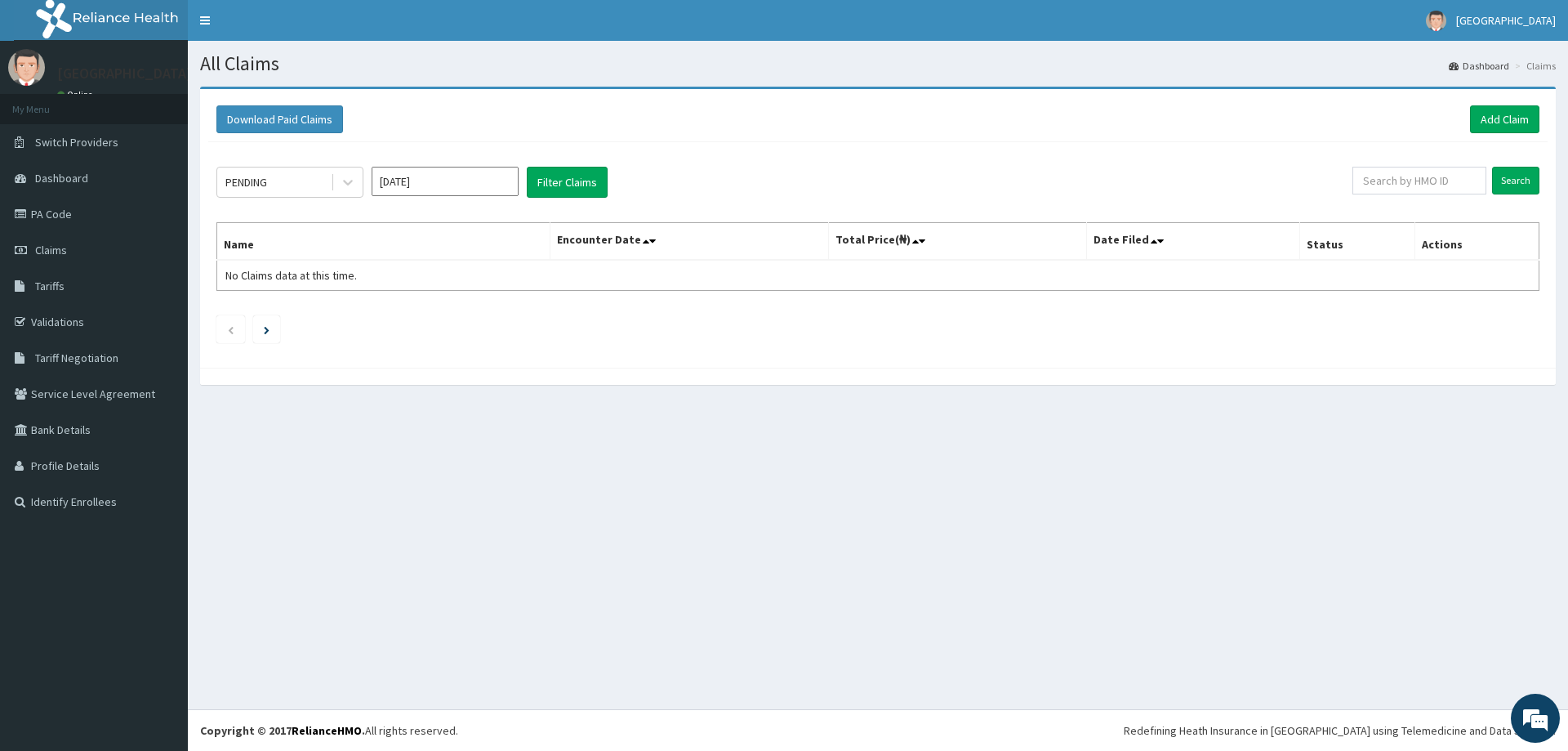
click at [608, 182] on div "PENDING Oct 2025 Filter Claims" at bounding box center [784, 182] width 1135 height 31
click at [570, 172] on button "Filter Claims" at bounding box center [567, 182] width 81 height 31
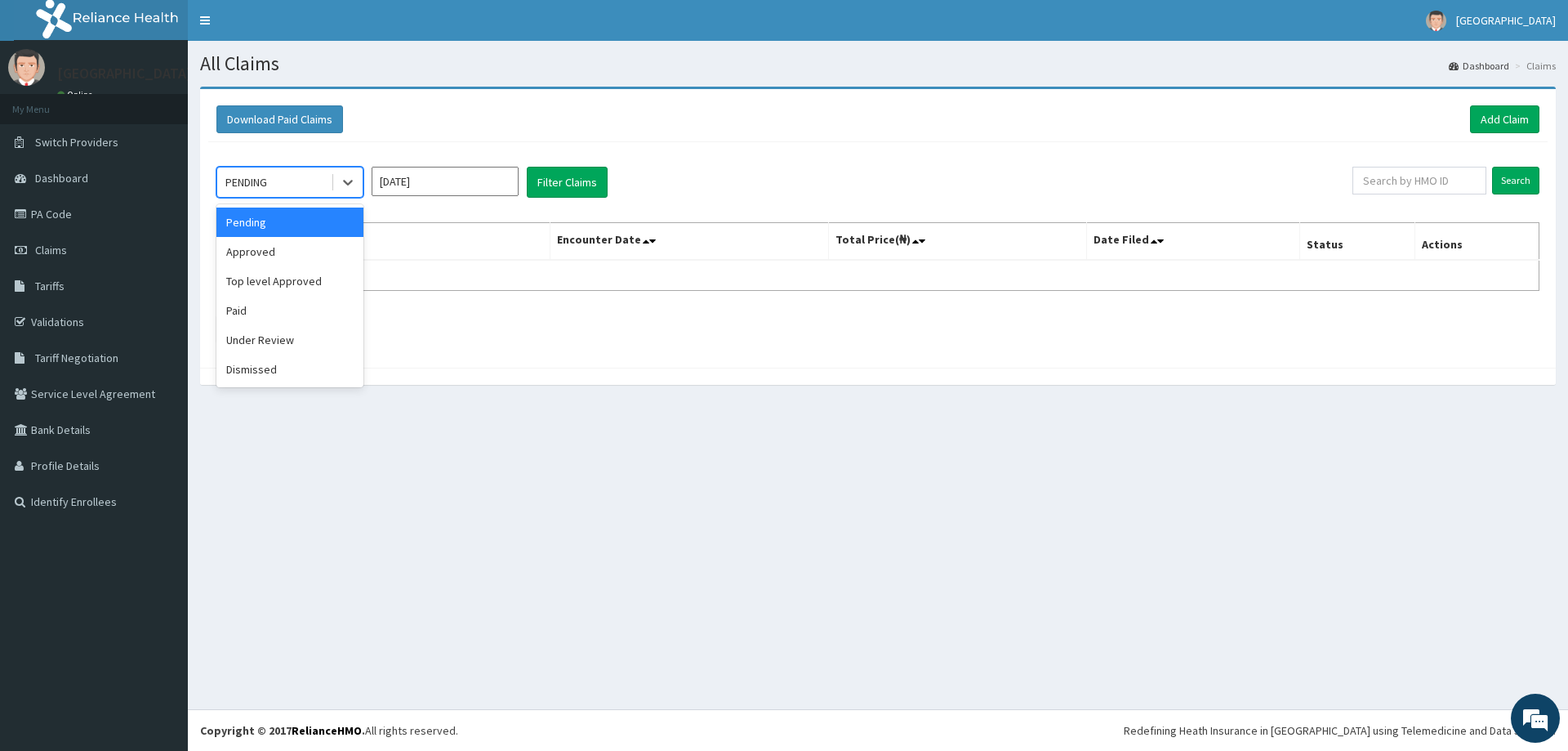
click at [294, 181] on div "PENDING" at bounding box center [274, 181] width 113 height 26
click at [268, 256] on div "Approved" at bounding box center [290, 251] width 147 height 30
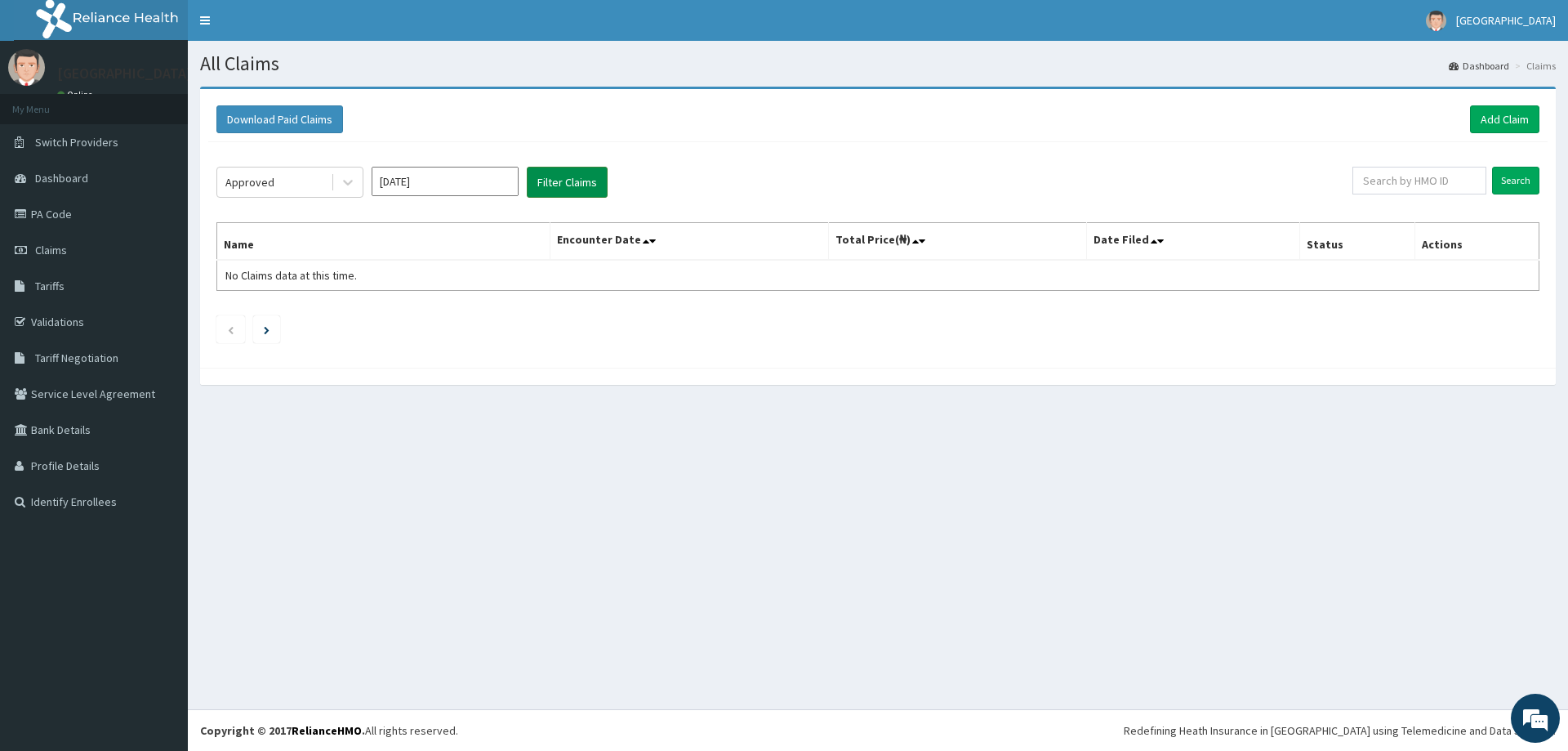
click at [586, 182] on button "Filter Claims" at bounding box center [567, 182] width 81 height 31
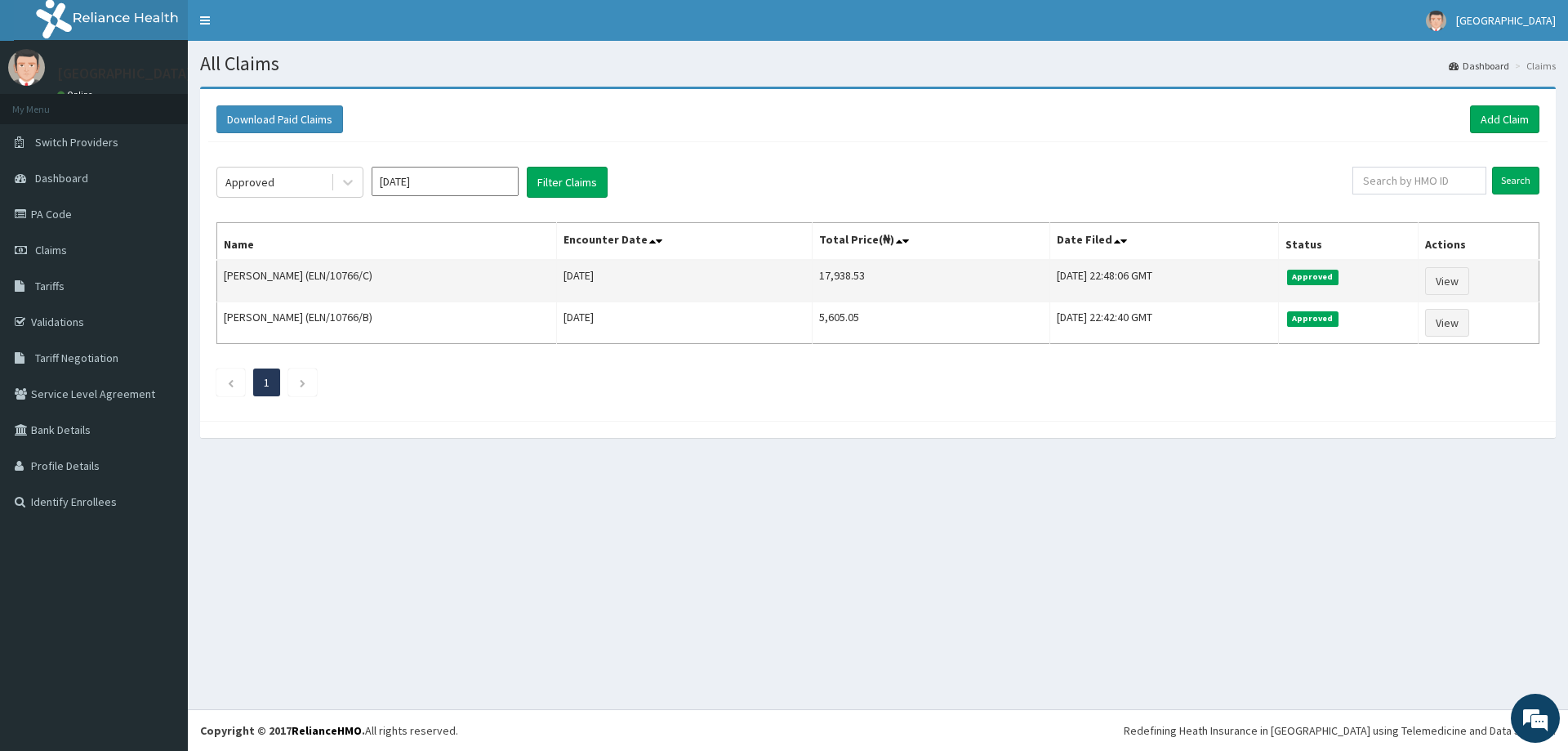
drag, startPoint x: 796, startPoint y: 270, endPoint x: 904, endPoint y: 273, distance: 108.0
click at [904, 273] on tr "Abdulateef Aderogba (ELN/10766/C) Fri Oct 03 2025 17,938.53 Tue, 14 Oct 2025 22…" at bounding box center [878, 281] width 1322 height 42
copy tr "17,938.53"
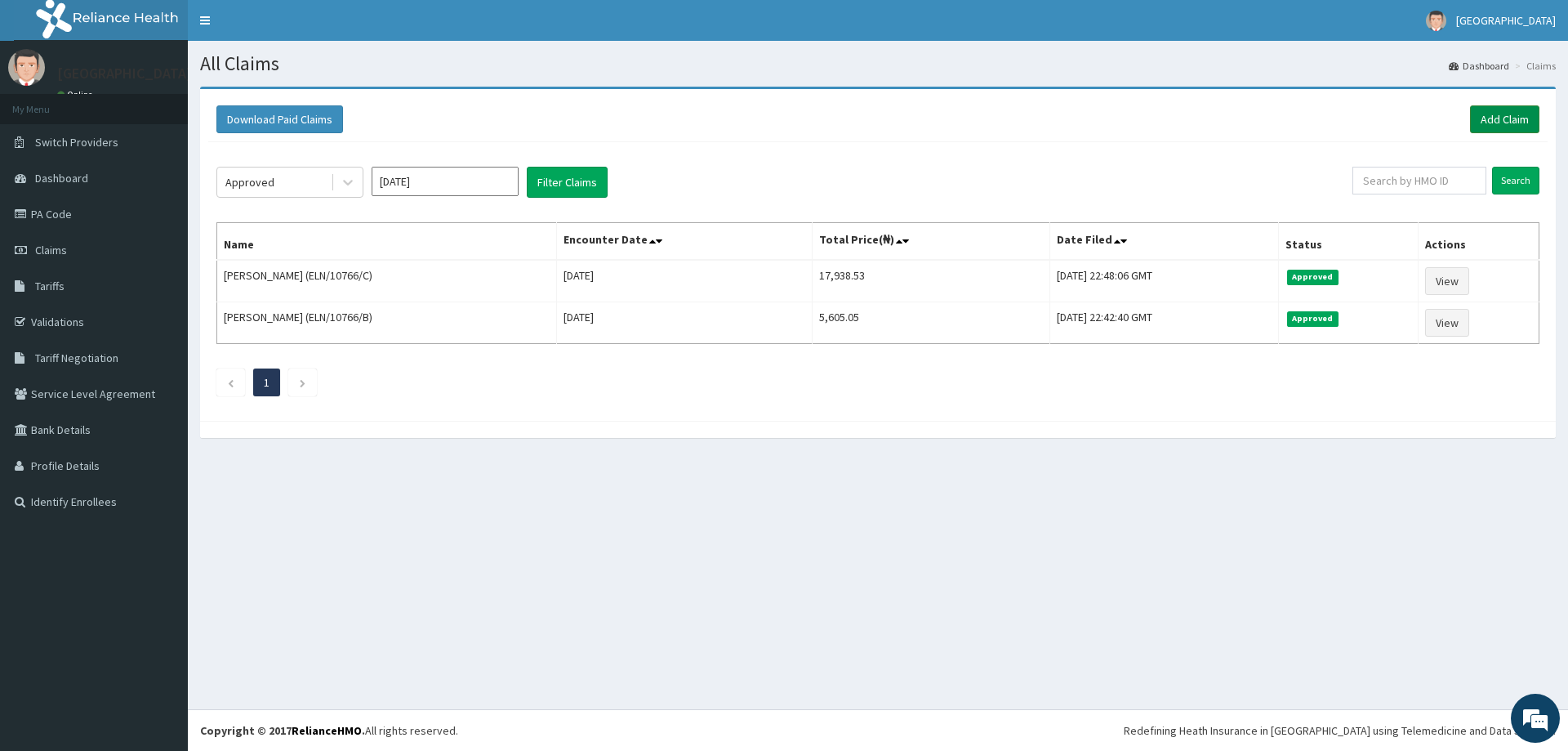
click at [1510, 122] on link "Add Claim" at bounding box center [1505, 119] width 69 height 28
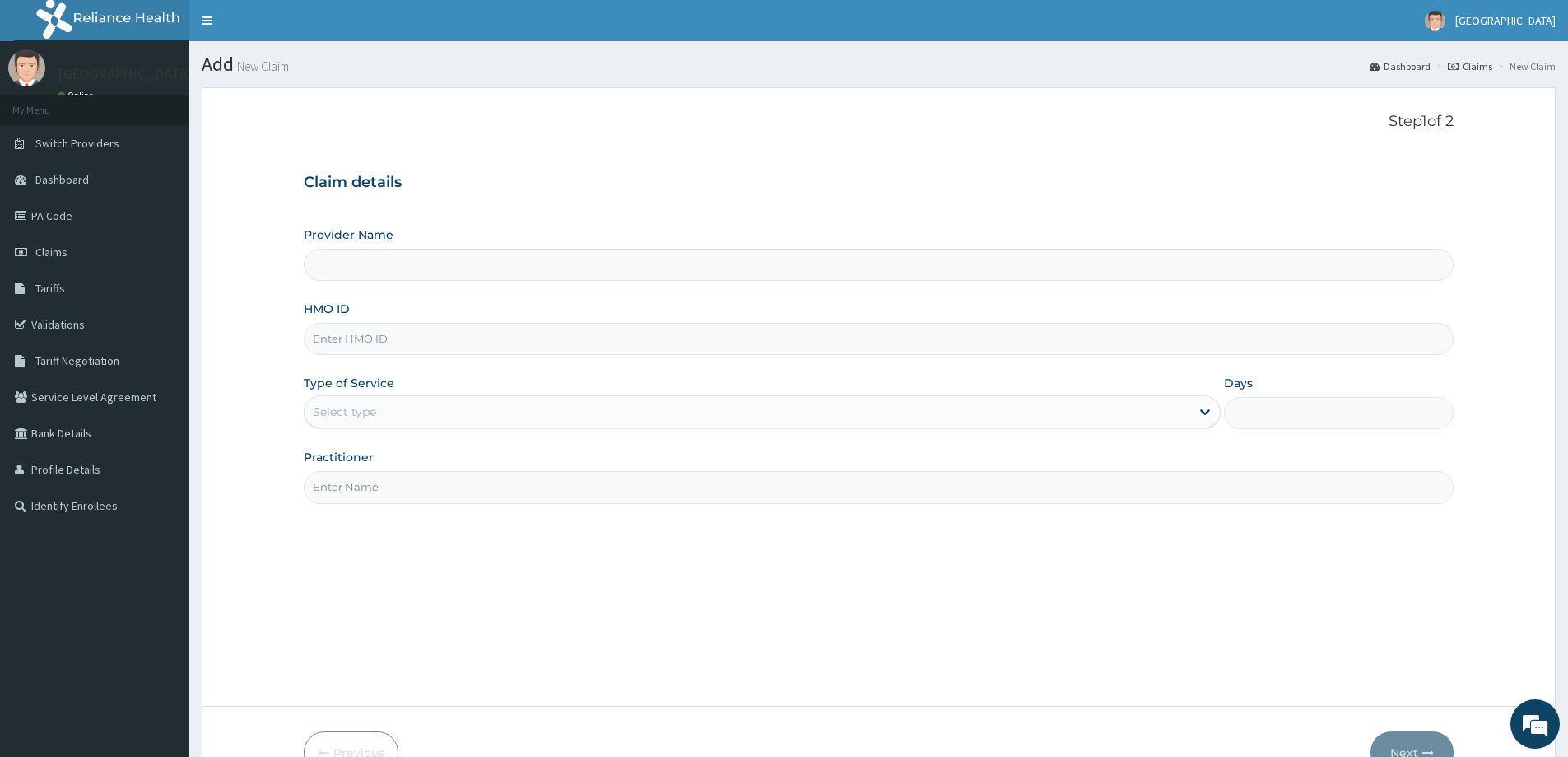
type input "Promise Medical Centre-sango"
paste input "NRN/10030/B"
type input "NRN/10030/B"
click at [342, 422] on div "Select type" at bounding box center [747, 411] width 886 height 26
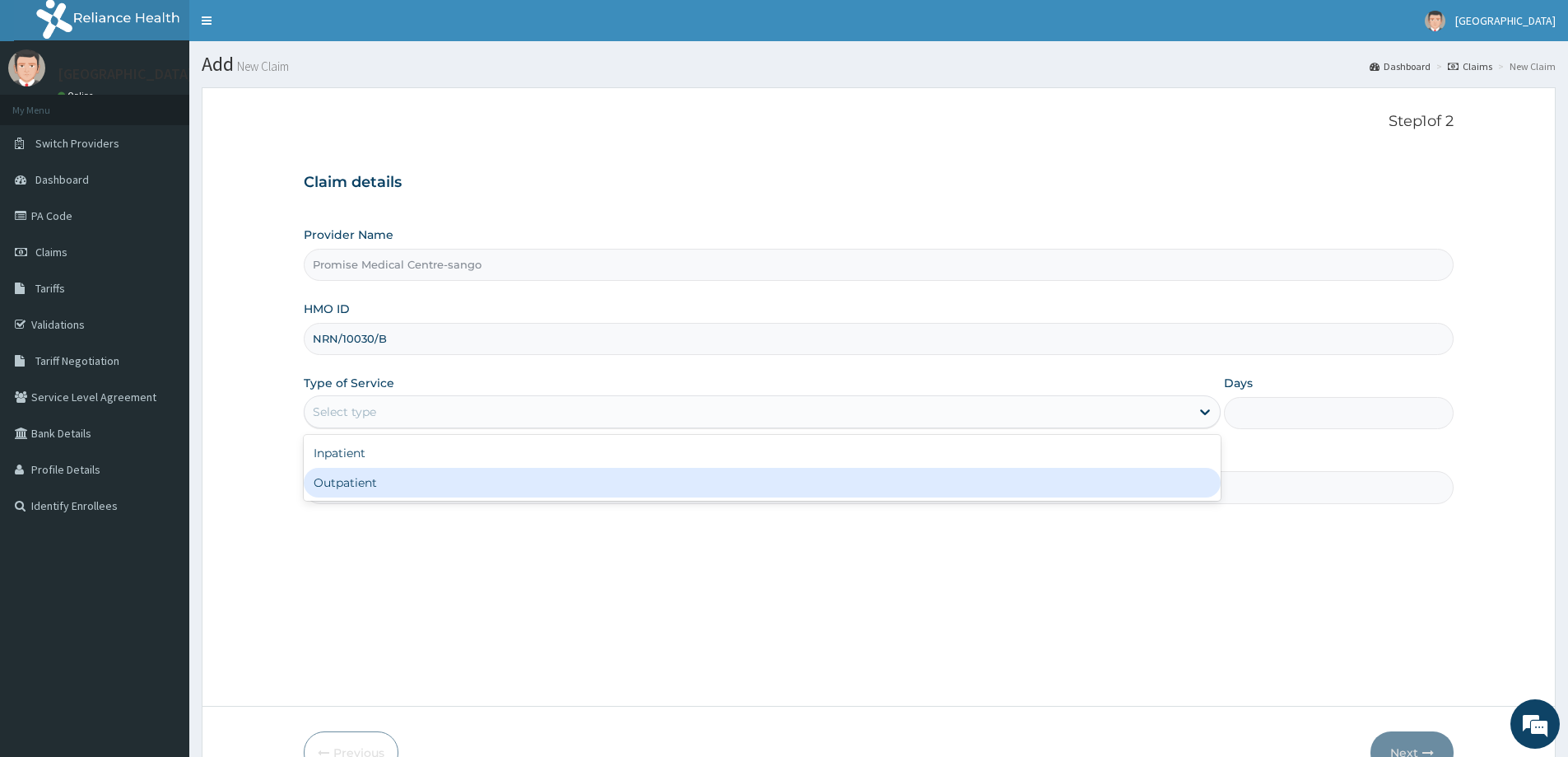
click at [330, 484] on div "Outpatient" at bounding box center [762, 482] width 917 height 30
type input "1"
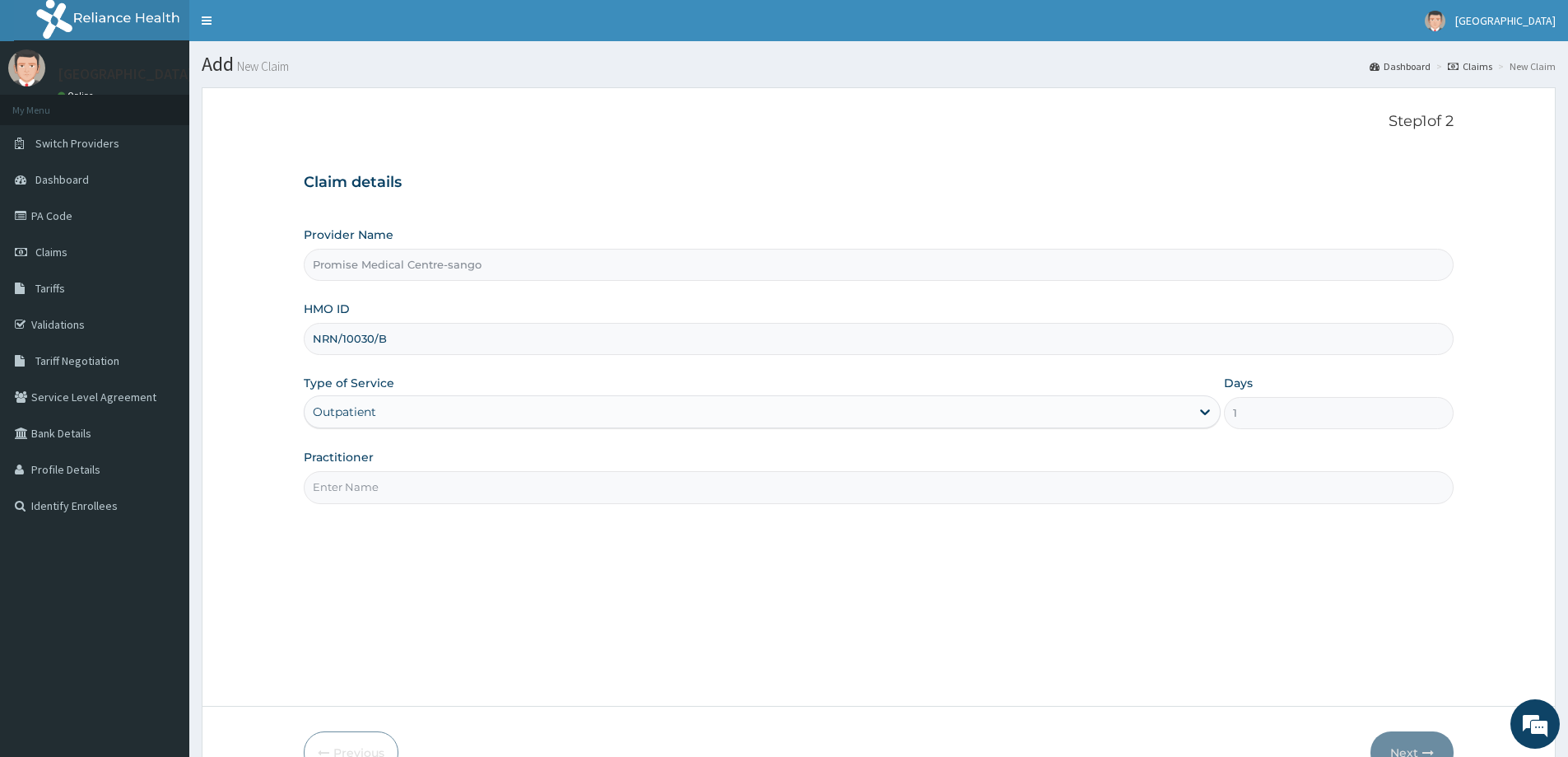
click at [393, 509] on div "Step 1 of 2 Claim details Provider Name Promise Medical Centre-sango HMO ID NRN…" at bounding box center [879, 396] width 1150 height 568
click at [412, 498] on input "Practitioner" at bounding box center [879, 486] width 1150 height 32
type input "[PERSON_NAME]"
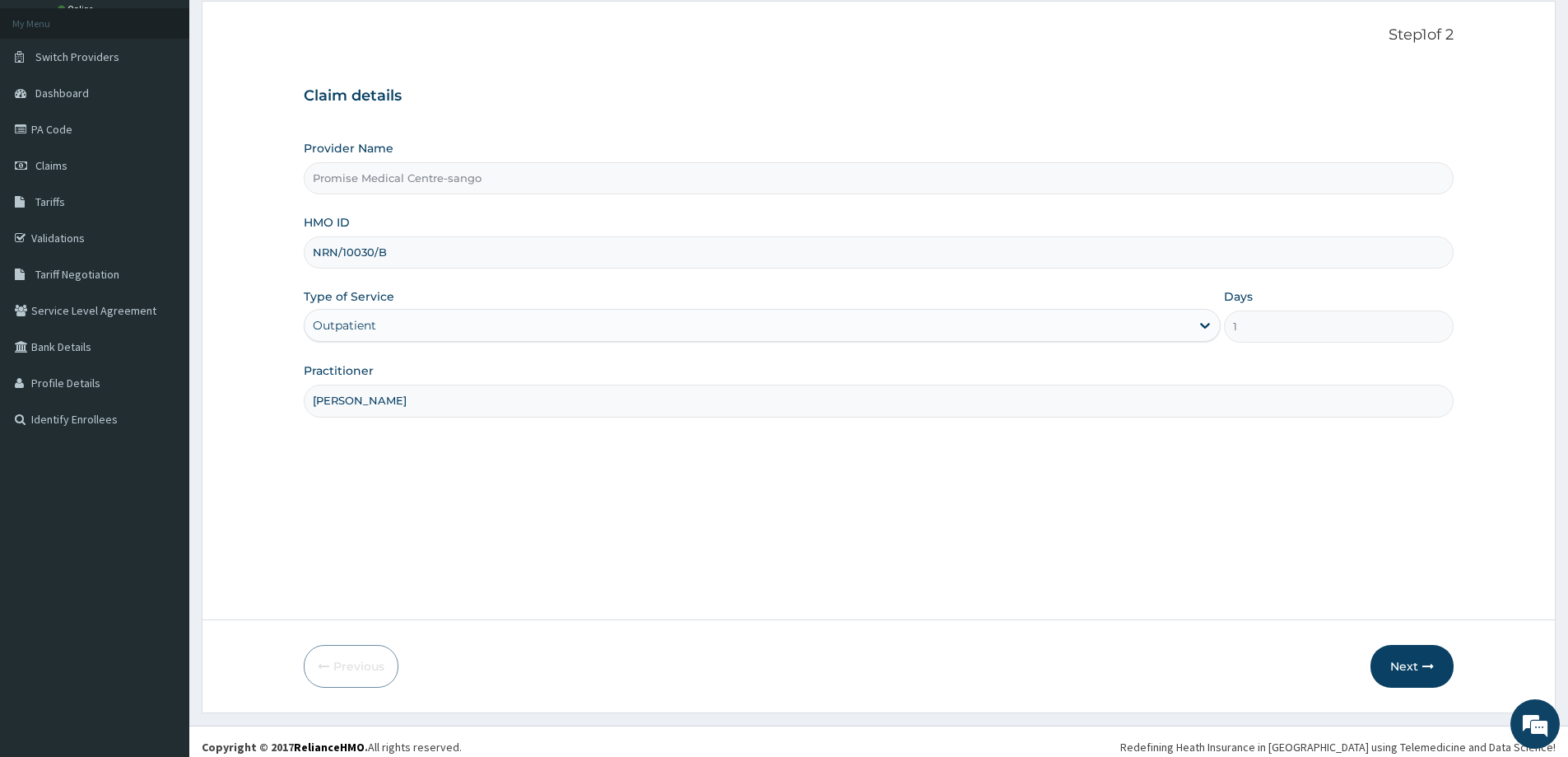
scroll to position [97, 0]
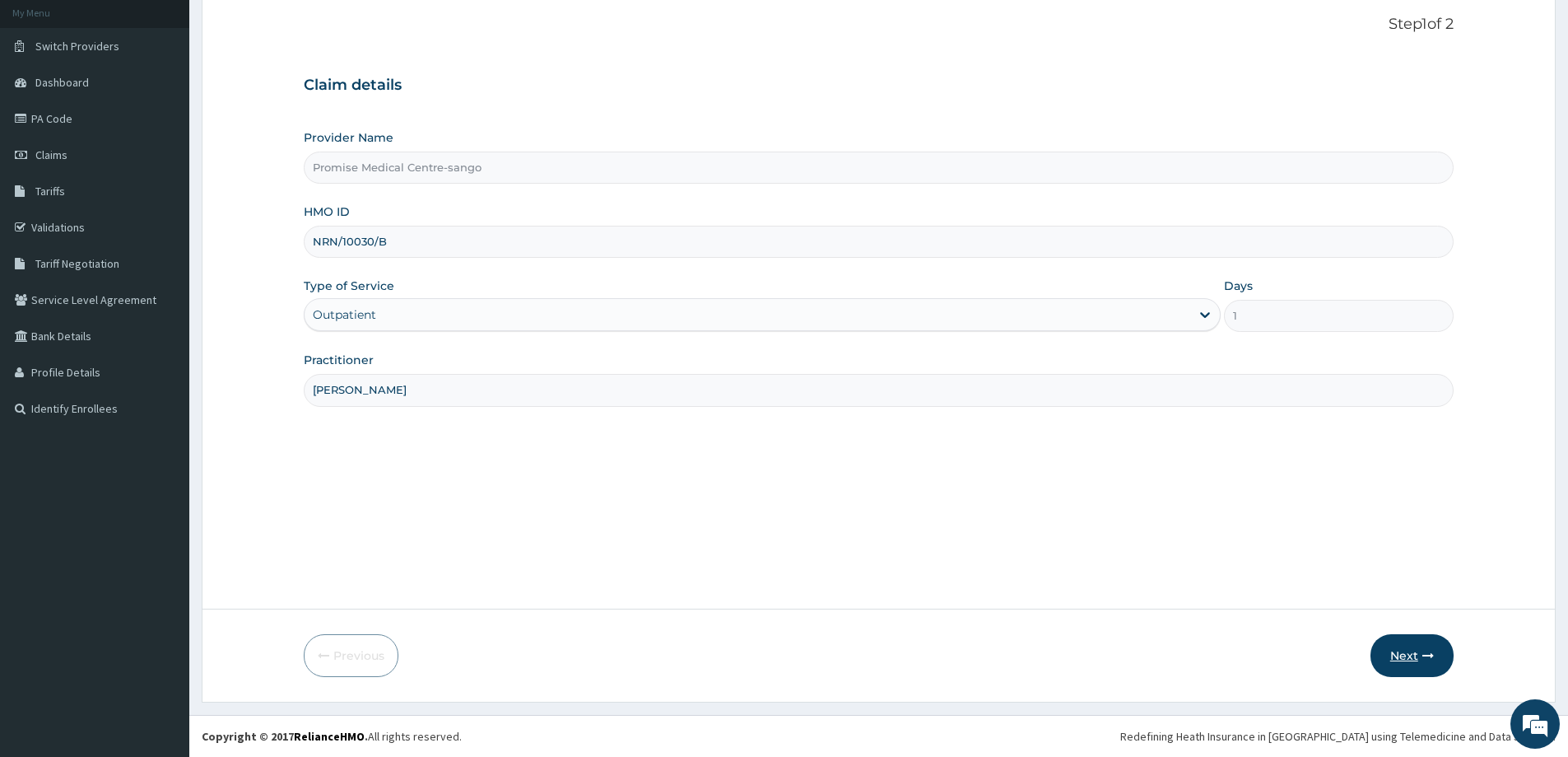
click at [1395, 648] on button "Next" at bounding box center [1412, 655] width 83 height 43
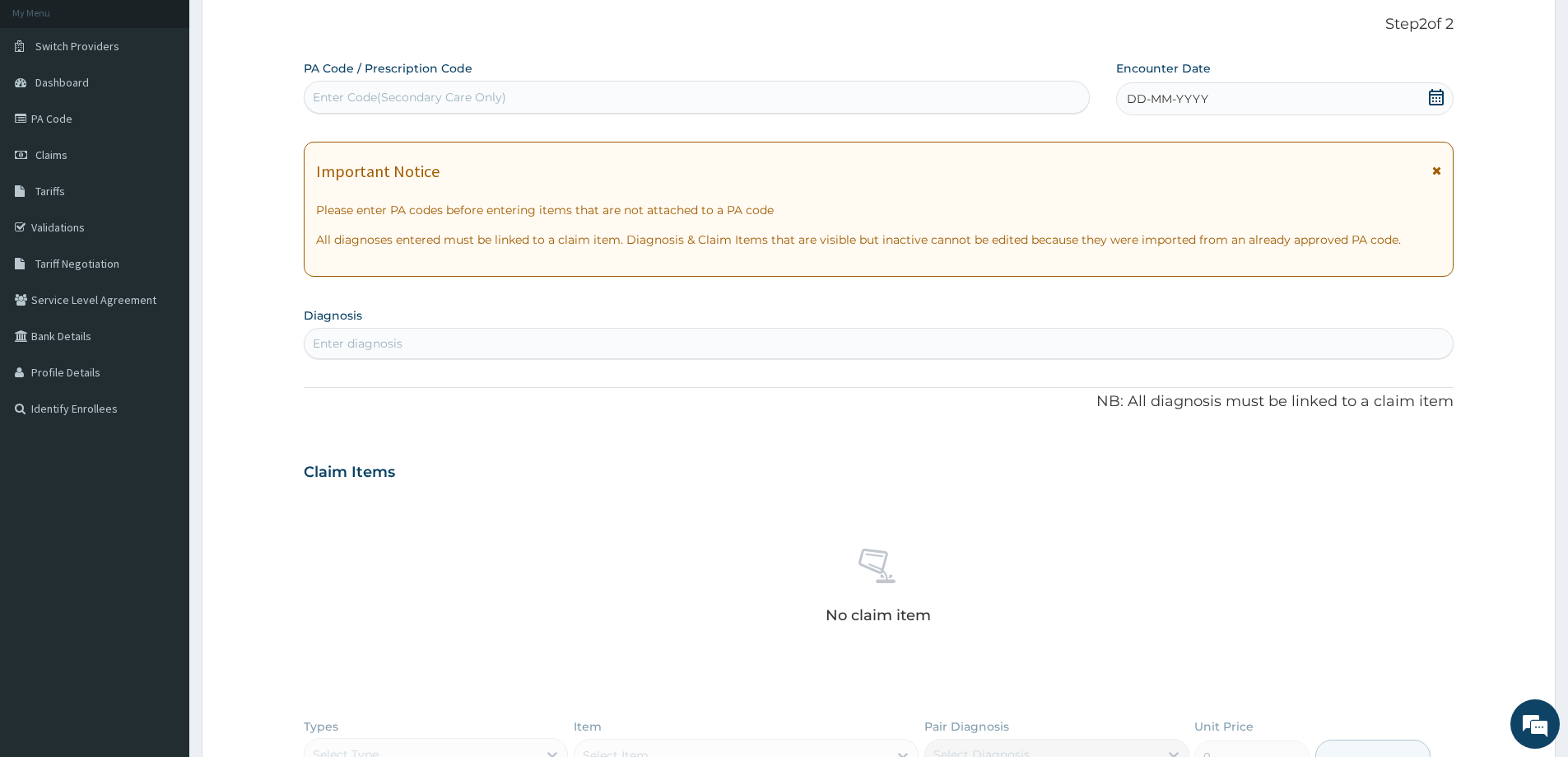
click at [1276, 93] on div "DD-MM-YYYY" at bounding box center [1285, 99] width 336 height 33
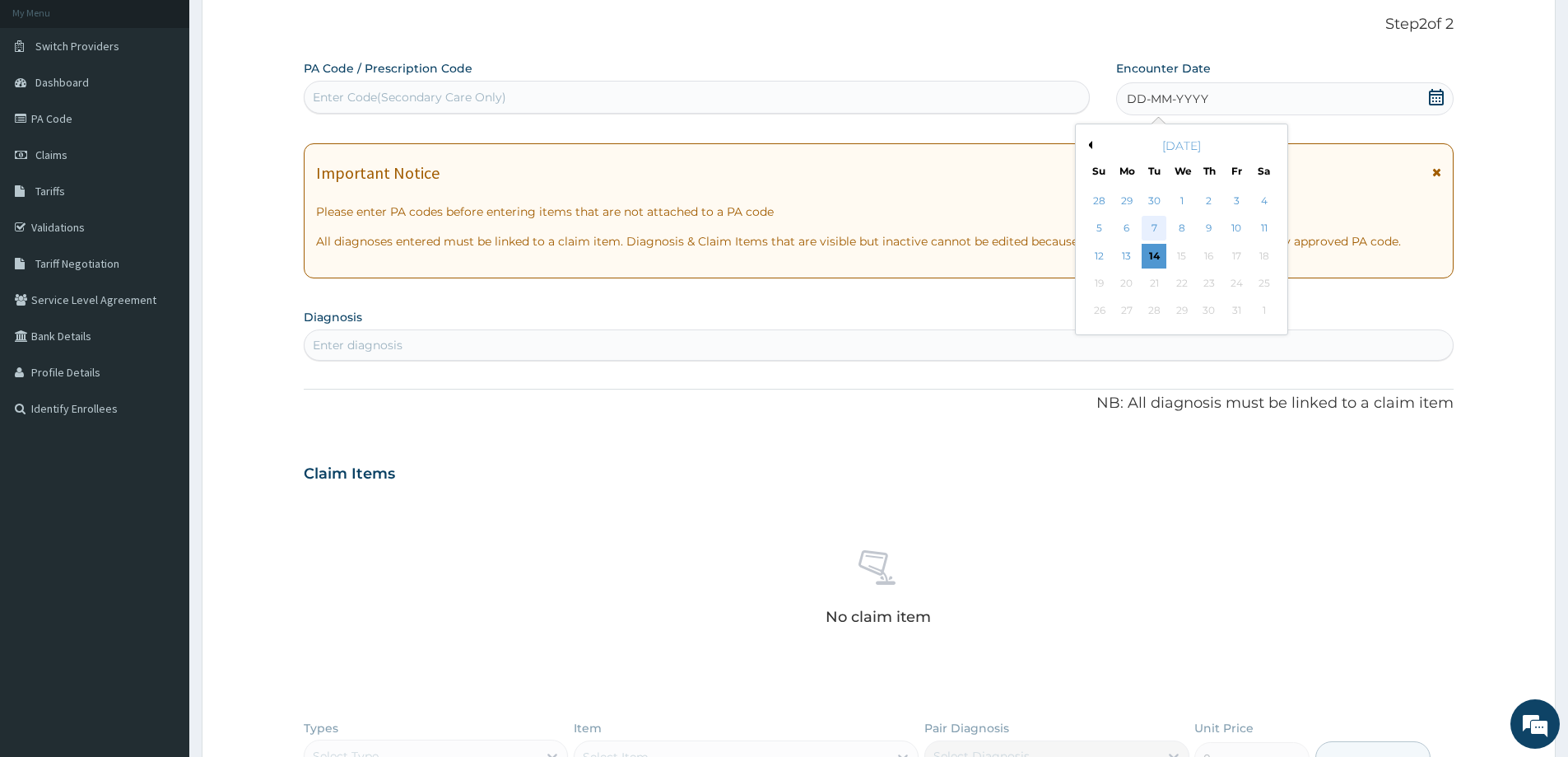
scroll to position [0, 0]
click at [1263, 225] on div "11" at bounding box center [1264, 229] width 25 height 25
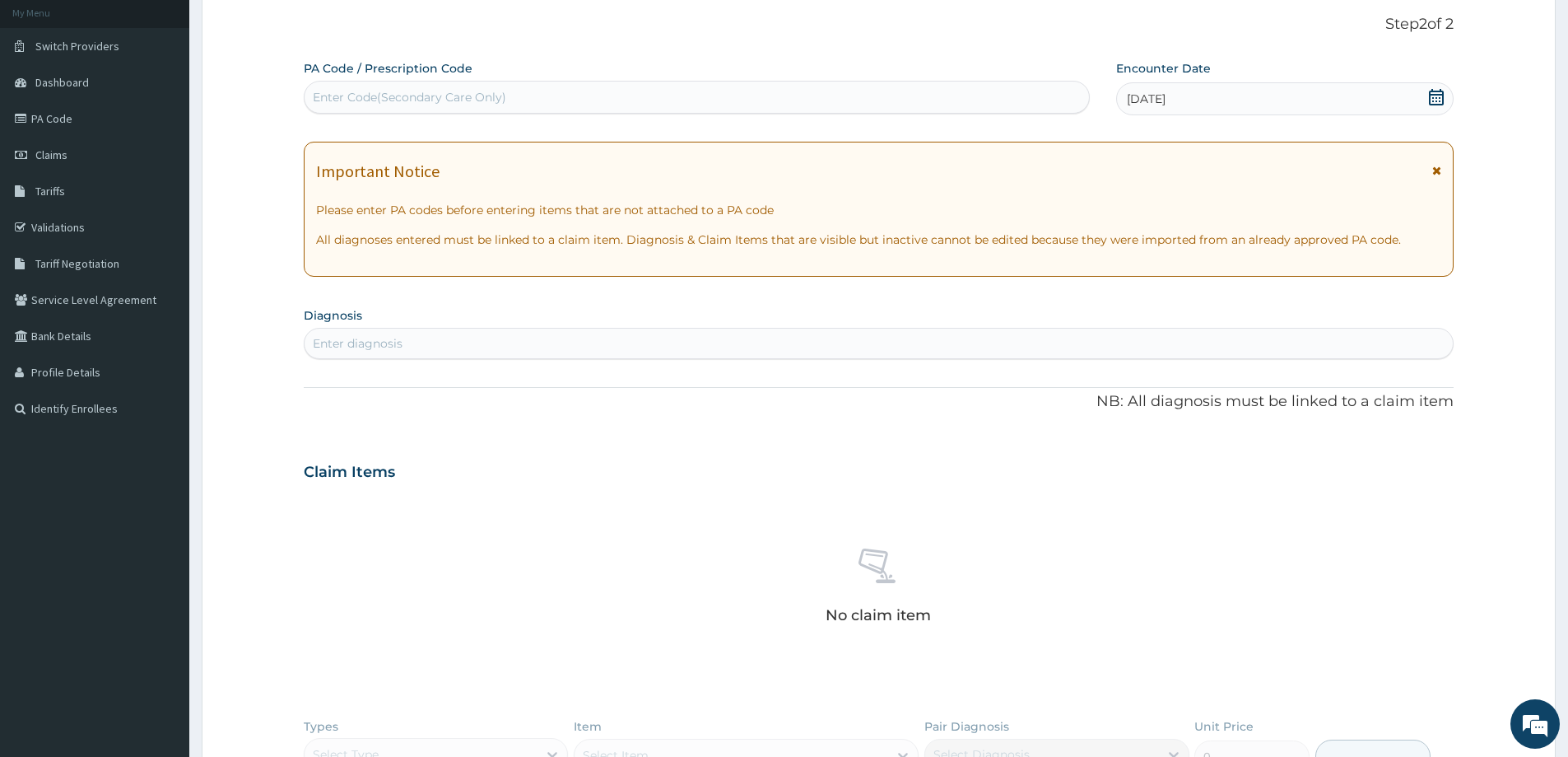
click at [424, 349] on div "Enter diagnosis" at bounding box center [879, 342] width 1148 height 26
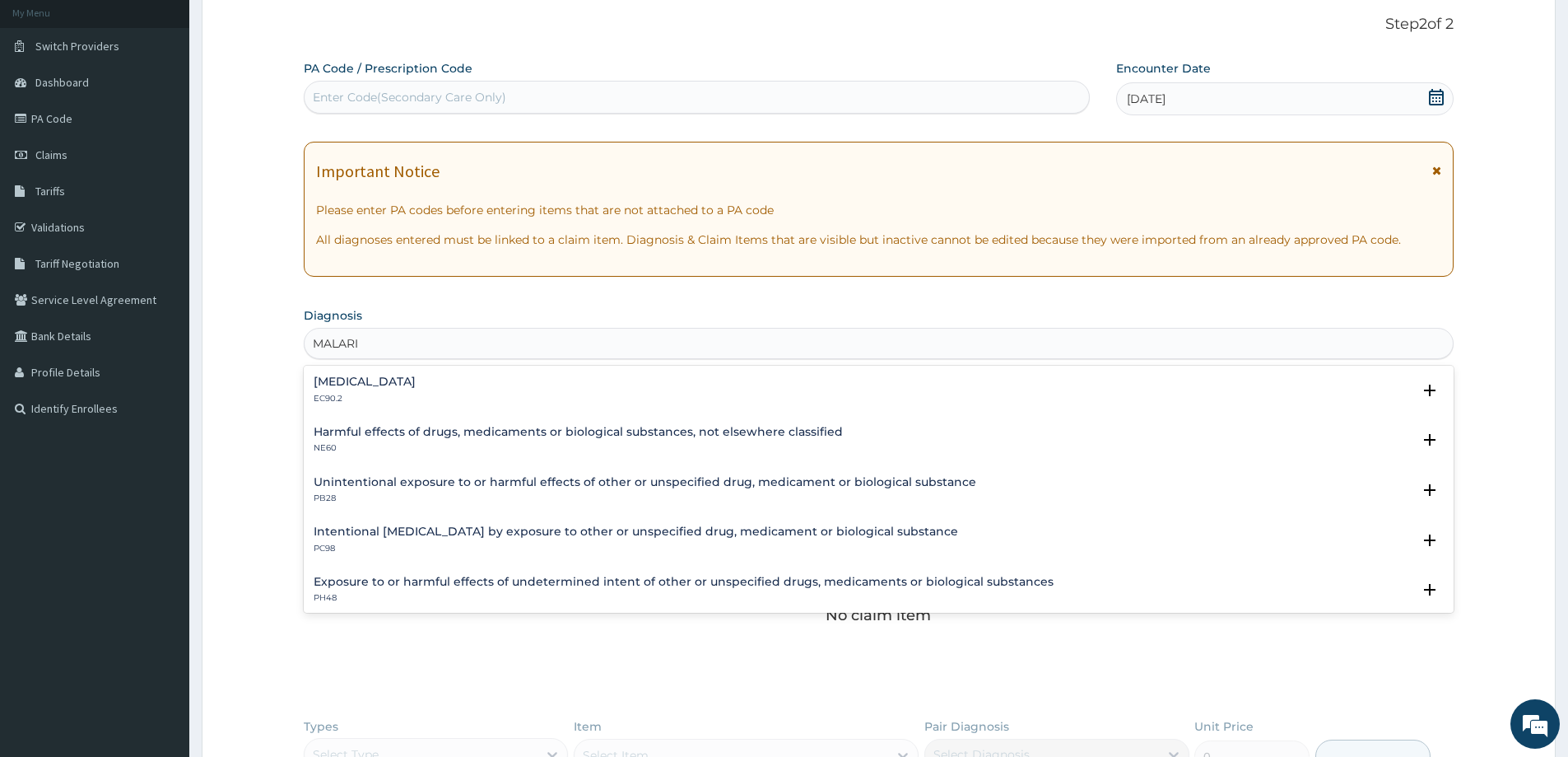
type input "[MEDICAL_DATA]"
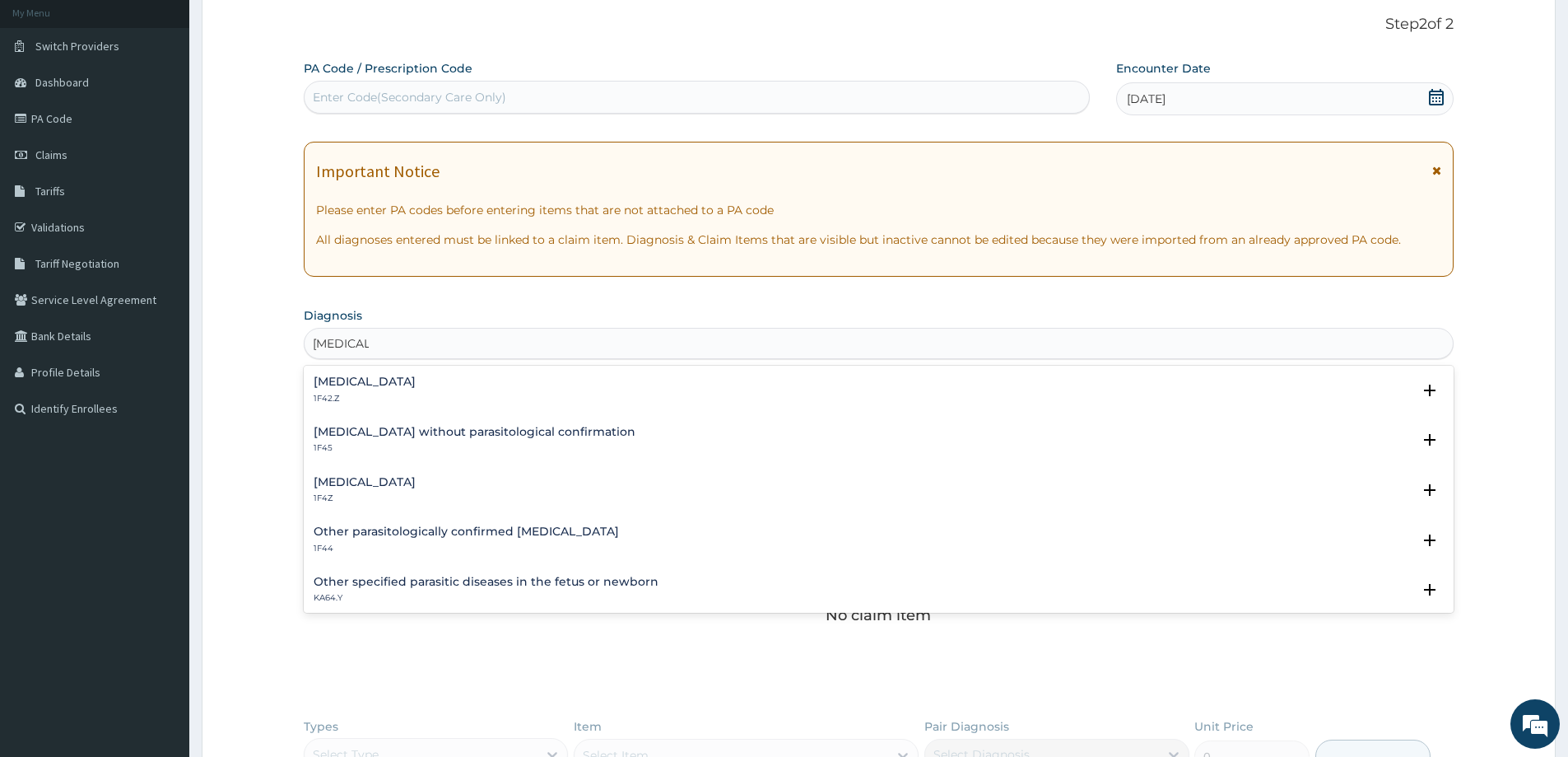
click at [388, 482] on h4 "[MEDICAL_DATA]" at bounding box center [364, 481] width 102 height 13
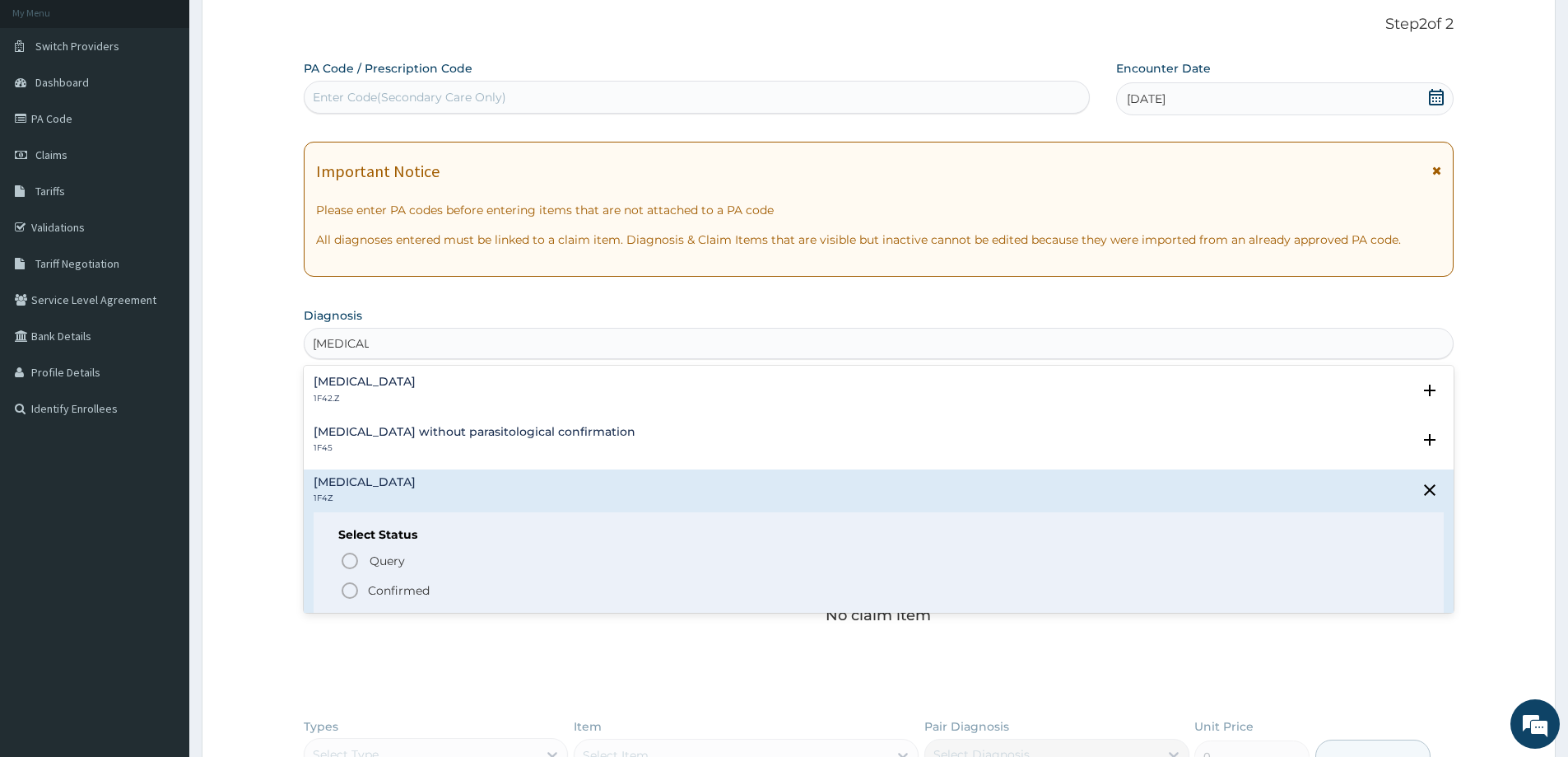
click at [370, 582] on p "Confirmed" at bounding box center [399, 590] width 62 height 16
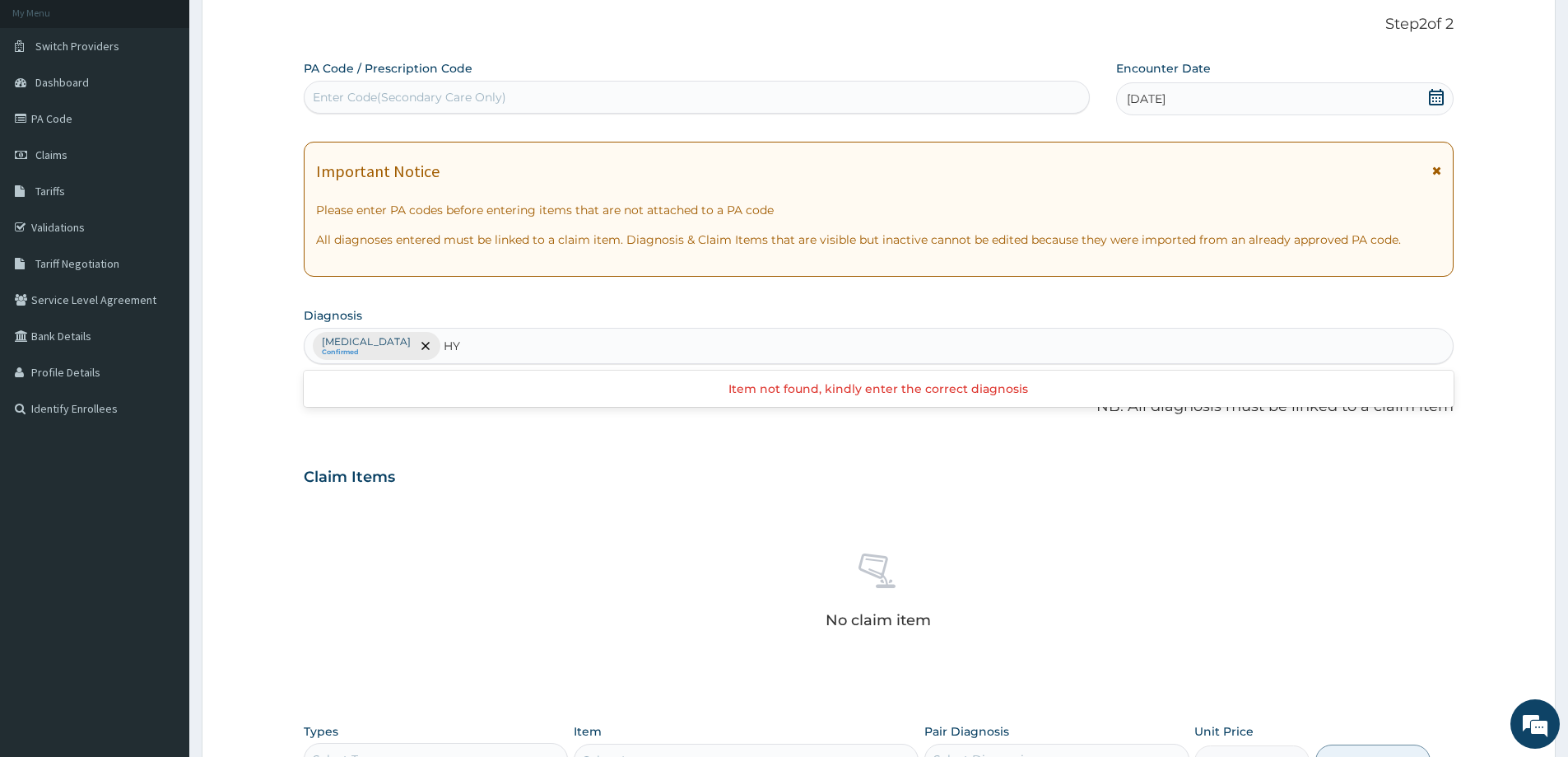
type input "H"
type input "D"
type input "MUSCULOS"
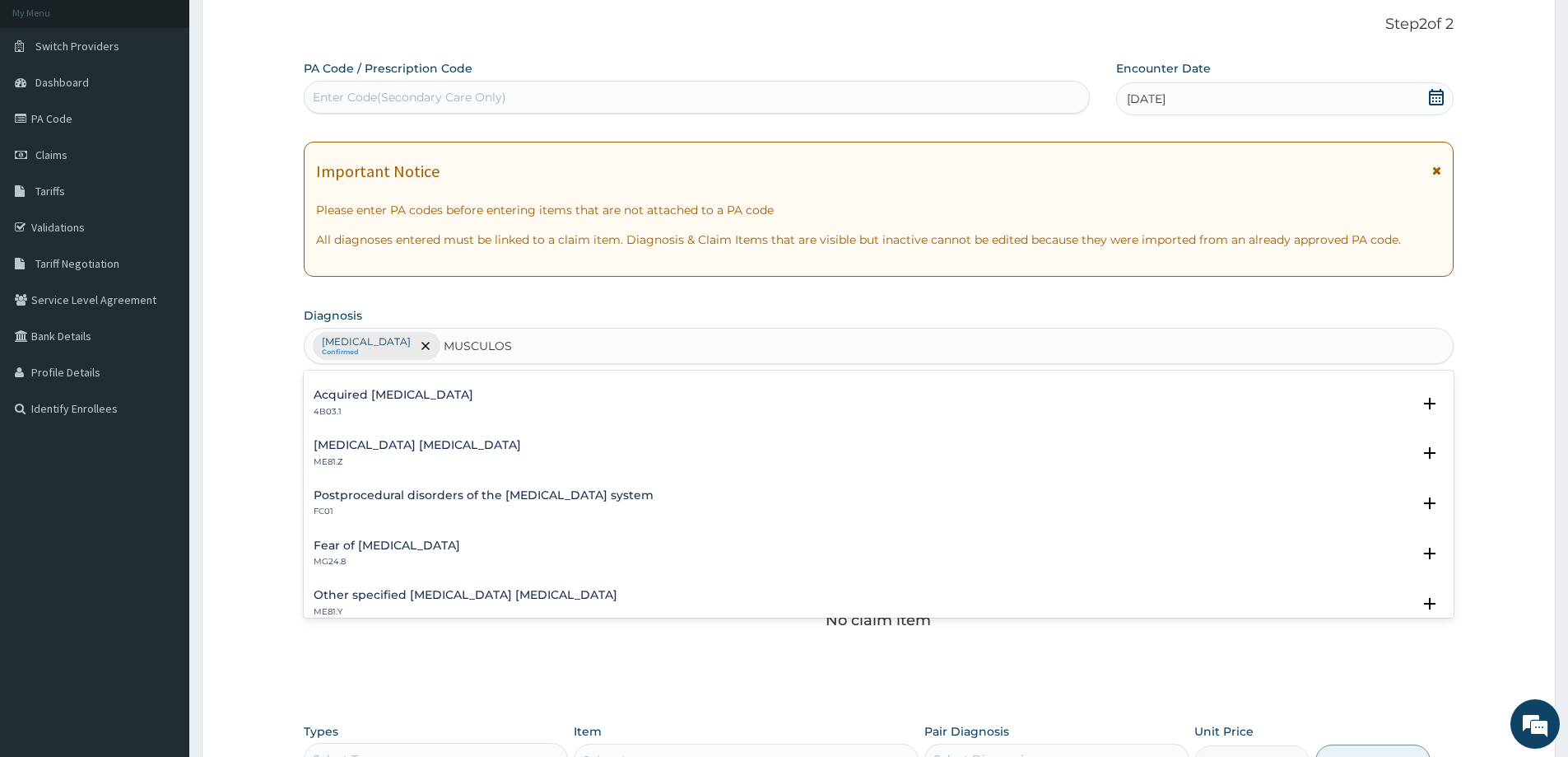
scroll to position [690, 0]
click at [476, 445] on h4 "[MEDICAL_DATA] [MEDICAL_DATA]" at bounding box center [417, 446] width 208 height 13
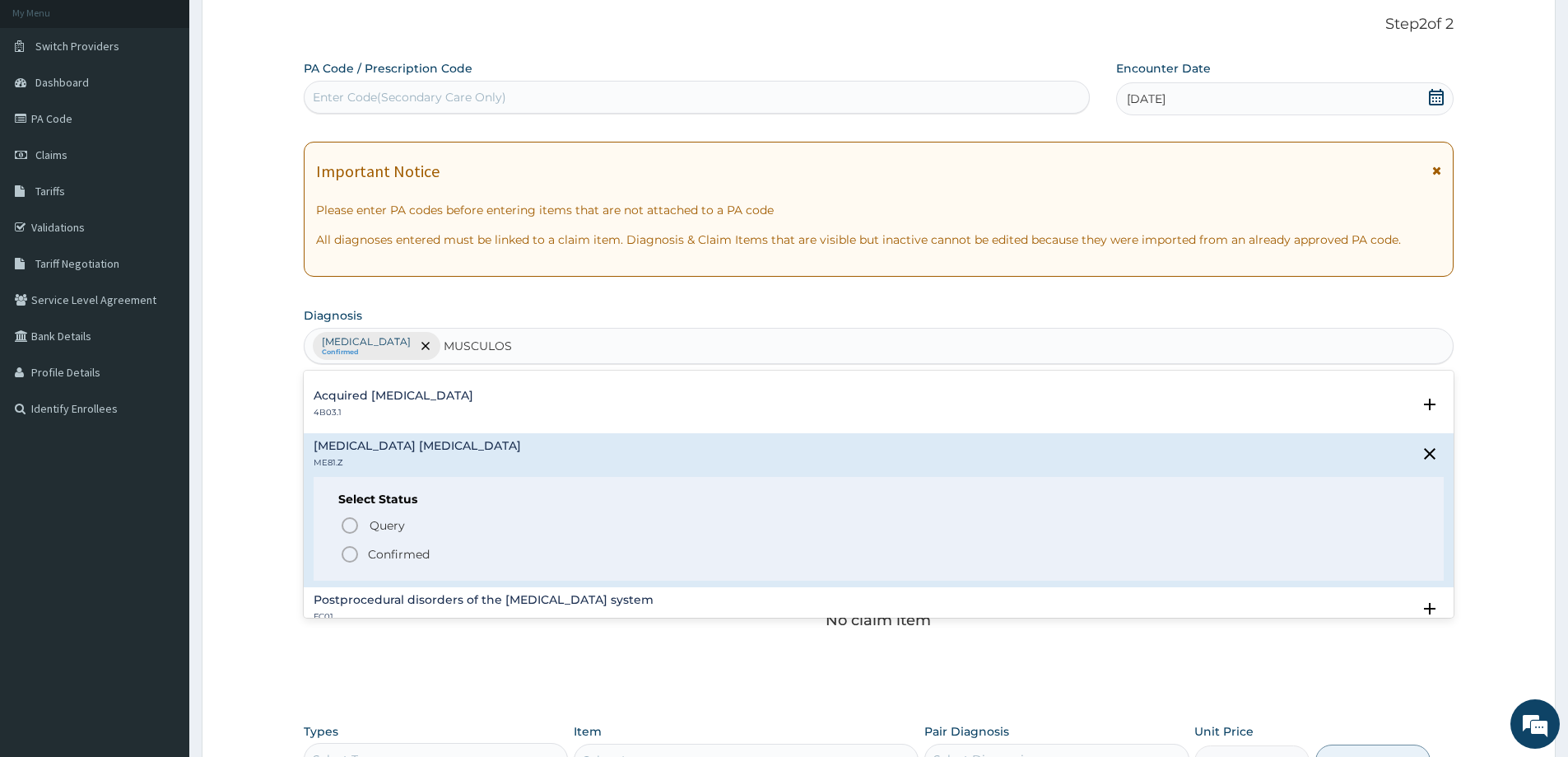
click at [374, 559] on p "Confirmed" at bounding box center [399, 554] width 62 height 16
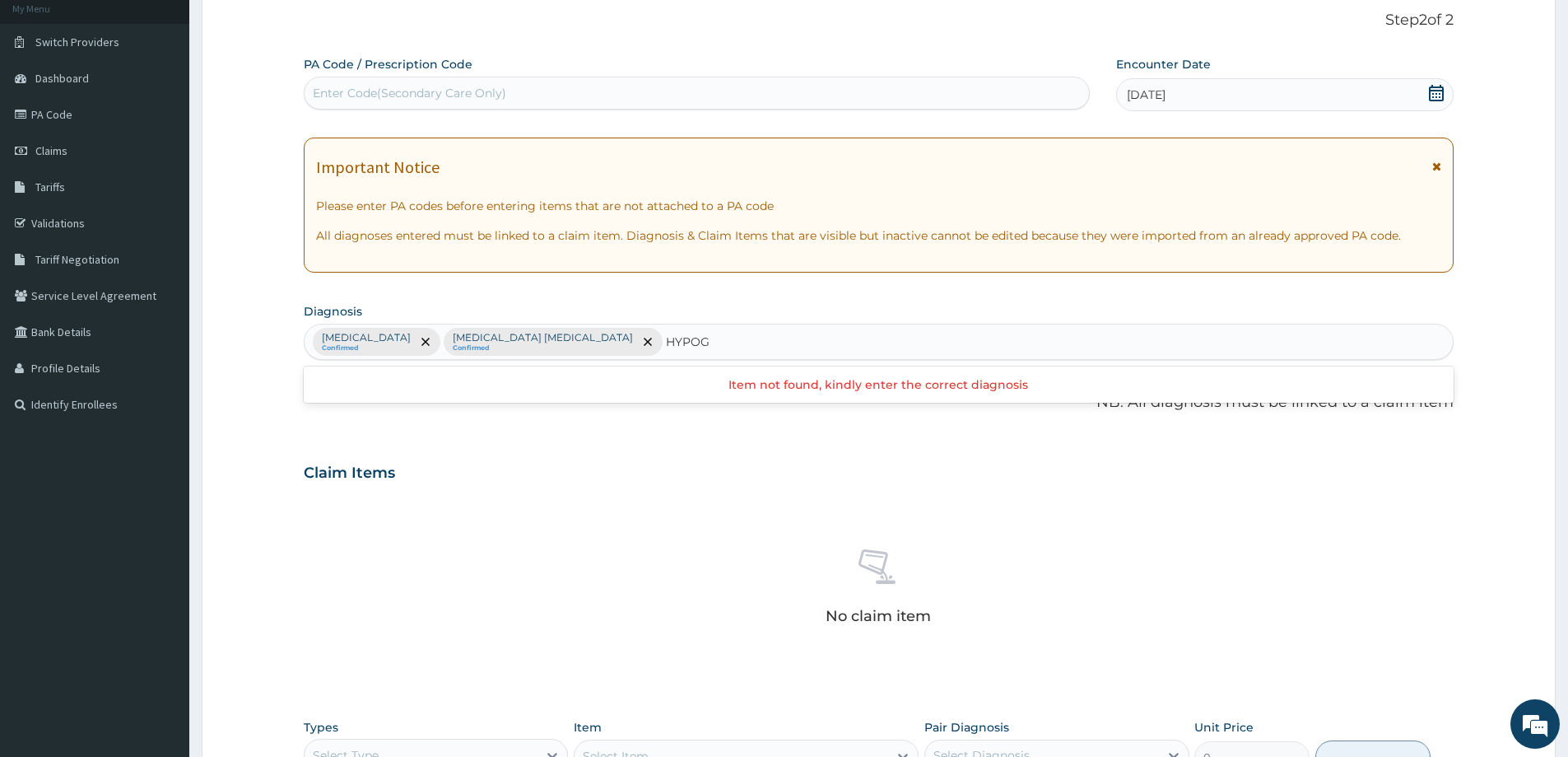
scroll to position [85, 0]
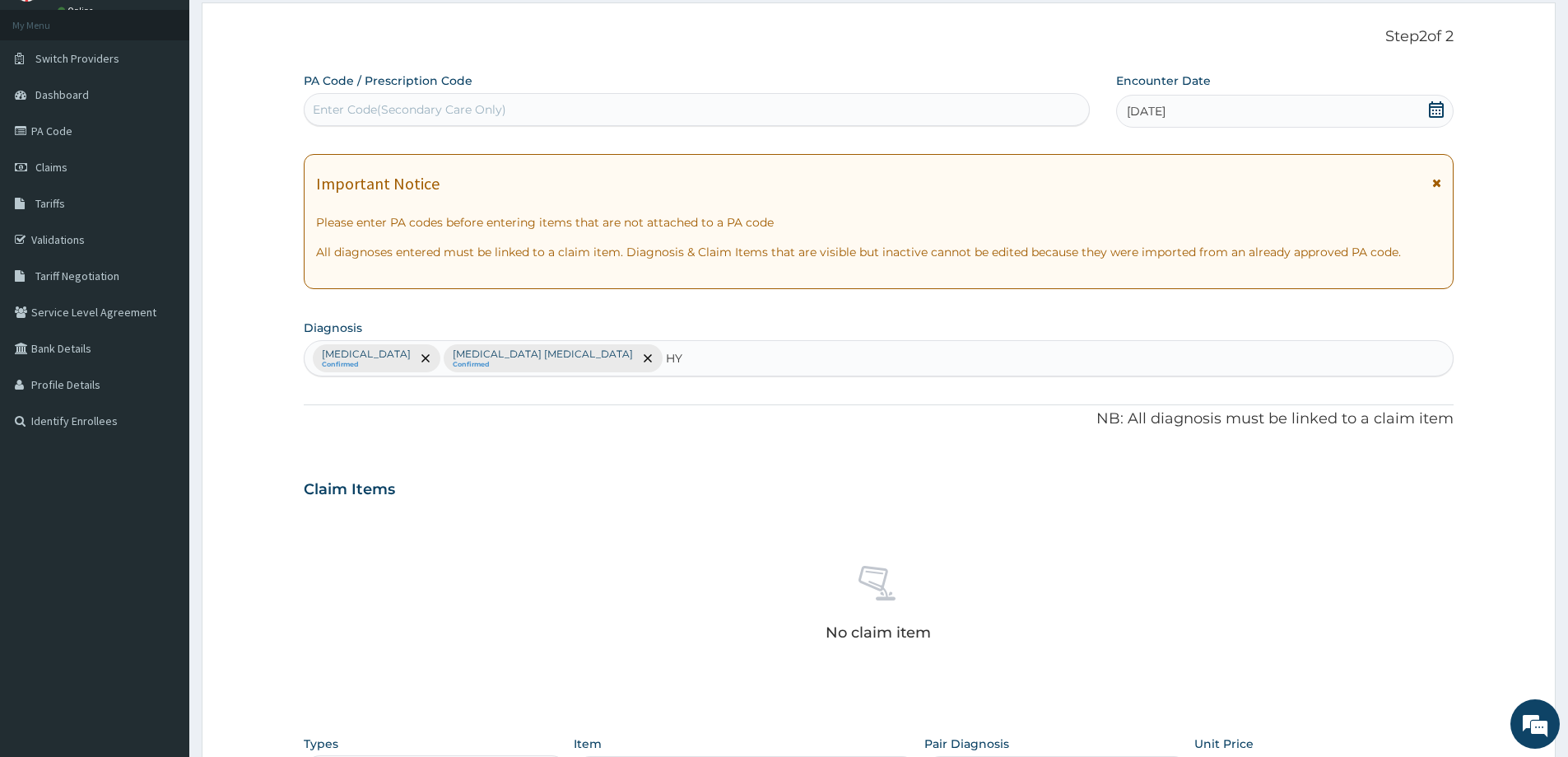
type input "H"
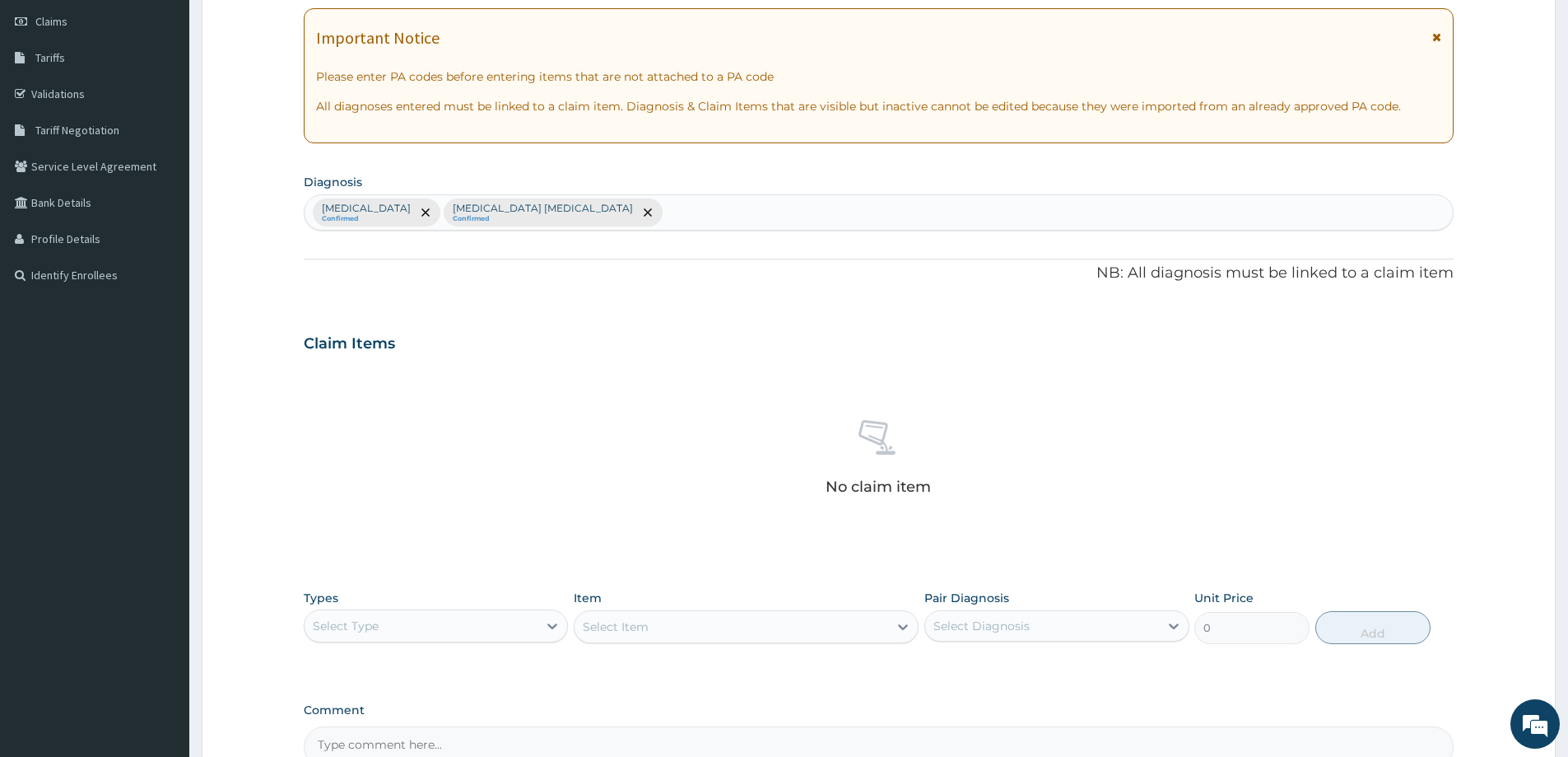
scroll to position [249, 0]
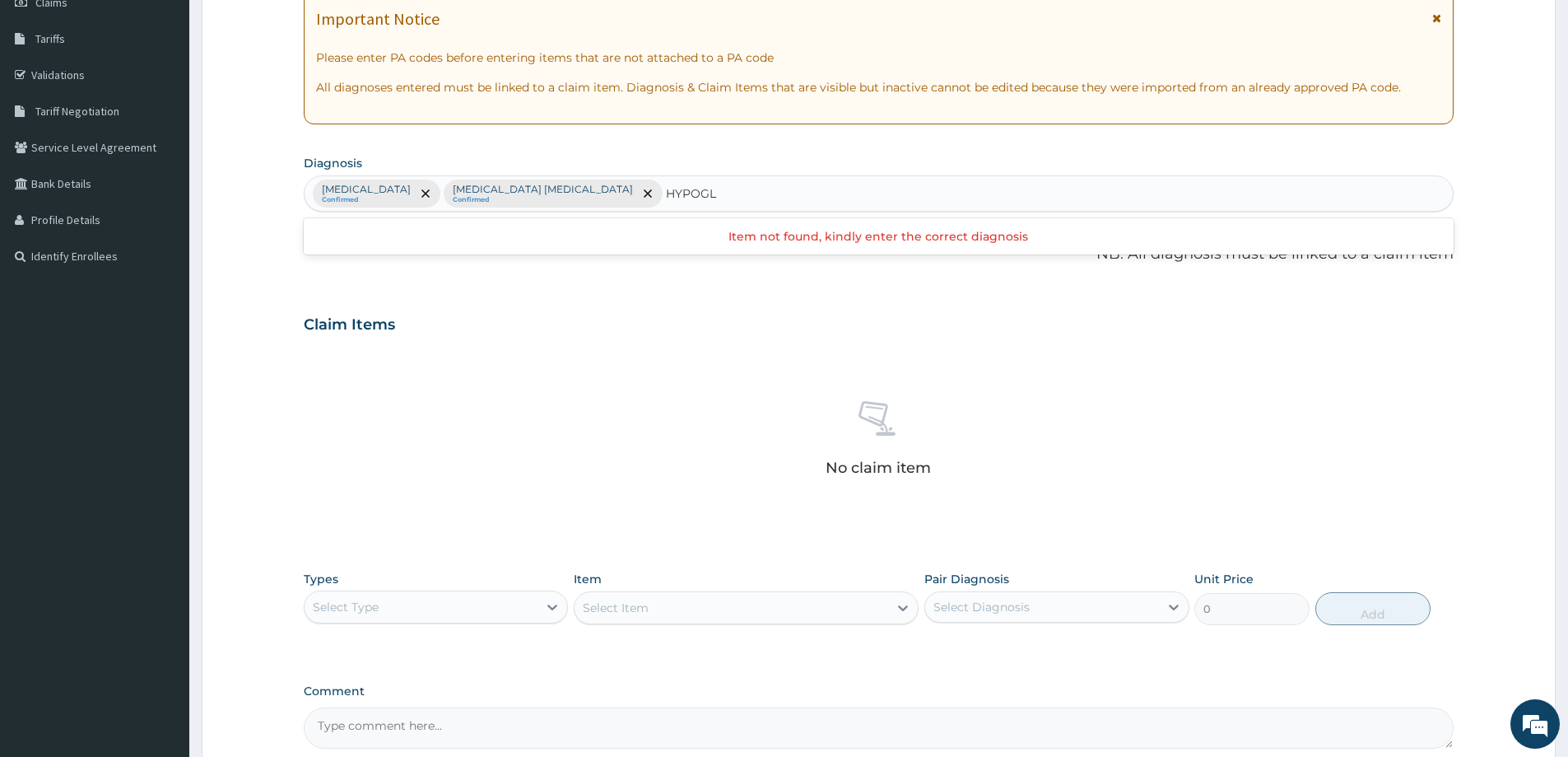
type input "HYPOGL"
